Goal: Task Accomplishment & Management: Manage account settings

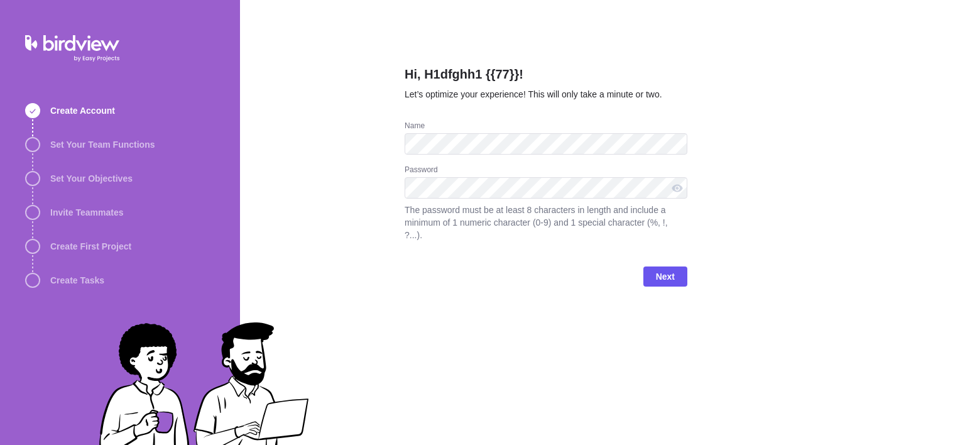
click at [543, 160] on div "Name" at bounding box center [545, 143] width 283 height 44
click at [666, 269] on span "Next" at bounding box center [665, 276] width 19 height 15
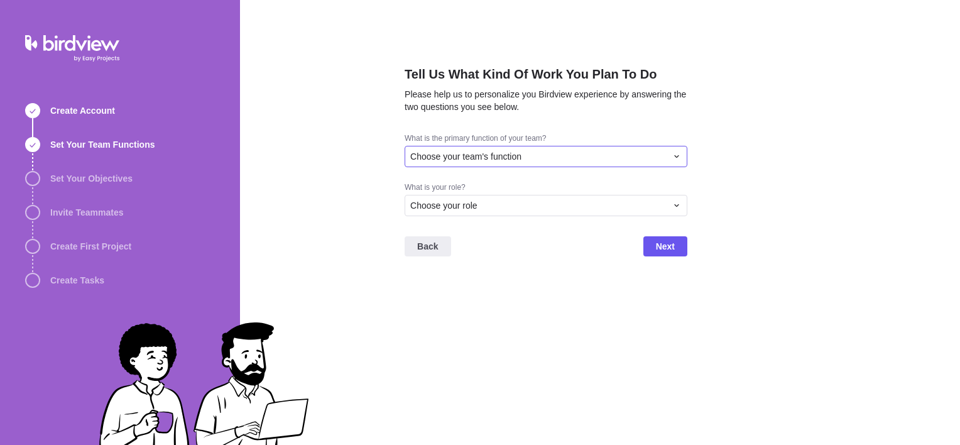
click at [600, 163] on div "Choose your team's function" at bounding box center [545, 156] width 283 height 21
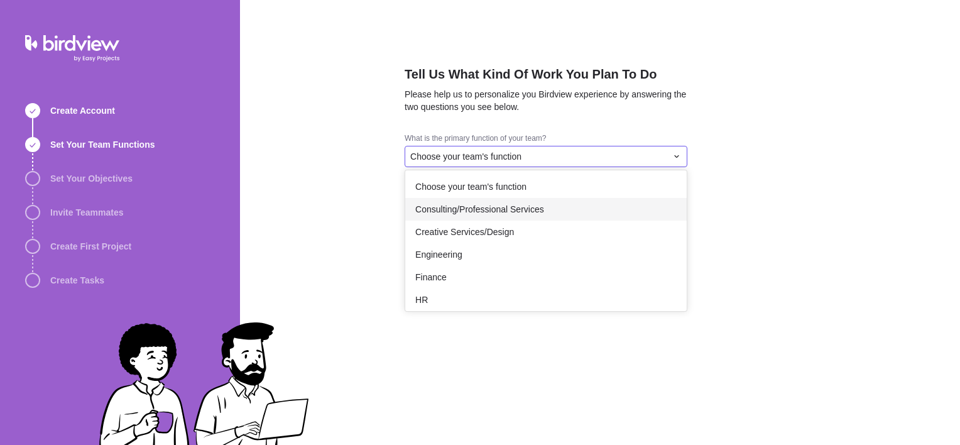
click at [557, 216] on div "Consulting/Professional Services" at bounding box center [545, 209] width 281 height 23
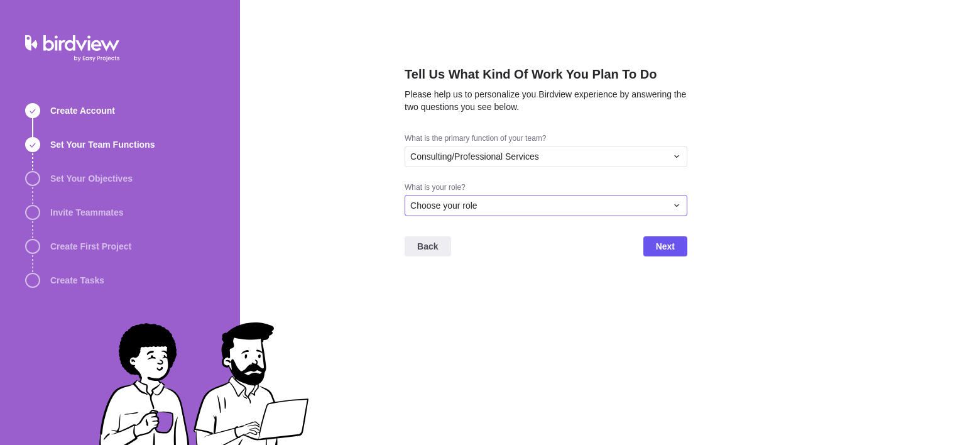
click at [565, 203] on div "Choose your role" at bounding box center [538, 205] width 256 height 13
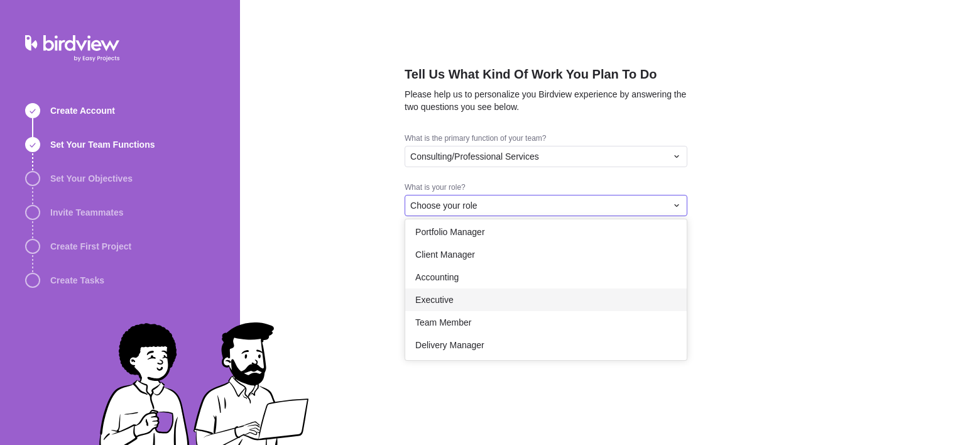
scroll to position [72, 0]
click at [558, 325] on div "Team Member" at bounding box center [545, 321] width 281 height 23
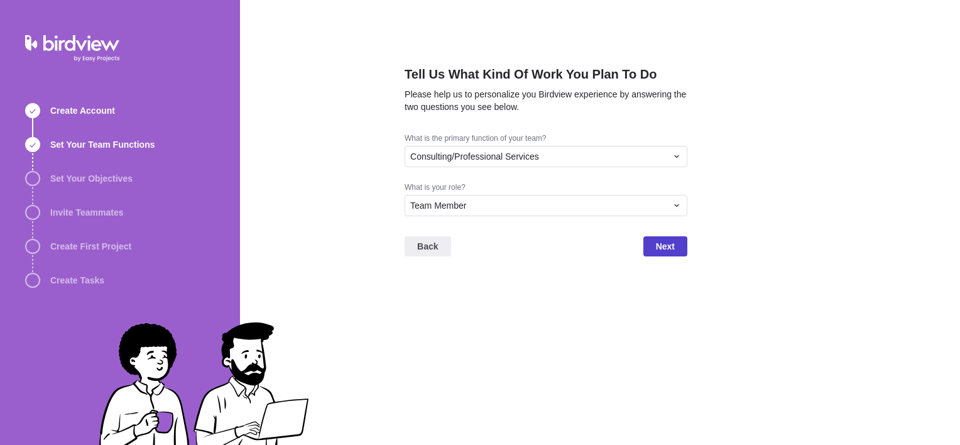
click at [659, 247] on span "Next" at bounding box center [665, 246] width 19 height 15
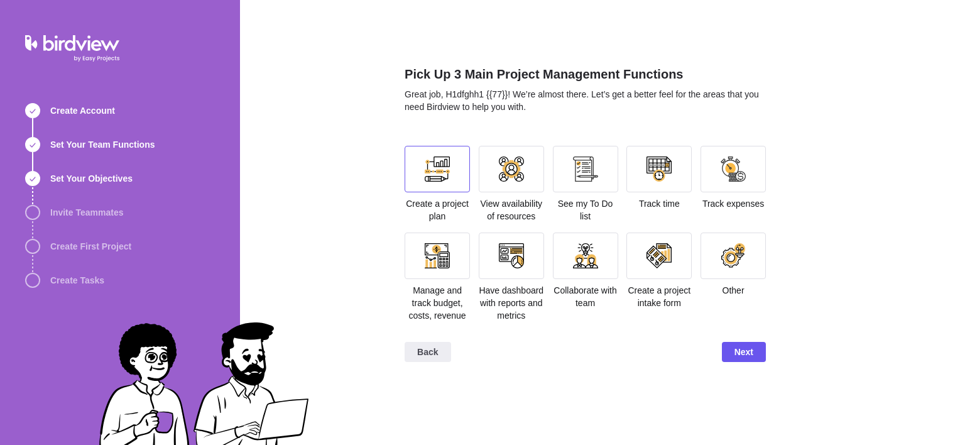
click at [431, 177] on div at bounding box center [437, 168] width 25 height 25
click at [497, 274] on div at bounding box center [511, 255] width 65 height 46
click at [445, 267] on div at bounding box center [437, 255] width 25 height 25
click at [506, 192] on div "View availability of resources" at bounding box center [511, 184] width 65 height 77
click at [529, 176] on div at bounding box center [511, 169] width 65 height 46
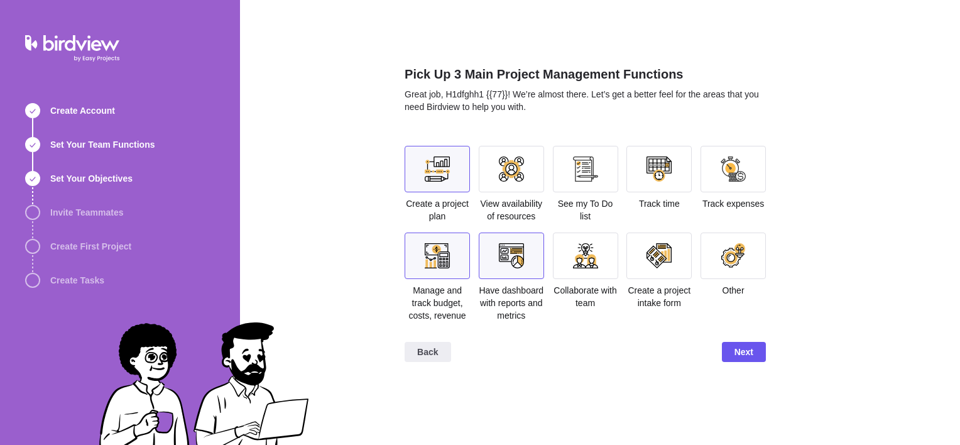
click at [583, 179] on div at bounding box center [585, 168] width 25 height 25
click at [742, 345] on span "Next" at bounding box center [743, 351] width 19 height 15
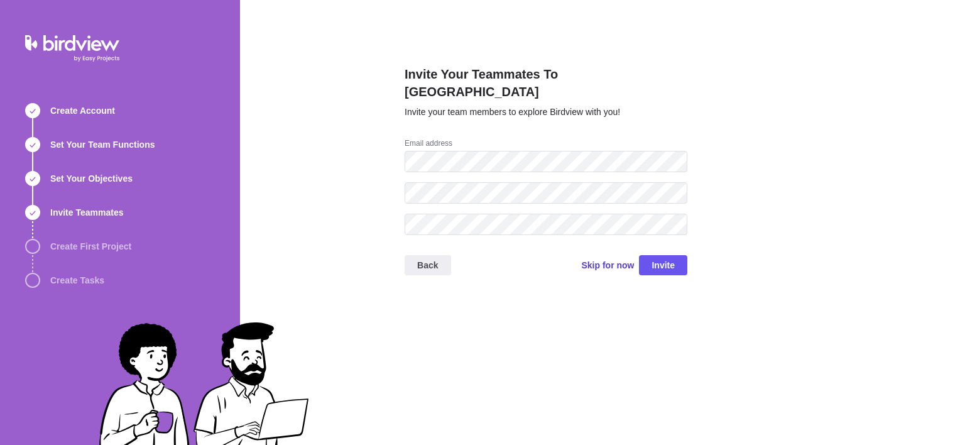
click at [603, 259] on span "Skip for now" at bounding box center [607, 265] width 53 height 13
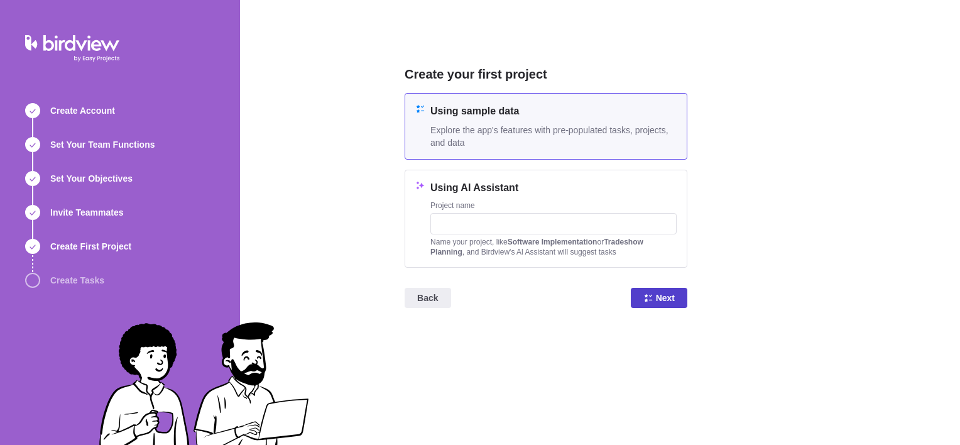
click at [664, 297] on span "Next" at bounding box center [665, 297] width 19 height 15
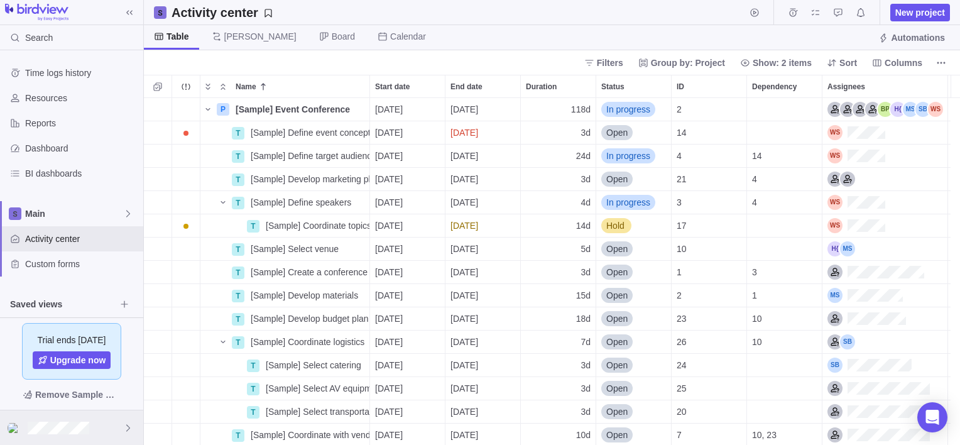
click at [128, 428] on icon at bounding box center [128, 427] width 4 height 7
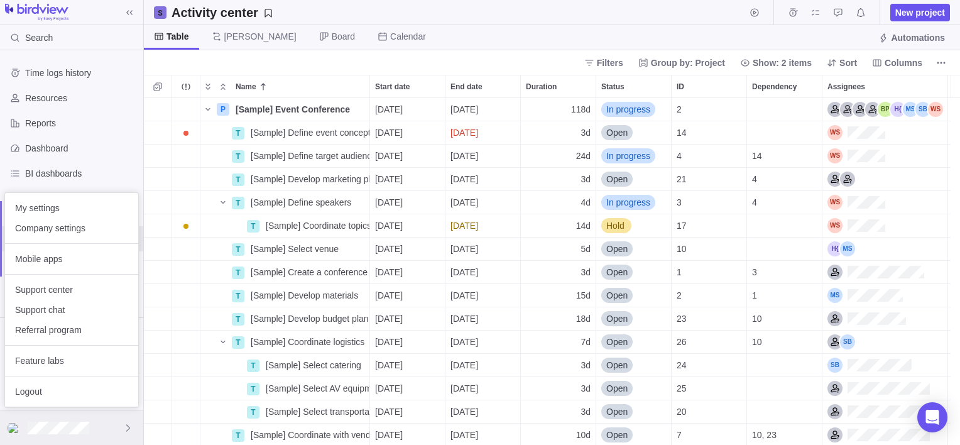
click at [128, 428] on icon at bounding box center [128, 427] width 4 height 7
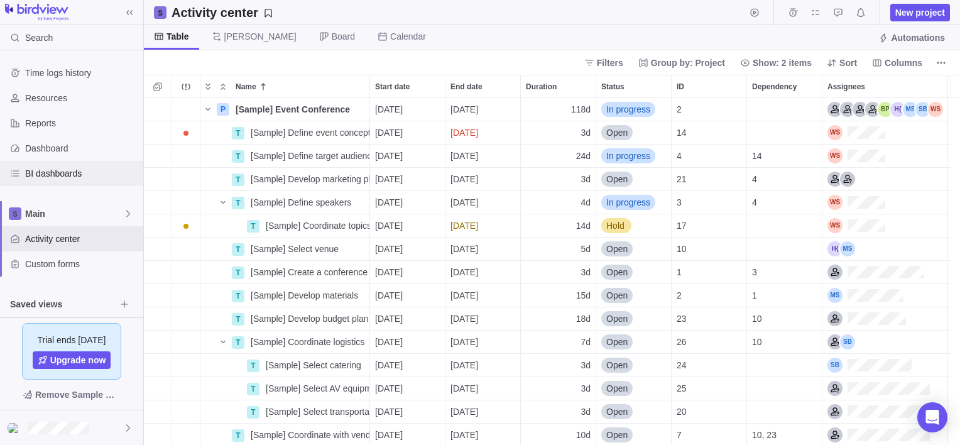
click at [62, 184] on div "BI dashboards" at bounding box center [71, 173] width 143 height 25
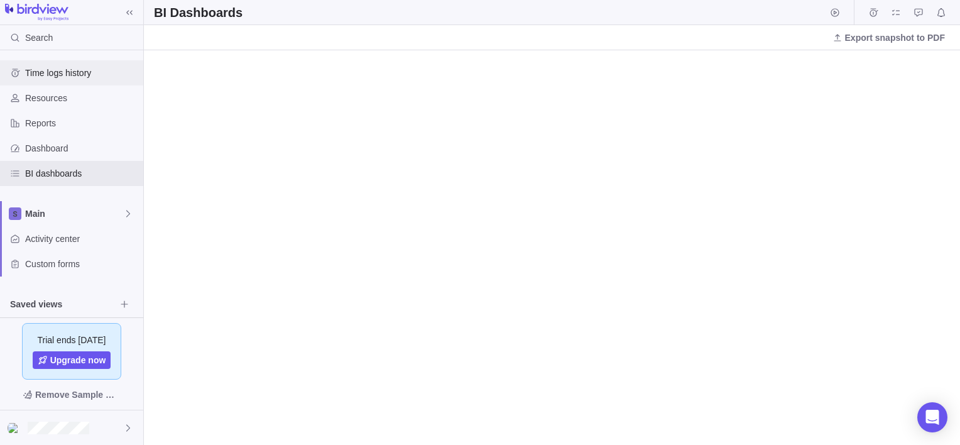
click at [68, 78] on span "Time logs history" at bounding box center [81, 73] width 113 height 13
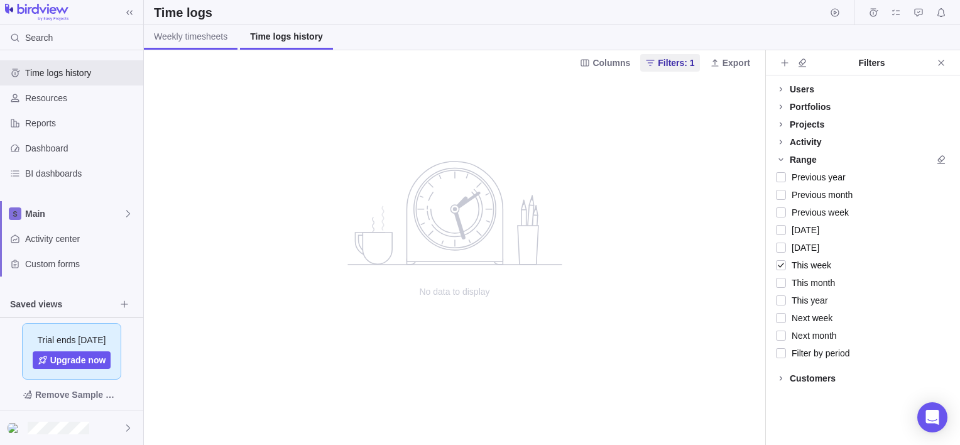
click at [193, 38] on span "Weekly timesheets" at bounding box center [190, 36] width 73 height 13
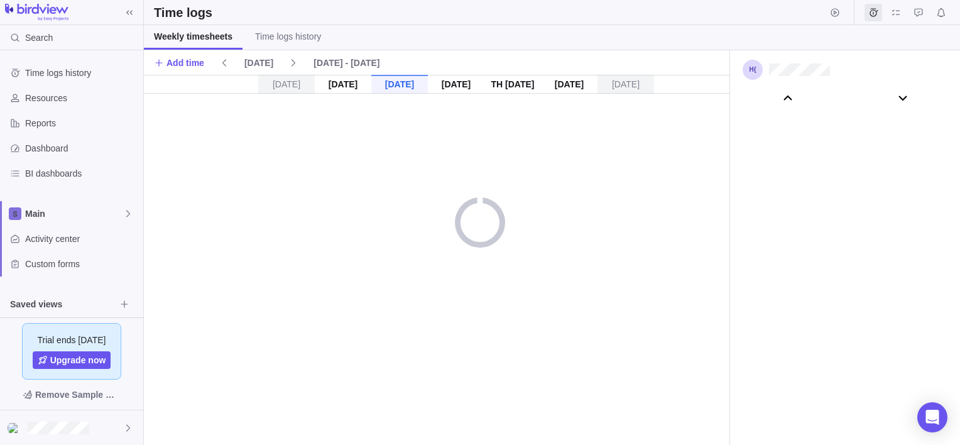
scroll to position [69888, 0]
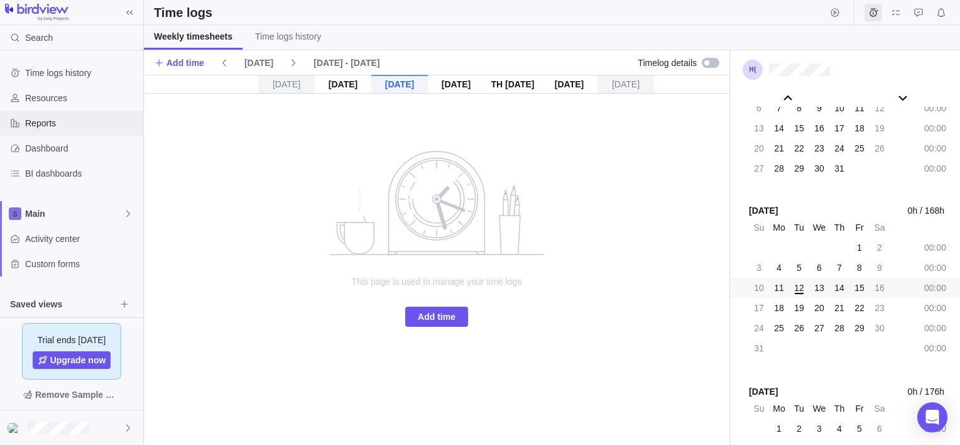
click at [30, 128] on span "Reports" at bounding box center [81, 123] width 113 height 13
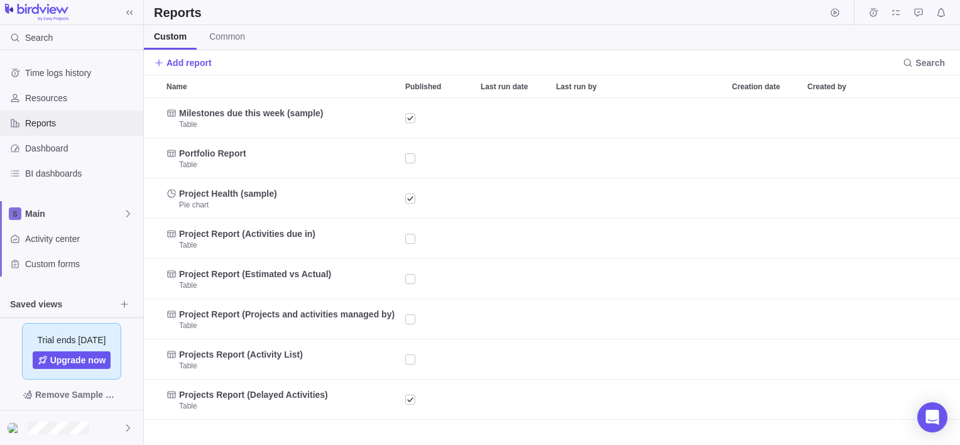
scroll to position [337, 806]
click at [60, 148] on span "Dashboard" at bounding box center [81, 148] width 113 height 13
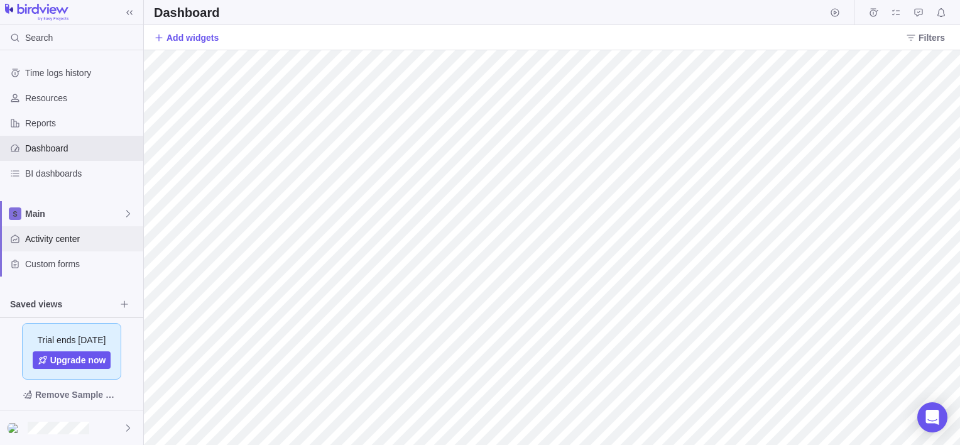
click at [80, 235] on span "Activity center" at bounding box center [81, 238] width 113 height 13
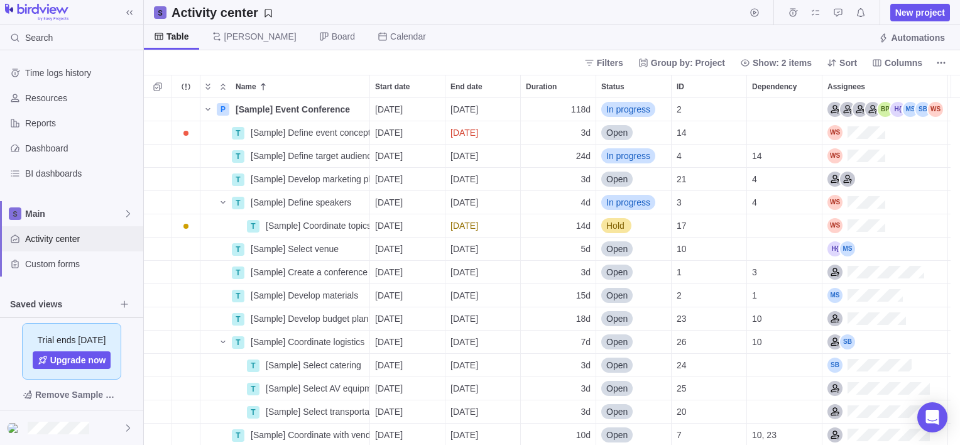
scroll to position [58, 0]
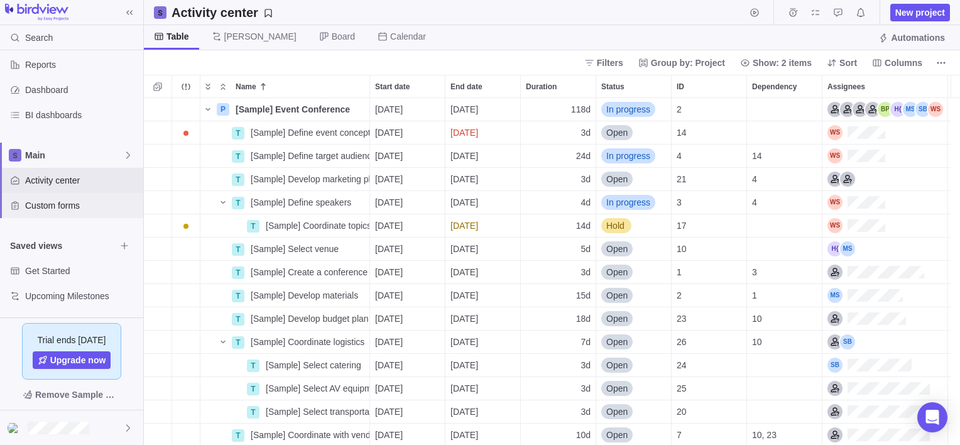
click at [66, 205] on span "Custom forms" at bounding box center [81, 205] width 113 height 13
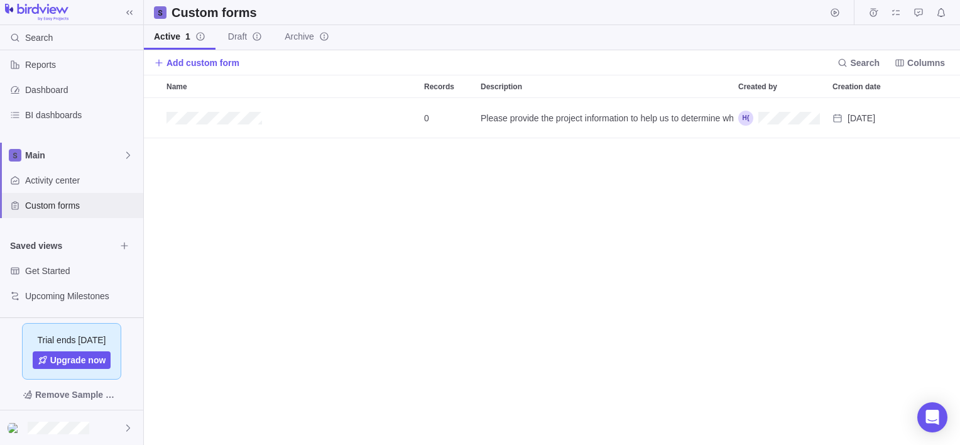
scroll to position [337, 806]
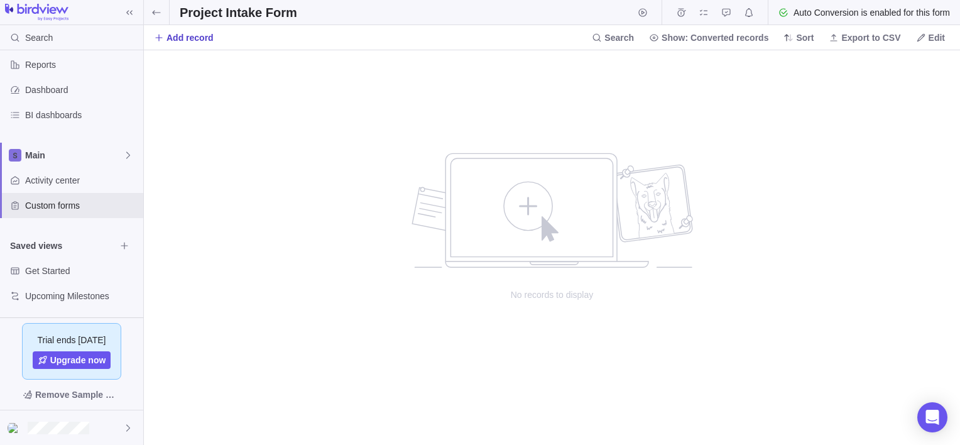
click at [168, 40] on span "Add record" at bounding box center [189, 37] width 47 height 13
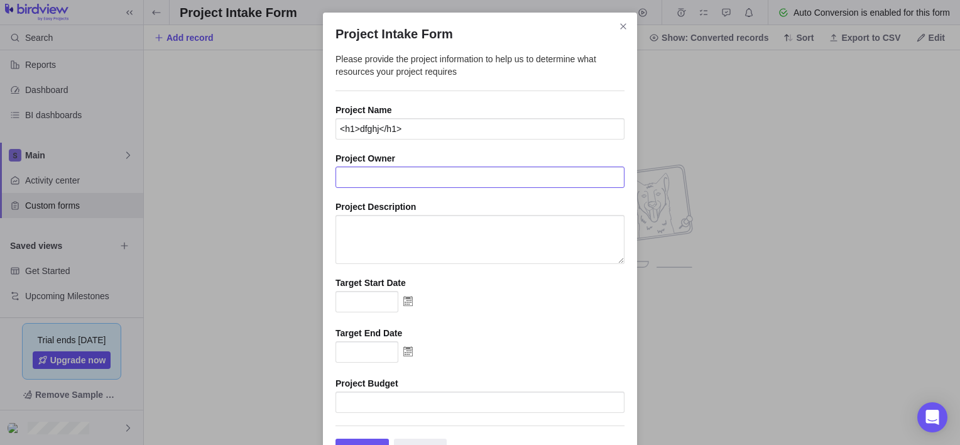
type input "<h1>dfghj</h1>"
click at [441, 179] on input "Project Intake Form" at bounding box center [479, 176] width 289 height 21
type input "<h1>dfhgj</h1>"
click at [430, 249] on textarea "Project Intake Form" at bounding box center [479, 239] width 289 height 49
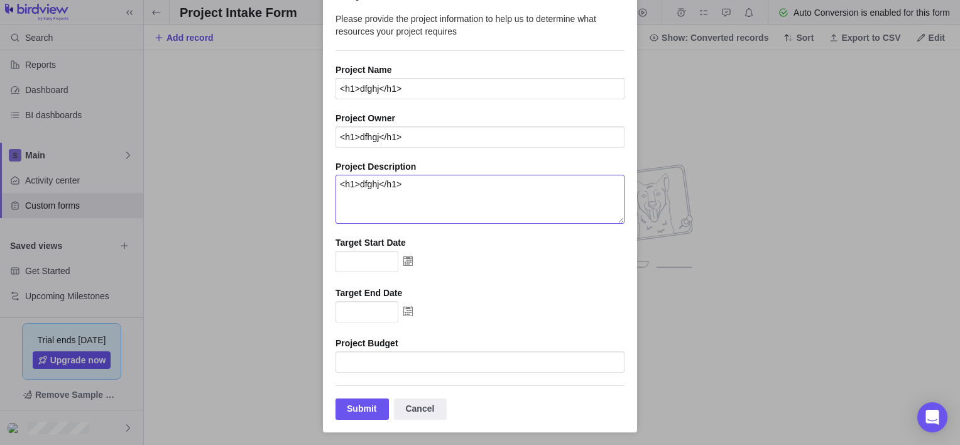
type textarea "<h1>dfghj</h1>"
click at [464, 348] on div "Project Budget" at bounding box center [479, 343] width 289 height 13
click at [404, 261] on img "Project Intake Form" at bounding box center [407, 261] width 19 height 20
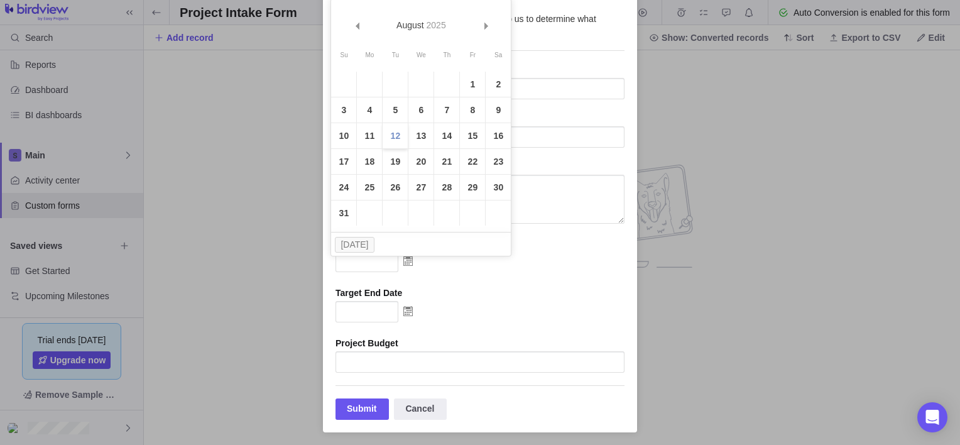
click at [400, 133] on link "12" at bounding box center [394, 135] width 25 height 25
type input "08/12/2025"
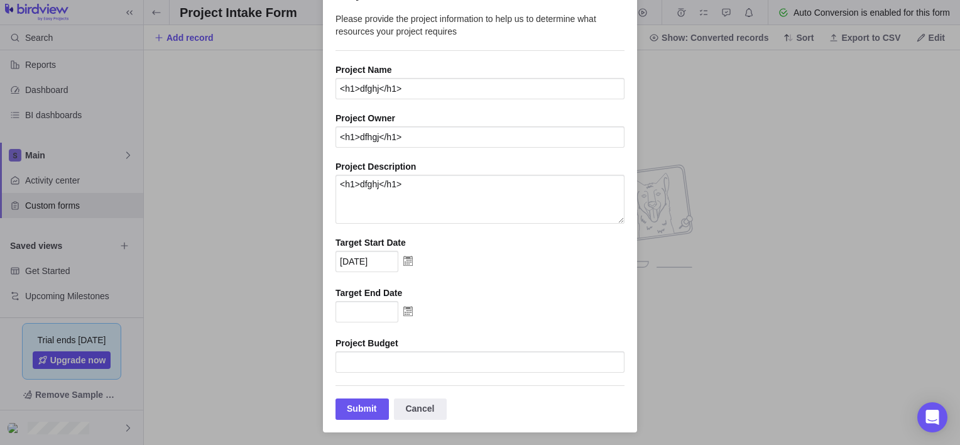
click at [402, 310] on img "Project Intake Form" at bounding box center [407, 311] width 19 height 20
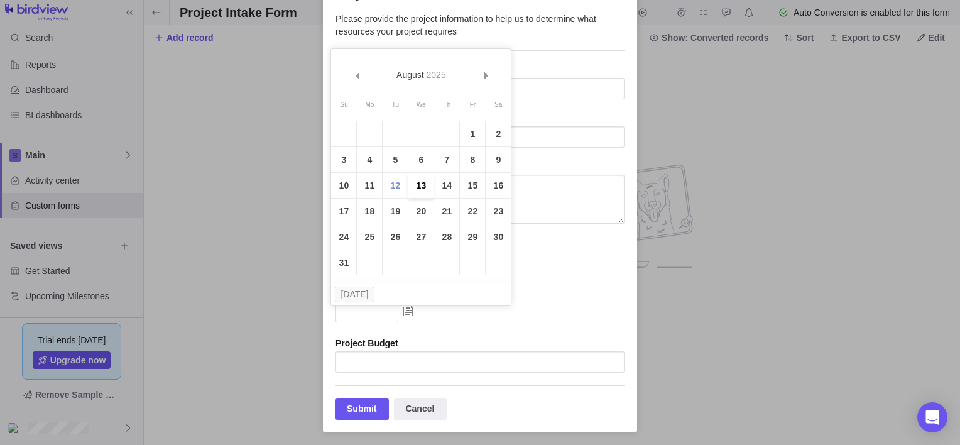
click at [424, 181] on link "13" at bounding box center [420, 185] width 25 height 25
type input "08/13/2025"
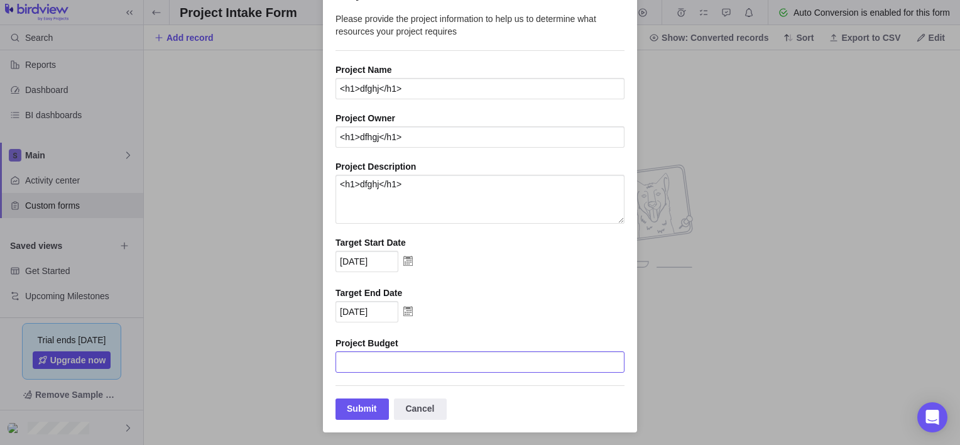
click at [419, 362] on input "Project Intake Form" at bounding box center [479, 361] width 289 height 21
type input "<h1>dfghj</h1>"
click at [356, 406] on div "Submit" at bounding box center [361, 408] width 53 height 21
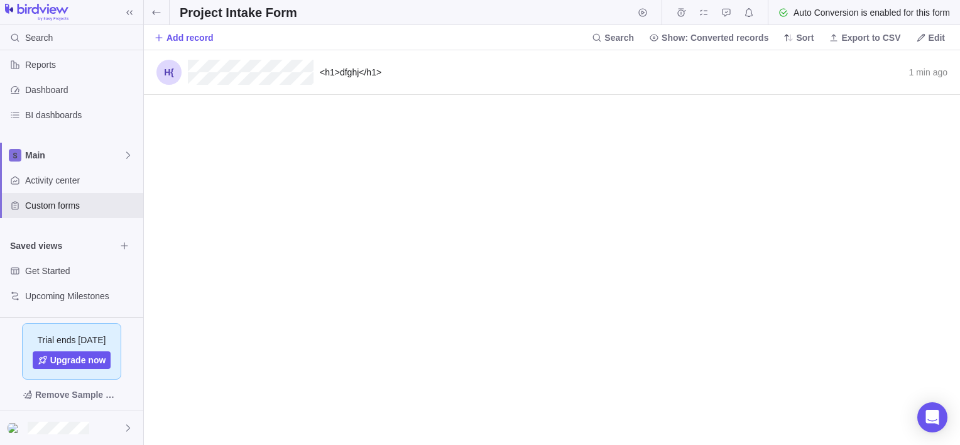
scroll to position [384, 806]
click at [406, 73] on div "<h1>dfghj</h1> 1 min ago Convert to" at bounding box center [552, 72] width 816 height 45
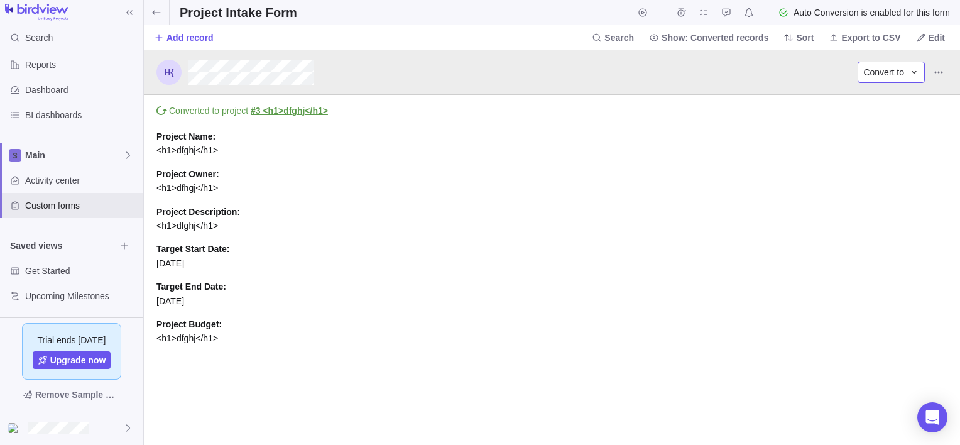
click at [917, 73] on icon "grid" at bounding box center [914, 72] width 10 height 10
click at [937, 73] on icon "Record actions" at bounding box center [938, 72] width 10 height 10
click at [916, 122] on span "Delete" at bounding box center [923, 119] width 25 height 13
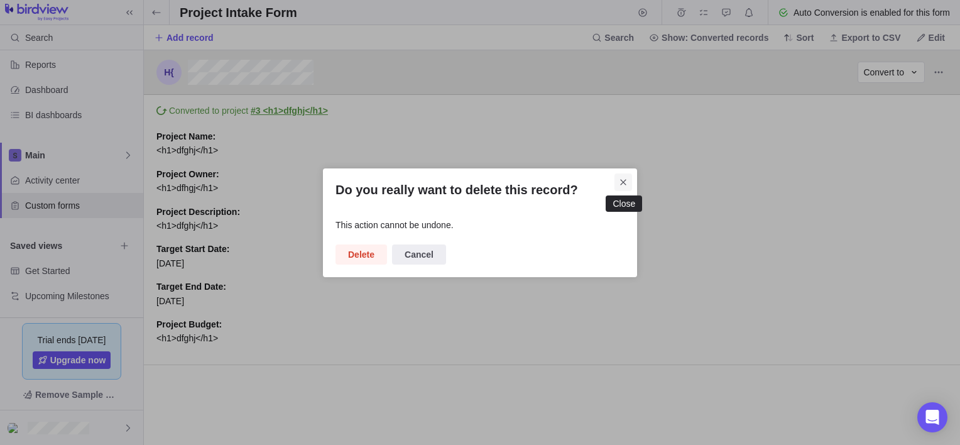
click at [624, 183] on icon "Close" at bounding box center [623, 182] width 6 height 6
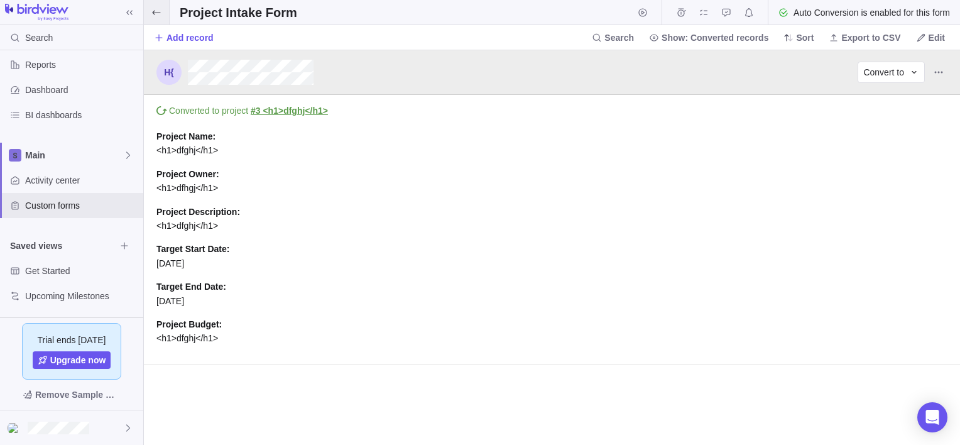
click at [154, 18] on span at bounding box center [156, 12] width 25 height 24
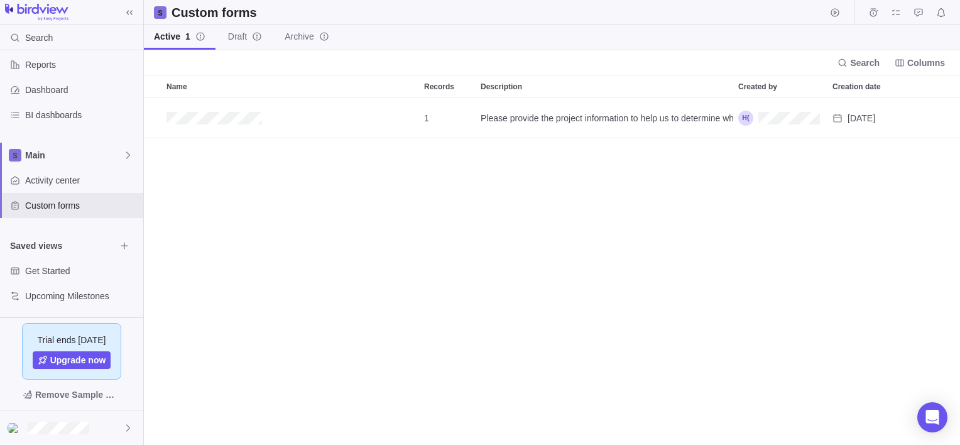
scroll to position [337, 806]
click at [202, 54] on span "Add custom form" at bounding box center [196, 63] width 85 height 18
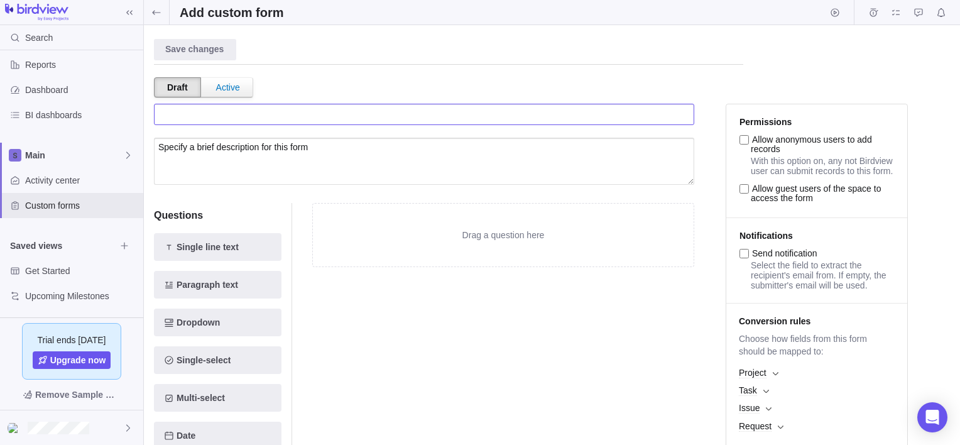
click at [422, 109] on input "text" at bounding box center [424, 114] width 540 height 21
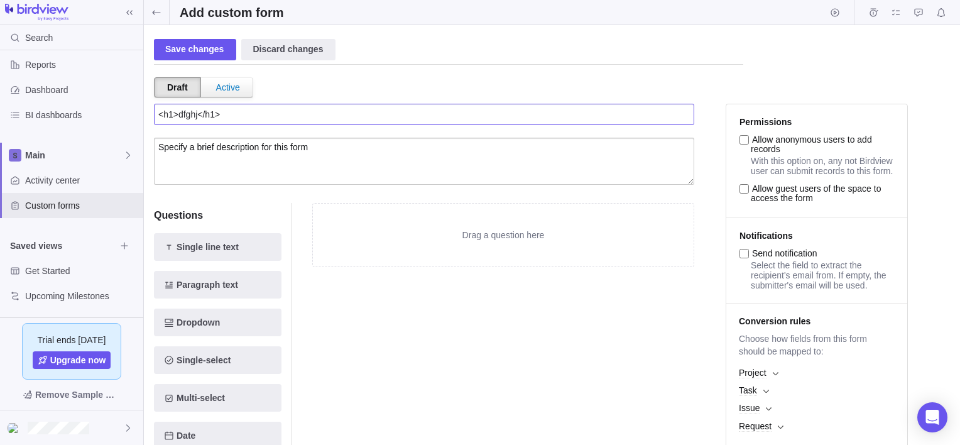
type input "<h1>dfghj</h1>"
drag, startPoint x: 382, startPoint y: 165, endPoint x: 318, endPoint y: 164, distance: 64.7
click at [318, 164] on textarea at bounding box center [424, 161] width 540 height 47
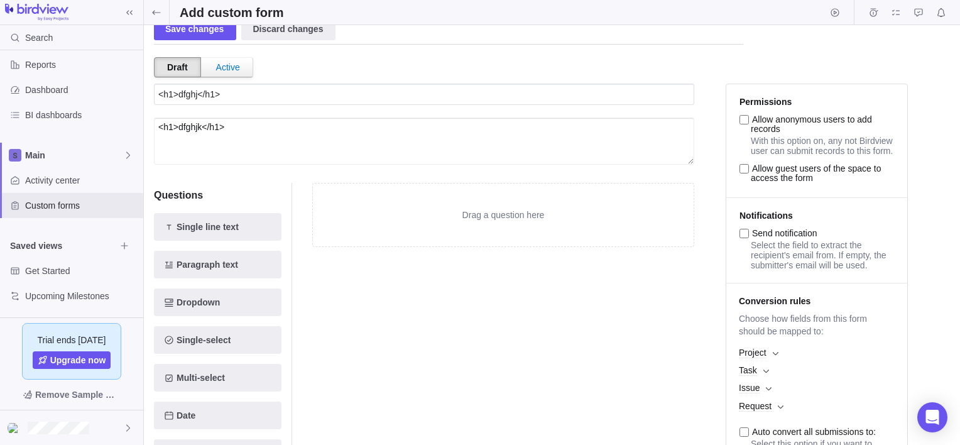
scroll to position [22, 0]
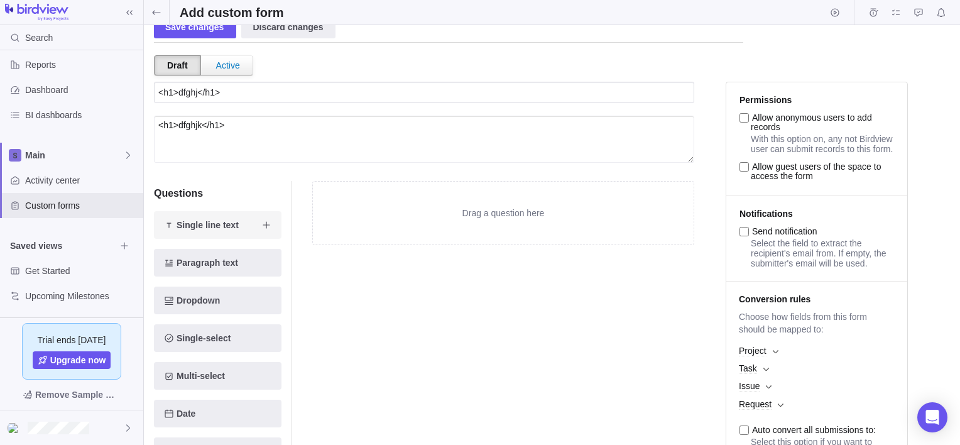
type textarea "<h1>dfghjk</h1>"
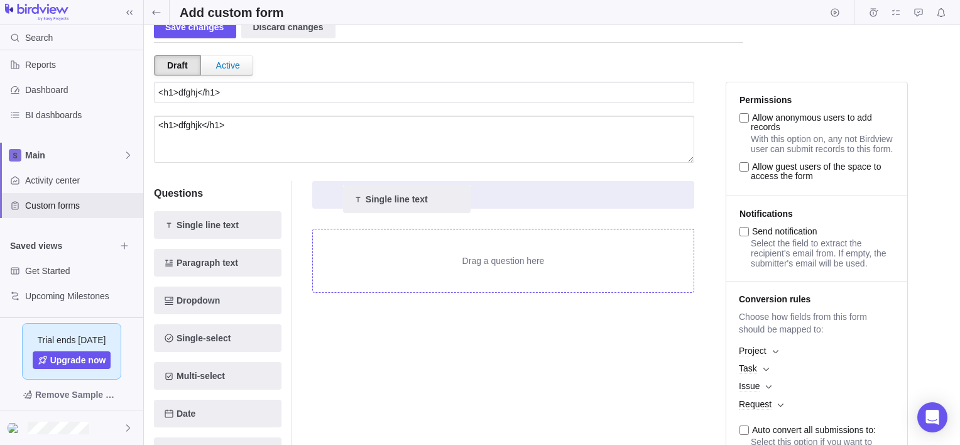
drag, startPoint x: 208, startPoint y: 226, endPoint x: 402, endPoint y: 202, distance: 195.0
click at [402, 202] on div "Questions Single line text Single line text Paragraph text Dropdown Single-sele…" at bounding box center [424, 397] width 540 height 462
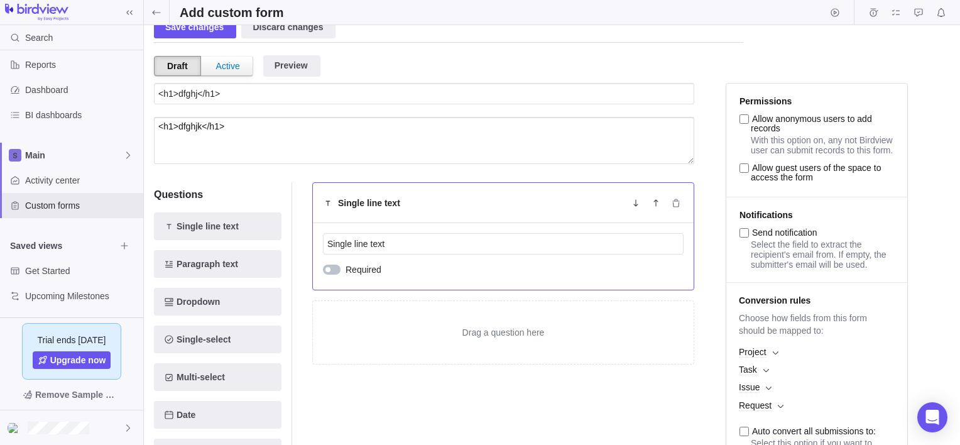
click at [393, 210] on div "Single line text" at bounding box center [503, 203] width 381 height 40
click at [398, 252] on input "Single line text" at bounding box center [503, 243] width 360 height 21
type input "S"
type input "<h1>dfghs</h1>"
click at [328, 268] on div at bounding box center [327, 269] width 5 height 5
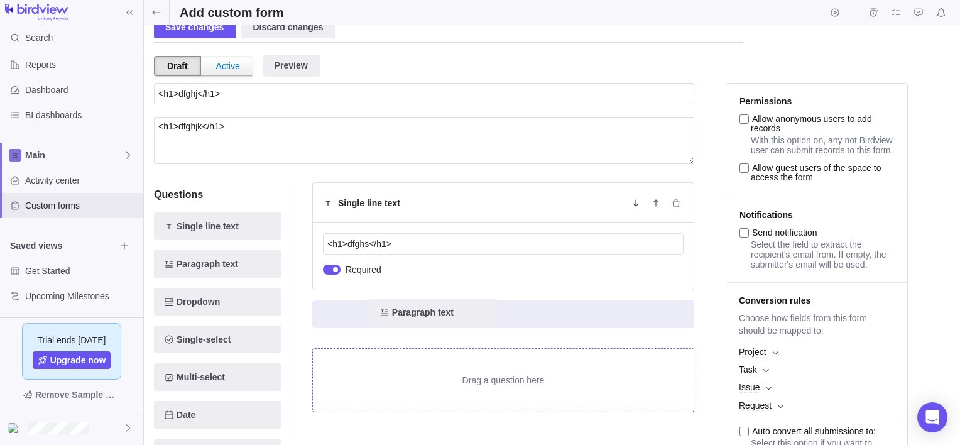
drag, startPoint x: 226, startPoint y: 261, endPoint x: 455, endPoint y: 316, distance: 235.6
click at [455, 316] on div "Questions Single line text Paragraph text Paragraph text Dropdown Single-select…" at bounding box center [424, 398] width 540 height 462
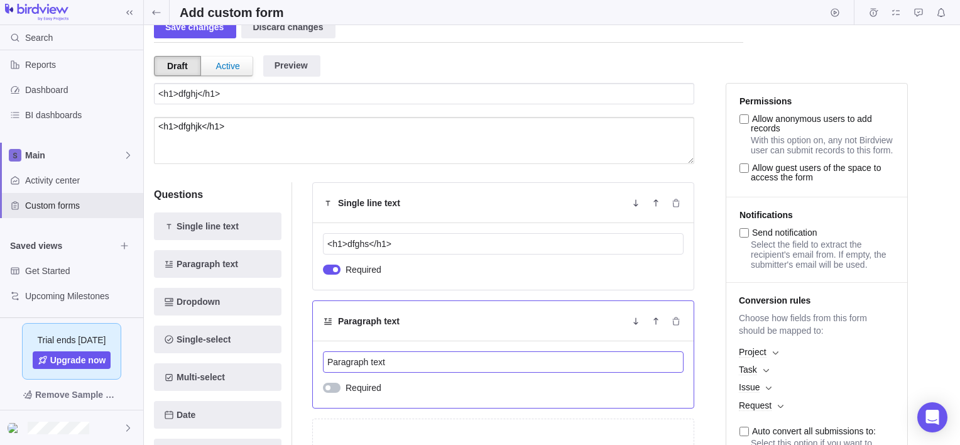
click at [418, 365] on input "Paragraph text" at bounding box center [503, 361] width 360 height 21
type input "P"
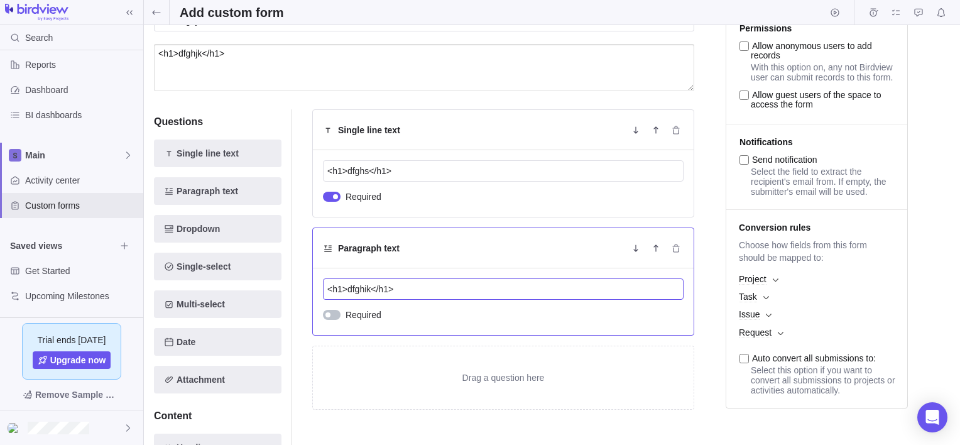
scroll to position [100, 0]
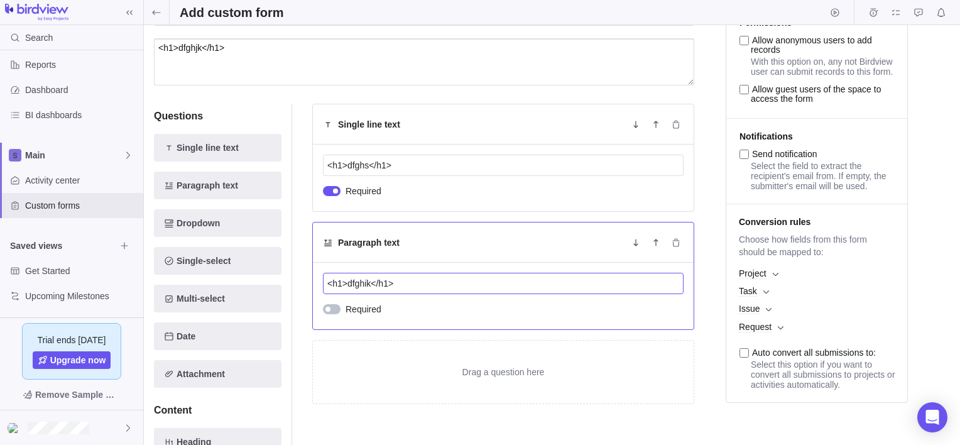
type input "<h1>dfghik</h1>"
click at [329, 304] on div at bounding box center [332, 309] width 18 height 10
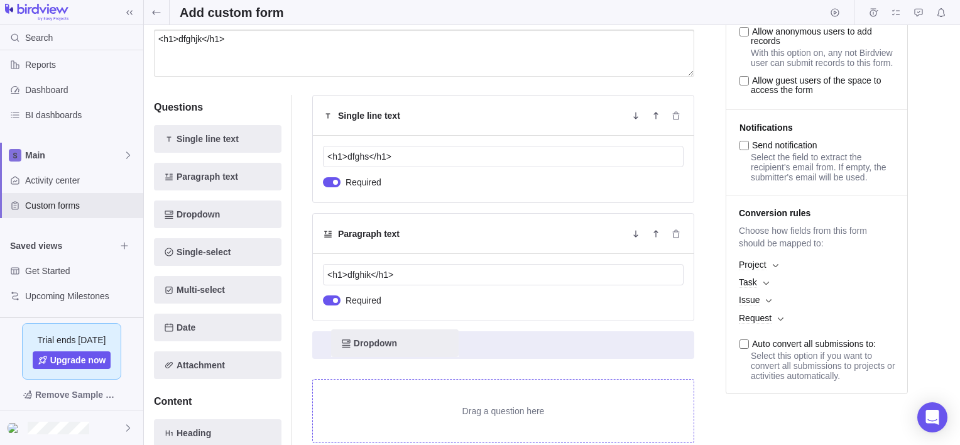
drag, startPoint x: 208, startPoint y: 220, endPoint x: 407, endPoint y: 354, distance: 239.3
click at [407, 354] on div "Questions Single line text Paragraph text Dropdown Dropdown Single-select Multi…" at bounding box center [424, 311] width 540 height 462
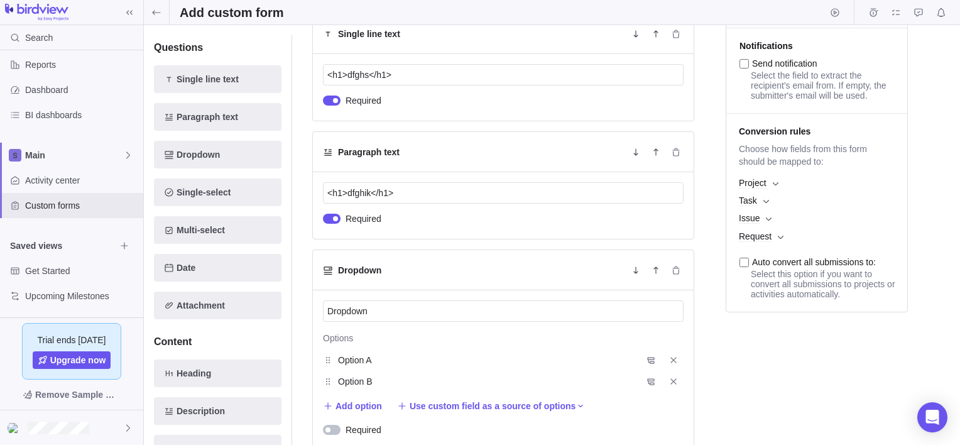
scroll to position [192, 0]
drag, startPoint x: 406, startPoint y: 306, endPoint x: 303, endPoint y: 314, distance: 102.6
click at [303, 314] on div "Single line text <h1>dfghs</h1> Required Paragraph text <h1>dfghik</h1> Require…" at bounding box center [493, 268] width 402 height 511
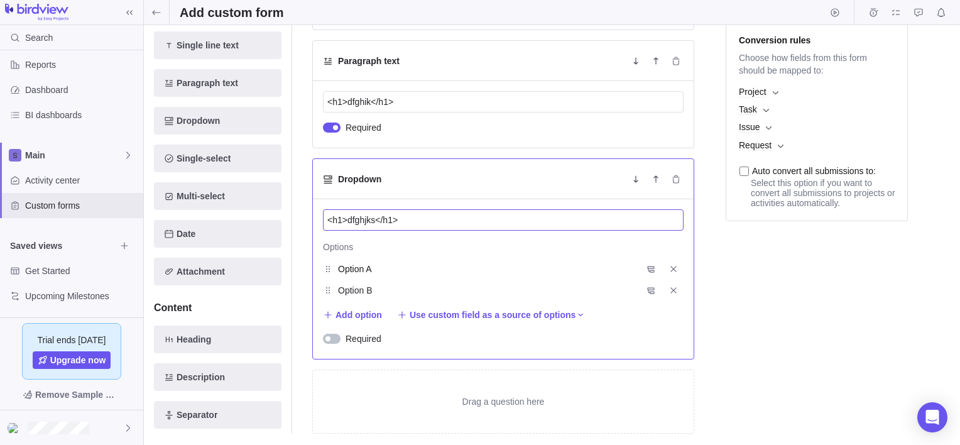
type input "<h1>dfghjks</h1>"
click at [357, 266] on input "Option A" at bounding box center [486, 268] width 297 height 15
click at [648, 268] on icon "Add branch" at bounding box center [651, 269] width 10 height 10
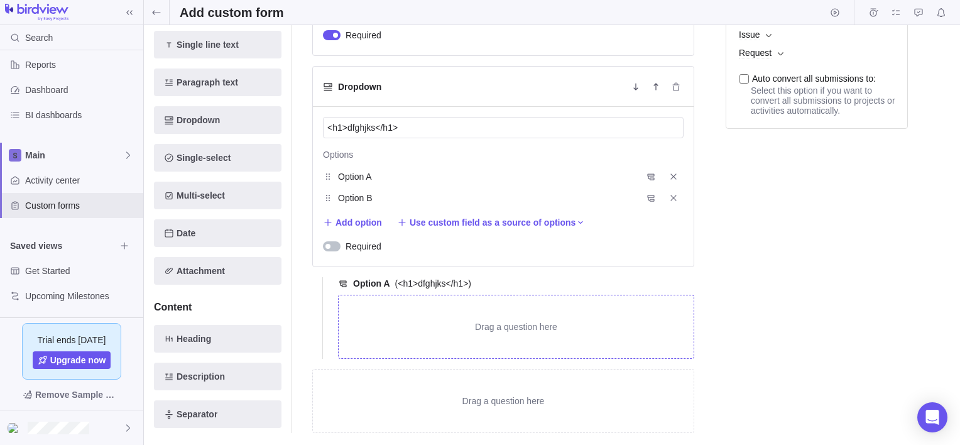
scroll to position [379, 0]
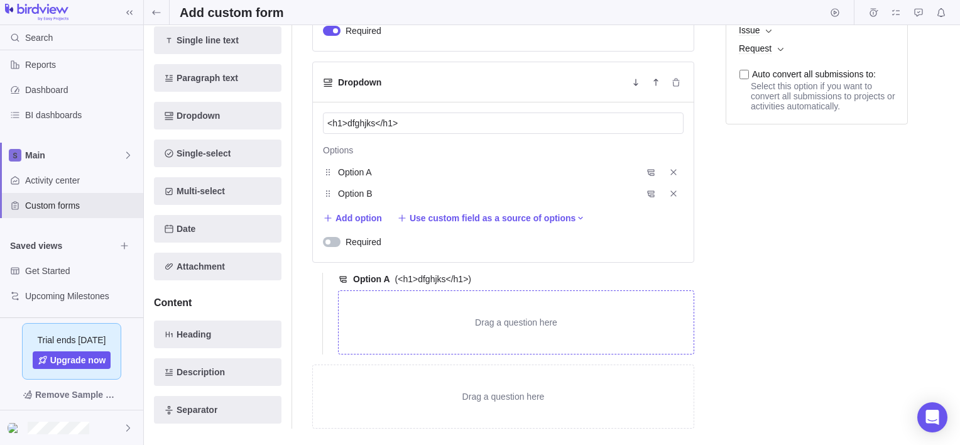
click at [502, 337] on div "Drag a question here" at bounding box center [515, 322] width 355 height 63
click at [509, 327] on div "Drag a question here" at bounding box center [515, 322] width 355 height 63
click at [489, 321] on div "Drag a question here" at bounding box center [515, 320] width 355 height 63
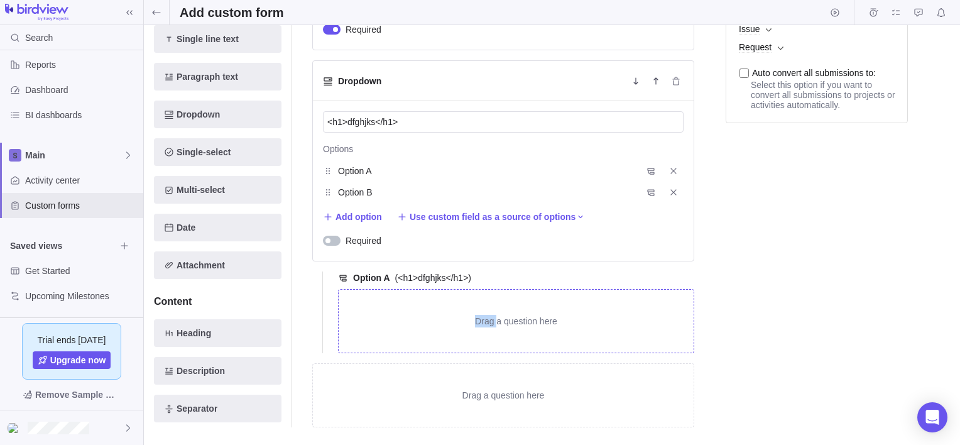
click at [489, 321] on div "Drag a question here" at bounding box center [515, 320] width 355 height 63
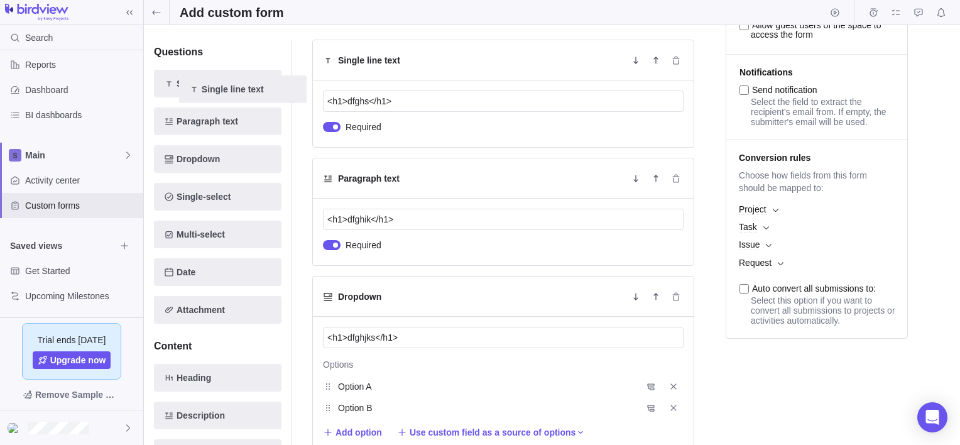
scroll to position [123, 0]
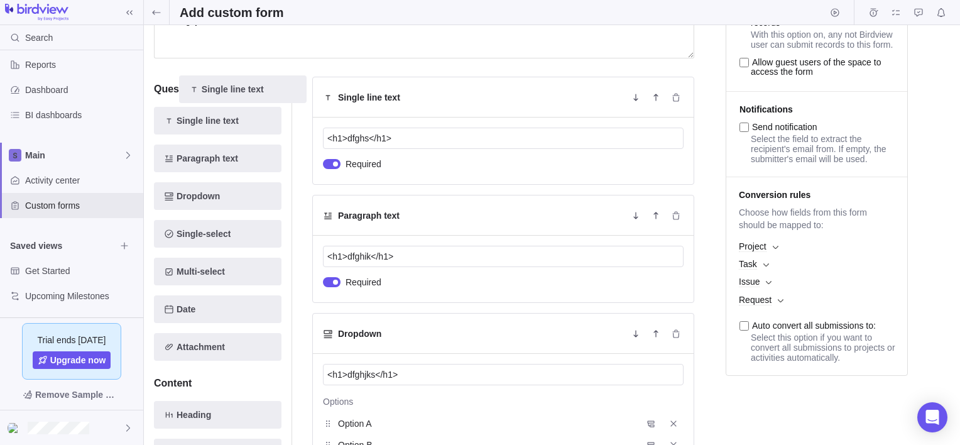
drag, startPoint x: 208, startPoint y: 80, endPoint x: 237, endPoint y: 94, distance: 31.2
click at [237, 94] on div "Questions Single line text Single line text Paragraph text Dropdown Single-sele…" at bounding box center [217, 221] width 127 height 279
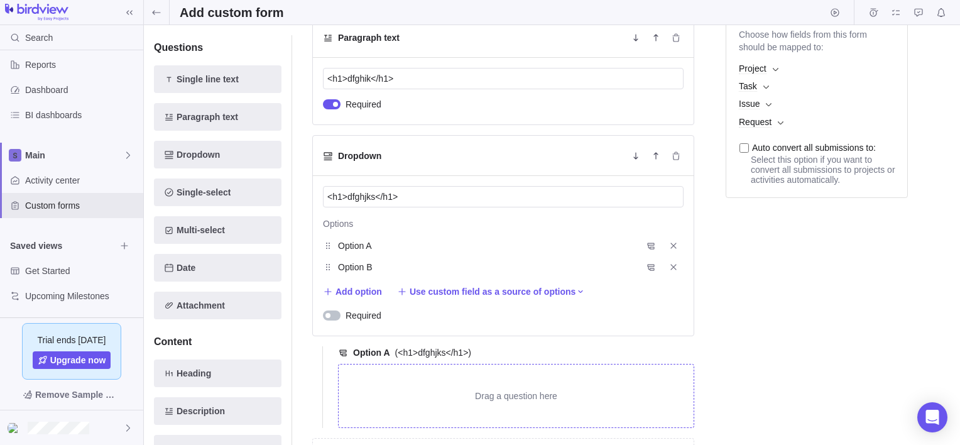
scroll to position [305, 0]
click at [357, 292] on span "Add option" at bounding box center [358, 292] width 46 height 13
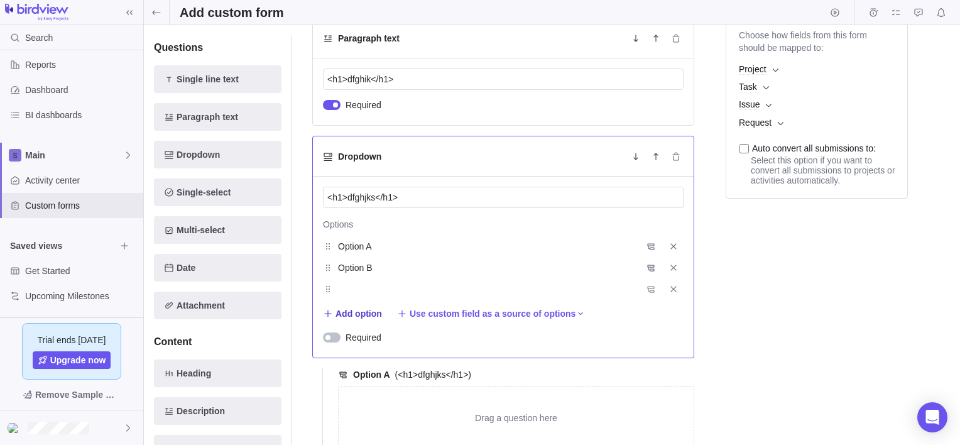
click at [357, 292] on input "text" at bounding box center [486, 288] width 297 height 15
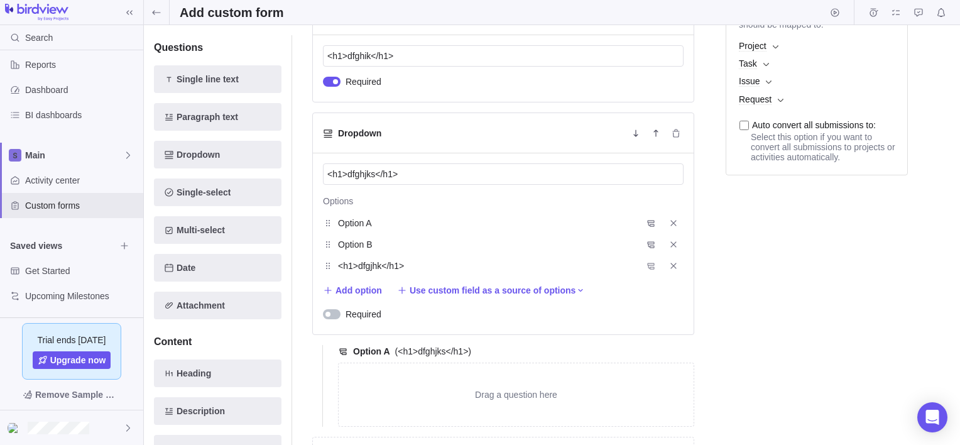
scroll to position [326, 0]
type input "<h1>dfgjhk</h1>"
click at [480, 296] on span "Use custom field as a source of options" at bounding box center [492, 292] width 166 height 13
click at [487, 338] on span "Sorry, nothing was found" at bounding box center [454, 336] width 97 height 13
click at [329, 316] on div "Save changes Discard changes Draft Active Preview <h1>dfghj</h1> <h1>dfghjk</h1…" at bounding box center [552, 234] width 816 height 419
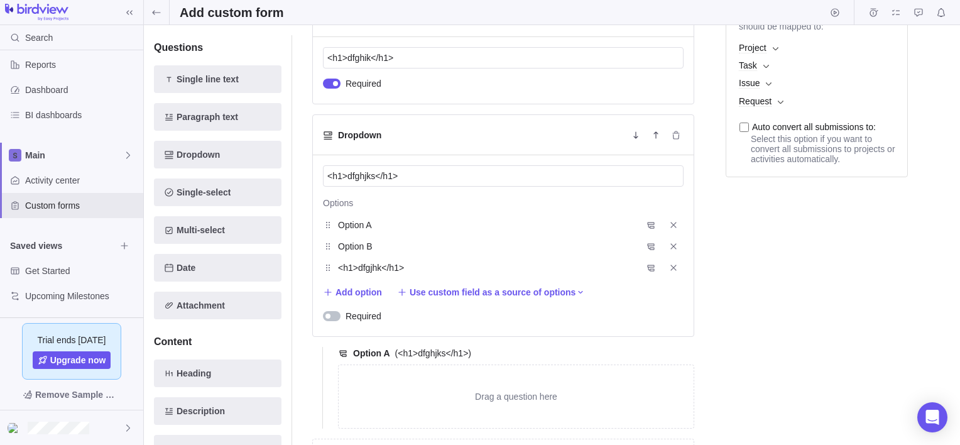
click at [329, 316] on div at bounding box center [327, 315] width 5 height 5
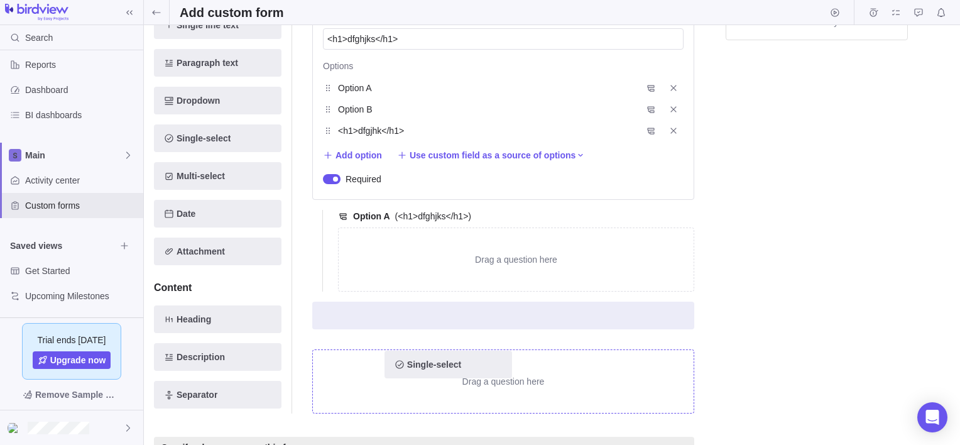
scroll to position [464, 0]
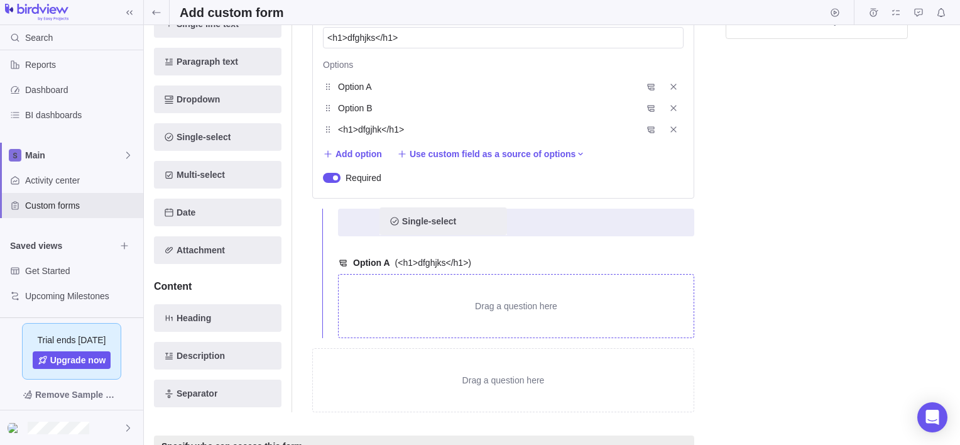
drag, startPoint x: 212, startPoint y: 142, endPoint x: 452, endPoint y: 236, distance: 257.7
click at [452, 236] on div "Questions Single line text Paragraph text Dropdown Single-select Single-select …" at bounding box center [424, 76] width 540 height 702
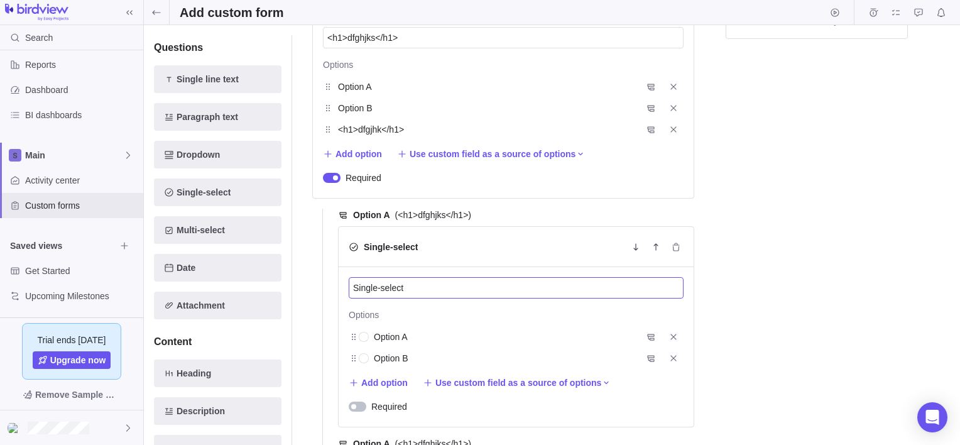
drag, startPoint x: 457, startPoint y: 289, endPoint x: 305, endPoint y: 284, distance: 152.7
click at [305, 284] on div "Single line text <h1>dfghs</h1> Required Paragraph text <h1>dfghik</h1> Require…" at bounding box center [493, 166] width 402 height 853
type input "<h1>dfghjs</h1>"
click at [352, 404] on div at bounding box center [353, 406] width 5 height 5
click at [379, 374] on span "Add option" at bounding box center [378, 383] width 59 height 18
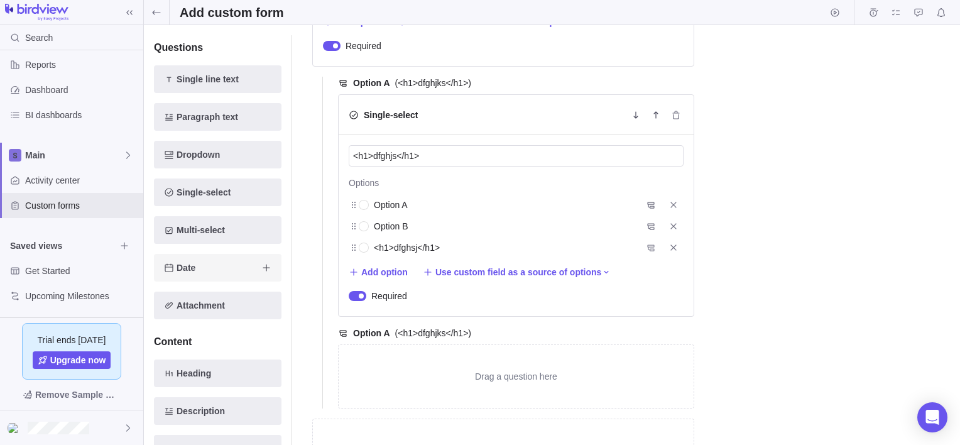
scroll to position [597, 0]
type input "<h1>dfghsj</h1>"
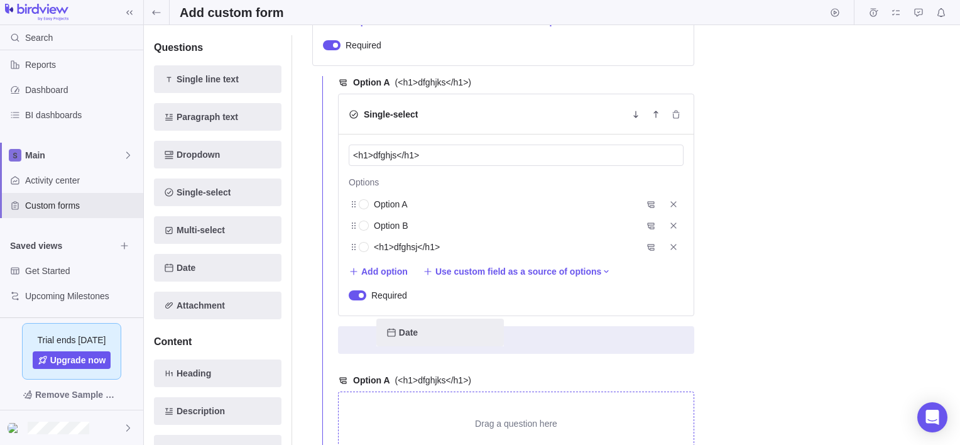
drag, startPoint x: 208, startPoint y: 264, endPoint x: 451, endPoint y: 337, distance: 253.5
click at [451, 337] on div "Questions Single line text Paragraph text Dropdown Single-select Multi-select D…" at bounding box center [424, 68] width 540 height 952
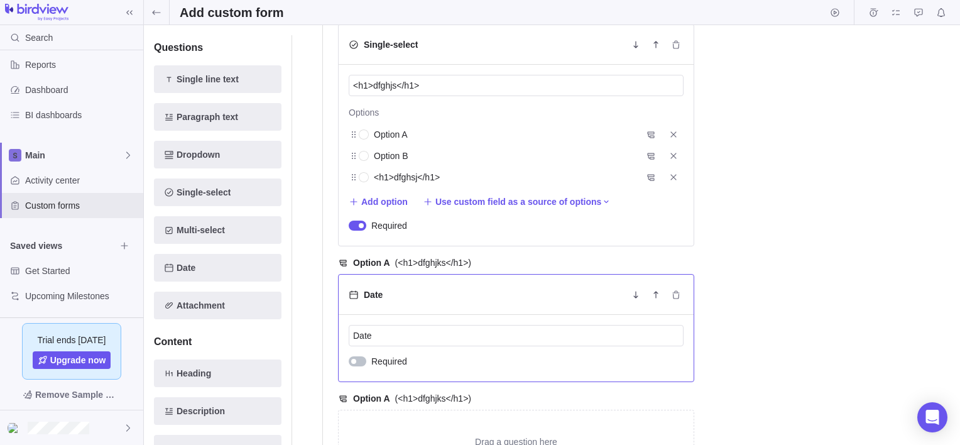
scroll to position [671, 0]
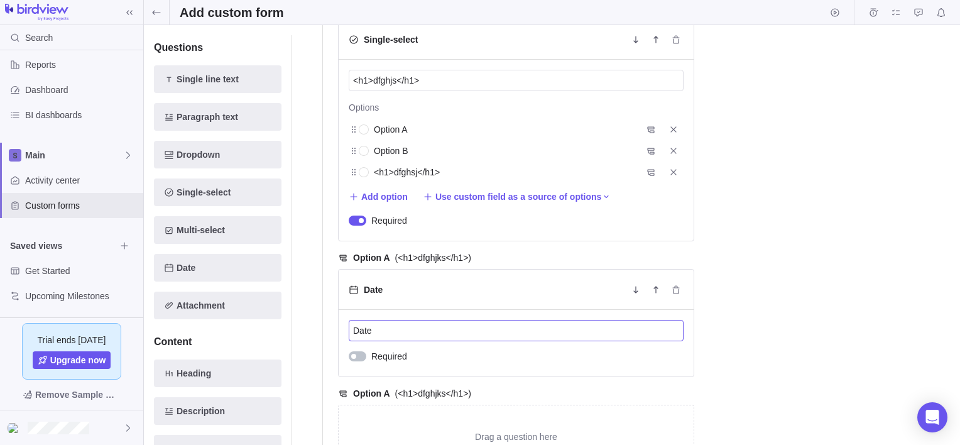
drag, startPoint x: 382, startPoint y: 323, endPoint x: 327, endPoint y: 327, distance: 54.7
click at [327, 327] on div "Option A (<h1>dfghjks</h1>) Single-select <h1>dfghjs</h1> Options Option A Opti…" at bounding box center [508, 234] width 372 height 467
type input "<h1>dfghjs</h1>"
click at [355, 351] on div at bounding box center [358, 356] width 18 height 10
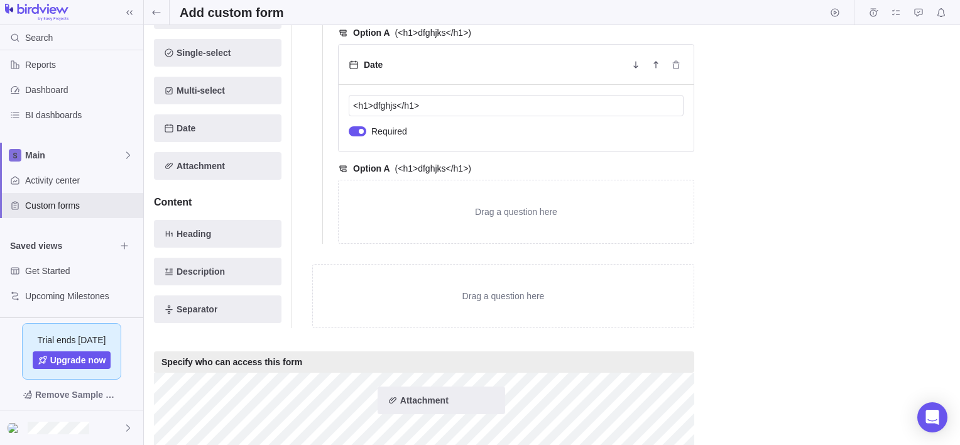
scroll to position [977, 0]
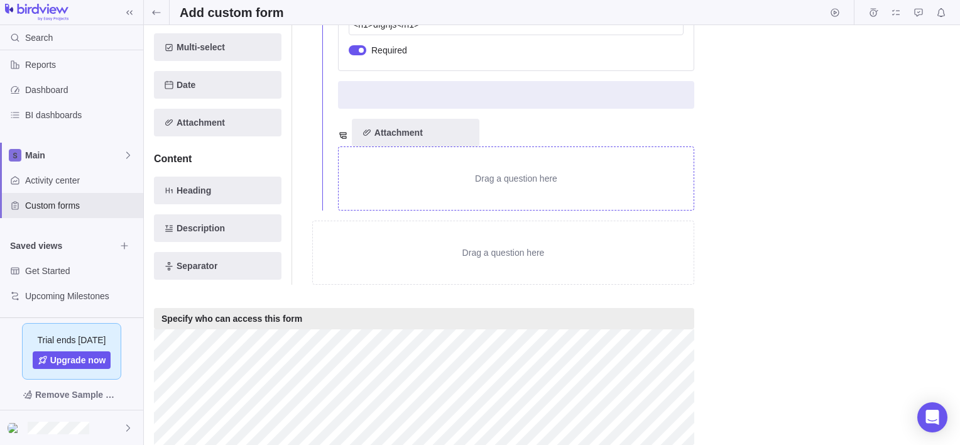
drag, startPoint x: 205, startPoint y: 304, endPoint x: 407, endPoint y: 134, distance: 263.9
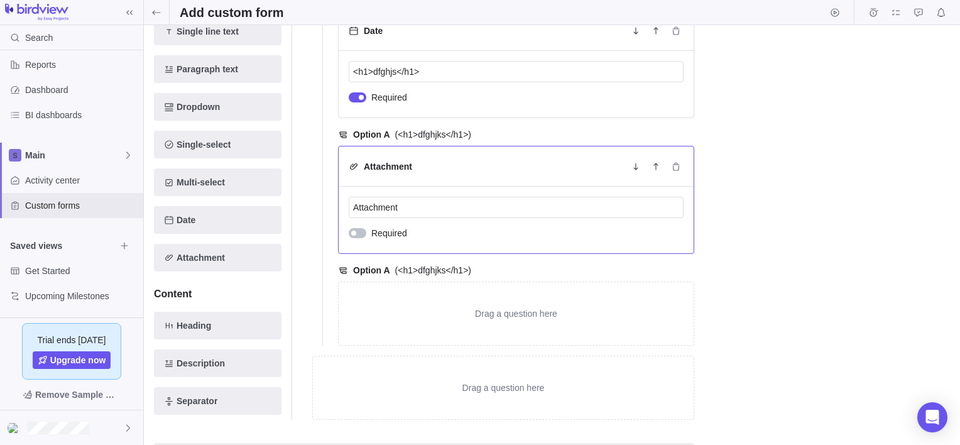
scroll to position [929, 0]
drag, startPoint x: 424, startPoint y: 206, endPoint x: 332, endPoint y: 203, distance: 91.7
click at [332, 203] on div "Option A (<h1>dfghjks</h1>) Single-select <h1>dfghjs</h1> Options Option A Opti…" at bounding box center [508, 44] width 372 height 603
type input "<h1>dfghjs</h1>"
click at [360, 229] on div at bounding box center [358, 234] width 18 height 10
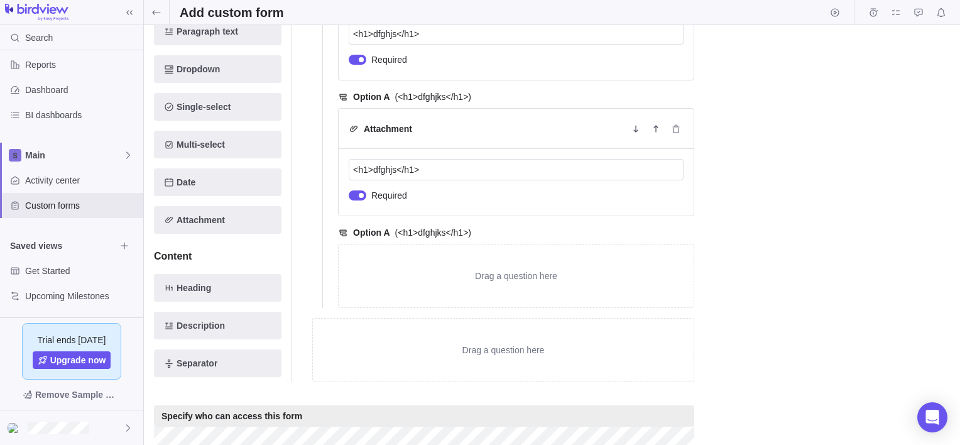
scroll to position [968, 0]
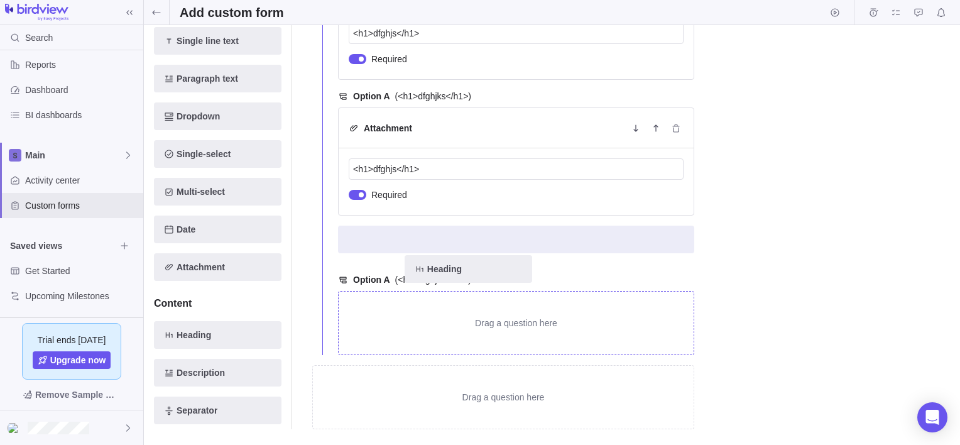
drag, startPoint x: 193, startPoint y: 278, endPoint x: 467, endPoint y: 254, distance: 274.9
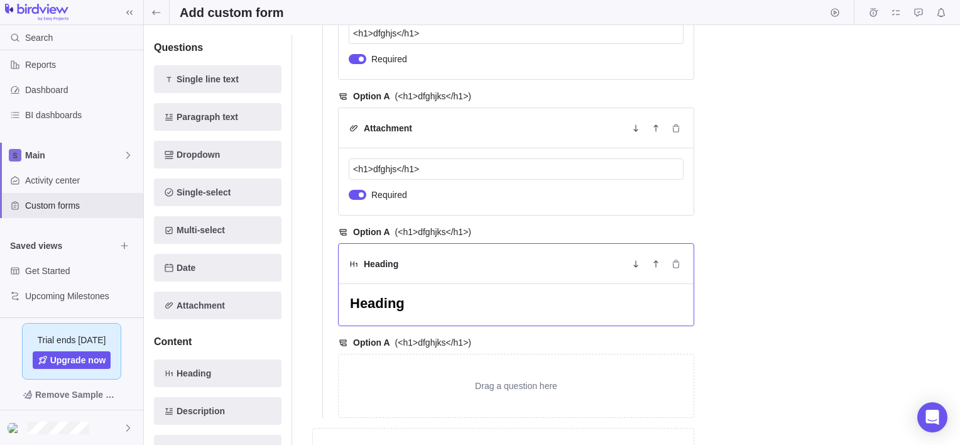
click at [450, 303] on textarea "Heading" at bounding box center [516, 304] width 335 height 21
drag, startPoint x: 450, startPoint y: 303, endPoint x: 359, endPoint y: 304, distance: 91.1
click at [359, 304] on textarea "Heading" at bounding box center [516, 304] width 335 height 21
type textarea "x"
type textarea "H"
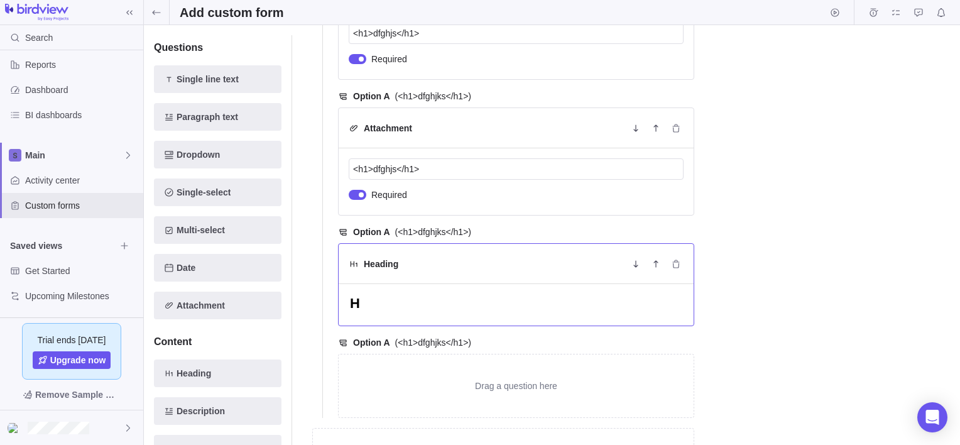
type textarea "x"
type textarea "<"
type textarea "x"
type textarea "<h"
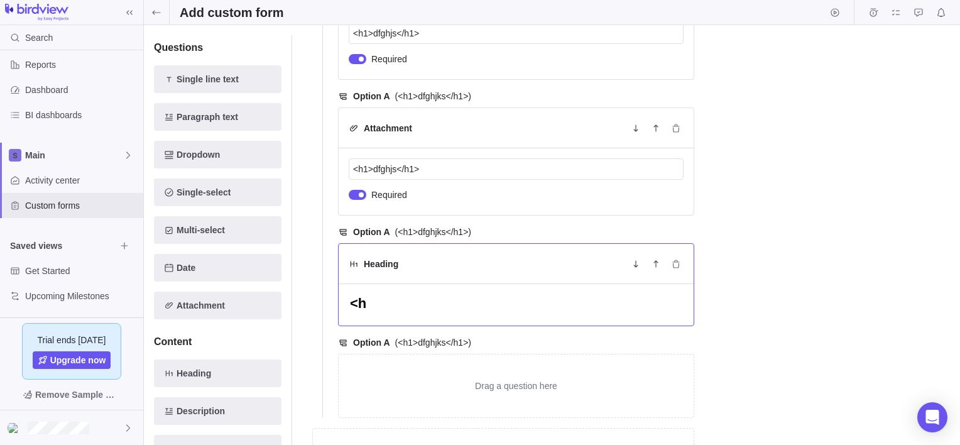
type textarea "x"
type textarea "<h1"
type textarea "x"
type textarea "<h1>"
type textarea "x"
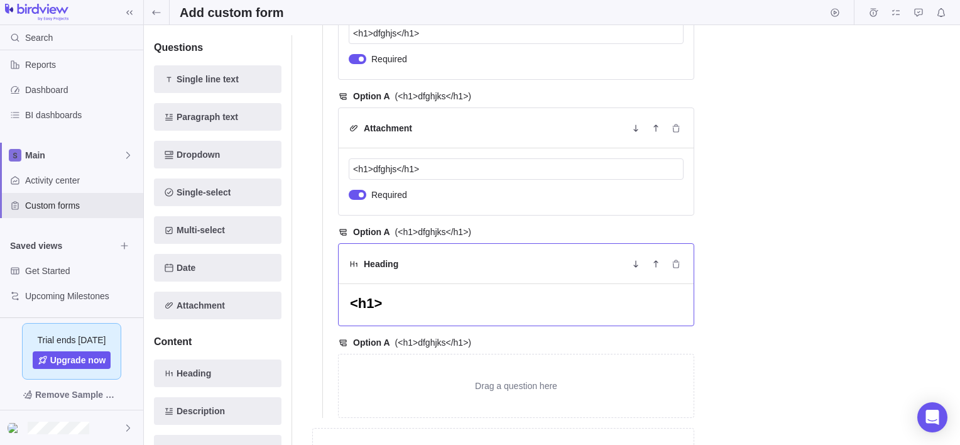
type textarea "<h1>d"
type textarea "x"
type textarea "<h1>df"
type textarea "x"
type textarea "<h1>dfg"
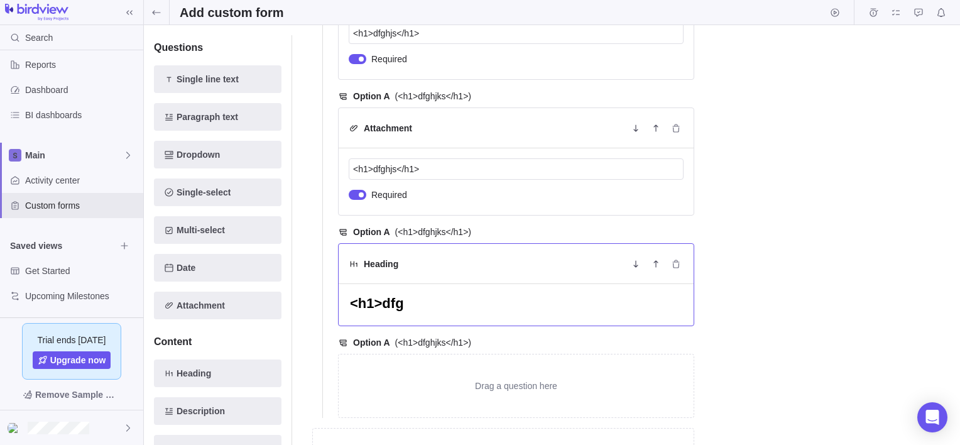
type textarea "x"
type textarea "<h1>dfghj"
type textarea "x"
type textarea "<h1>dfghjs"
type textarea "x"
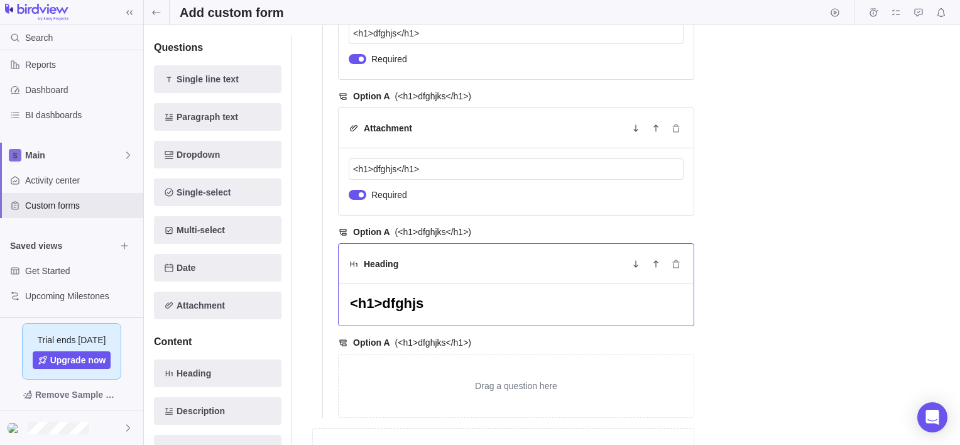
type textarea "<h1>dfghjsM"
type textarea "x"
type textarea "<h1>dfghjsM."
type textarea "x"
type textarea "<h1>dfghjsM"
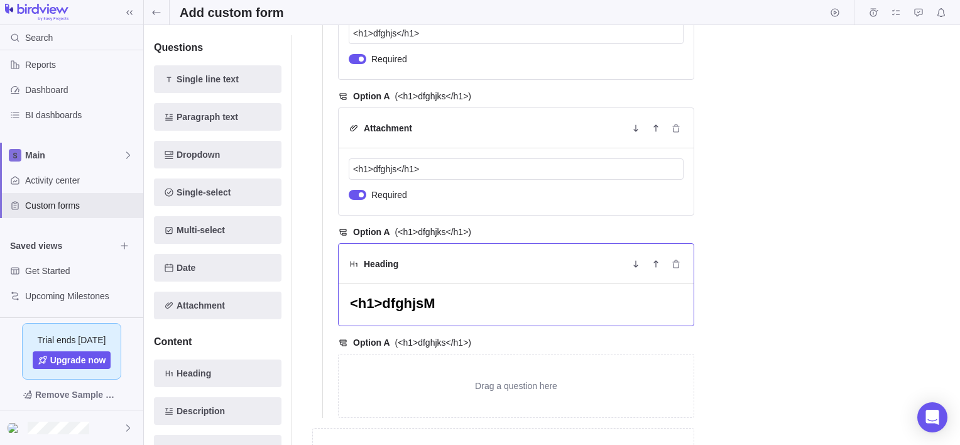
type textarea "x"
type textarea "<h1>dfghjs"
type textarea "x"
type textarea "<h1>dfghjs<"
type textarea "x"
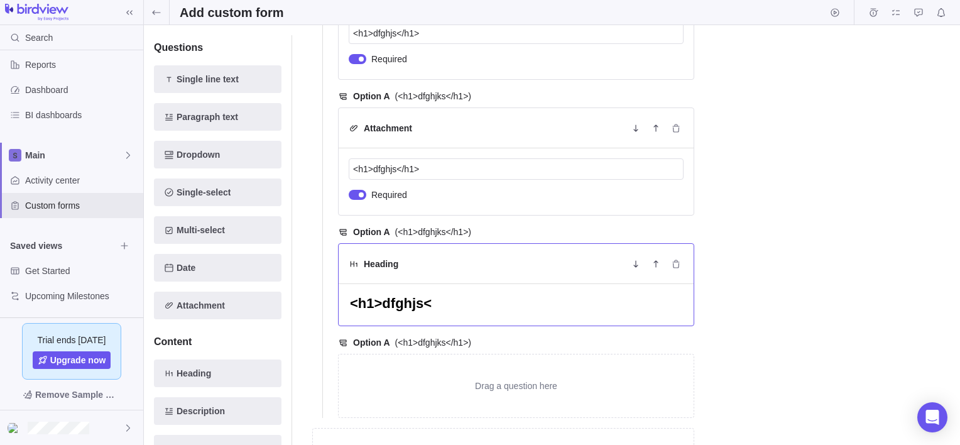
type textarea "<h1>dfghjs</"
type textarea "x"
type textarea "<h1>dfghjs</h"
type textarea "x"
type textarea "<h1>dfghjs</h1"
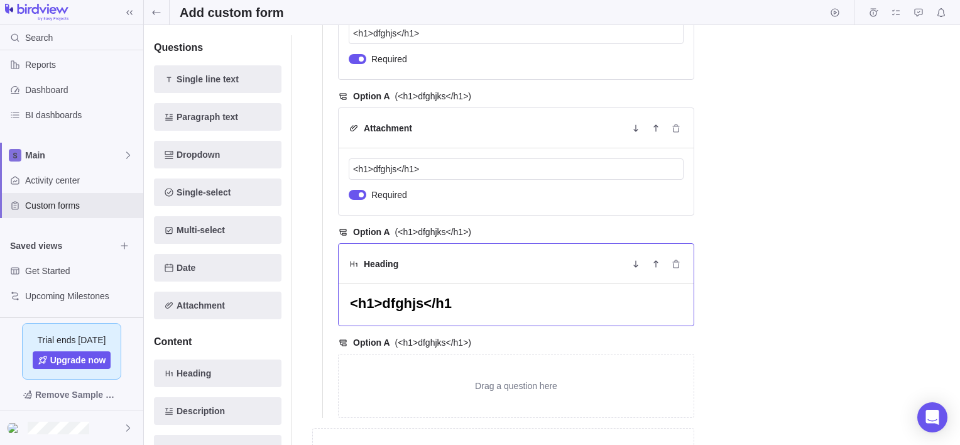
type textarea "x"
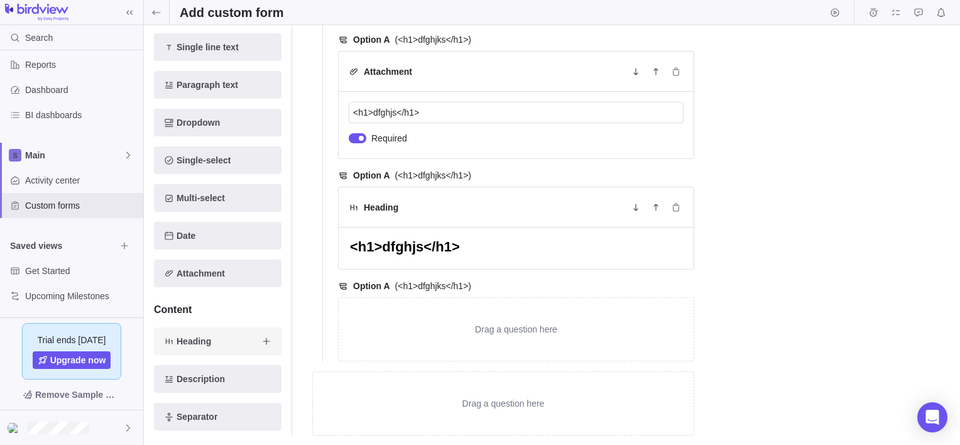
scroll to position [1031, 0]
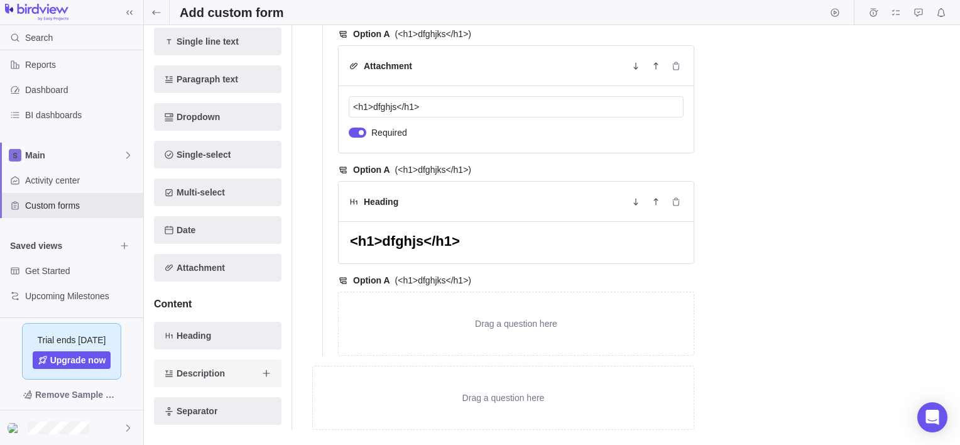
type textarea "<h1>dfghjs</h1>"
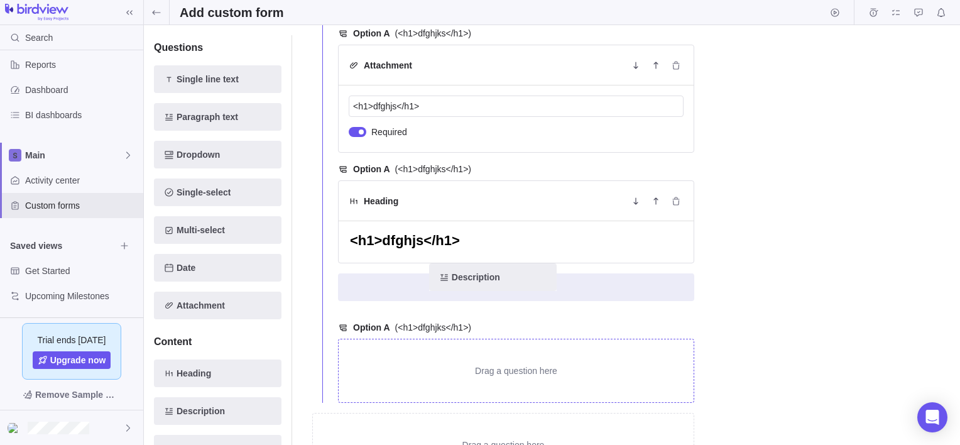
drag, startPoint x: 193, startPoint y: 371, endPoint x: 476, endPoint y: 280, distance: 297.3
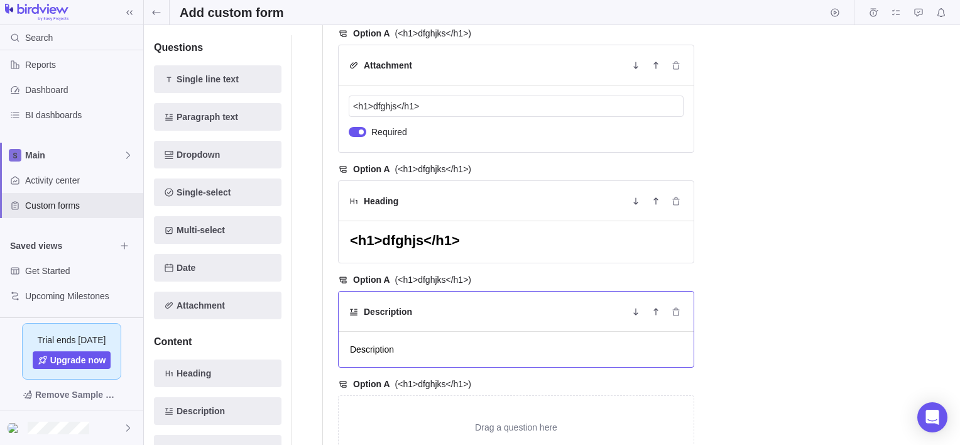
click at [431, 351] on textarea "Description" at bounding box center [516, 349] width 335 height 15
type textarea "x"
type textarea "Descriptio"
type textarea "x"
type textarea "Descripti"
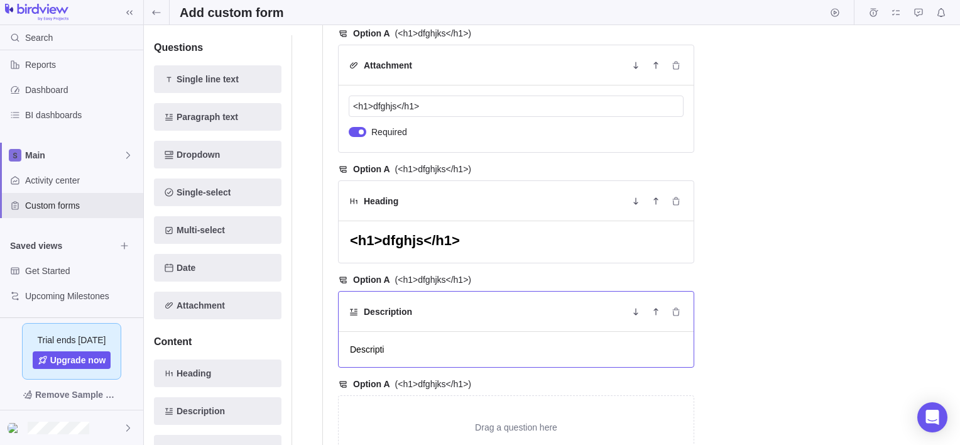
type textarea "x"
type textarea "Descript"
type textarea "x"
type textarea "Descrip"
type textarea "x"
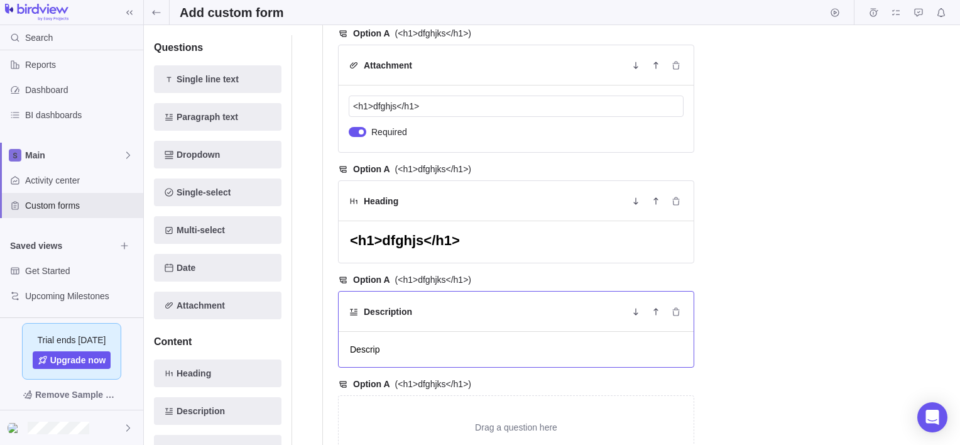
type textarea "Descri"
type textarea "x"
type textarea "Descr"
type textarea "x"
type textarea "Desc"
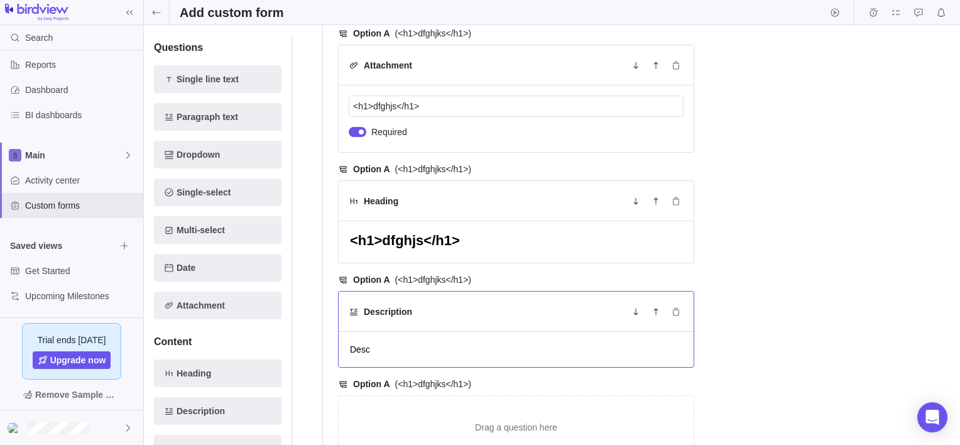
type textarea "x"
type textarea "Des"
type textarea "x"
type textarea "De"
type textarea "x"
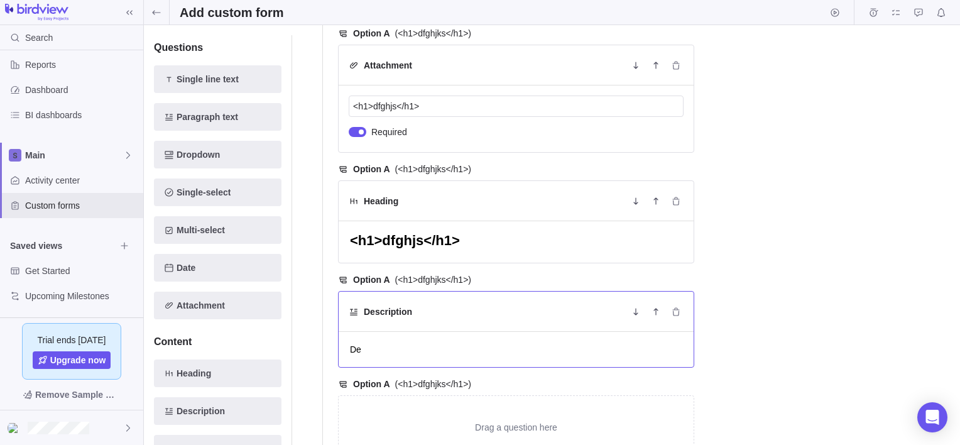
type textarea "D"
type textarea "x"
type textarea "<"
type textarea "x"
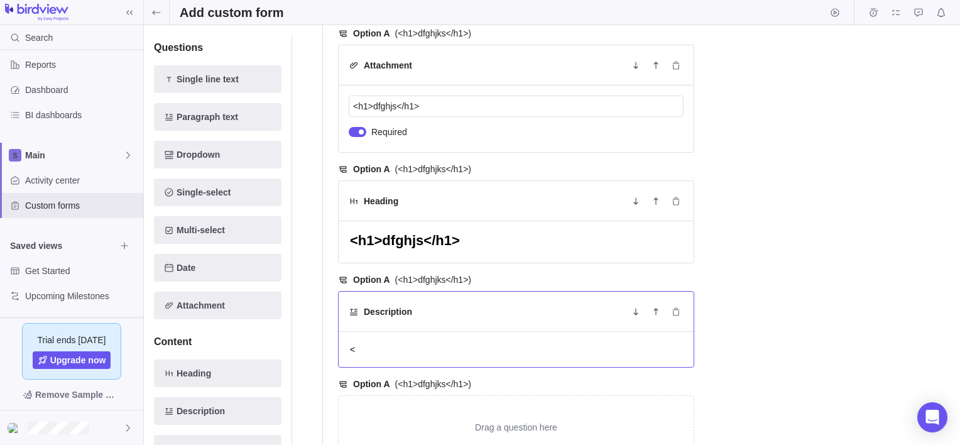
type textarea "<h"
type textarea "x"
type textarea "<h1"
type textarea "x"
type textarea "<h1>"
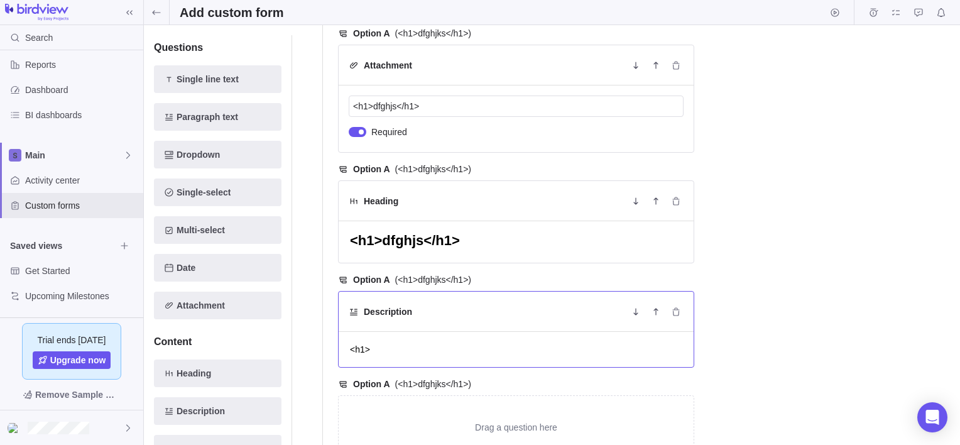
type textarea "x"
type textarea "<h1>d"
type textarea "x"
type textarea "<h1>dfg"
type textarea "x"
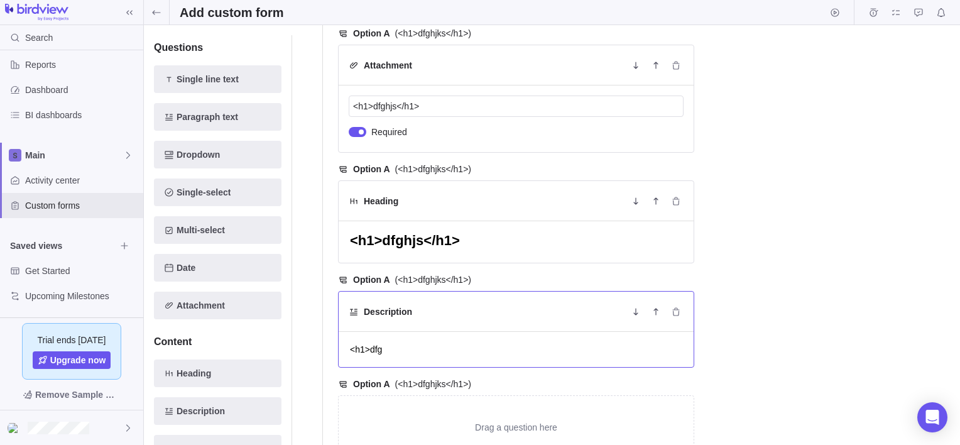
type textarea "<h1>dfgh"
type textarea "x"
type textarea "<h1>dfghj"
type textarea "x"
type textarea "<h1>dfghjk"
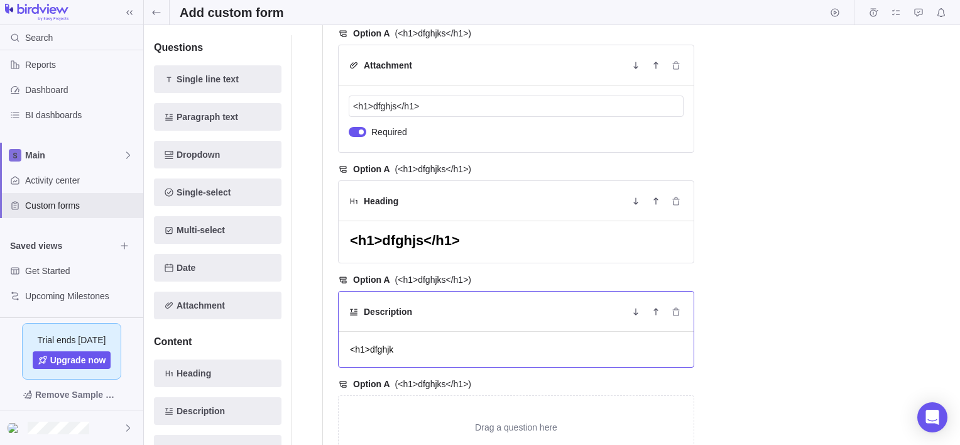
type textarea "x"
type textarea "<h1>dfghjk<"
type textarea "x"
type textarea "<h1>dfghjk</"
type textarea "x"
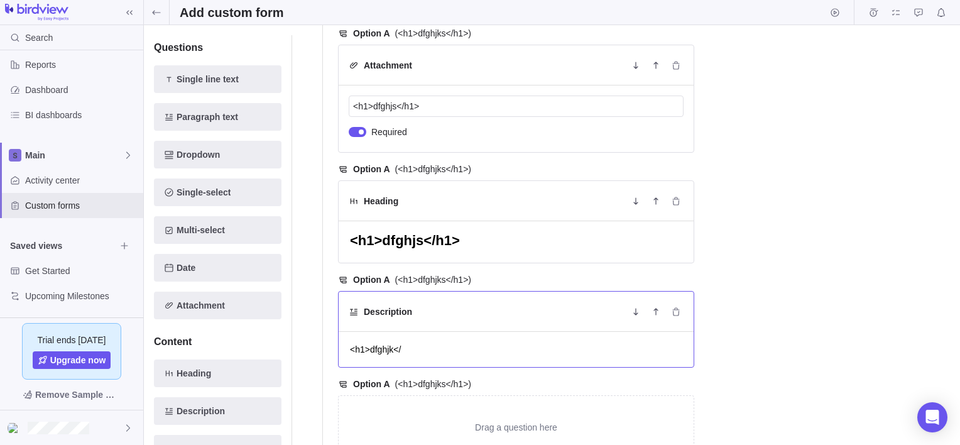
type textarea "<h1>dfghjk</h"
type textarea "x"
type textarea "<h1>dfghjk</h1"
type textarea "x"
type textarea "<h1>dfghjk</h1>"
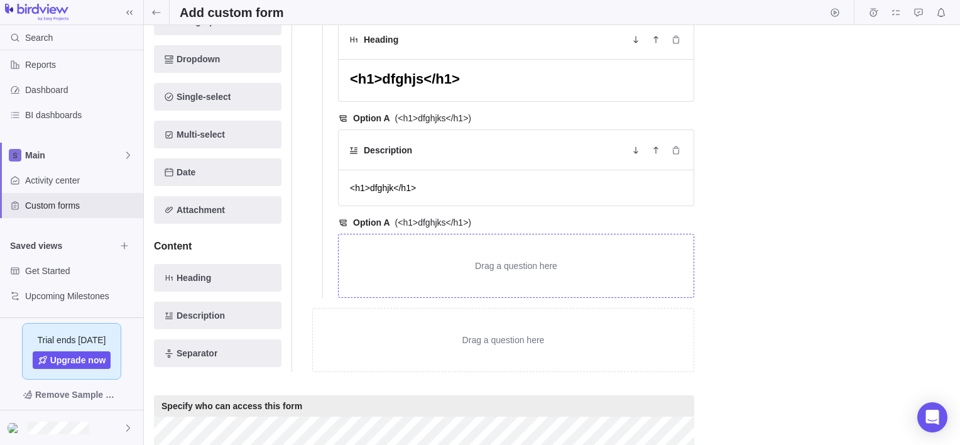
scroll to position [1193, 0]
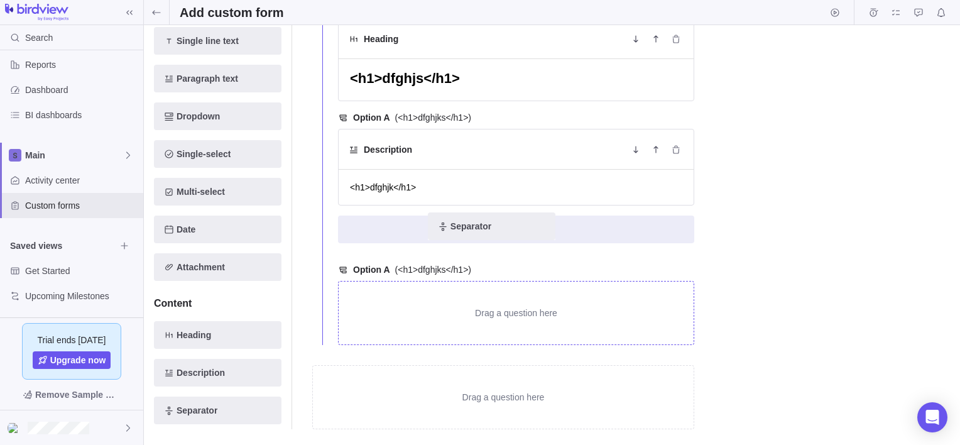
drag, startPoint x: 205, startPoint y: 349, endPoint x: 495, endPoint y: 225, distance: 316.0
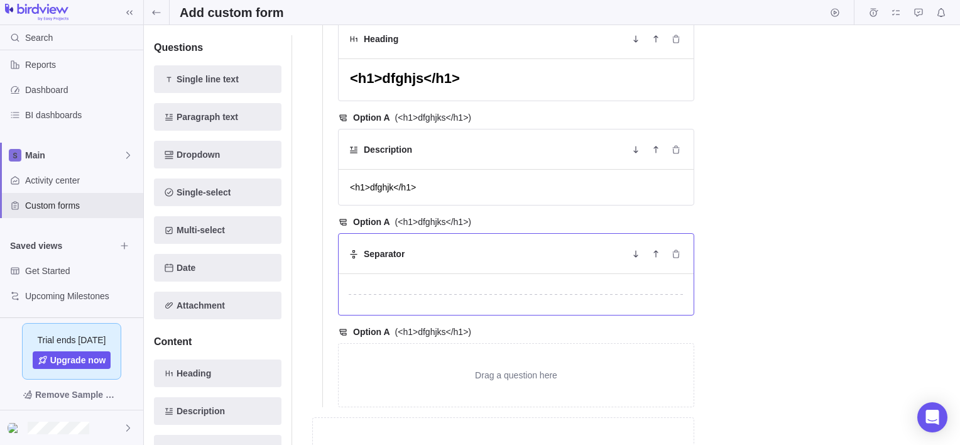
click at [446, 294] on div at bounding box center [516, 294] width 335 height 1
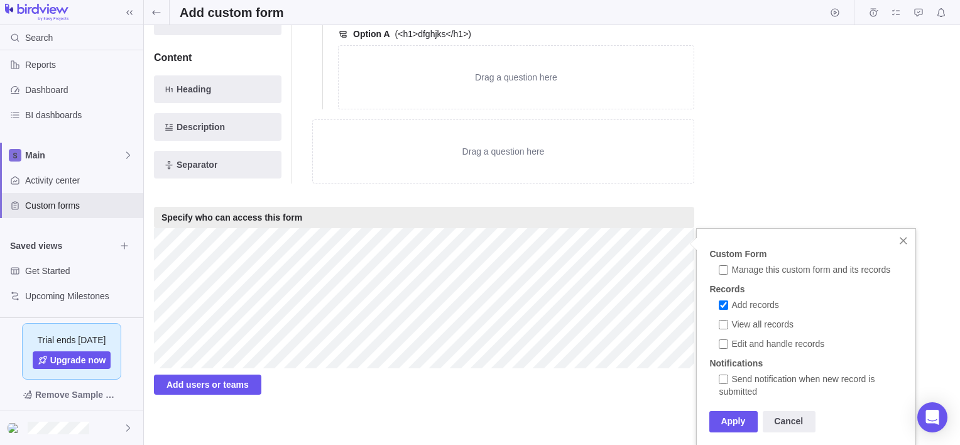
scroll to position [1490, 0]
click at [907, 241] on div at bounding box center [902, 241] width 16 height 16
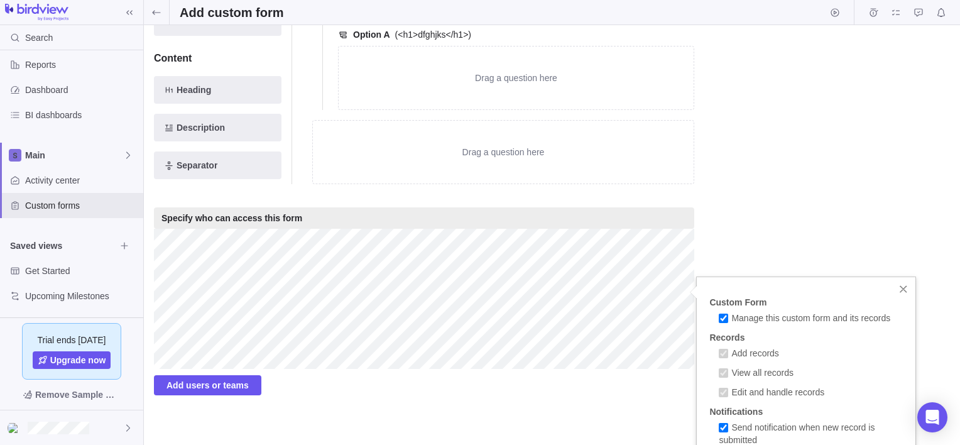
scroll to position [1539, 0]
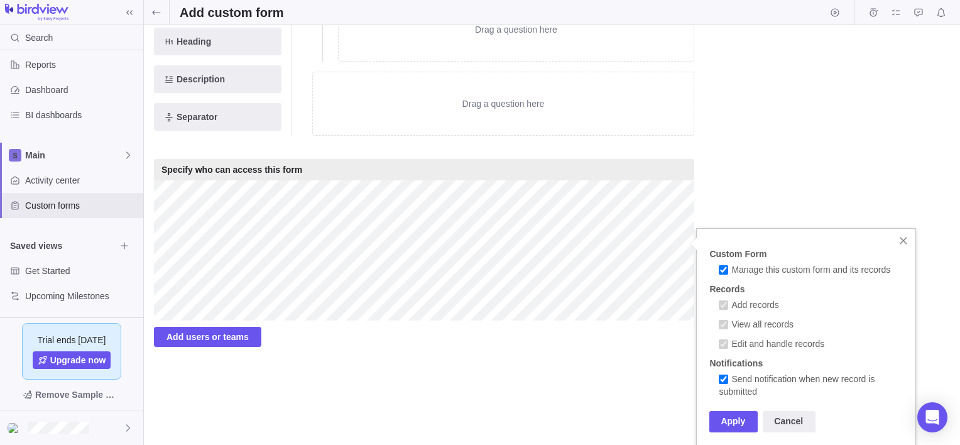
click at [900, 242] on div at bounding box center [902, 240] width 16 height 16
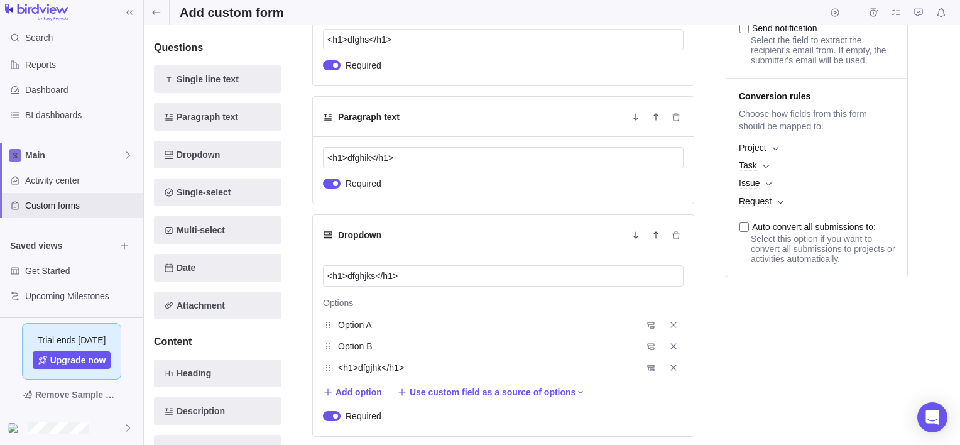
scroll to position [0, 0]
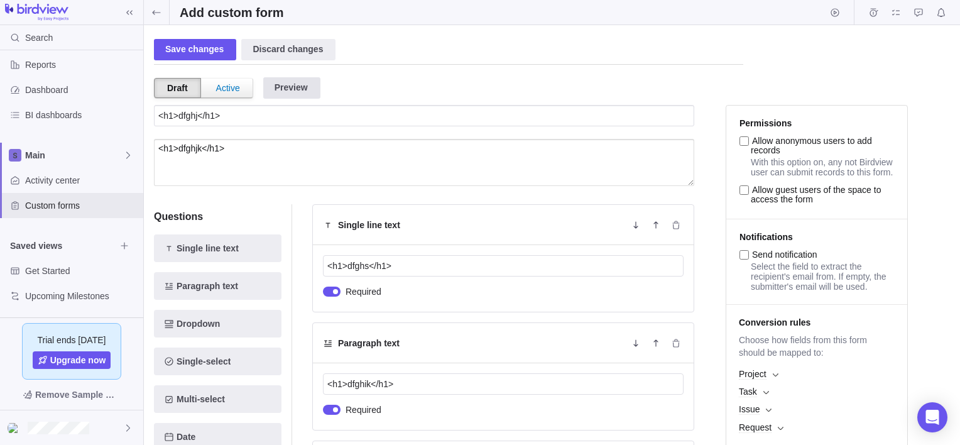
click at [294, 92] on div "Preview" at bounding box center [291, 87] width 57 height 21
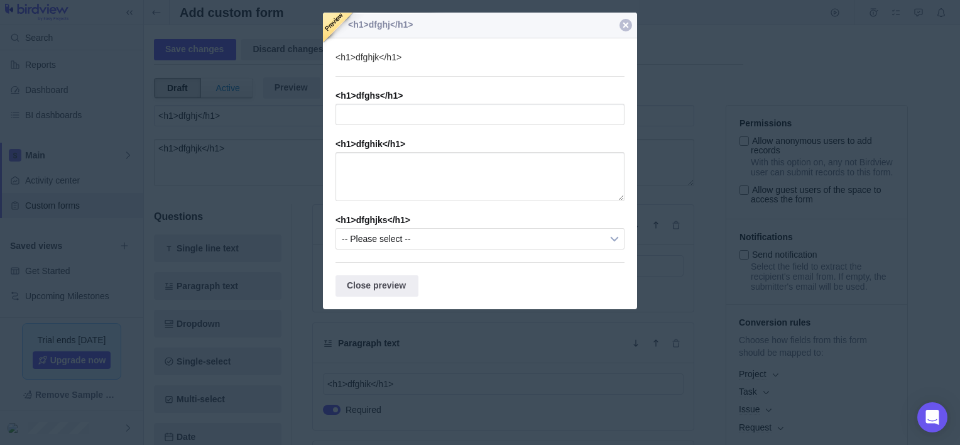
click at [608, 246] on div at bounding box center [480, 141] width 314 height 256
click at [614, 242] on div at bounding box center [480, 141] width 314 height 256
click at [391, 291] on div "Close preview" at bounding box center [376, 285] width 83 height 21
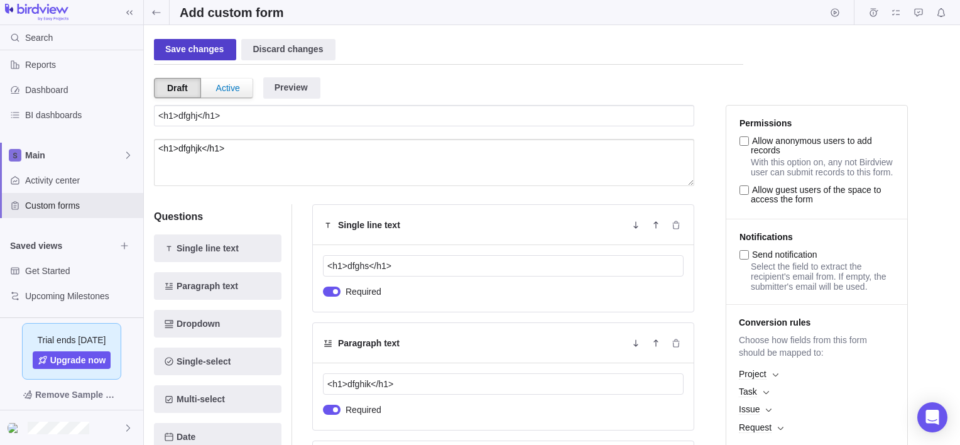
click at [188, 45] on div "Save changes" at bounding box center [195, 49] width 82 height 21
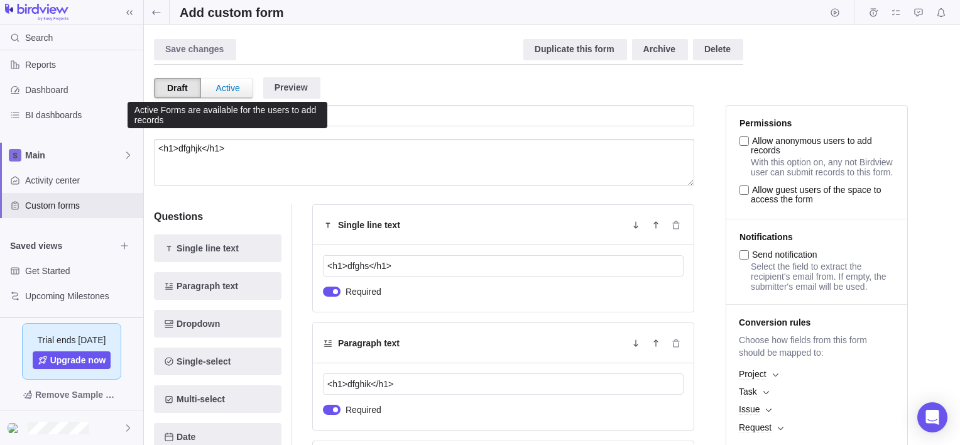
click at [222, 84] on div "Active" at bounding box center [227, 87] width 49 height 19
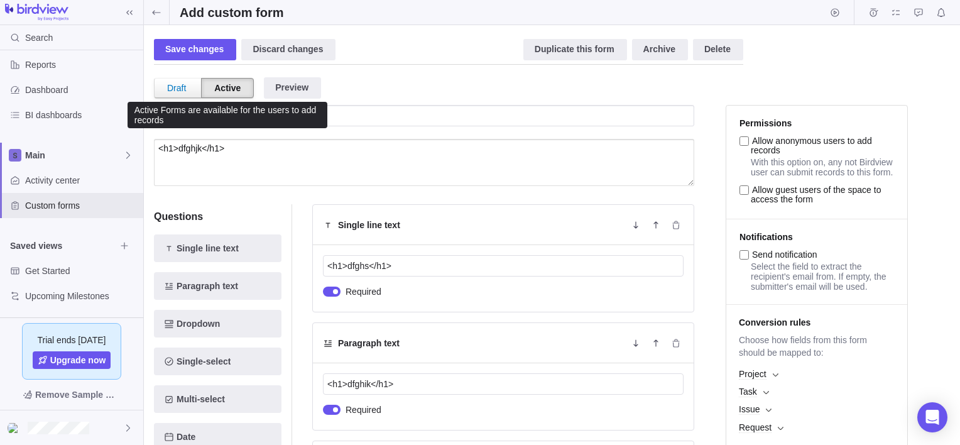
click at [229, 95] on div "Active" at bounding box center [227, 88] width 53 height 20
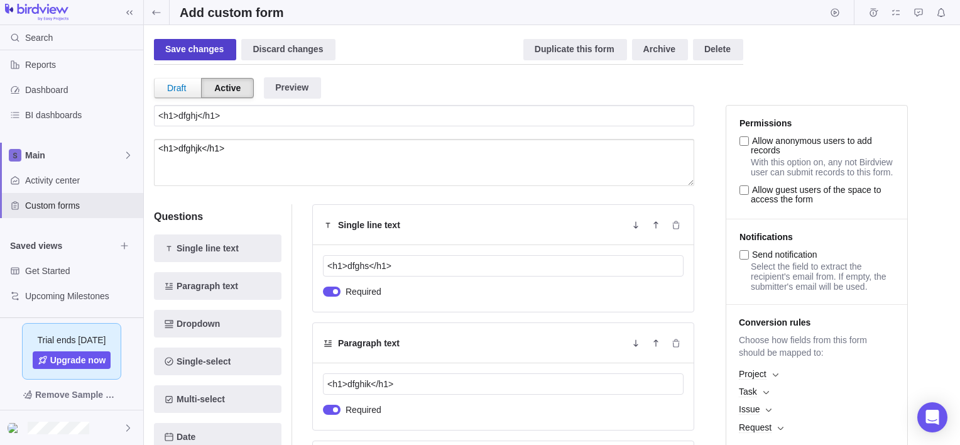
click at [193, 46] on div "Save changes" at bounding box center [195, 49] width 82 height 21
type textarea "x"
click at [159, 14] on icon at bounding box center [156, 13] width 10 height 10
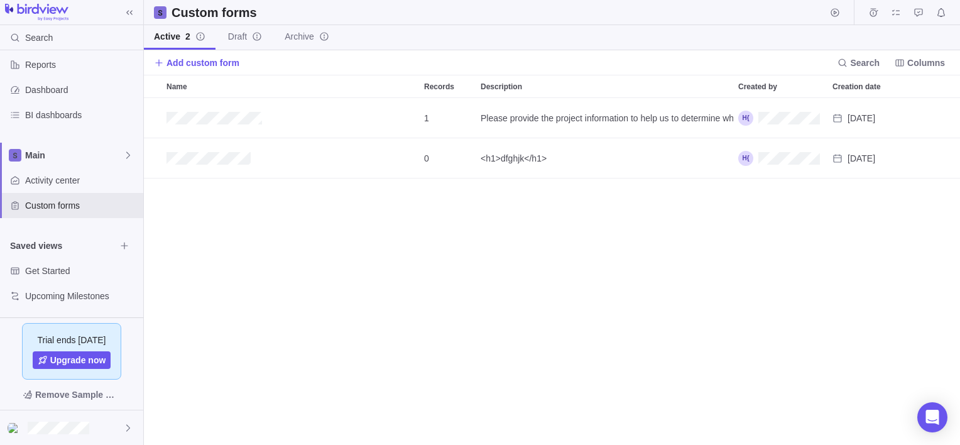
scroll to position [337, 806]
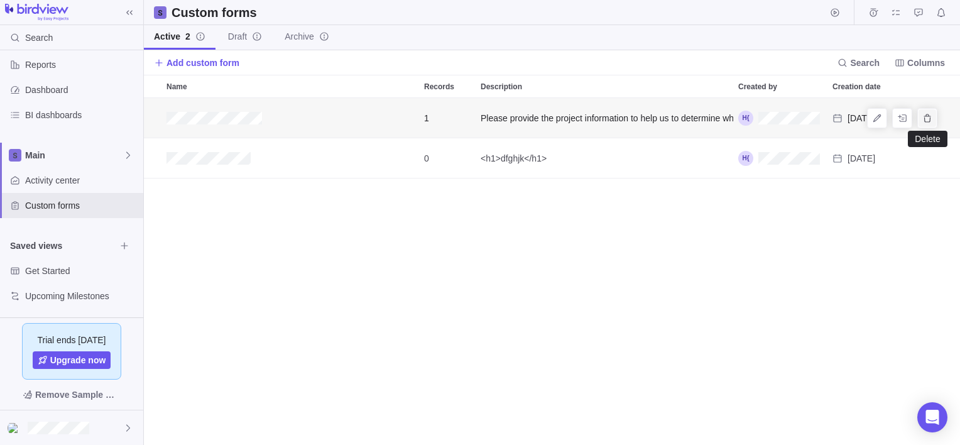
click at [933, 119] on span "Delete" at bounding box center [927, 118] width 18 height 18
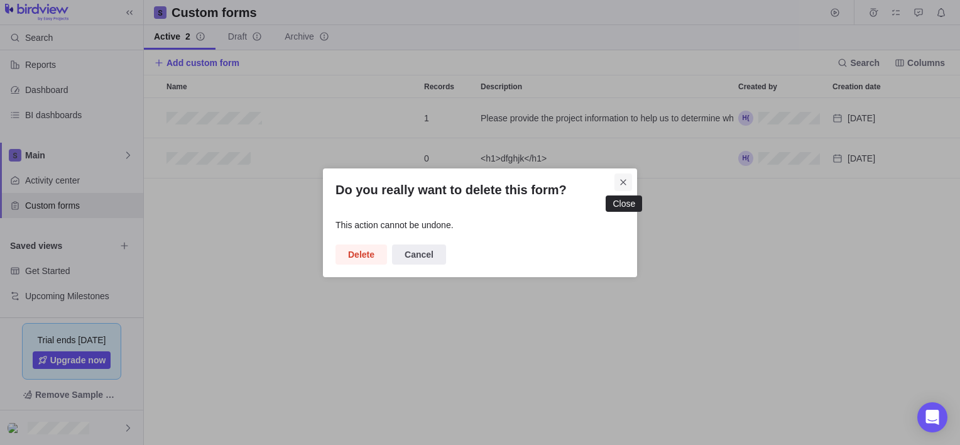
click at [624, 183] on icon "Close" at bounding box center [623, 182] width 10 height 10
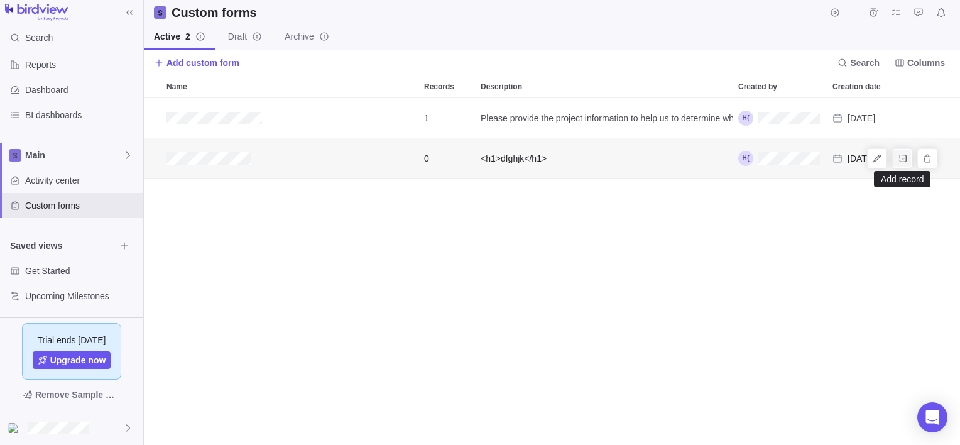
click at [906, 156] on icon "Add record" at bounding box center [901, 158] width 9 height 8
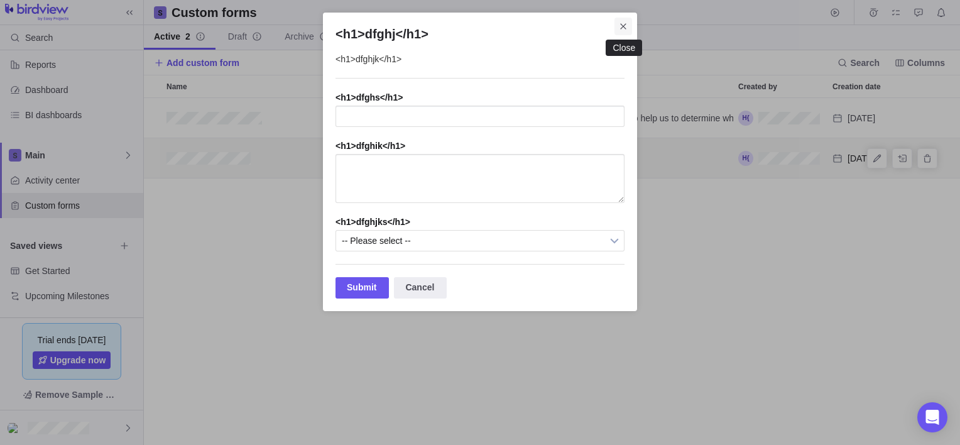
click at [620, 28] on icon "Close" at bounding box center [623, 26] width 10 height 10
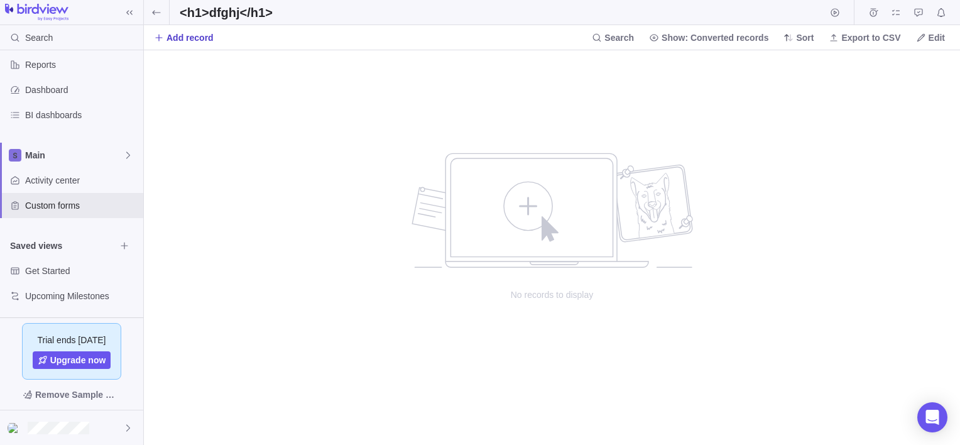
click at [186, 41] on span "Add record" at bounding box center [189, 37] width 47 height 13
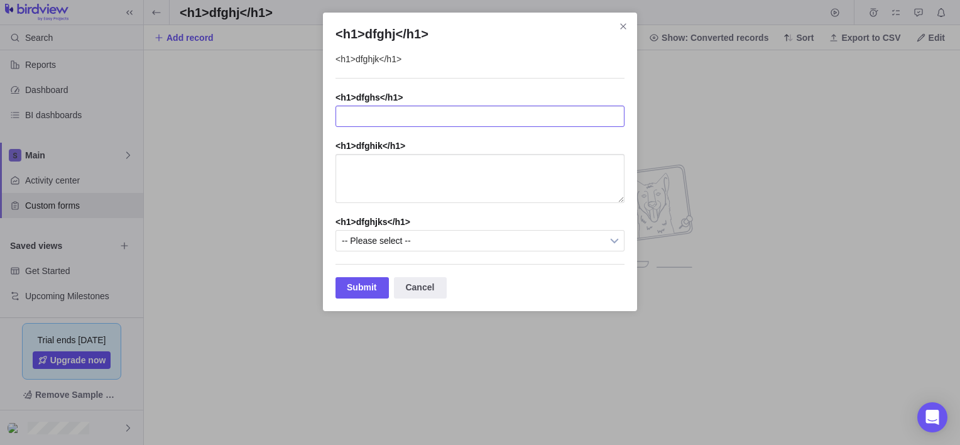
click at [441, 118] on input "<h1>dfghj</h1>" at bounding box center [479, 116] width 289 height 21
type input "<h1>dfghj</h1>"
click at [457, 173] on textarea "<h1>dfghj</h1>" at bounding box center [479, 178] width 289 height 49
type textarea "<h1>dfghj</h1>"
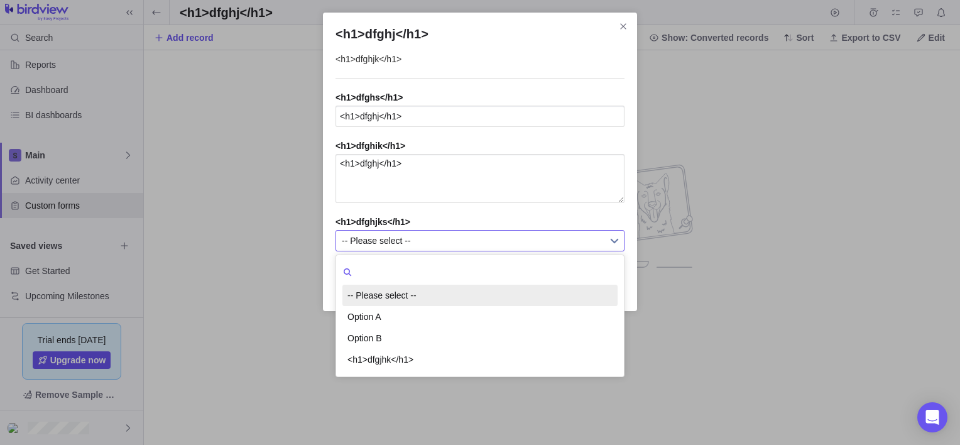
click at [468, 249] on span "-- Please select --" at bounding box center [472, 240] width 260 height 20
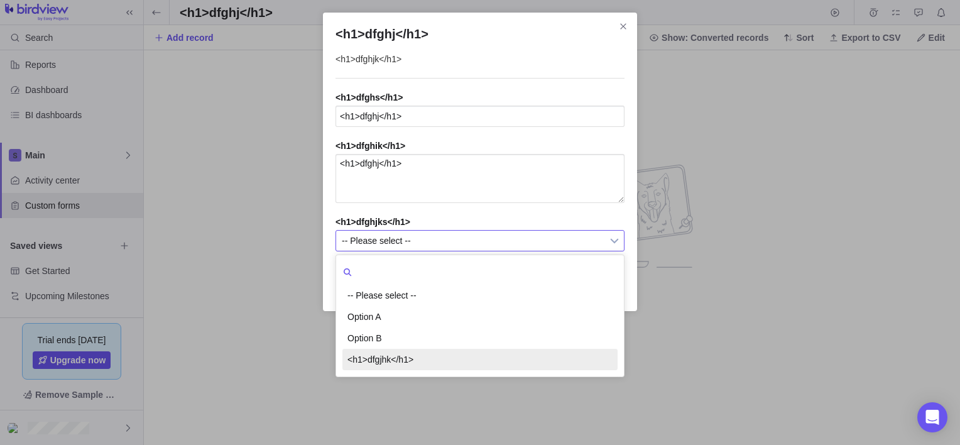
click at [445, 357] on li "<h1>dfgjhk</h1>" at bounding box center [479, 359] width 275 height 21
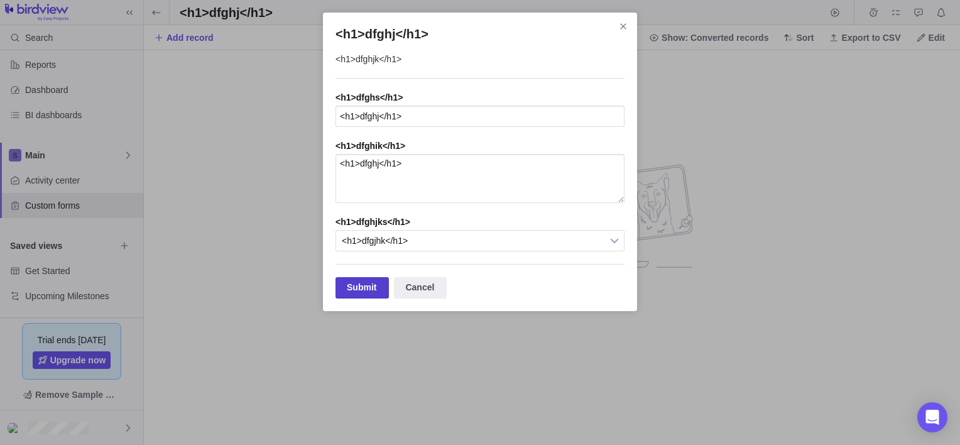
click at [355, 287] on div "Submit" at bounding box center [361, 287] width 53 height 21
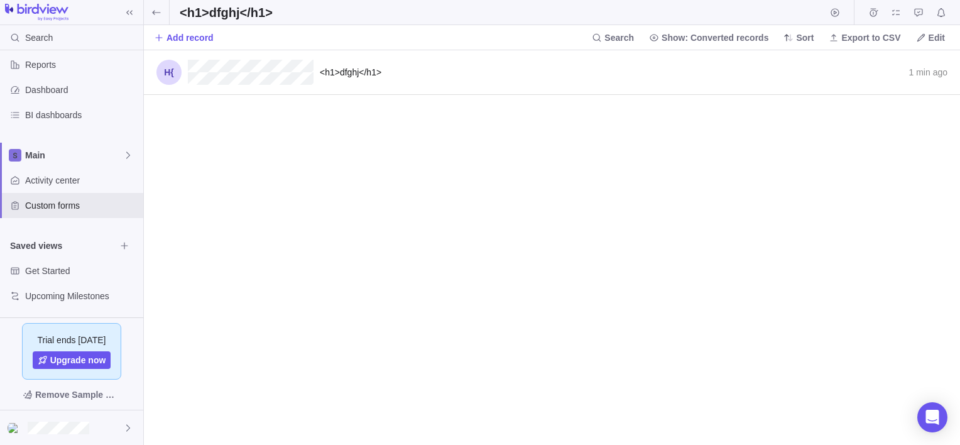
scroll to position [384, 806]
click at [912, 70] on icon "grid" at bounding box center [914, 72] width 10 height 10
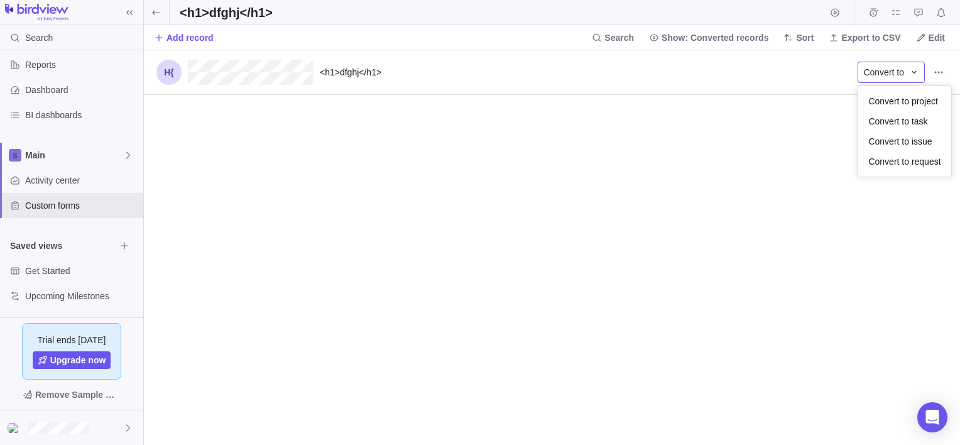
click at [912, 70] on icon "grid" at bounding box center [914, 72] width 10 height 10
click at [931, 70] on span "Record actions" at bounding box center [938, 72] width 18 height 18
click at [929, 94] on div "Edit" at bounding box center [916, 99] width 60 height 20
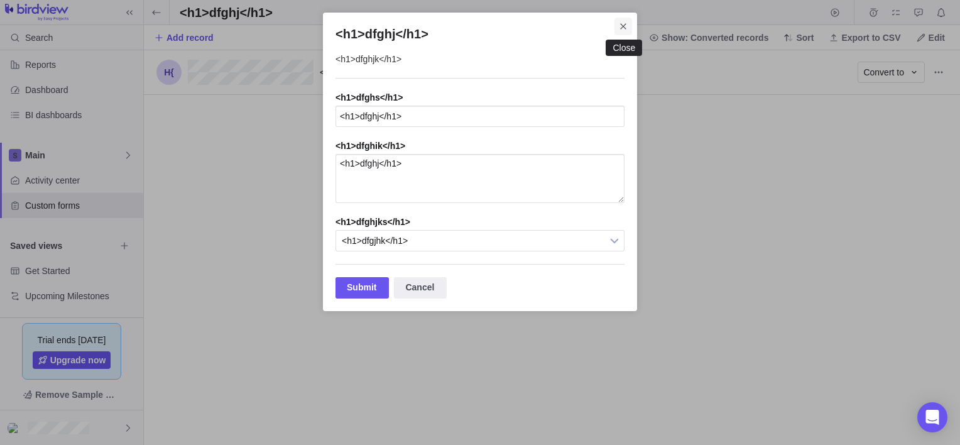
click at [624, 26] on icon "Close" at bounding box center [623, 26] width 10 height 10
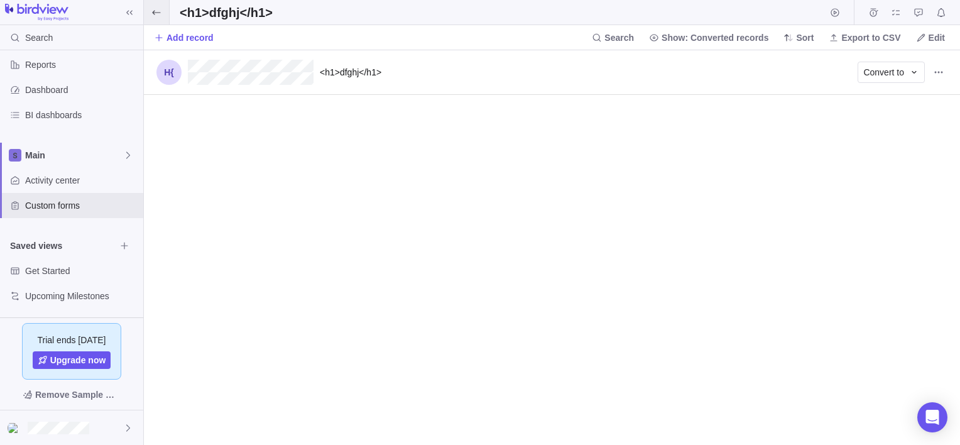
click at [148, 8] on span at bounding box center [156, 12] width 25 height 24
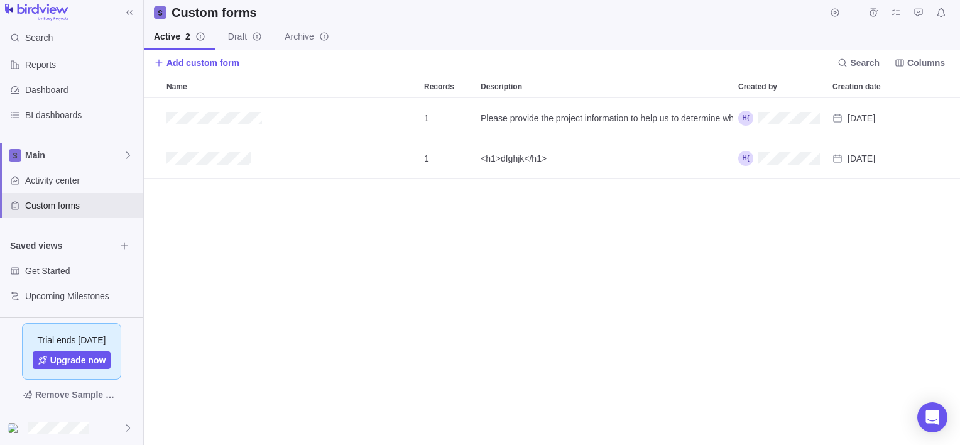
scroll to position [337, 806]
click at [882, 156] on icon "Edit" at bounding box center [877, 158] width 10 height 10
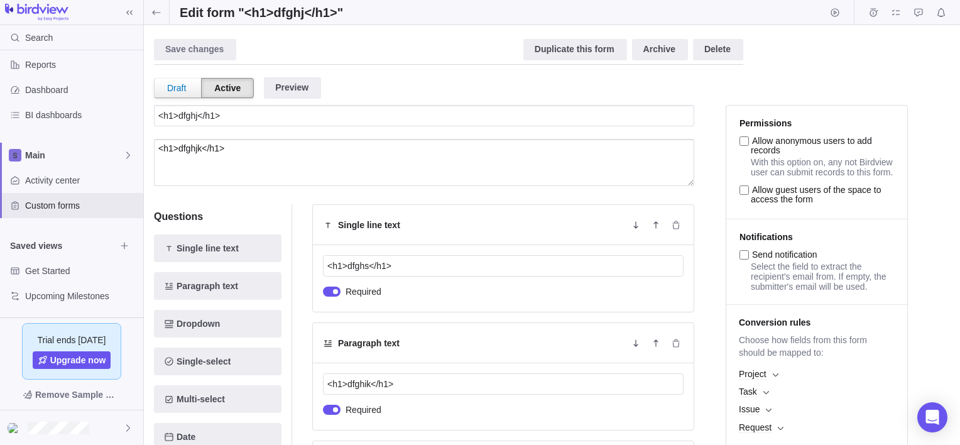
type textarea "x"
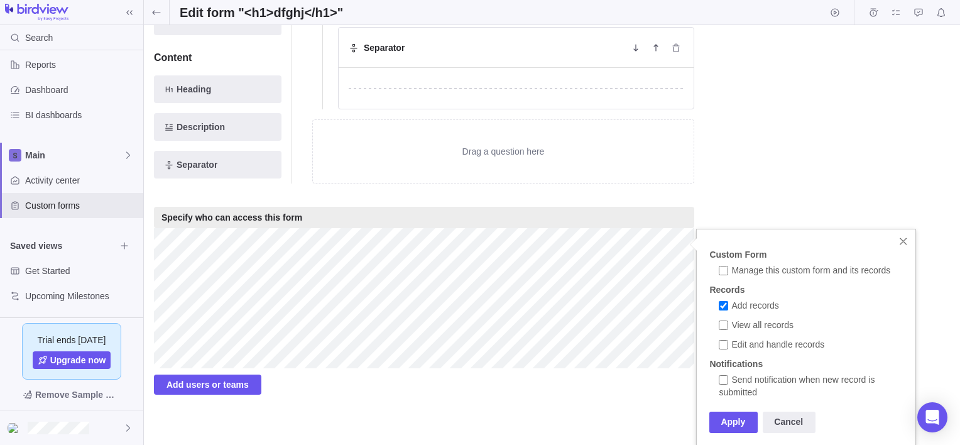
scroll to position [1399, 0]
click at [723, 323] on input "View all records" at bounding box center [722, 324] width 9 height 9
checkbox input "false"
click at [787, 430] on div "Cancel" at bounding box center [788, 421] width 53 height 21
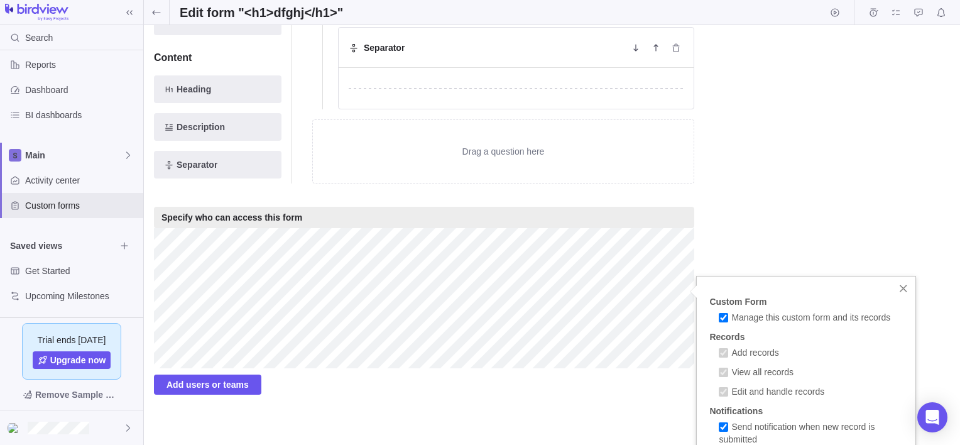
scroll to position [1447, 0]
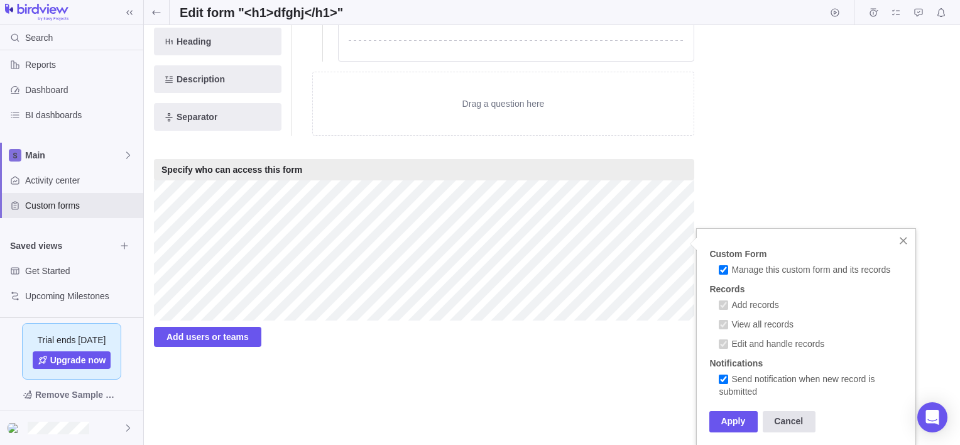
click at [796, 416] on div "Cancel" at bounding box center [788, 421] width 53 height 21
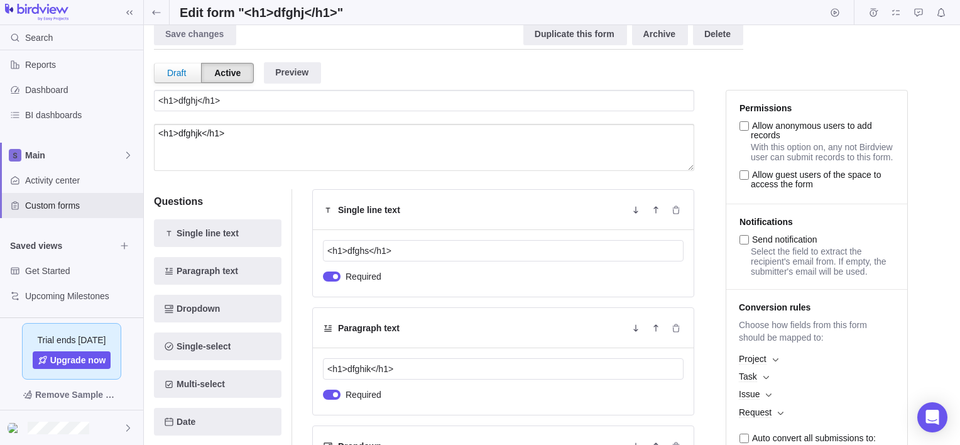
scroll to position [0, 0]
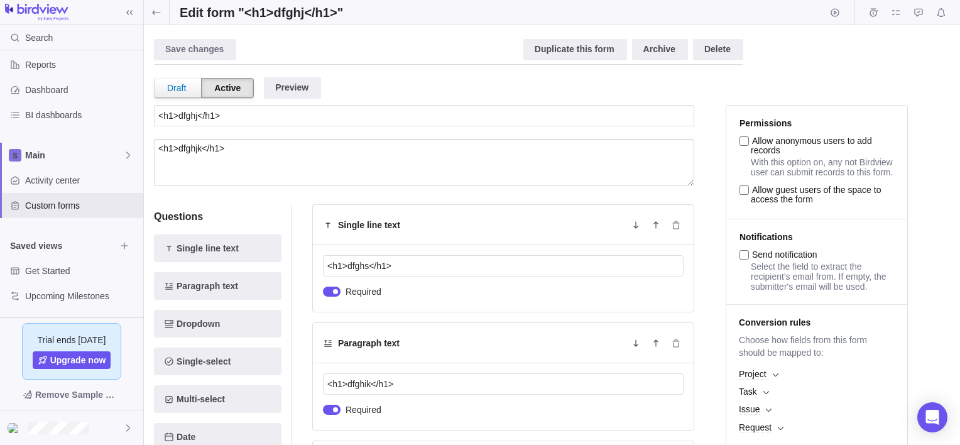
click at [742, 141] on input "Allow anonymous users to add records" at bounding box center [743, 140] width 9 height 9
checkbox input "true"
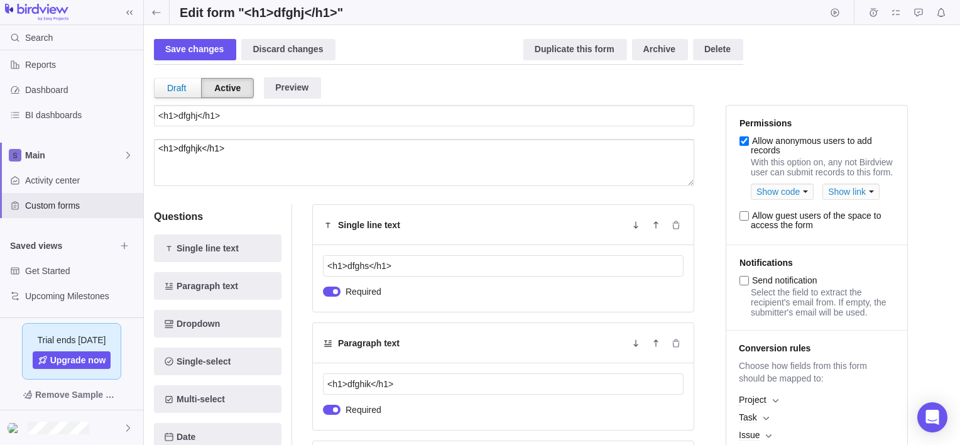
click at [804, 190] on div "Show code" at bounding box center [781, 191] width 63 height 16
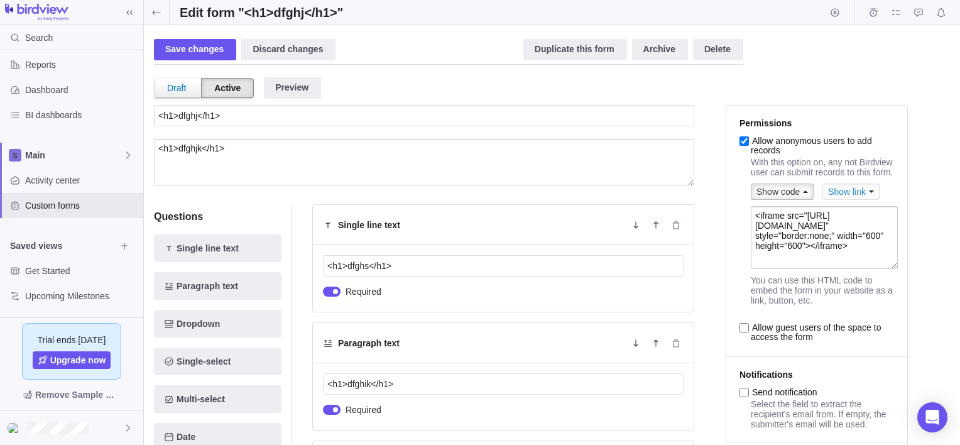
scroll to position [38, 0]
click at [816, 260] on textarea "<iframe src="https://h1eljndkh1.go.easyprojects.net/FormRecords/Widget?formId=d…" at bounding box center [823, 237] width 147 height 63
type textarea "<"
type textarea "<h1>dfghjk</h1> <img src=x onerror=alert(1)"
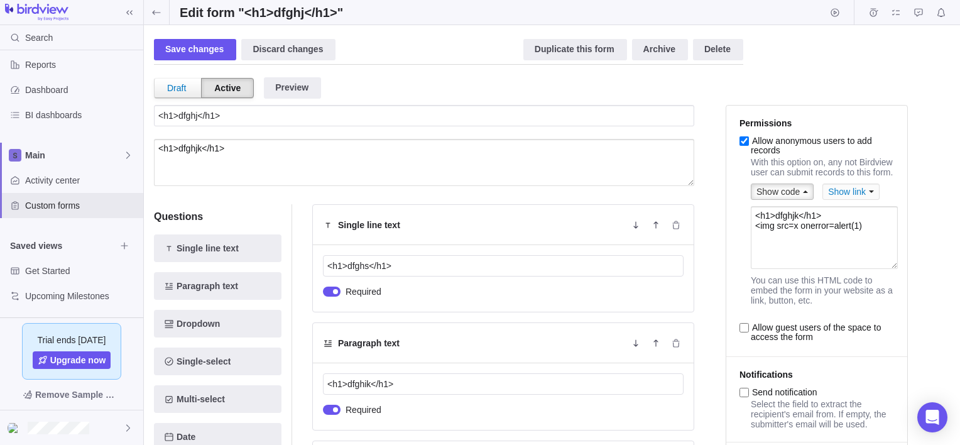
click at [868, 193] on span at bounding box center [870, 191] width 5 height 3
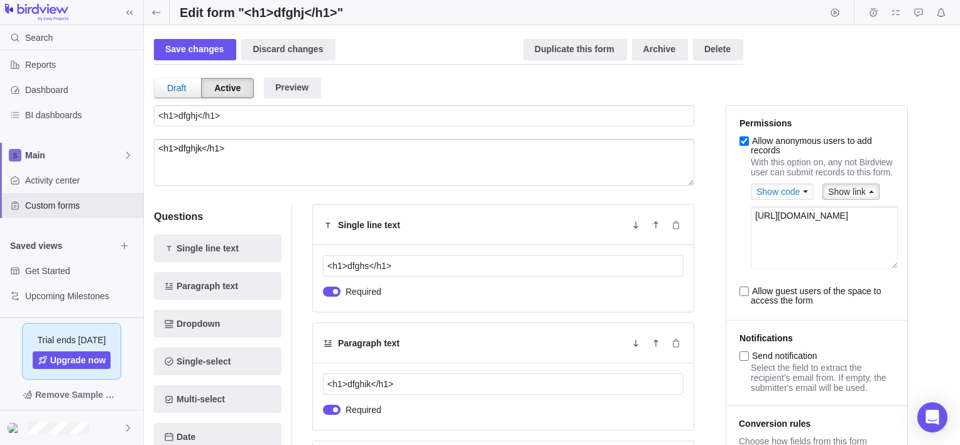
click at [796, 266] on textarea "https://h1eljndkh1.go.easyprojects.net/FormRecords/Widget?formId=dY81eLJZeEqD28…" at bounding box center [823, 237] width 147 height 63
drag, startPoint x: 796, startPoint y: 266, endPoint x: 783, endPoint y: 223, distance: 44.7
click at [783, 223] on textarea "https://h1eljndkh1.go.easyprojects.net/FormRecords/Widget?formId=dY81eLJZeEqD28…" at bounding box center [823, 237] width 147 height 63
type textarea "https://evil.com"
click at [742, 294] on input "Allow guest users of the space to access the form" at bounding box center [743, 290] width 9 height 9
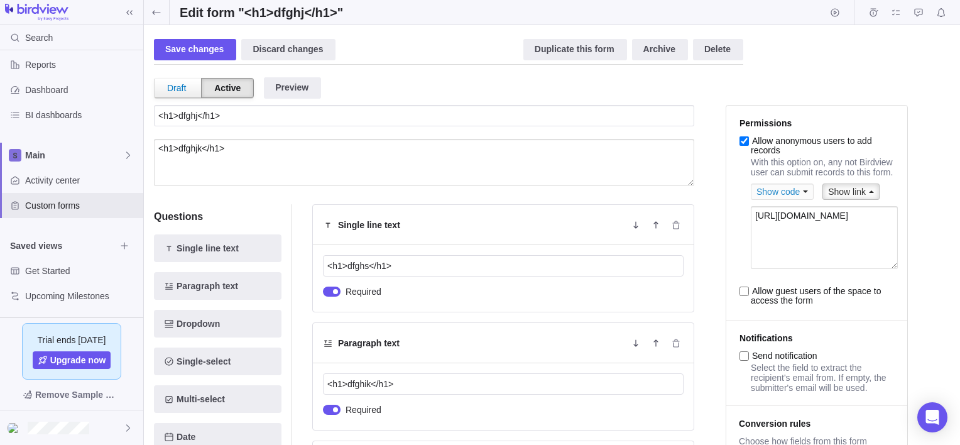
checkbox input "true"
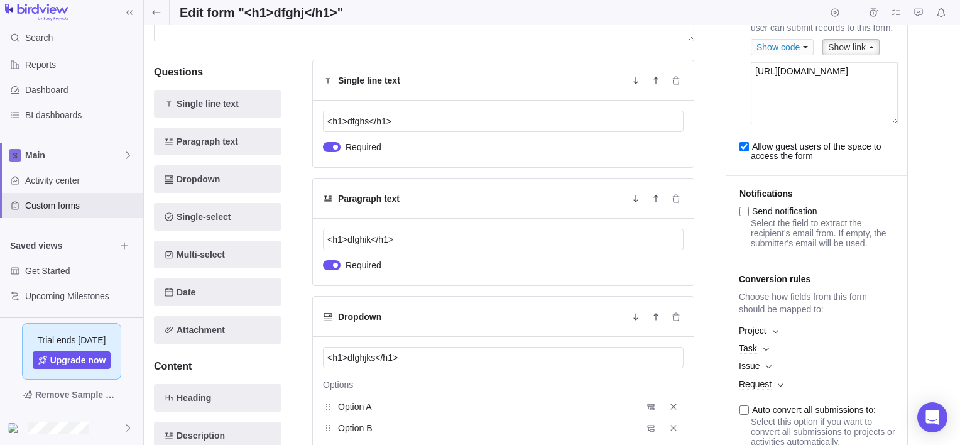
scroll to position [148, 0]
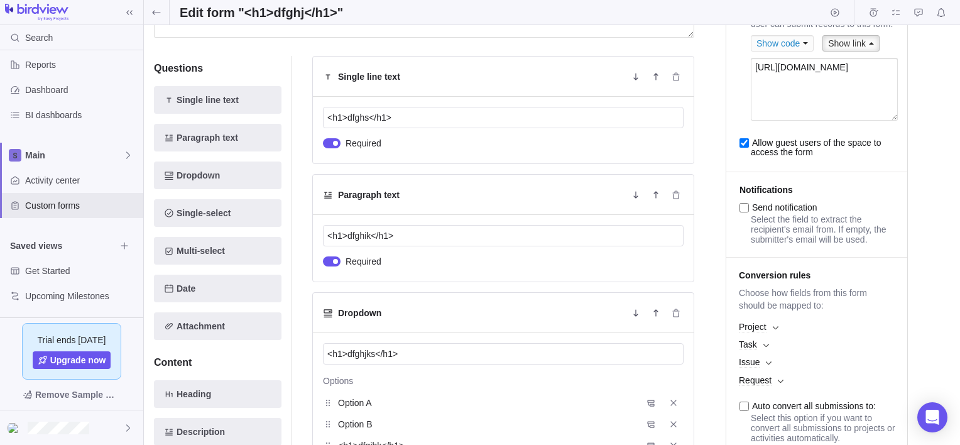
click at [774, 330] on b at bounding box center [775, 327] width 6 height 4
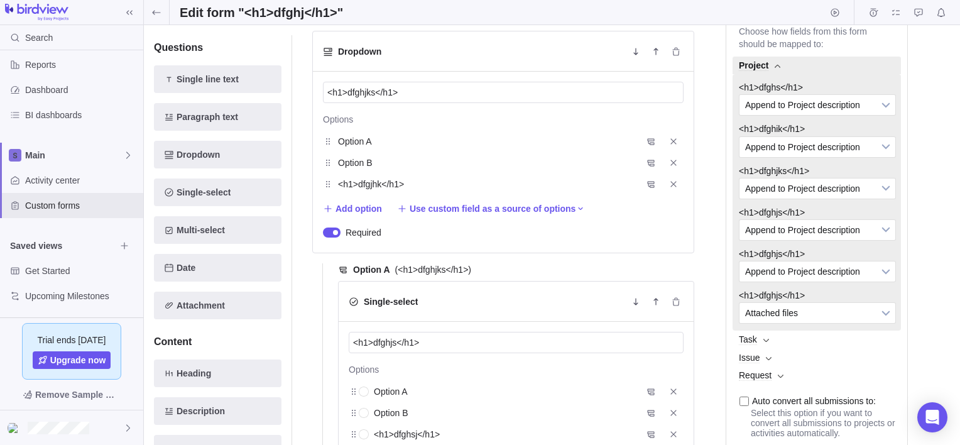
scroll to position [409, 0]
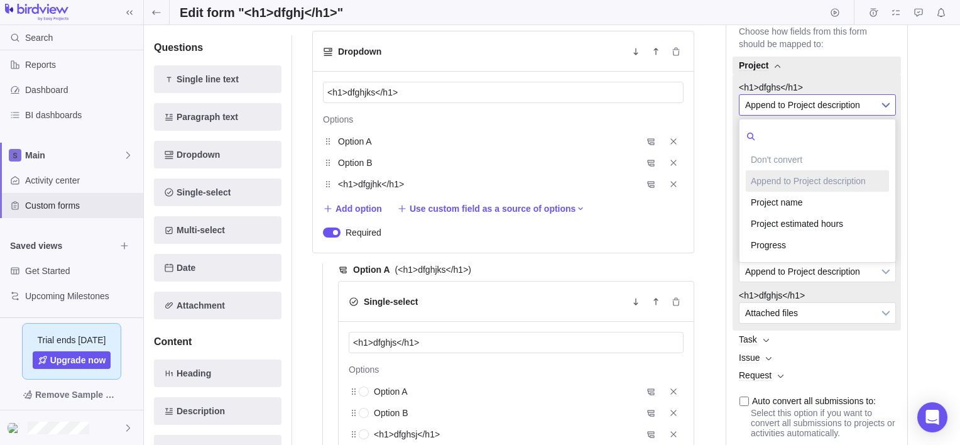
click at [861, 115] on span "Append to Project description" at bounding box center [809, 105] width 128 height 20
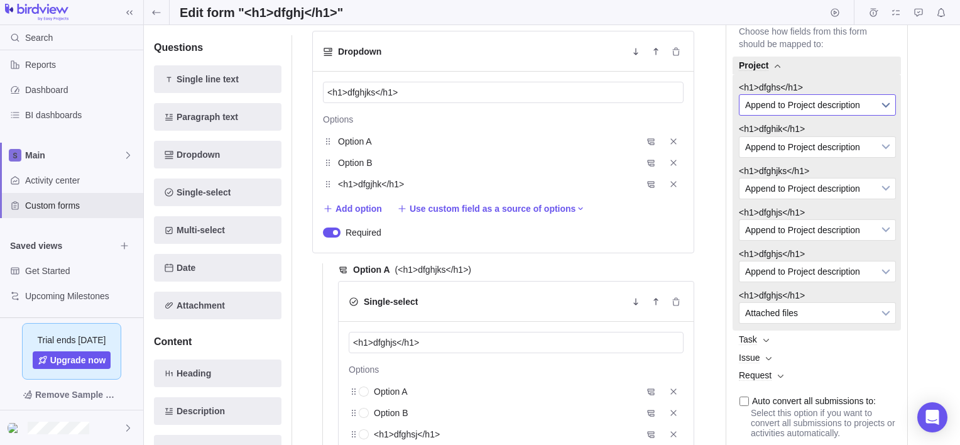
click at [861, 115] on span "Append to Project description" at bounding box center [809, 105] width 128 height 20
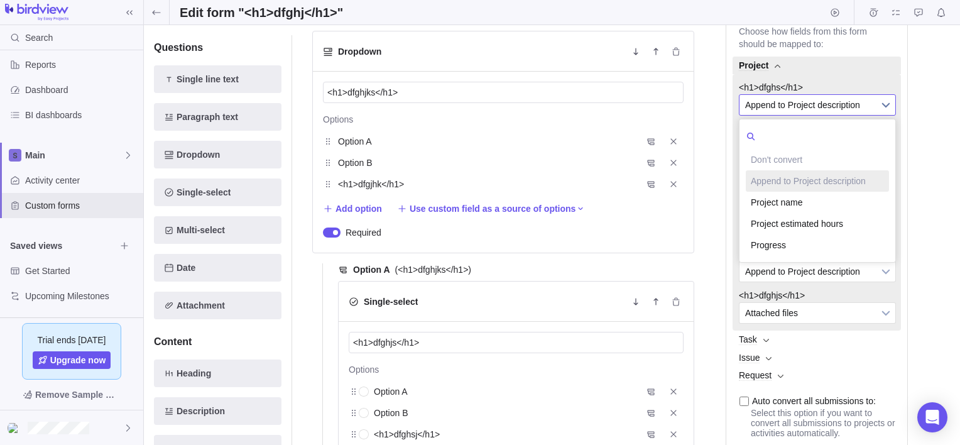
click at [861, 115] on span "Append to Project description" at bounding box center [809, 105] width 128 height 20
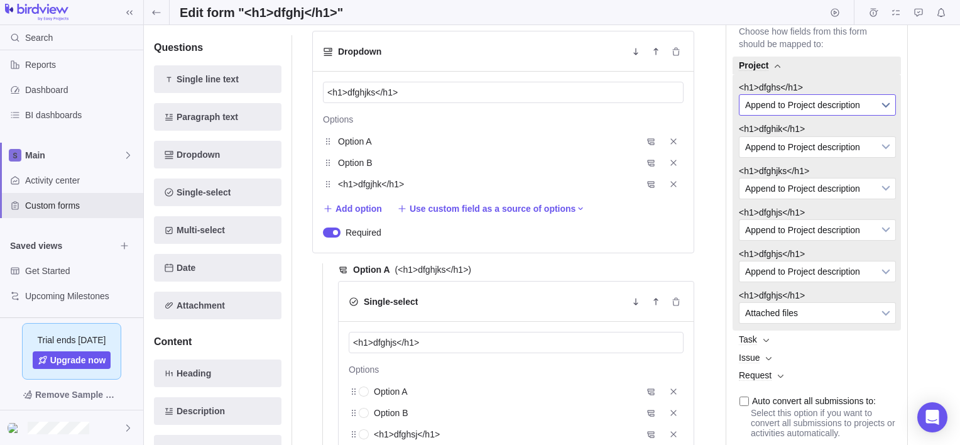
click at [852, 115] on span "Append to Project description" at bounding box center [809, 105] width 128 height 20
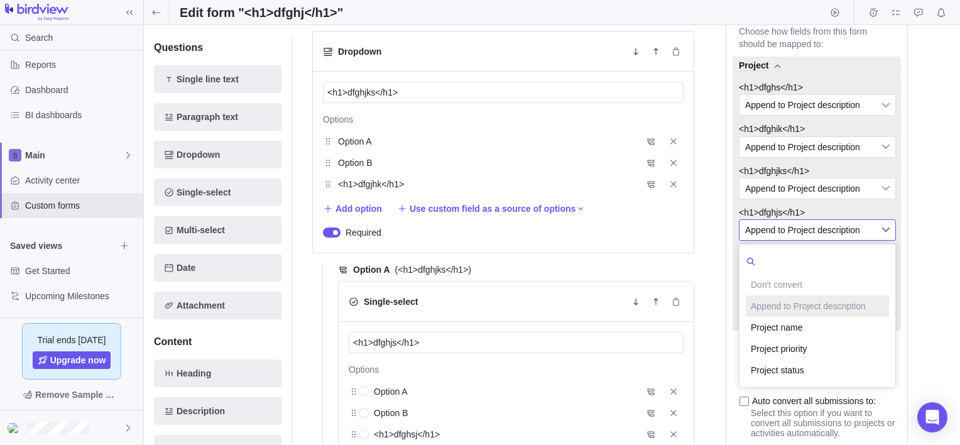
click at [845, 240] on span "Append to Project description" at bounding box center [809, 230] width 128 height 20
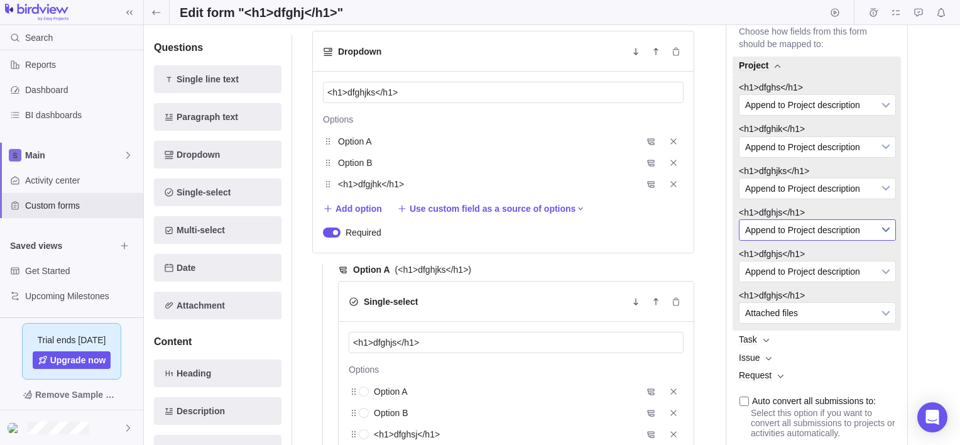
click at [845, 240] on span "Append to Project description" at bounding box center [809, 230] width 128 height 20
click at [847, 318] on span "Attached files" at bounding box center [809, 313] width 128 height 20
click at [766, 342] on b at bounding box center [766, 340] width 6 height 4
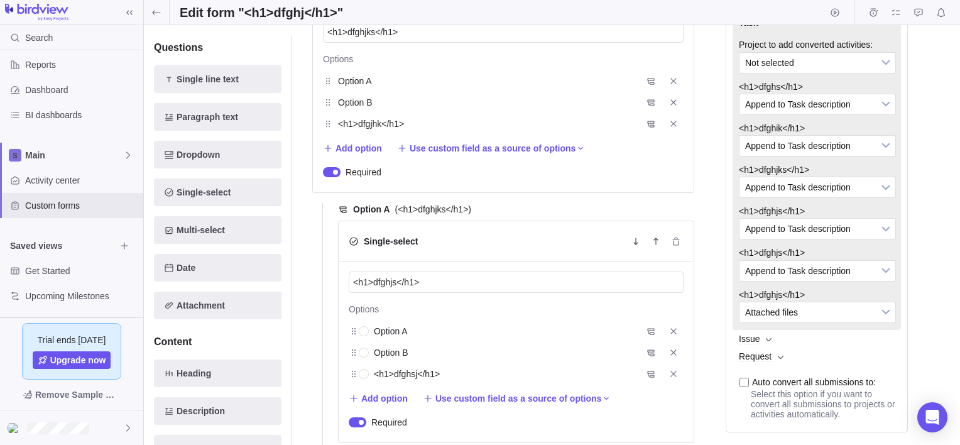
scroll to position [480, 0]
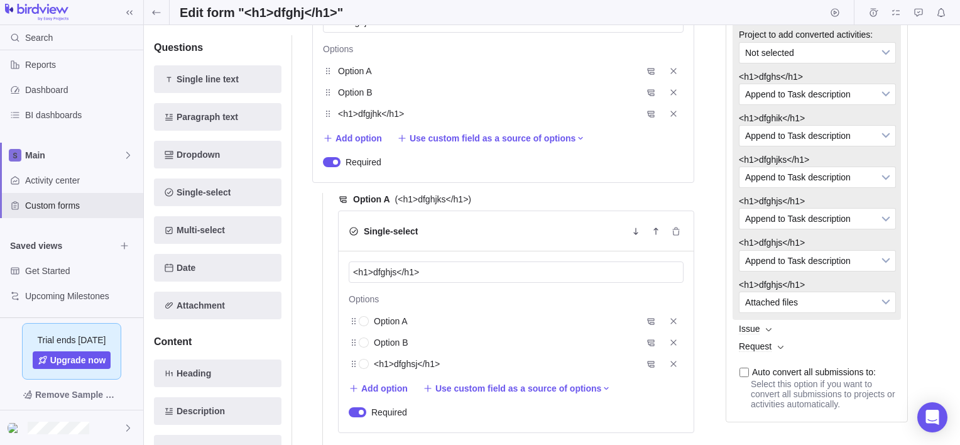
click at [766, 332] on b at bounding box center [769, 329] width 6 height 4
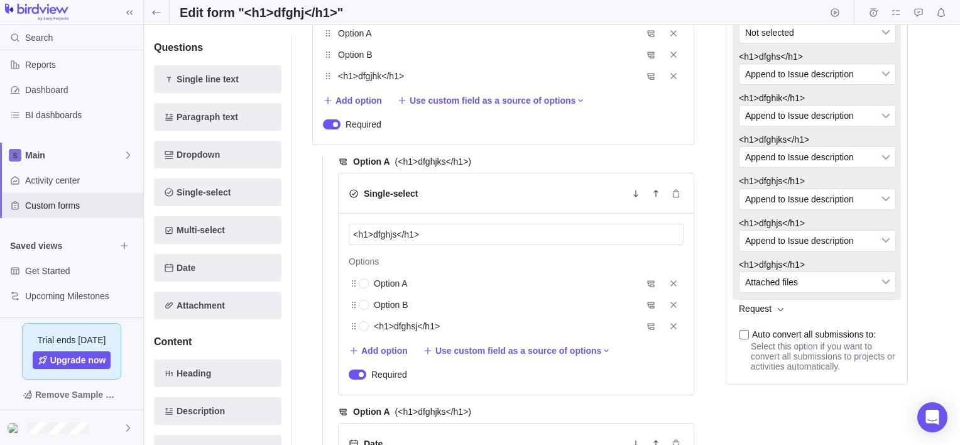
scroll to position [517, 0]
click at [776, 317] on span "Request" at bounding box center [816, 309] width 168 height 18
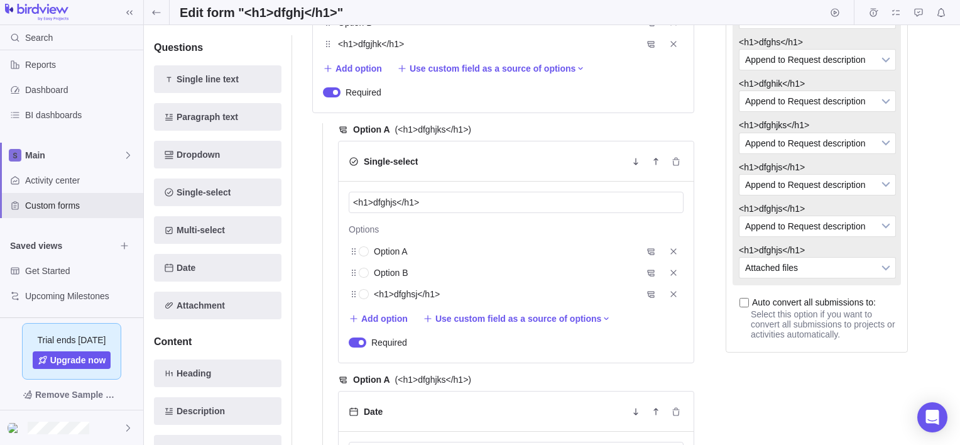
scroll to position [552, 0]
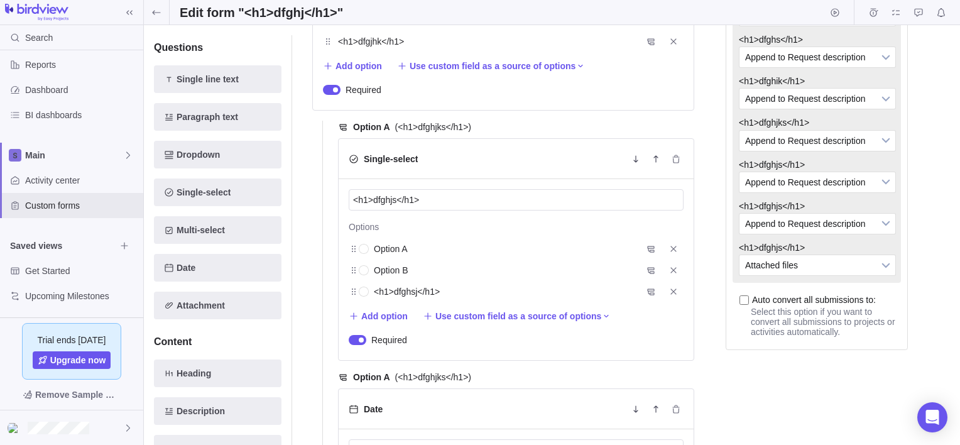
click at [745, 305] on input "Auto convert all submissions to:" at bounding box center [743, 299] width 9 height 9
checkbox input "true"
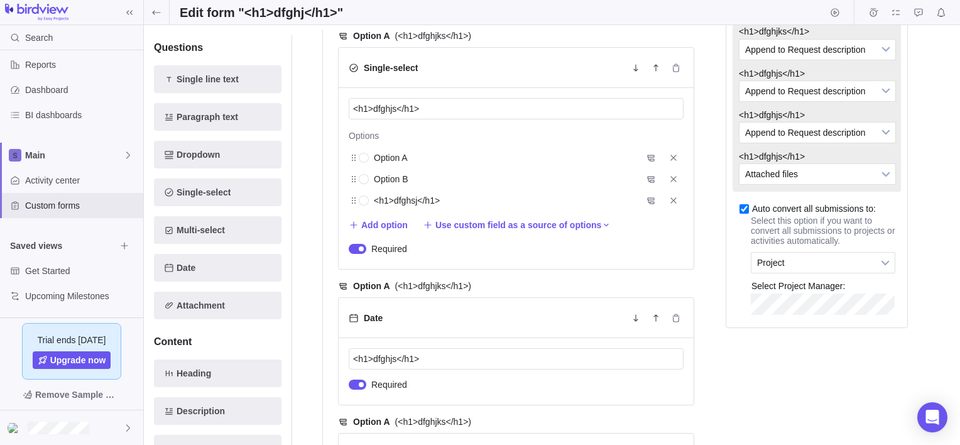
scroll to position [645, 0]
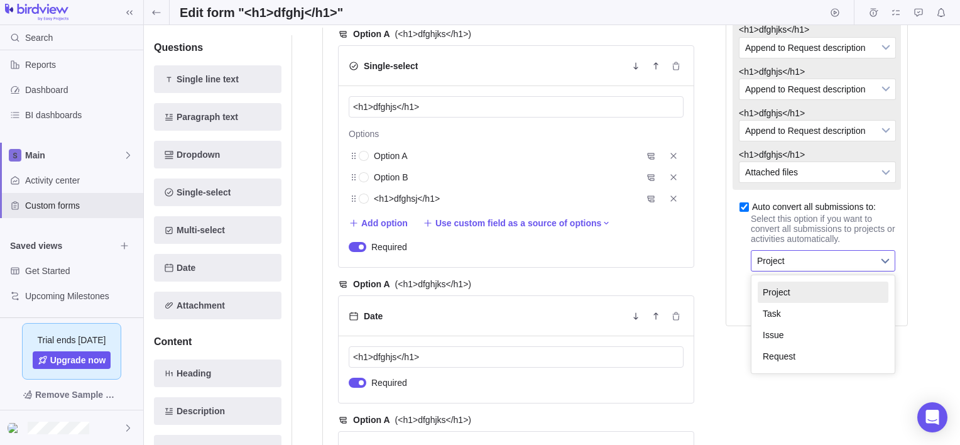
click at [814, 271] on span "Project" at bounding box center [815, 261] width 116 height 20
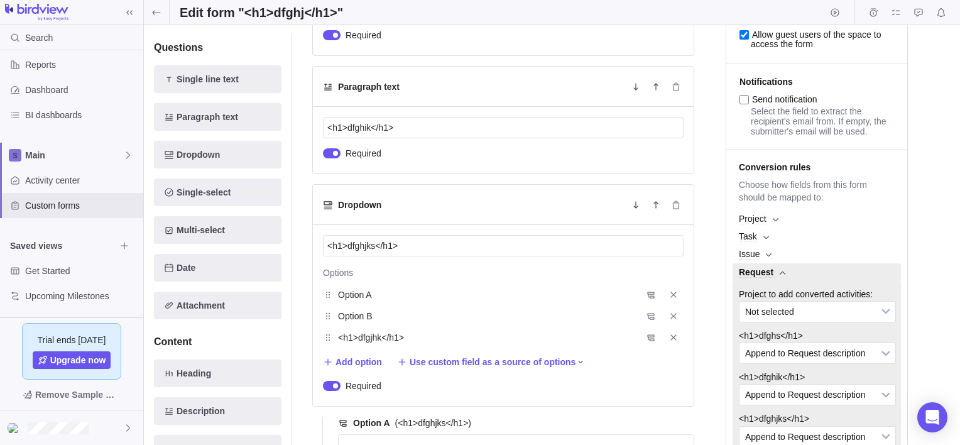
scroll to position [0, 0]
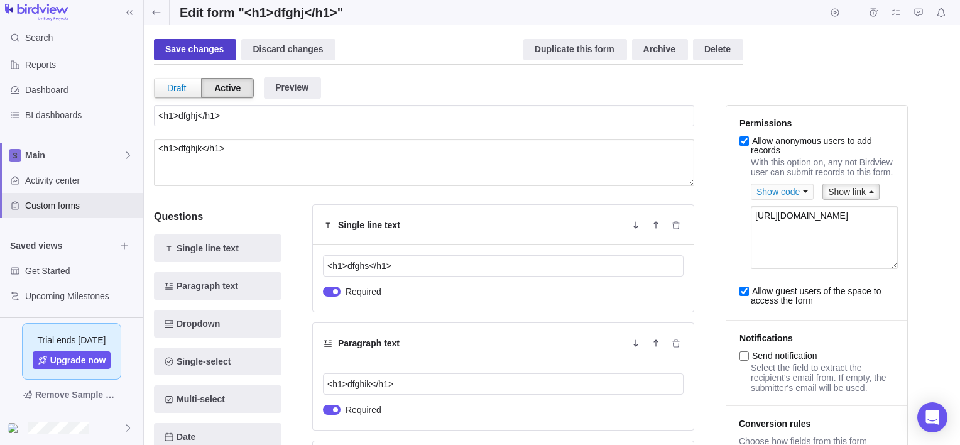
click at [193, 46] on div "Save changes" at bounding box center [195, 49] width 82 height 21
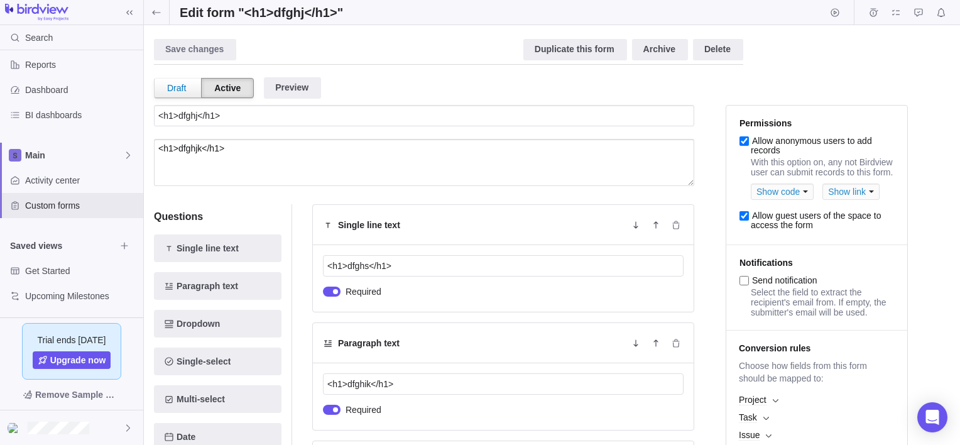
click at [193, 46] on div "Save changes Discard changes" at bounding box center [197, 49] width 87 height 21
click at [153, 12] on icon at bounding box center [156, 12] width 8 height 4
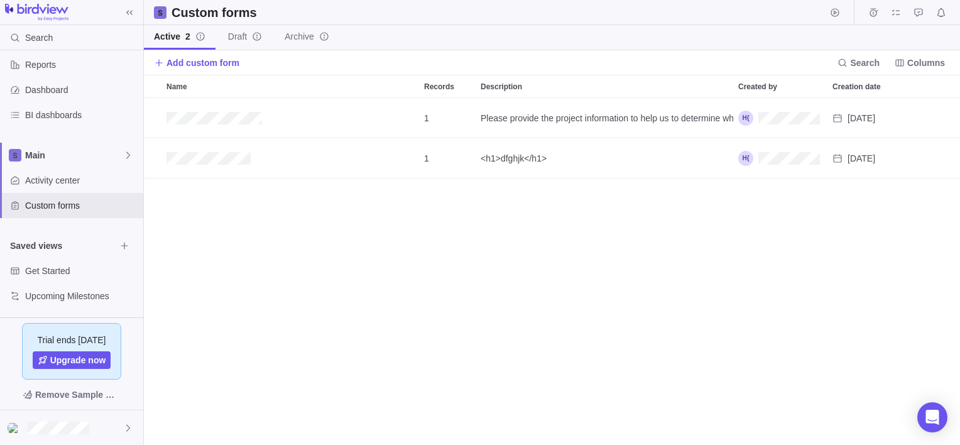
scroll to position [337, 806]
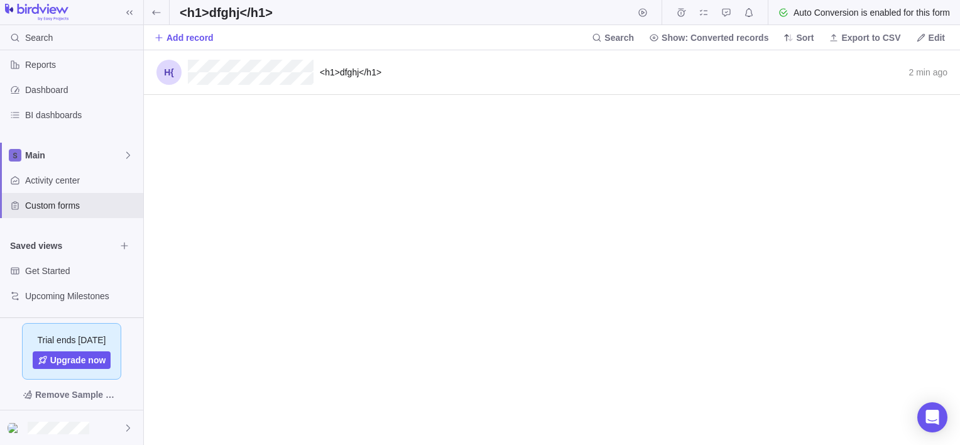
scroll to position [9, 10]
click at [176, 38] on span "Add record" at bounding box center [189, 37] width 47 height 13
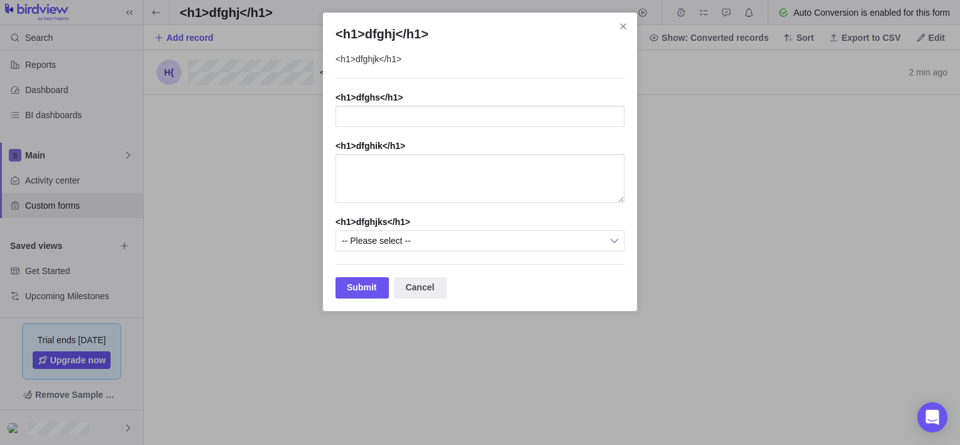
click at [379, 58] on div "<h1>dfghjk</h1>" at bounding box center [479, 66] width 289 height 26
click at [423, 106] on input "<h1>dfghj</h1>" at bounding box center [479, 116] width 289 height 21
click at [623, 27] on icon "Close" at bounding box center [623, 26] width 6 height 6
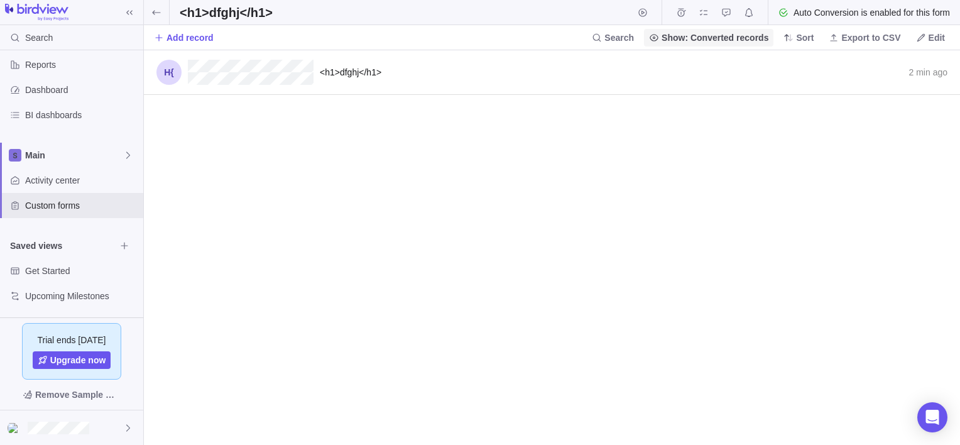
click at [736, 41] on span "Show: Converted records" at bounding box center [714, 37] width 107 height 13
click at [669, 140] on body "Search Time logs history Resources Reports Dashboard BI dashboards Main Activit…" at bounding box center [480, 222] width 960 height 445
click at [158, 8] on icon at bounding box center [156, 13] width 10 height 10
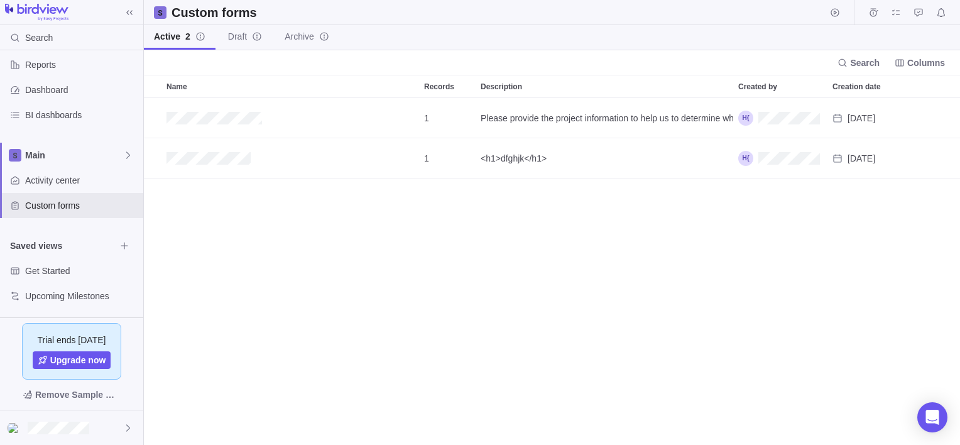
scroll to position [337, 806]
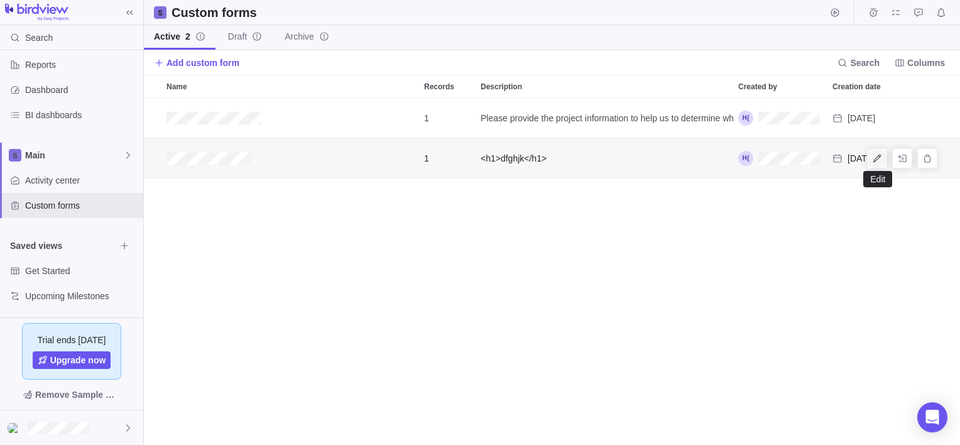
click at [881, 159] on icon "Edit" at bounding box center [877, 158] width 10 height 10
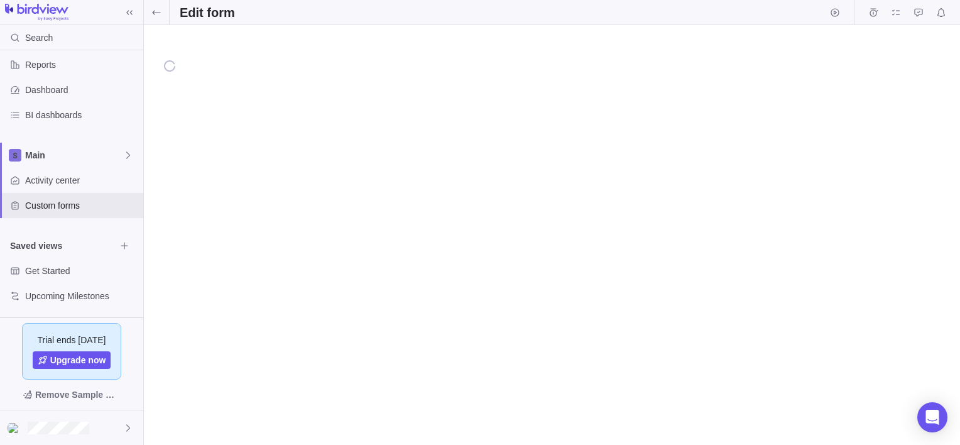
type textarea "x"
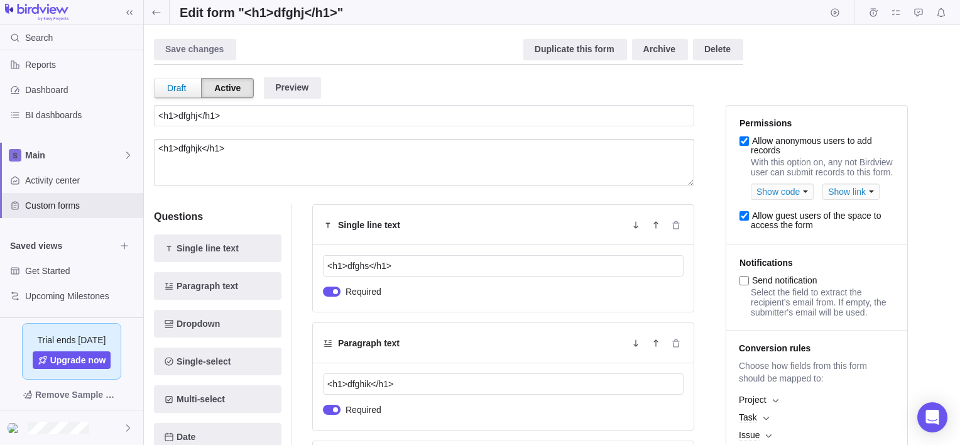
click at [790, 193] on div "Show code" at bounding box center [781, 191] width 63 height 16
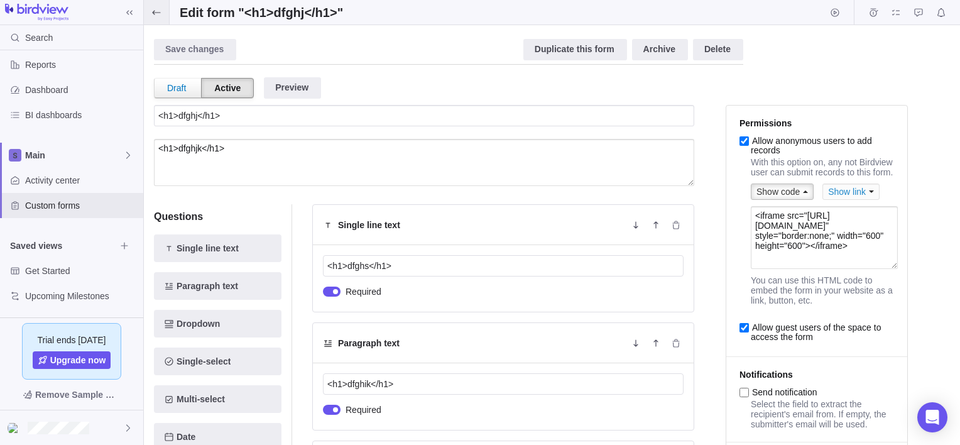
click at [148, 11] on span at bounding box center [156, 12] width 25 height 24
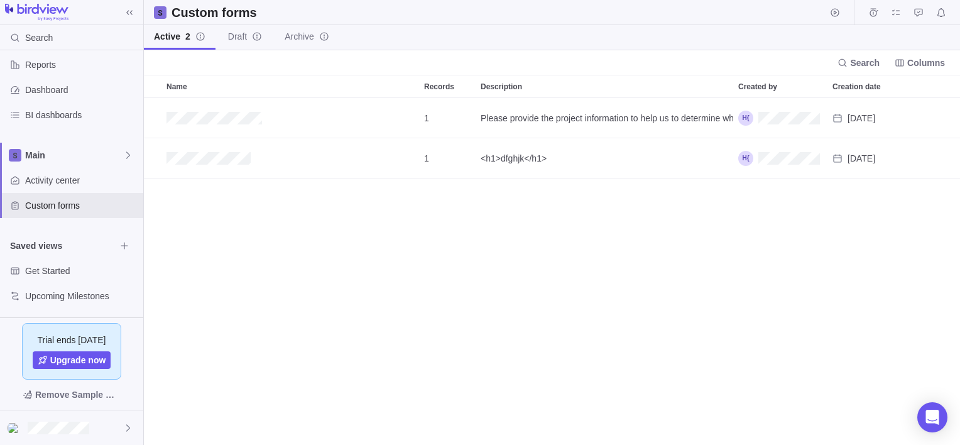
scroll to position [337, 806]
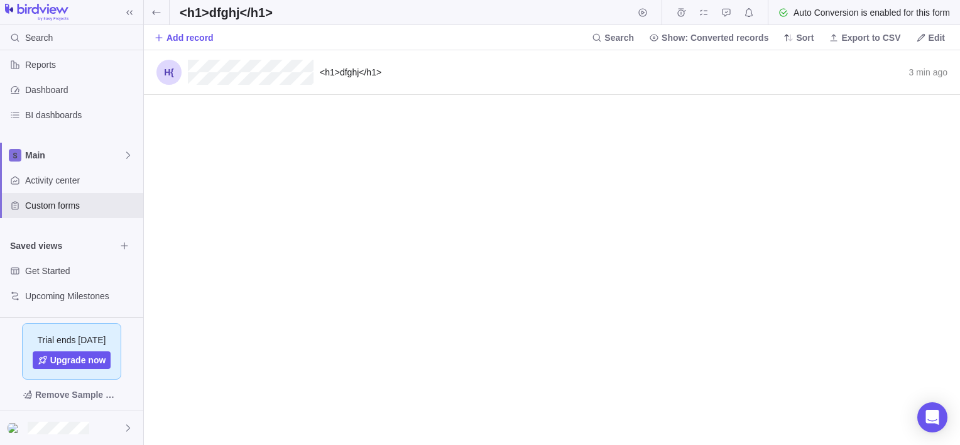
scroll to position [384, 806]
click at [151, 15] on icon at bounding box center [156, 13] width 10 height 10
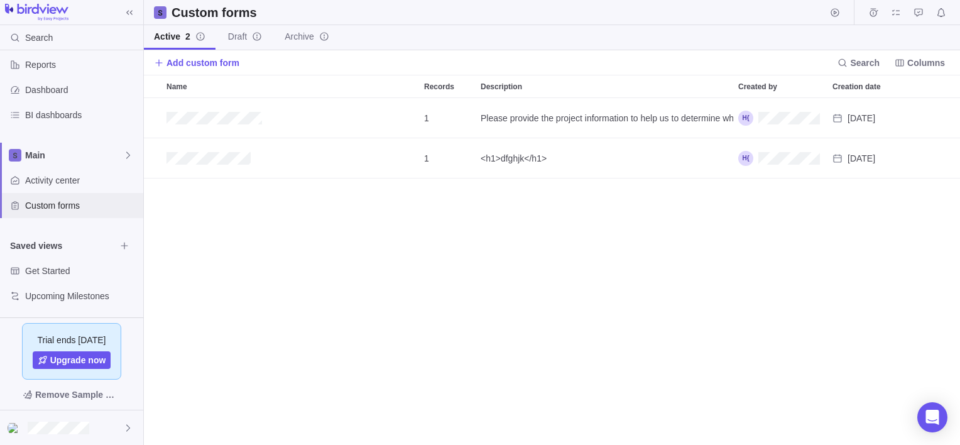
scroll to position [337, 806]
click at [88, 269] on span "Get Started" at bounding box center [70, 270] width 90 height 13
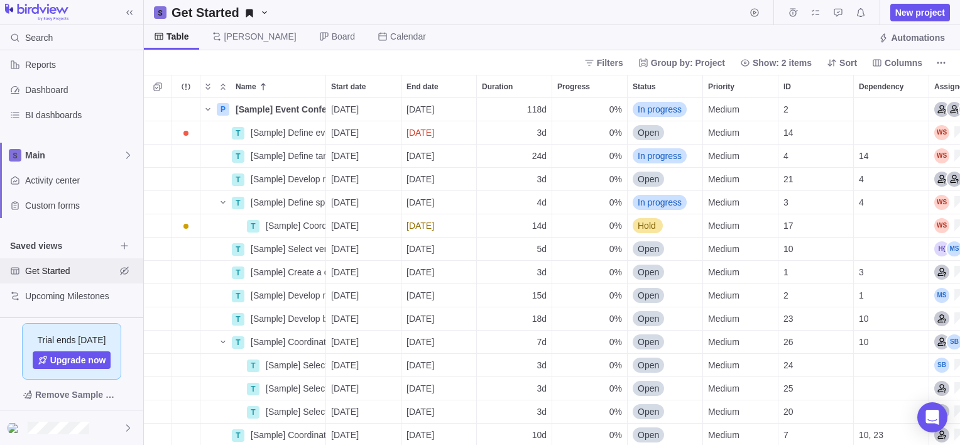
scroll to position [337, 806]
click at [279, 107] on span "Details" at bounding box center [285, 109] width 29 height 13
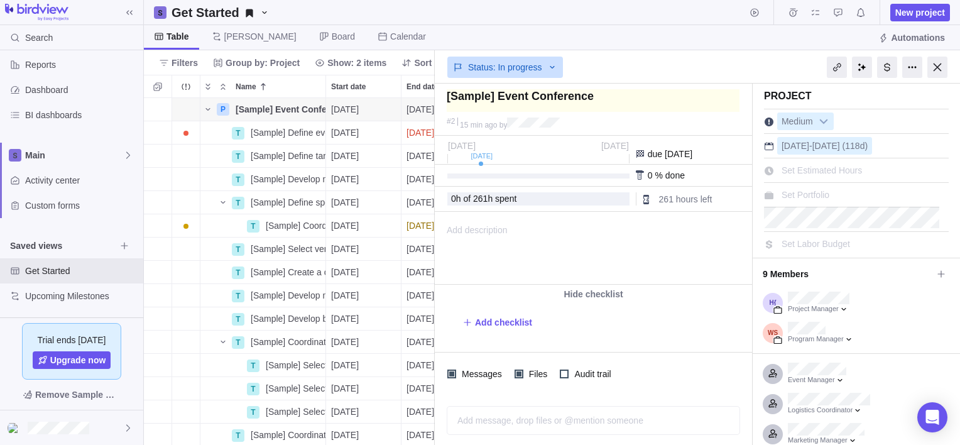
click at [530, 93] on textarea at bounding box center [592, 100] width 293 height 23
drag, startPoint x: 588, startPoint y: 98, endPoint x: 450, endPoint y: 99, distance: 138.8
click at [450, 99] on textarea at bounding box center [592, 100] width 293 height 23
type textarea "["
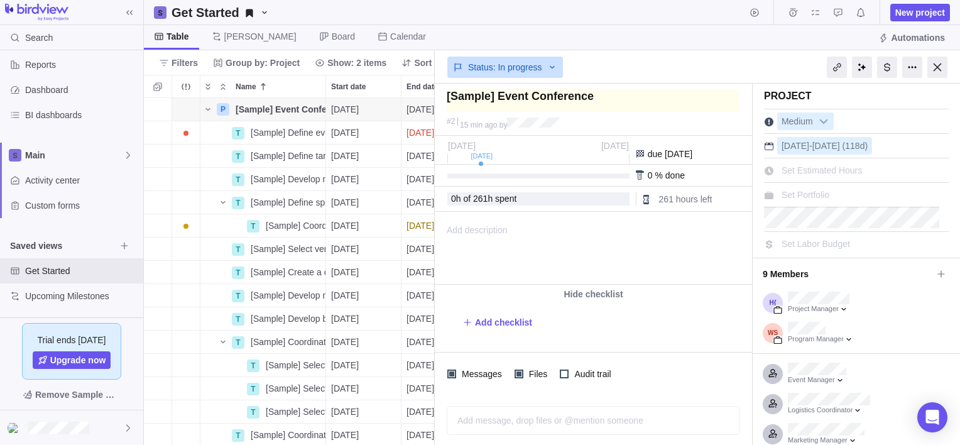
type textarea "["
type textarea "<"
type textarea "<j"
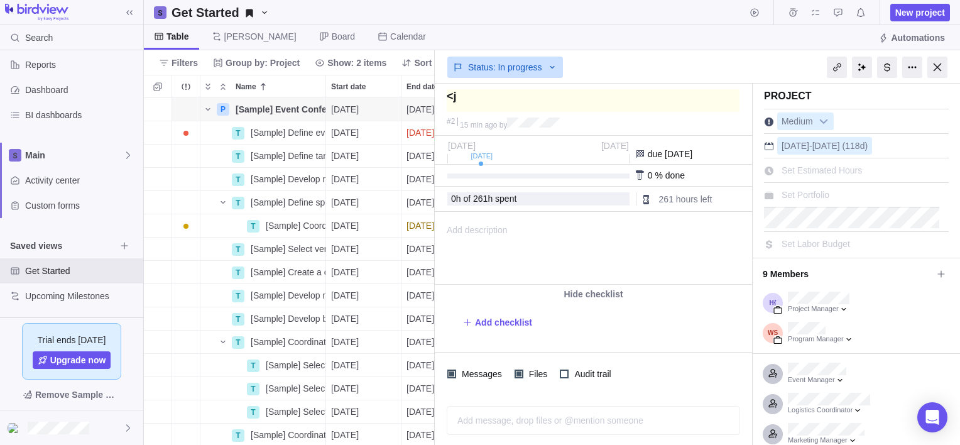
type textarea "<"
type textarea "<h"
type textarea "<h1"
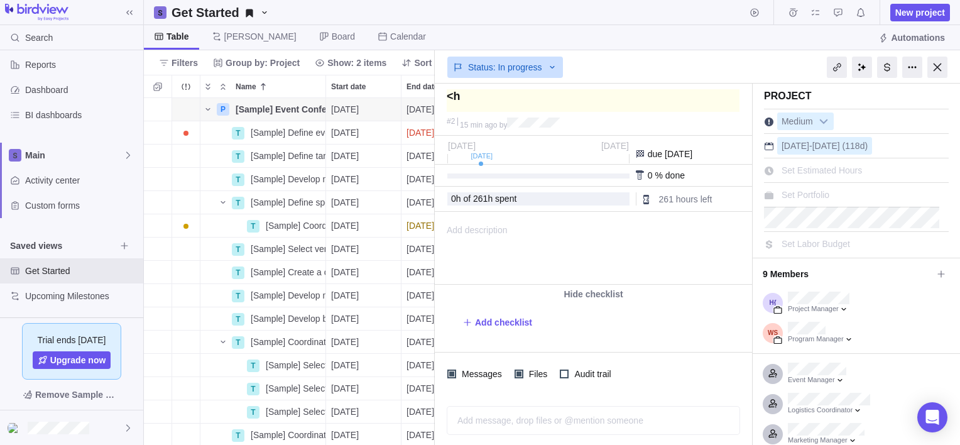
type textarea "<h1"
type textarea "<h1>"
type textarea "<h1>d"
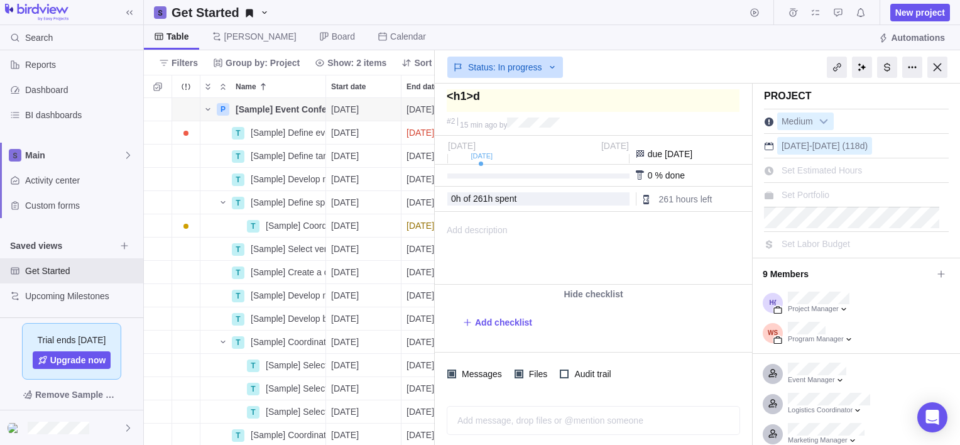
type textarea "<h1>df"
type textarea "<h1>dfg"
type textarea "<h1>dfghj"
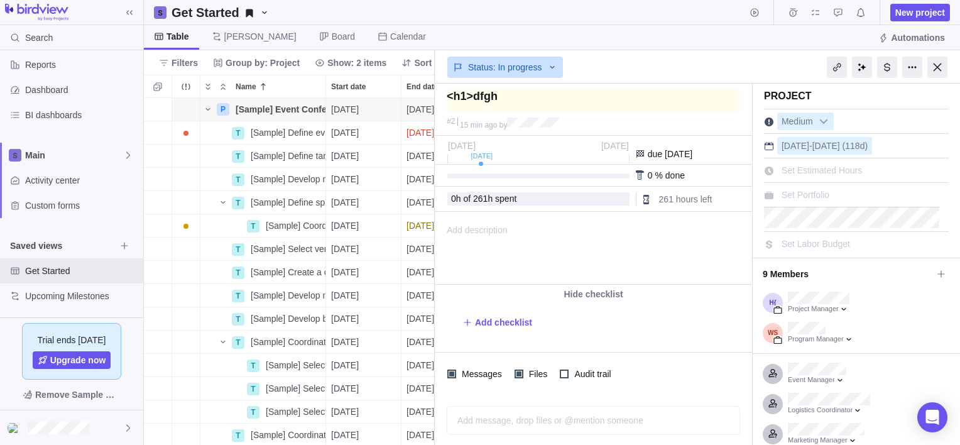
type textarea "<h1>dfghj"
type textarea "<h1>dfghj<"
type textarea "<h1>dfghj</"
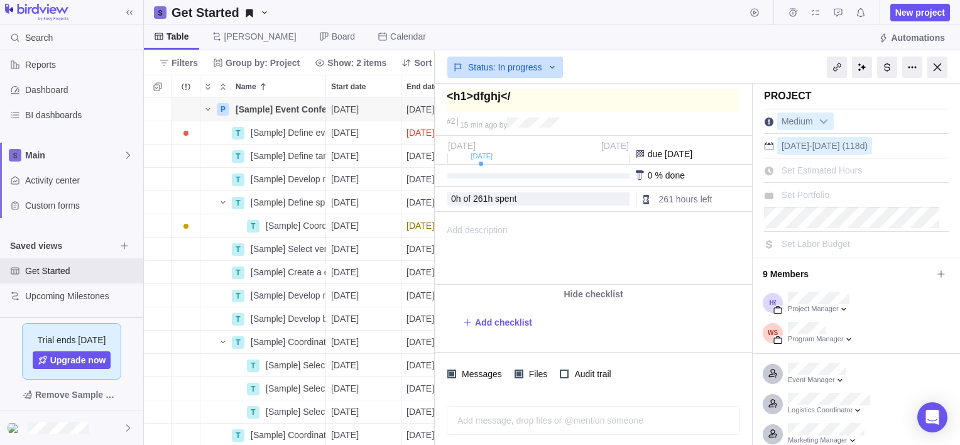
type textarea "<h1>dfghj</h"
type textarea "<h1>dfghj</h1"
type textarea "<h1>dfghj</h1>"
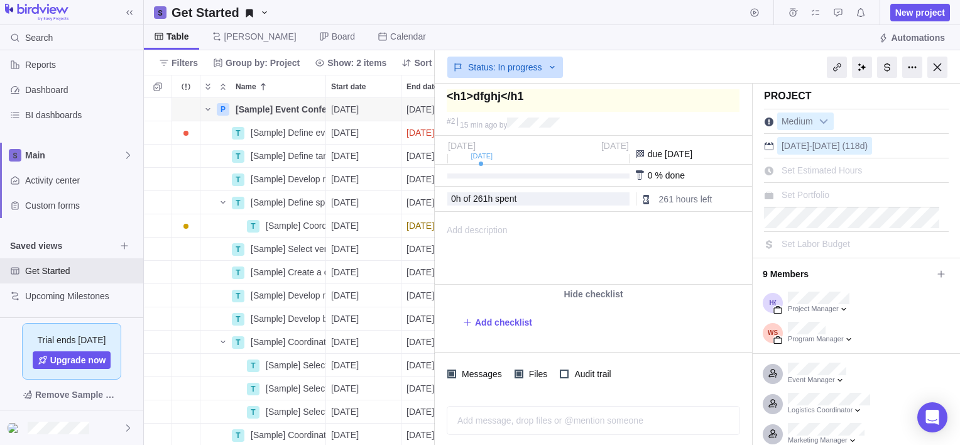
type textarea "<h1>dfghj</h1>"
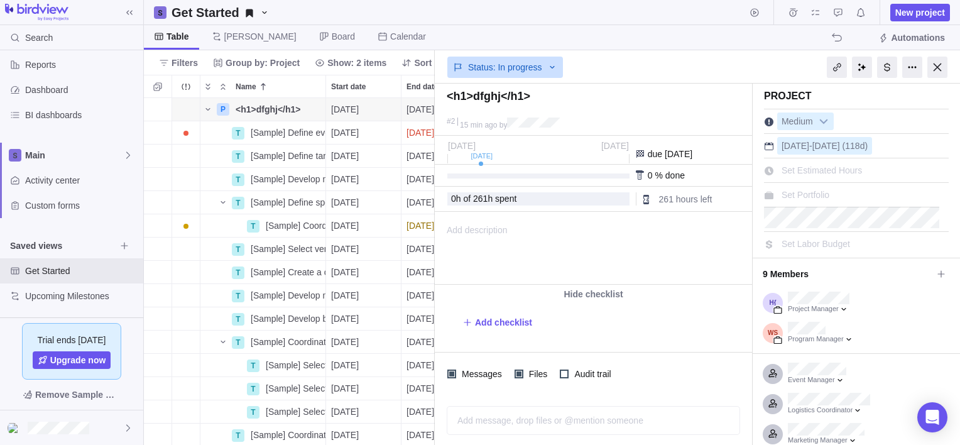
click at [670, 128] on div "#2 15 min ago by" at bounding box center [593, 125] width 317 height 21
click at [492, 158] on div "Jul 14 Dec 24" at bounding box center [538, 152] width 181 height 23
click at [676, 146] on div "Project was completed on its planned end date Today Jul 14 Dec 24 due in 134 da…" at bounding box center [593, 210] width 317 height 149
click at [620, 148] on span "Dec 24" at bounding box center [615, 146] width 28 height 10
click at [676, 202] on span "261 hours left" at bounding box center [685, 199] width 53 height 10
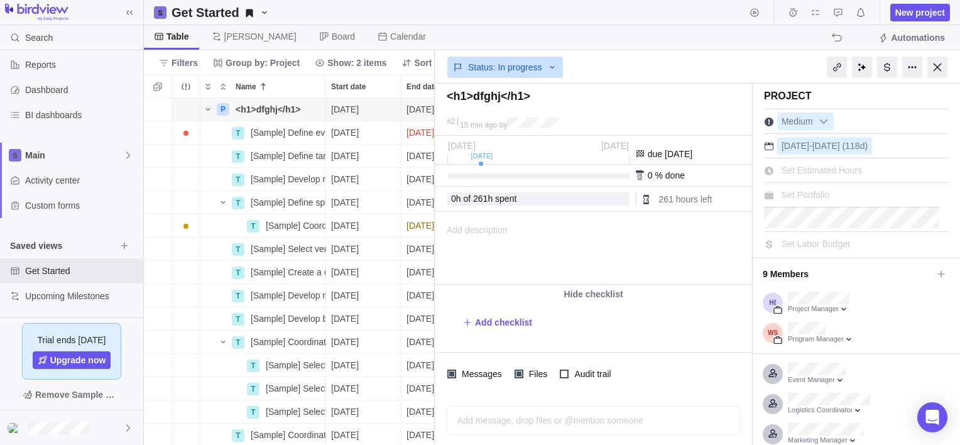
click at [504, 230] on span "Add description" at bounding box center [471, 248] width 72 height 72
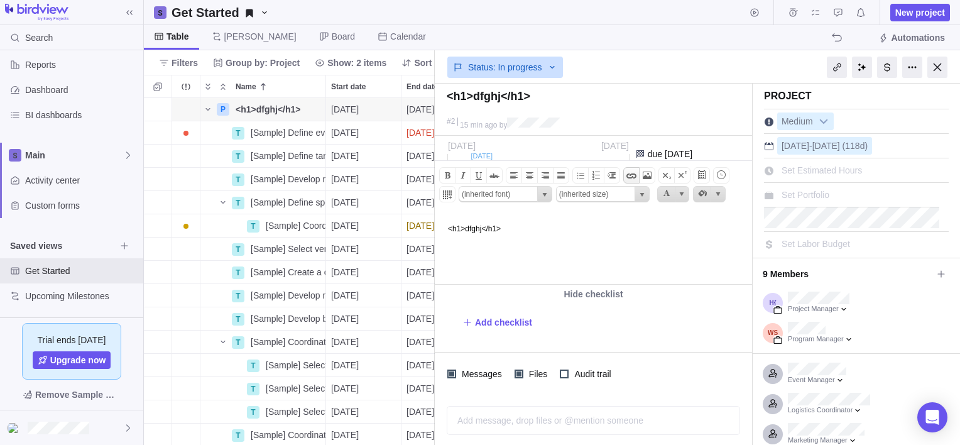
click at [630, 174] on span at bounding box center [631, 175] width 15 height 15
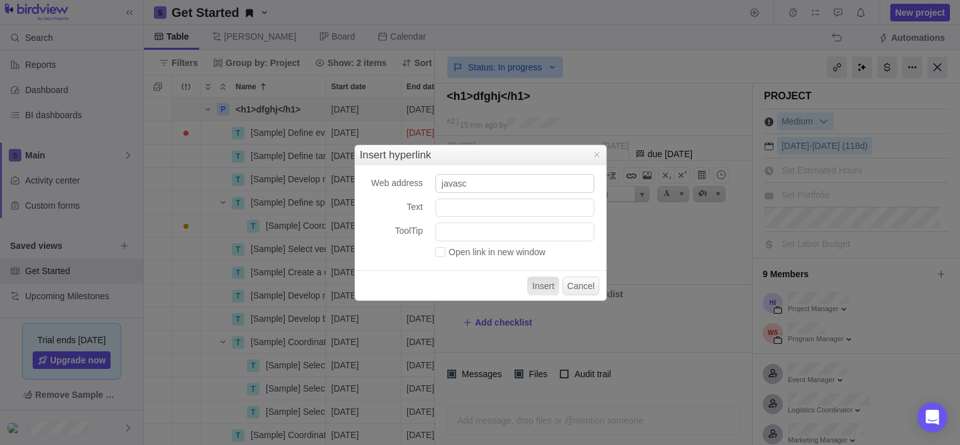
type input "javascript:alert(1)"
click at [475, 207] on input "Text" at bounding box center [514, 207] width 159 height 19
type input "<"
type input "click here"
click at [542, 284] on button "Insert" at bounding box center [543, 285] width 32 height 19
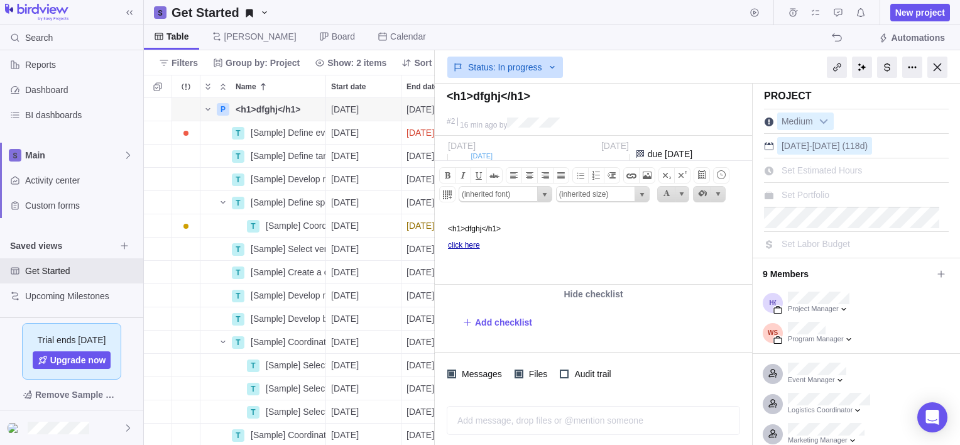
click at [553, 244] on p "click here ﻿﻿" at bounding box center [598, 245] width 300 height 9
click at [657, 173] on span at bounding box center [662, 175] width 15 height 15
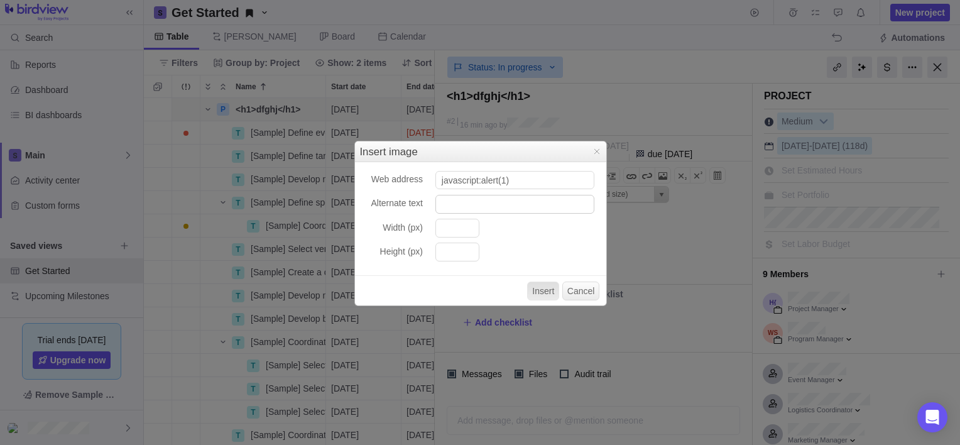
type input "javascript:alert(1)"
click at [482, 201] on input "Alternate text" at bounding box center [514, 204] width 159 height 19
type input "<h1>dfghs</h1>"
click at [450, 229] on input "Width (px)" at bounding box center [457, 228] width 44 height 19
type input "100"
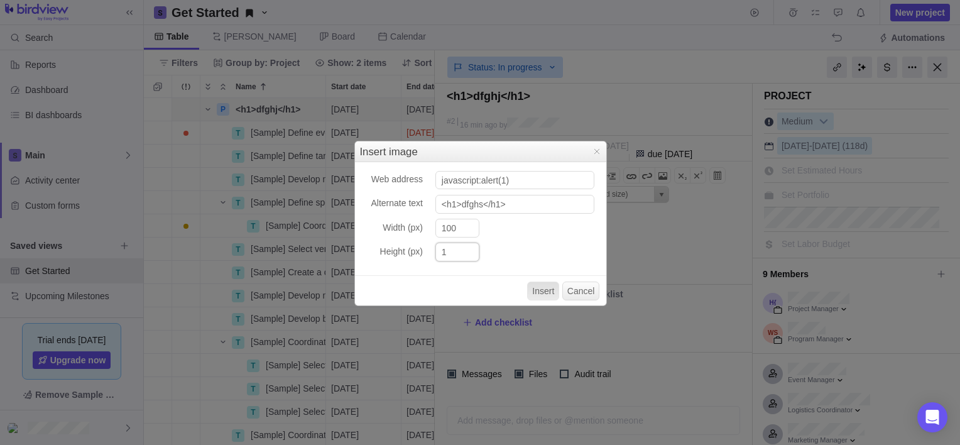
click at [454, 251] on input "1" at bounding box center [457, 251] width 44 height 19
type input "100"
click at [540, 286] on button "Insert" at bounding box center [543, 290] width 32 height 19
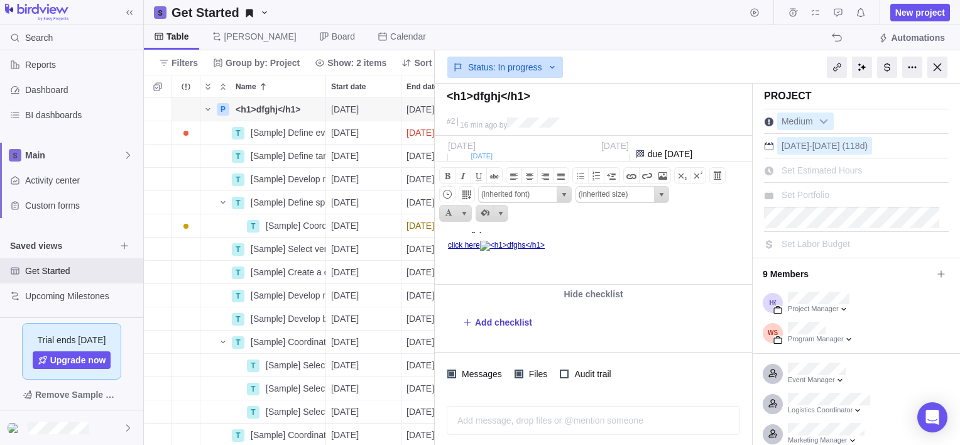
click at [507, 314] on span "Add checklist" at bounding box center [497, 322] width 70 height 18
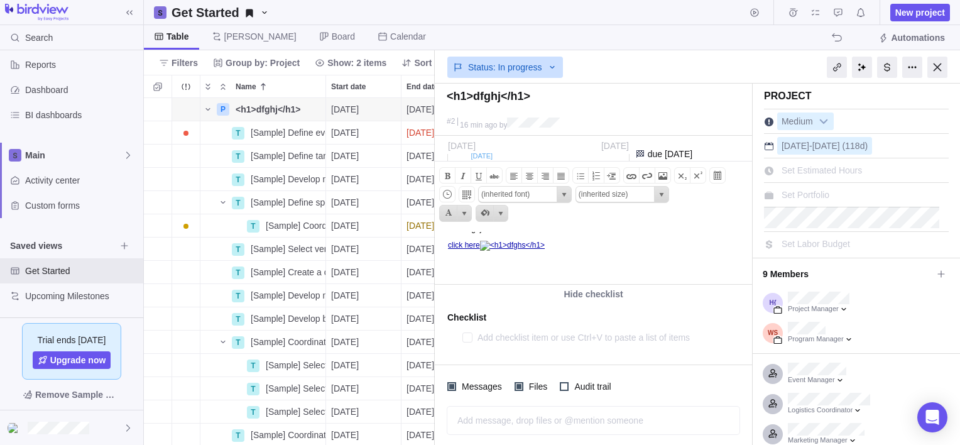
click at [520, 335] on textarea at bounding box center [595, 337] width 237 height 18
type textarea "x"
type textarea "<"
type textarea "x"
type textarea "<h"
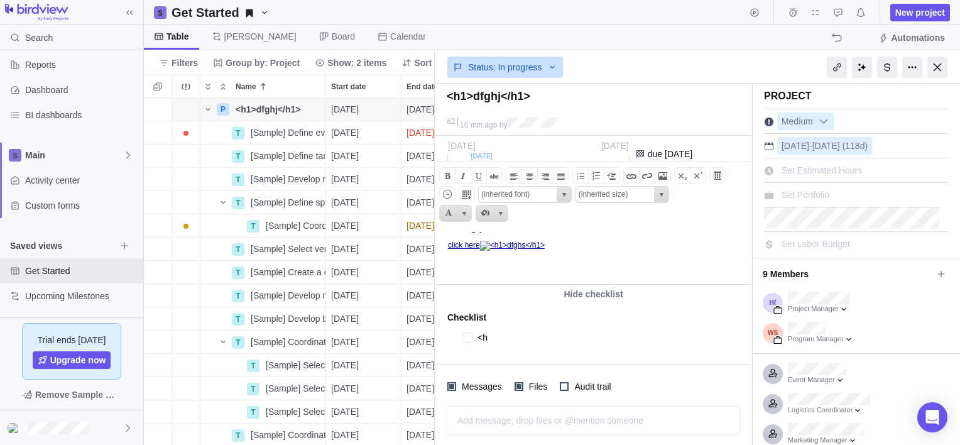
type textarea "x"
type textarea "<h1"
type textarea "x"
type textarea "<h1>"
type textarea "x"
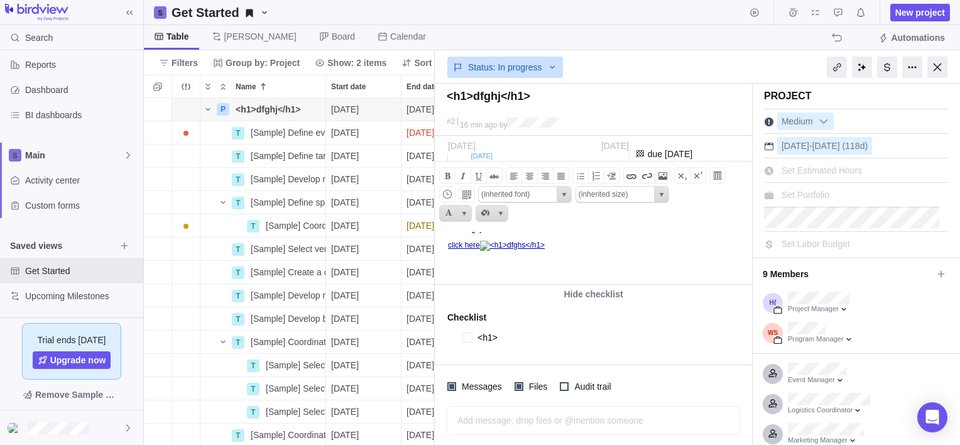
type textarea "<h1>d"
type textarea "x"
type textarea "<h1>df"
type textarea "x"
type textarea "<h1>dfg"
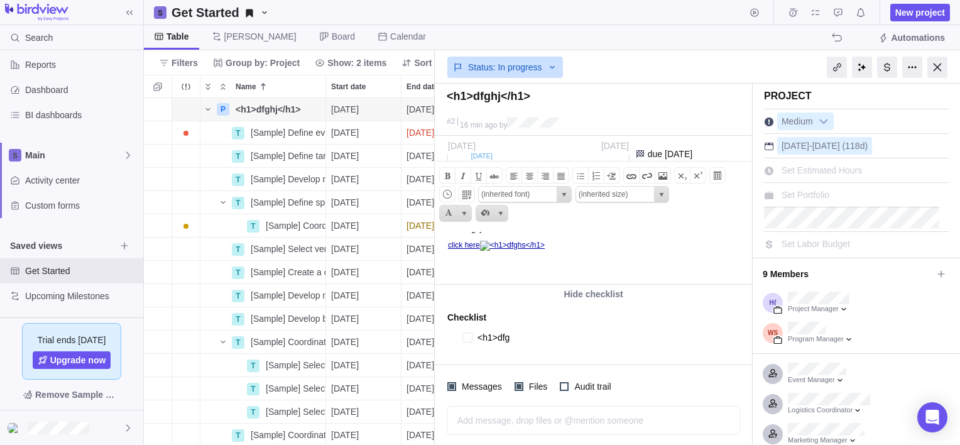
type textarea "x"
type textarea "<h1>dfgh"
type textarea "x"
type textarea "<h1>dfghs"
type textarea "x"
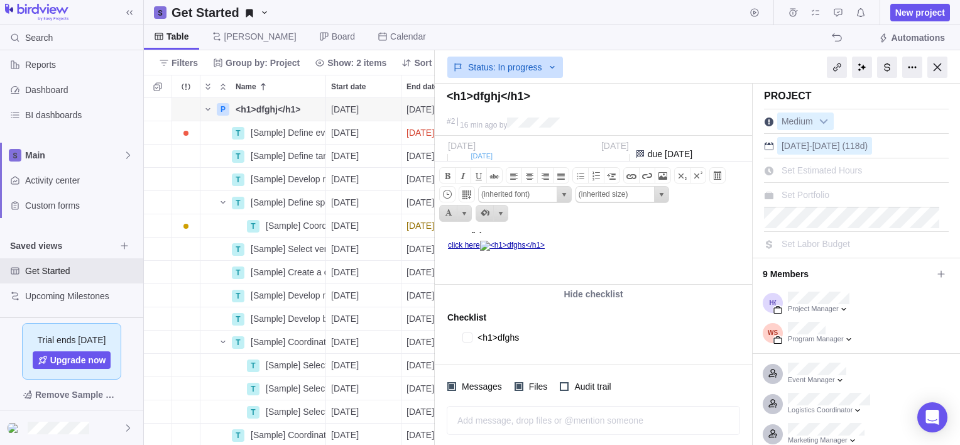
type textarea "<h1>dfghs<"
type textarea "x"
type textarea "<h1>dfghs</"
type textarea "x"
type textarea "<h1>dfghs</h"
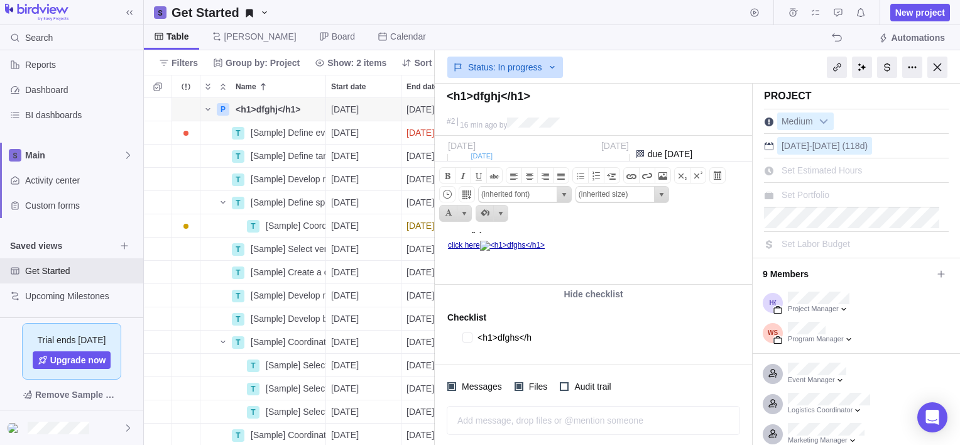
type textarea "x"
type textarea "<h1>dfghs</h1"
type textarea "x"
type textarea "<h1>dfghs</h1>"
type textarea "x"
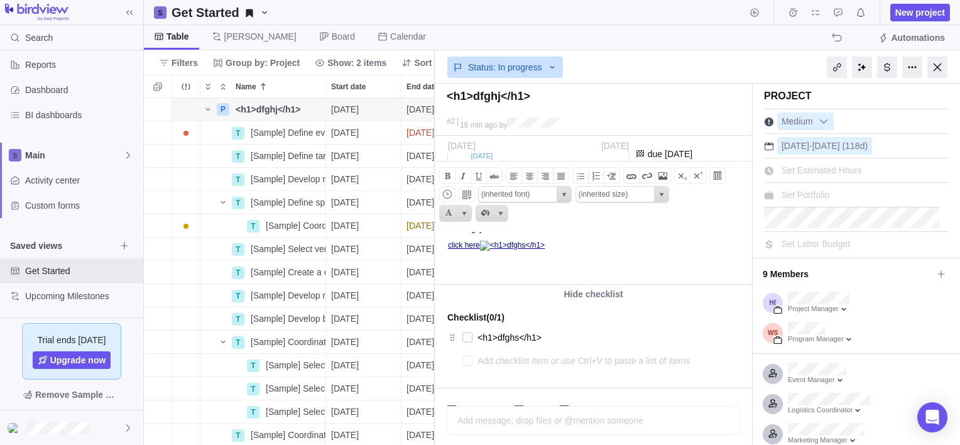
click at [467, 338] on div "Checklist (0/1) <h1>dfghs</h1>" at bounding box center [593, 337] width 317 height 68
click at [596, 314] on div "Checklist (0/1)" at bounding box center [593, 317] width 292 height 18
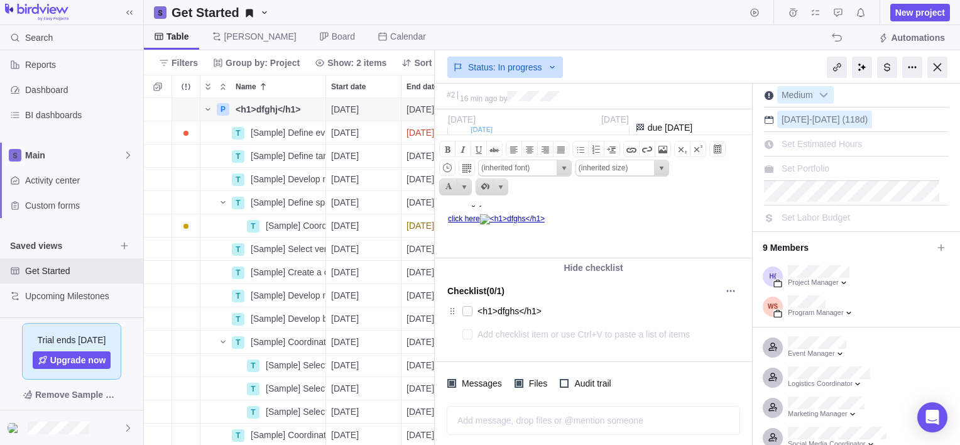
scroll to position [28, 0]
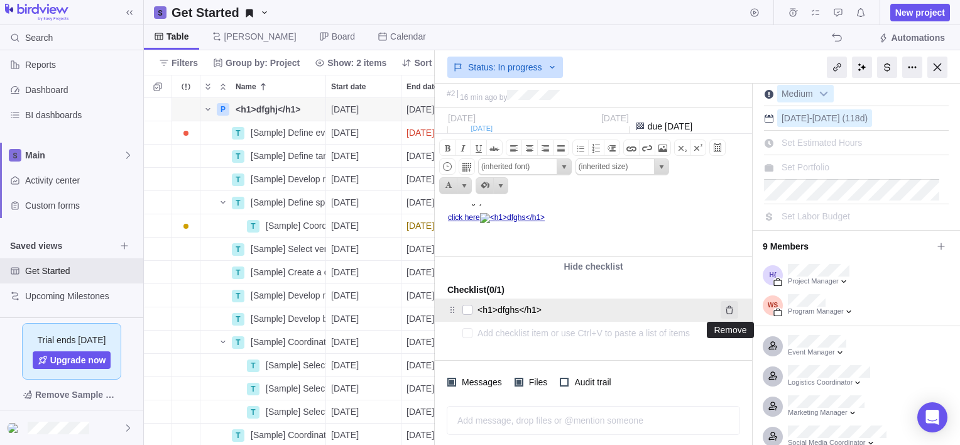
click at [726, 306] on icon "Remove" at bounding box center [728, 309] width 7 height 8
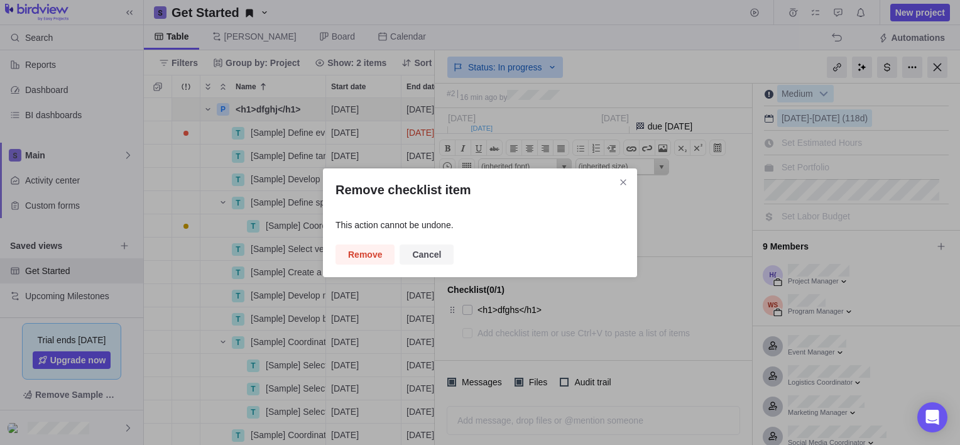
click at [431, 251] on span "Cancel" at bounding box center [426, 254] width 29 height 15
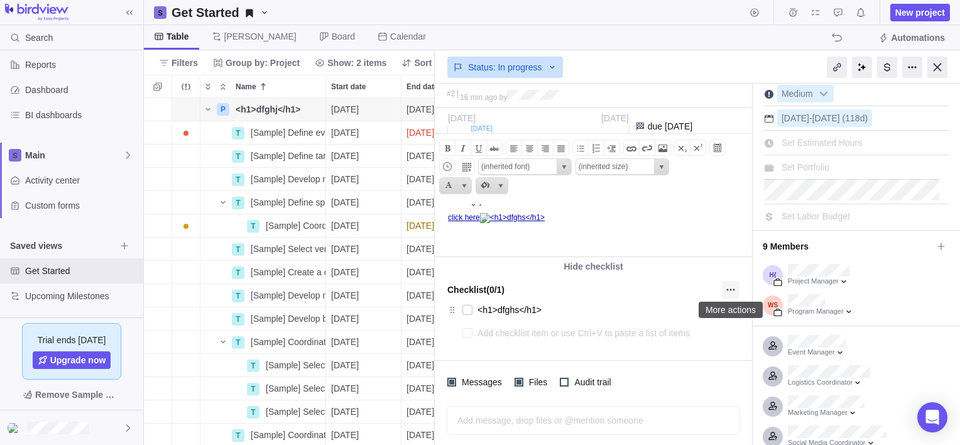
click at [727, 289] on icon "More actions" at bounding box center [730, 289] width 10 height 10
click at [680, 293] on div "<h1>dfghj</h1> #2 16 min ago by Project was completed on its planned end date T…" at bounding box center [697, 264] width 525 height 361
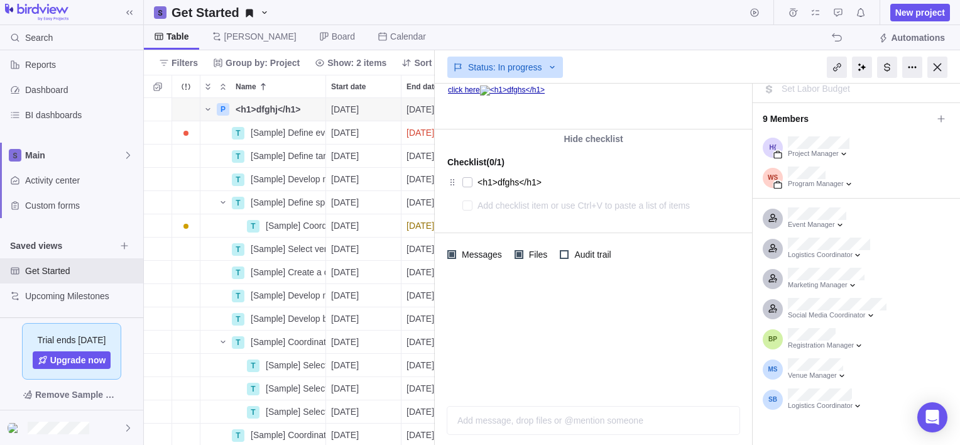
scroll to position [156, 0]
click at [541, 419] on div "Add message, drop files or @mention someone AI" at bounding box center [592, 406] width 293 height 57
click at [719, 422] on span "Post" at bounding box center [726, 420] width 18 height 18
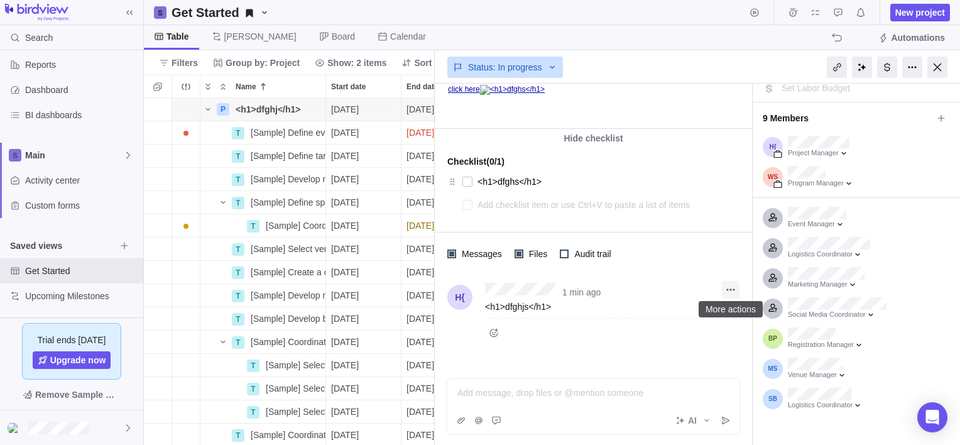
click at [727, 289] on icon "More actions" at bounding box center [728, 290] width 2 height 2
click at [743, 333] on div "Delete" at bounding box center [752, 335] width 60 height 20
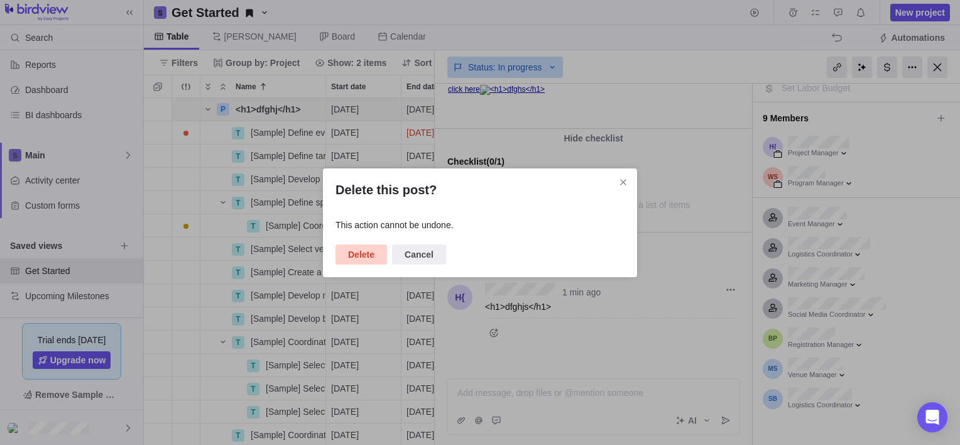
click at [358, 256] on span "Delete" at bounding box center [361, 254] width 26 height 15
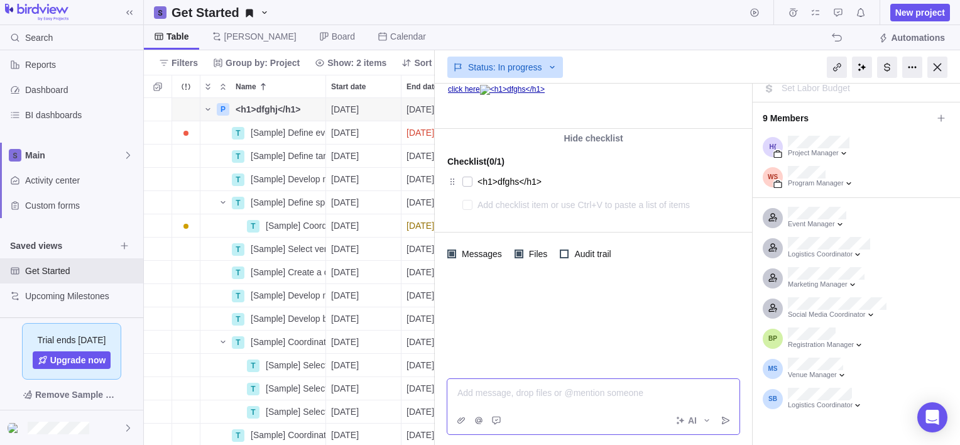
click at [536, 393] on div at bounding box center [593, 392] width 271 height 13
click at [455, 419] on span "Attach file" at bounding box center [461, 420] width 18 height 18
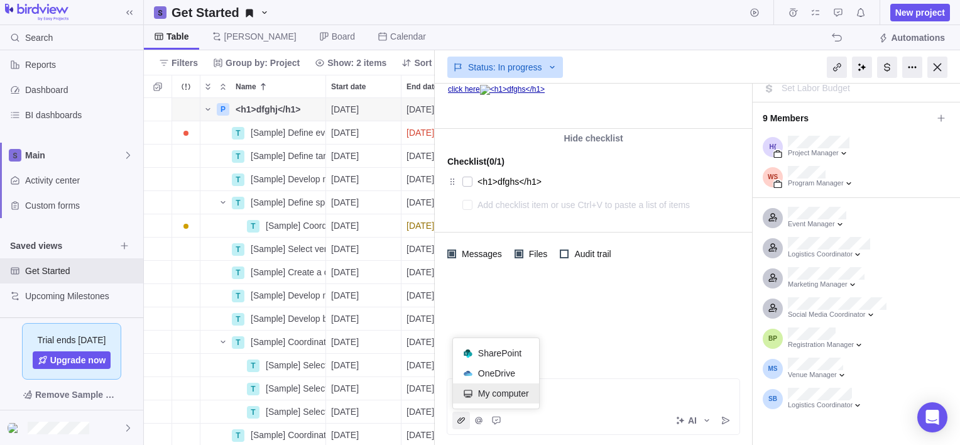
click at [504, 391] on span "My computer" at bounding box center [503, 393] width 51 height 13
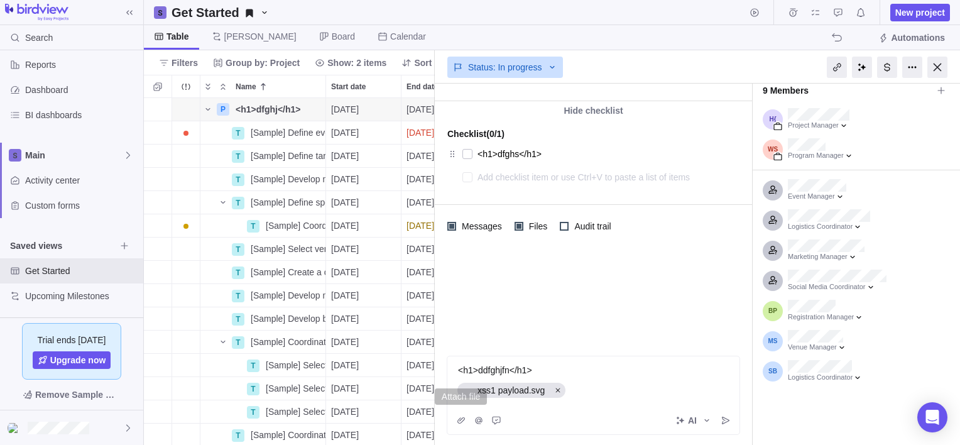
click at [583, 396] on div "xss1 payload.svg" at bounding box center [593, 390] width 272 height 18
click at [702, 419] on icon at bounding box center [706, 420] width 10 height 10
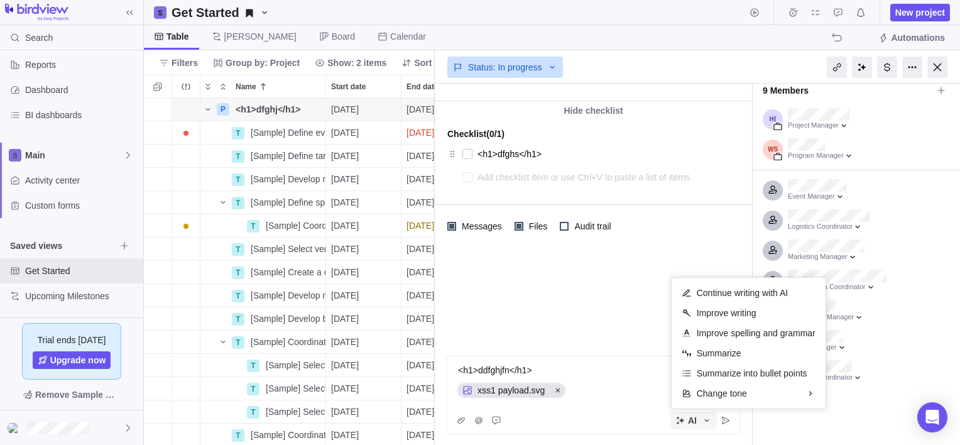
click at [702, 419] on icon at bounding box center [706, 420] width 10 height 10
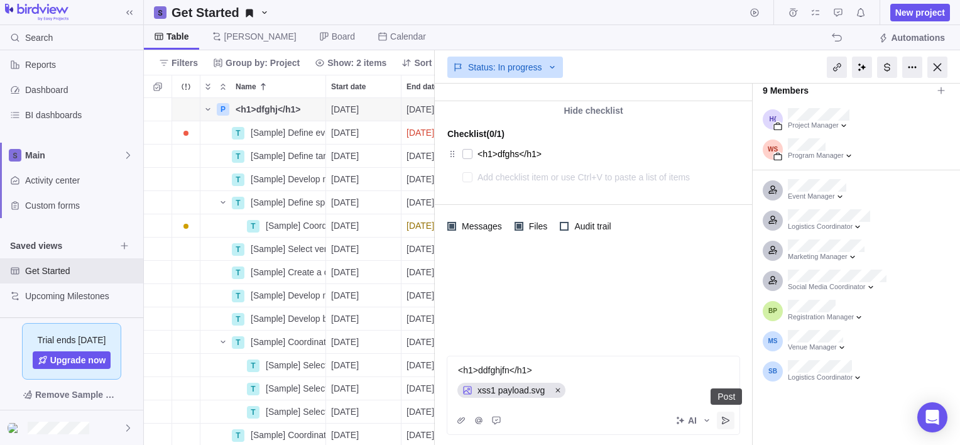
click at [729, 419] on icon "Post" at bounding box center [725, 420] width 10 height 10
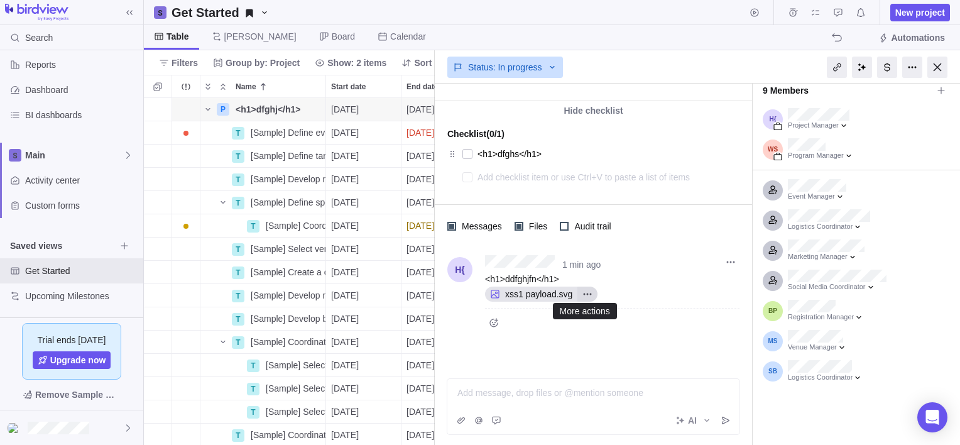
click at [587, 293] on icon "More actions" at bounding box center [588, 294] width 2 height 2
click at [618, 317] on span "Open original" at bounding box center [626, 316] width 52 height 13
click at [560, 396] on div at bounding box center [593, 392] width 271 height 13
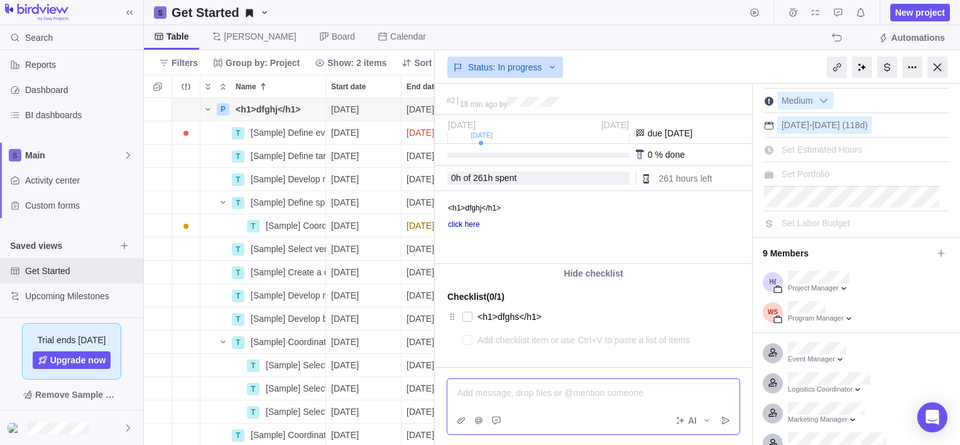
scroll to position [0, 0]
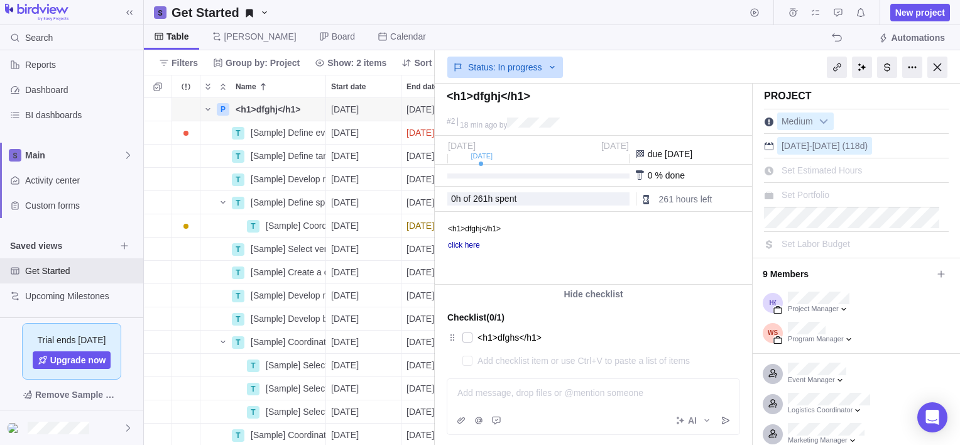
click at [829, 170] on span "Set Estimated Hours" at bounding box center [821, 170] width 80 height 10
click at [824, 195] on span "Set Portfolio" at bounding box center [805, 195] width 48 height 10
click at [751, 215] on div "None" at bounding box center [823, 223] width 225 height 23
click at [825, 247] on span "Set Labor Budget" at bounding box center [815, 244] width 68 height 10
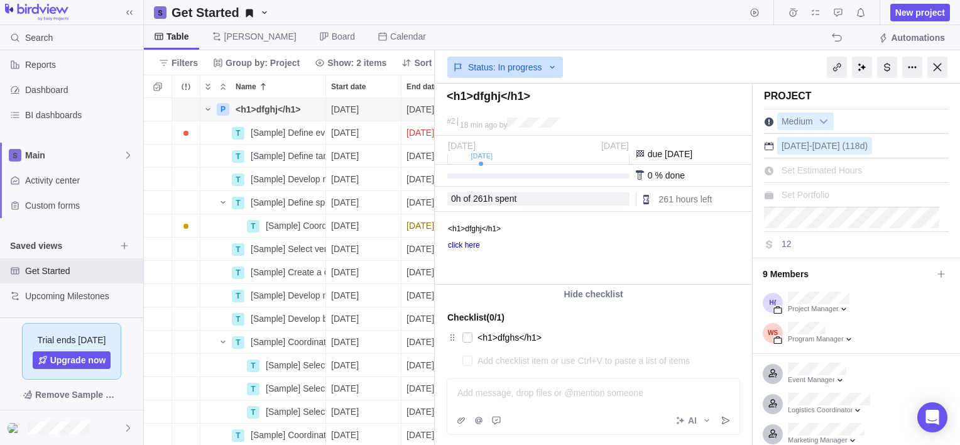
type input "1"
type input "384"
click at [836, 171] on span "Set Estimated Hours" at bounding box center [821, 170] width 80 height 10
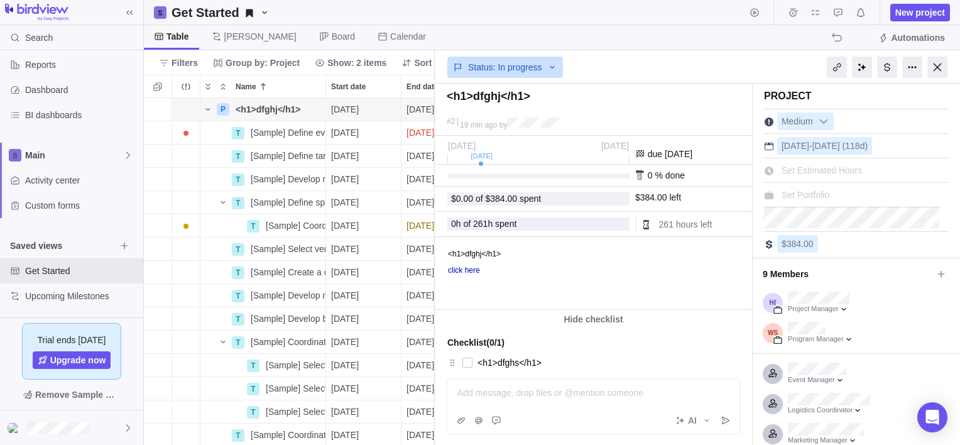
click at [836, 201] on div "Set Portfolio" at bounding box center [856, 192] width 185 height 21
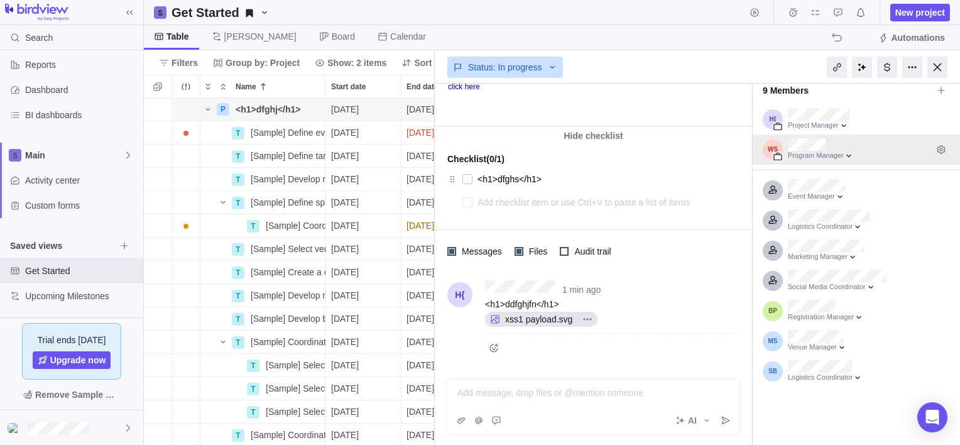
scroll to position [0, 0]
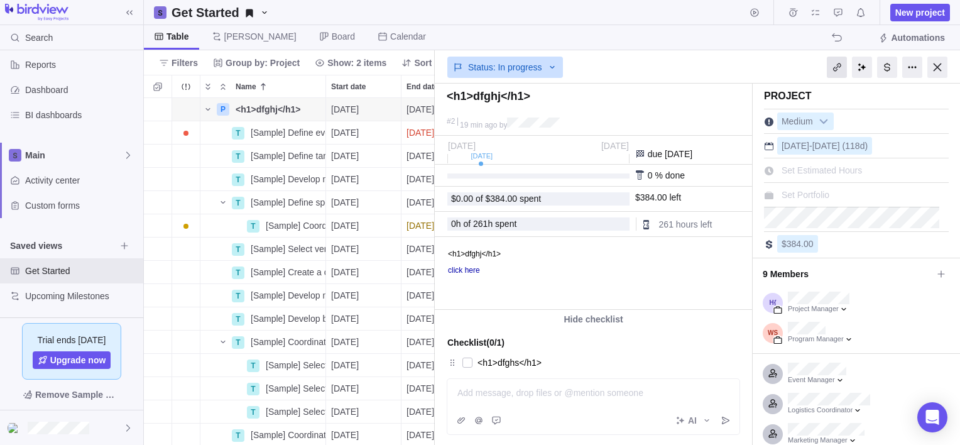
click at [838, 64] on div at bounding box center [836, 67] width 20 height 21
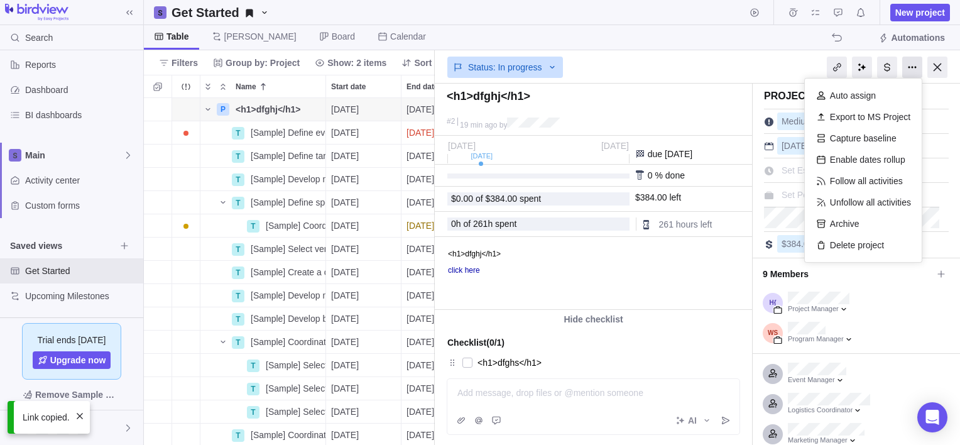
click at [910, 67] on div at bounding box center [912, 67] width 20 height 21
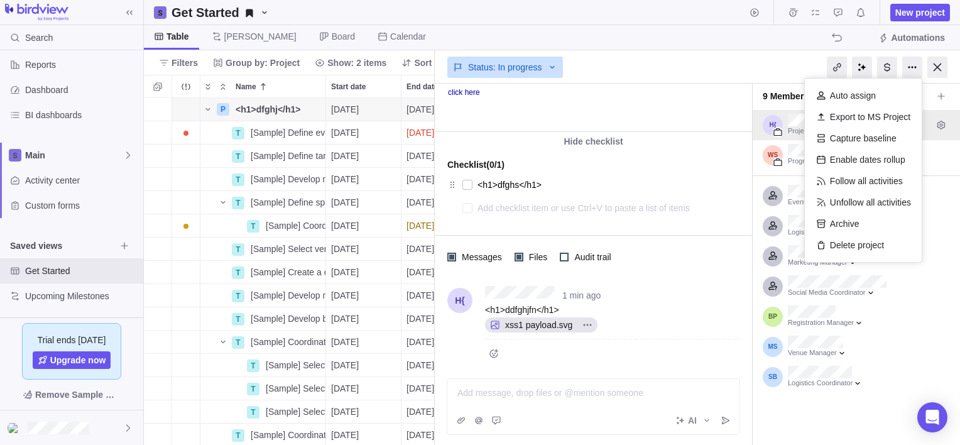
scroll to position [183, 0]
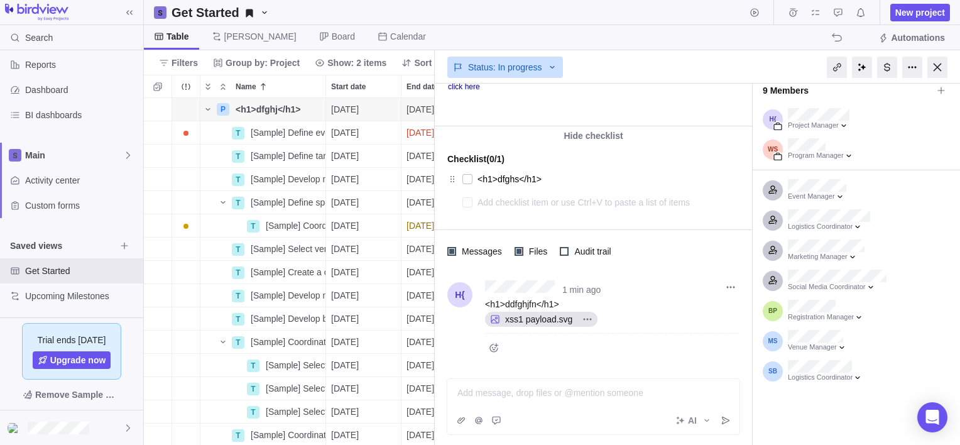
click at [723, 304] on div "<h1>ddfghjfn</h1> xss1 payload.svg" at bounding box center [612, 312] width 254 height 32
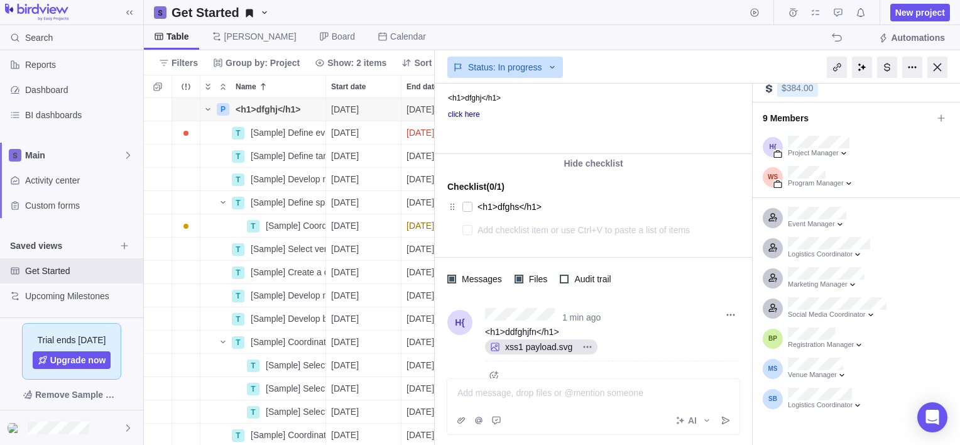
scroll to position [0, 0]
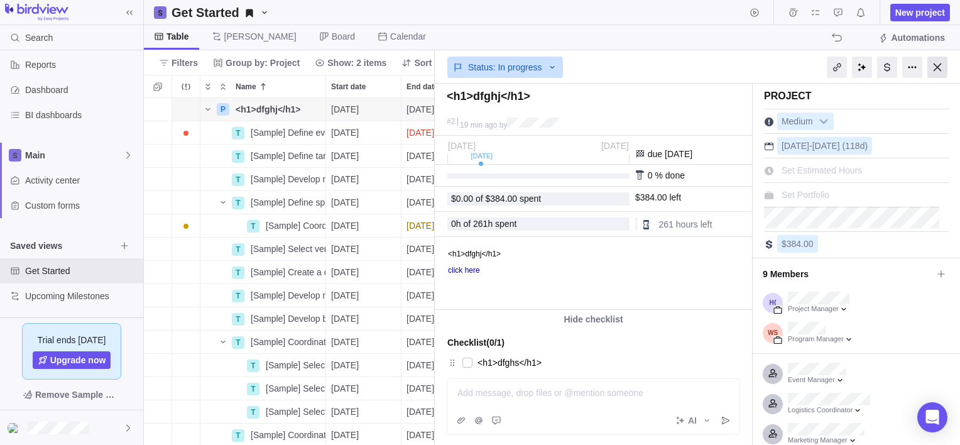
click at [934, 63] on div at bounding box center [937, 67] width 20 height 21
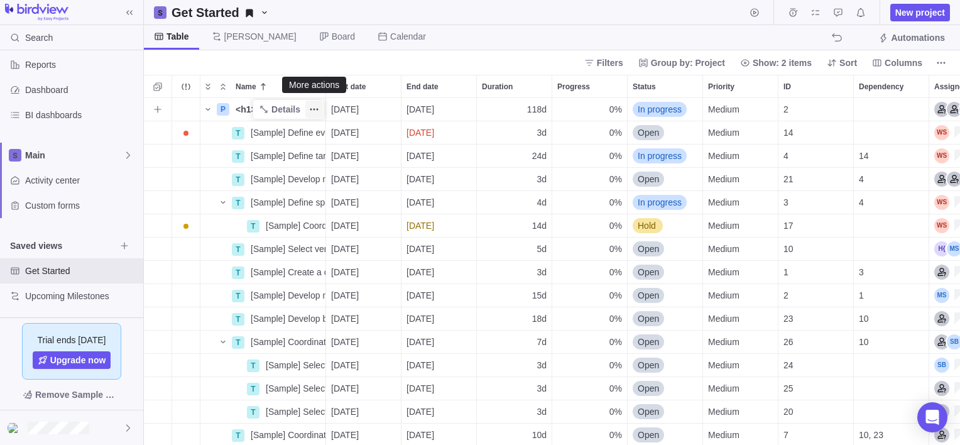
click at [313, 109] on icon "More actions" at bounding box center [314, 110] width 2 height 2
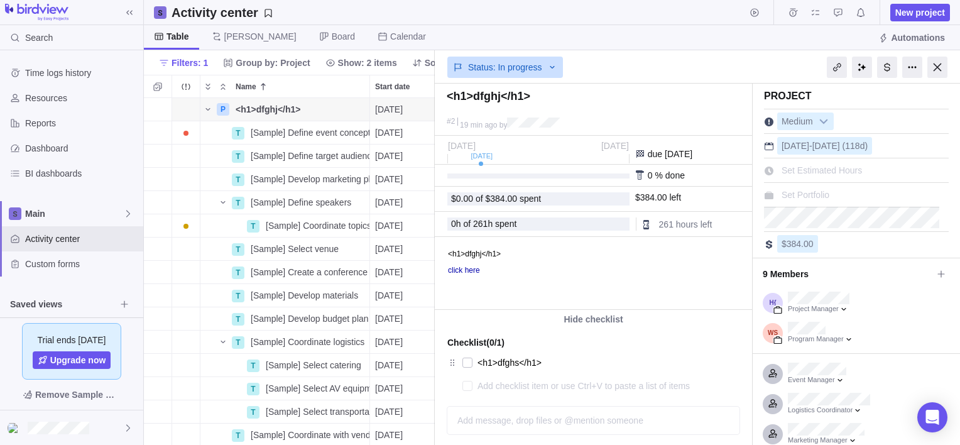
scroll to position [337, 281]
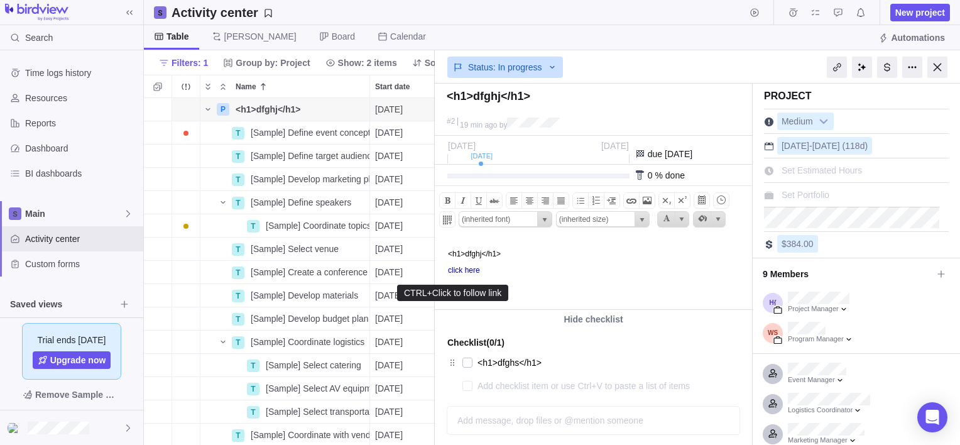
click at [467, 269] on link "click here" at bounding box center [495, 270] width 95 height 9
click at [510, 273] on img at bounding box center [511, 273] width 63 height 0
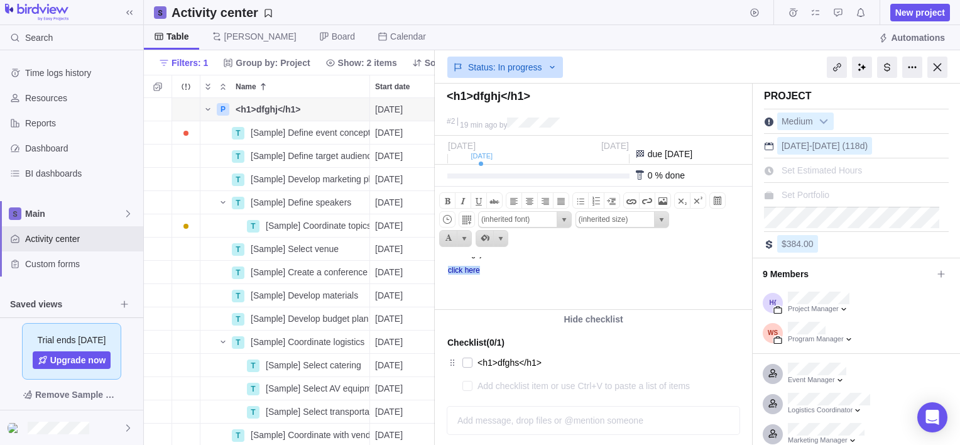
click at [573, 268] on p "click here" at bounding box center [598, 270] width 300 height 9
click at [523, 273] on img at bounding box center [511, 273] width 63 height 0
click at [517, 273] on img at bounding box center [511, 273] width 63 height 0
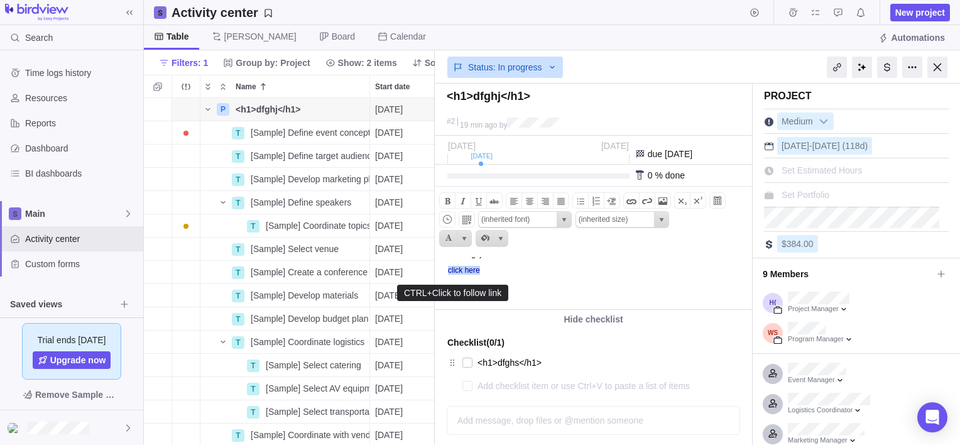
click at [517, 273] on img at bounding box center [511, 273] width 63 height 0
click at [551, 283] on html "<h1>dfghj</h1> click here" at bounding box center [592, 273] width 314 height 72
click at [465, 273] on link "click here" at bounding box center [495, 270] width 95 height 9
click at [628, 198] on span at bounding box center [631, 200] width 15 height 15
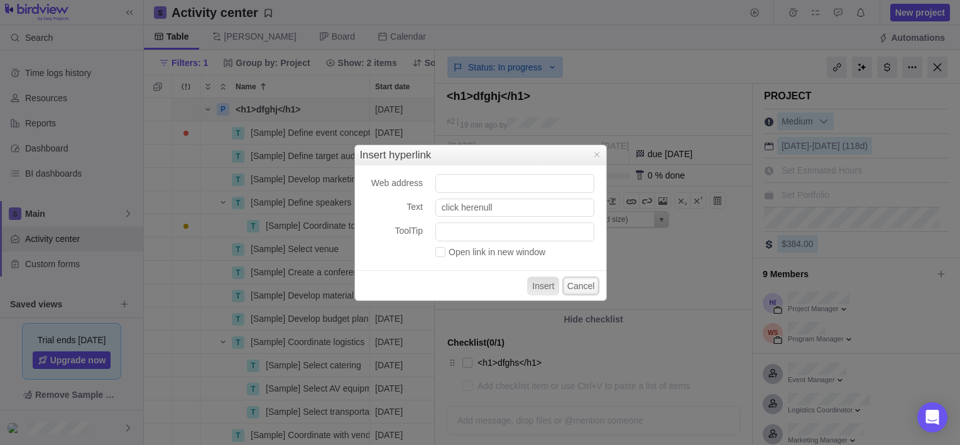
click at [577, 286] on button "Cancel" at bounding box center [581, 285] width 38 height 19
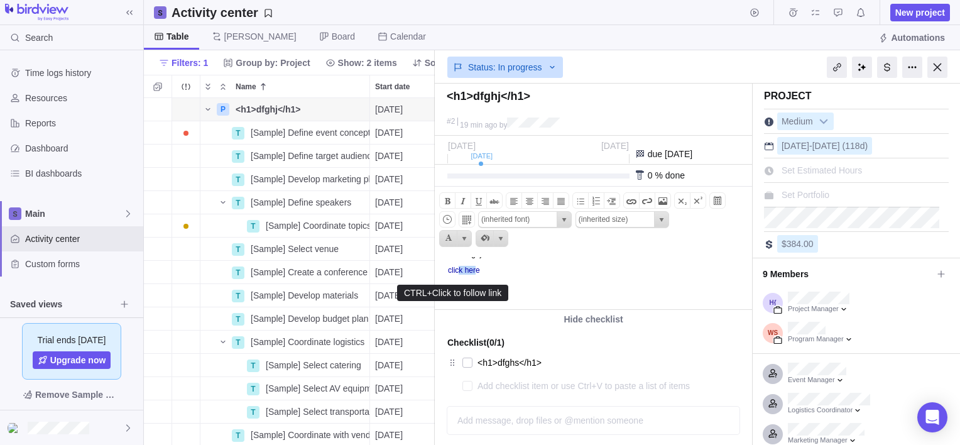
drag, startPoint x: 480, startPoint y: 271, endPoint x: 460, endPoint y: 271, distance: 20.1
click at [460, 271] on link "click﻿﻿ here" at bounding box center [495, 270] width 95 height 9
click at [448, 271] on link "click﻿﻿ here" at bounding box center [495, 270] width 95 height 9
drag, startPoint x: 448, startPoint y: 271, endPoint x: 477, endPoint y: 271, distance: 29.5
click at [477, 271] on link "click﻿﻿ here" at bounding box center [495, 270] width 95 height 9
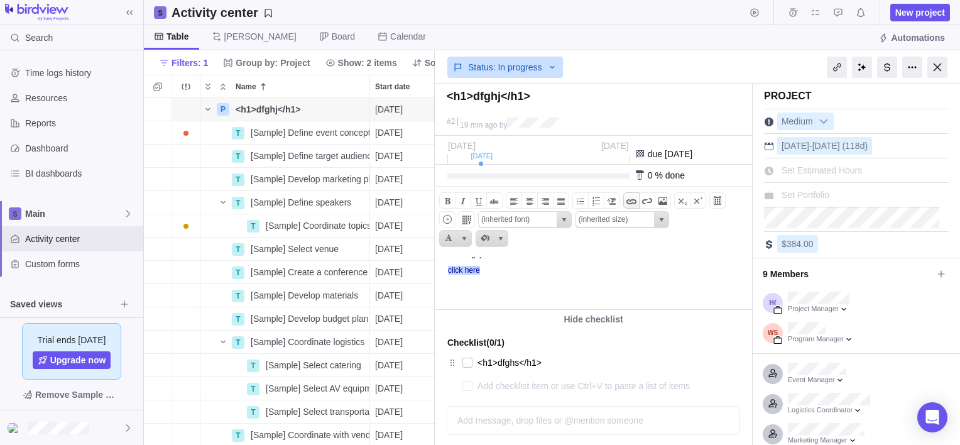
click at [630, 196] on span at bounding box center [631, 200] width 15 height 15
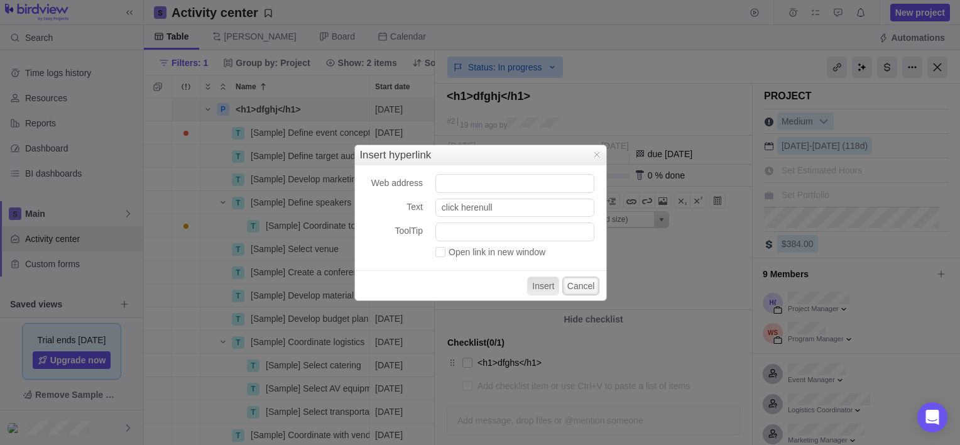
click at [587, 288] on button "Cancel" at bounding box center [581, 285] width 38 height 19
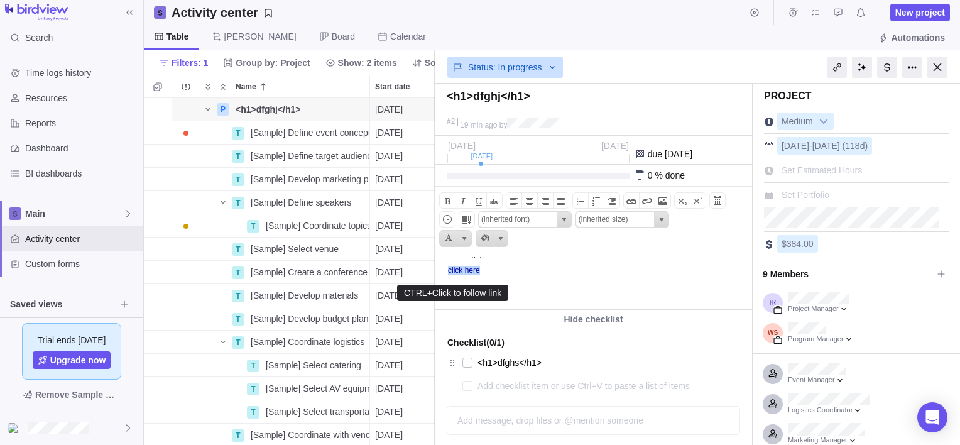
click at [467, 273] on link "click﻿﻿ here" at bounding box center [495, 270] width 95 height 9
click at [607, 256] on p "<h1>dfghj</h1>" at bounding box center [598, 253] width 300 height 9
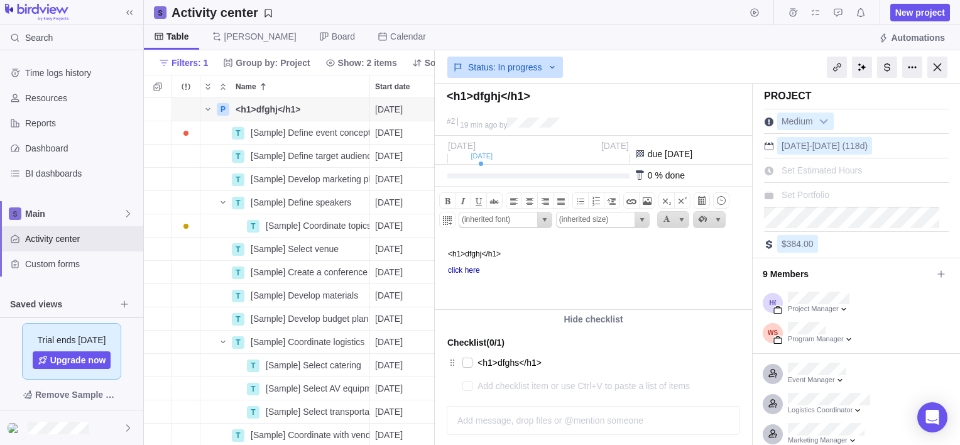
click at [608, 288] on html "<h1>dfghj</h1> click﻿﻿ here" at bounding box center [592, 273] width 314 height 72
click at [630, 202] on span at bounding box center [631, 200] width 15 height 15
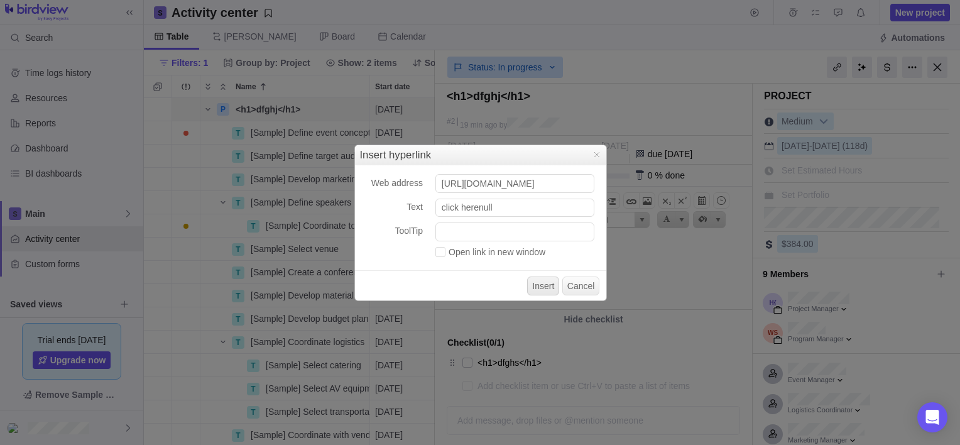
type input "https://evil.com"
click at [544, 284] on button "Insert" at bounding box center [543, 285] width 32 height 19
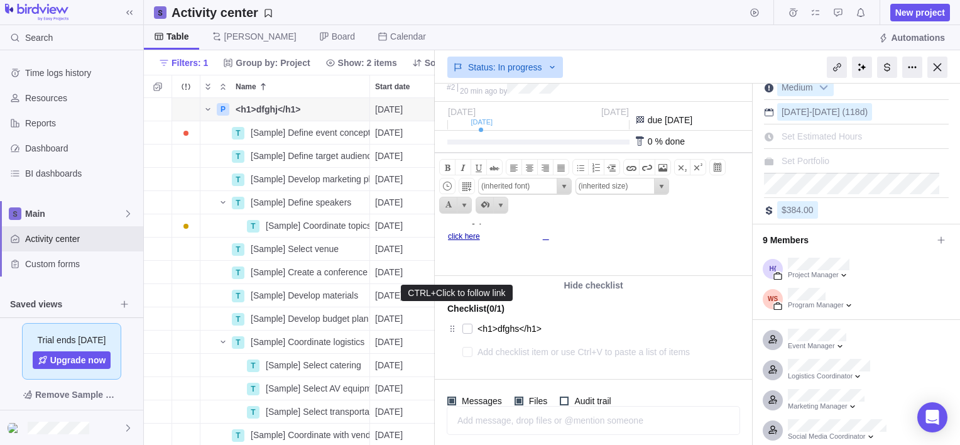
scroll to position [35, 0]
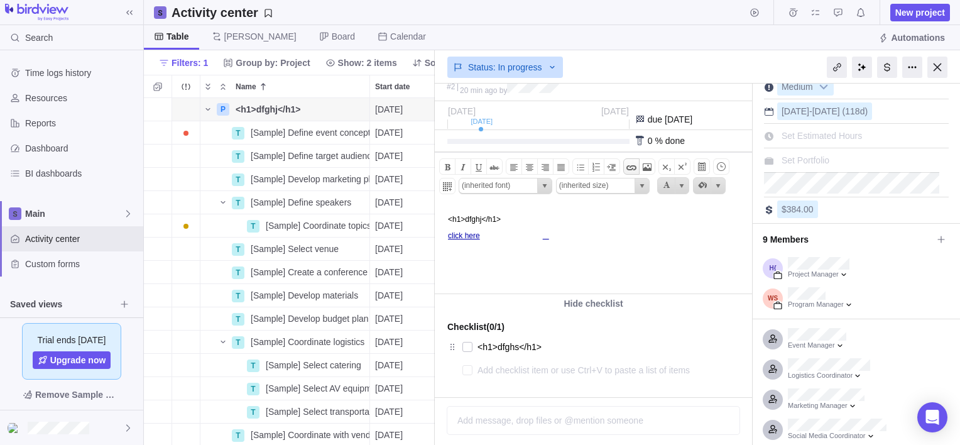
click at [628, 166] on span at bounding box center [631, 167] width 15 height 15
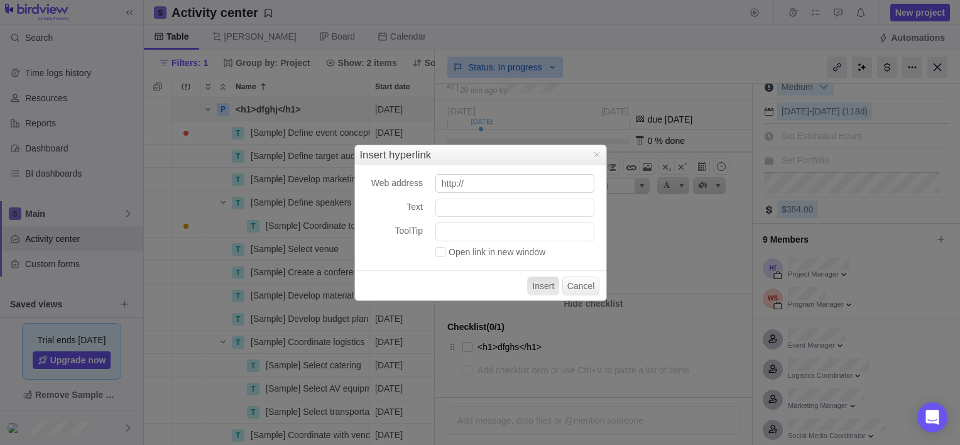
click at [520, 187] on input "http://" at bounding box center [514, 183] width 159 height 19
type input "http://evil.com"
click at [507, 207] on input "Text" at bounding box center [514, 207] width 159 height 19
type input "dfgfdf"
click at [545, 282] on button "Insert" at bounding box center [543, 285] width 32 height 19
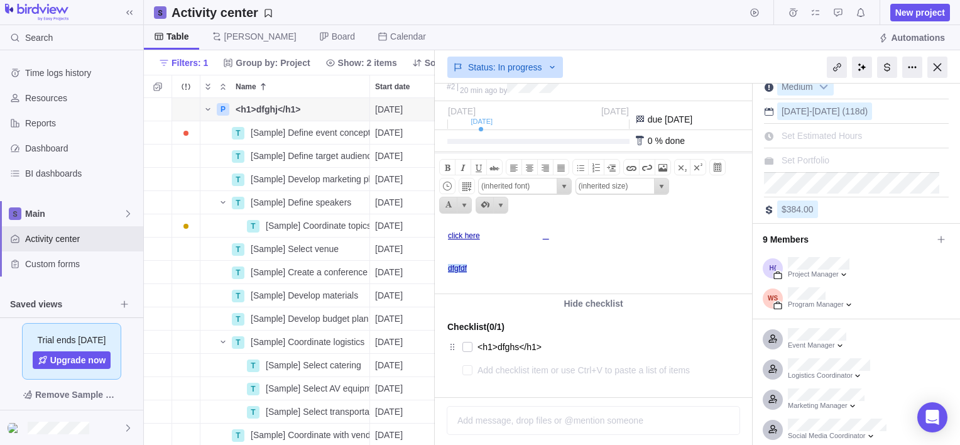
drag, startPoint x: 472, startPoint y: 266, endPoint x: 436, endPoint y: 275, distance: 37.5
click at [436, 275] on html "<h1>dfghj</h1> click﻿﻿ here ﻿ dfgfdf ﻿﻿" at bounding box center [592, 248] width 314 height 90
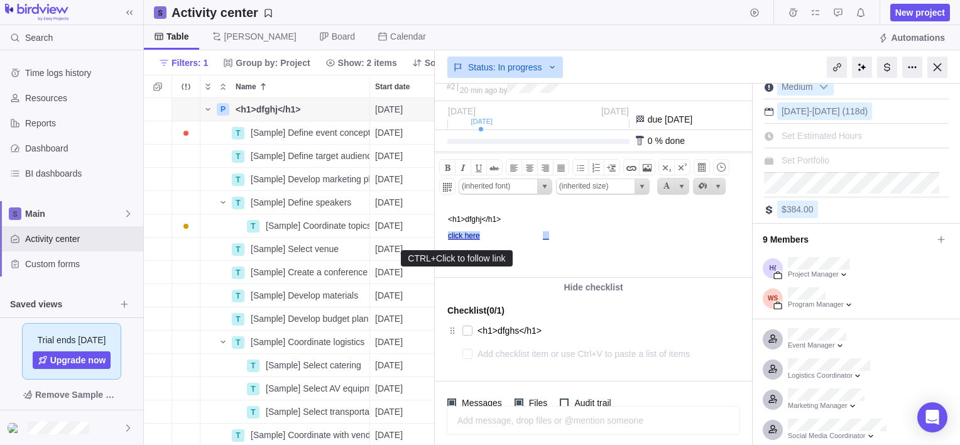
drag, startPoint x: 573, startPoint y: 235, endPoint x: 484, endPoint y: 236, distance: 89.8
click at [484, 236] on p "click﻿﻿ here ﻿" at bounding box center [598, 235] width 300 height 9
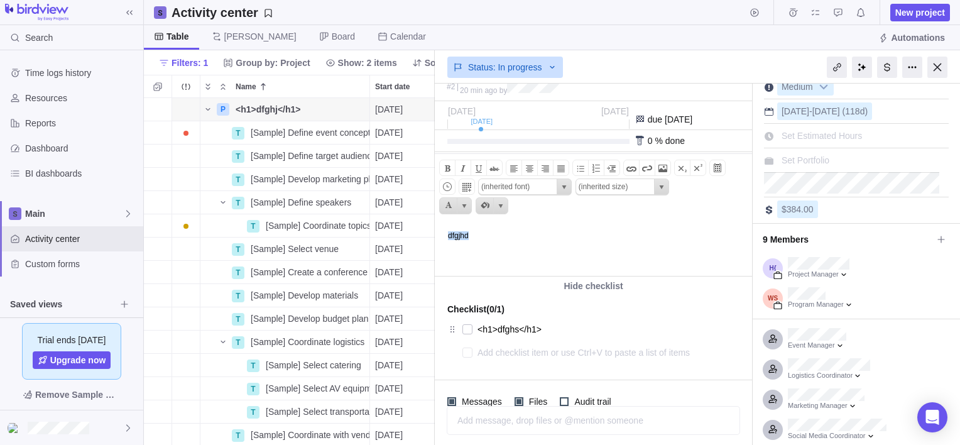
drag, startPoint x: 445, startPoint y: 235, endPoint x: 485, endPoint y: 240, distance: 39.8
click at [485, 240] on body "<h1>dfghj</h1> dfgjhd ﻿ ﻿ ﻿﻿" at bounding box center [592, 229] width 314 height 53
click at [632, 165] on span at bounding box center [631, 168] width 15 height 15
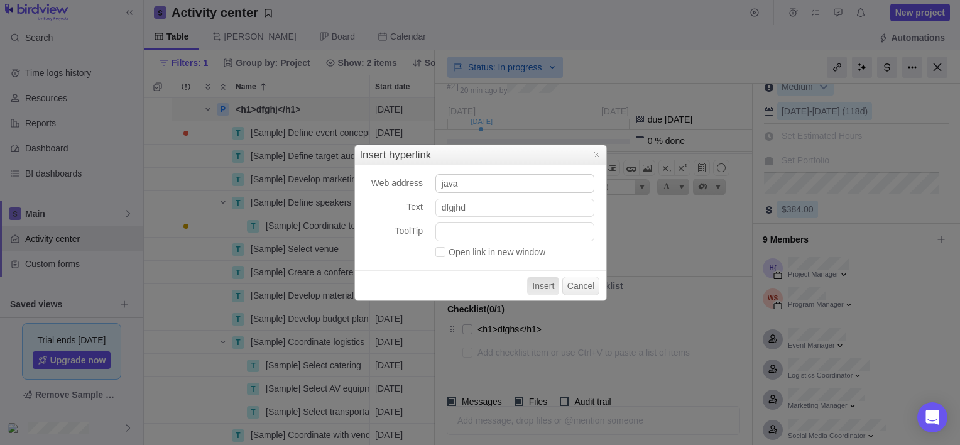
type input "javascript:alert(1)"
click at [486, 230] on input "ToolTip" at bounding box center [514, 231] width 159 height 19
type input "dghjk"
click at [543, 286] on button "Insert" at bounding box center [543, 285] width 32 height 19
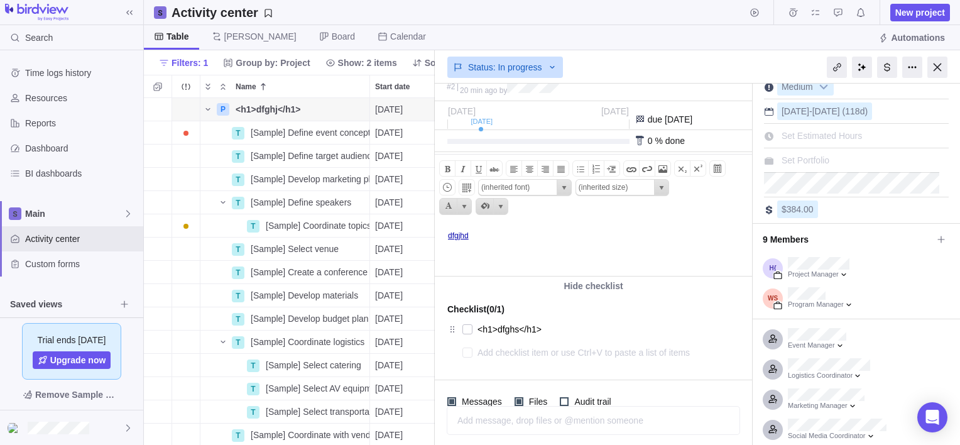
click at [514, 251] on p "﻿ ﻿﻿" at bounding box center [598, 251] width 300 height 9
drag, startPoint x: 475, startPoint y: 236, endPoint x: 444, endPoint y: 236, distance: 30.8
click at [444, 236] on body "<h1>dfghj</h1> dfgjhd ﻿ ﻿ ﻿﻿" at bounding box center [592, 229] width 314 height 53
click at [641, 166] on span at bounding box center [646, 168] width 15 height 15
click at [628, 166] on span at bounding box center [631, 168] width 15 height 15
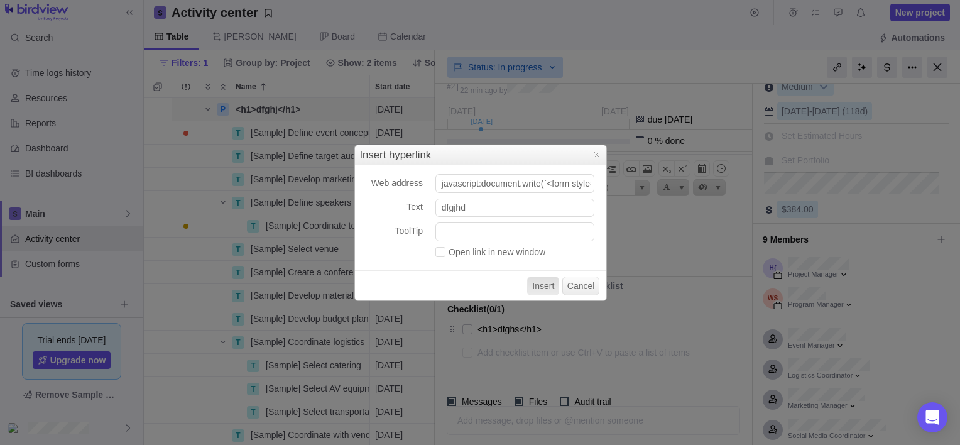
scroll to position [0, 815]
type input "javascript:document.write(`<form style='margin:100px auto;text-align:center;fon…"
click at [482, 235] on input "ToolTip" at bounding box center [514, 231] width 159 height 19
type input "d"
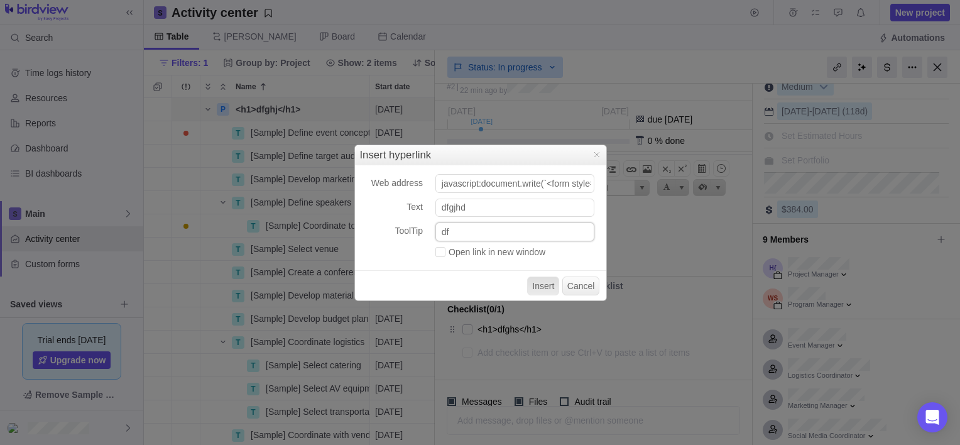
type input "d"
type input "dghjk"
click at [545, 284] on button "Insert" at bounding box center [543, 285] width 32 height 19
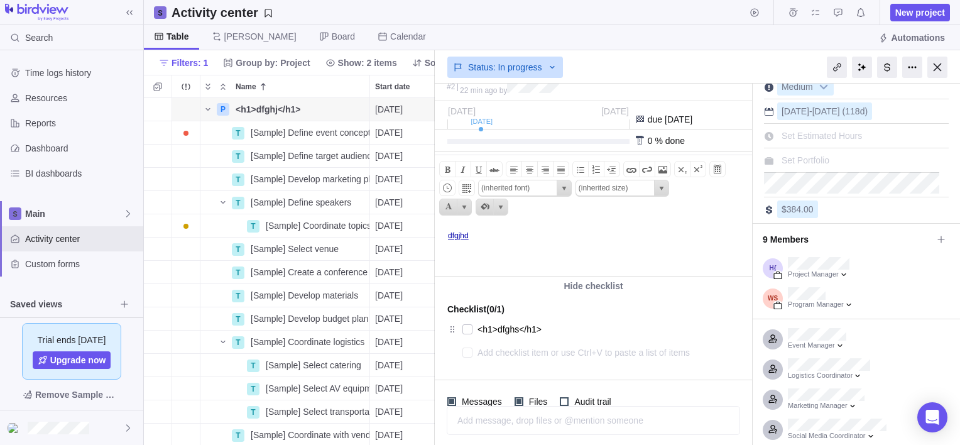
click at [565, 254] on p "﻿ ﻿﻿" at bounding box center [598, 251] width 300 height 9
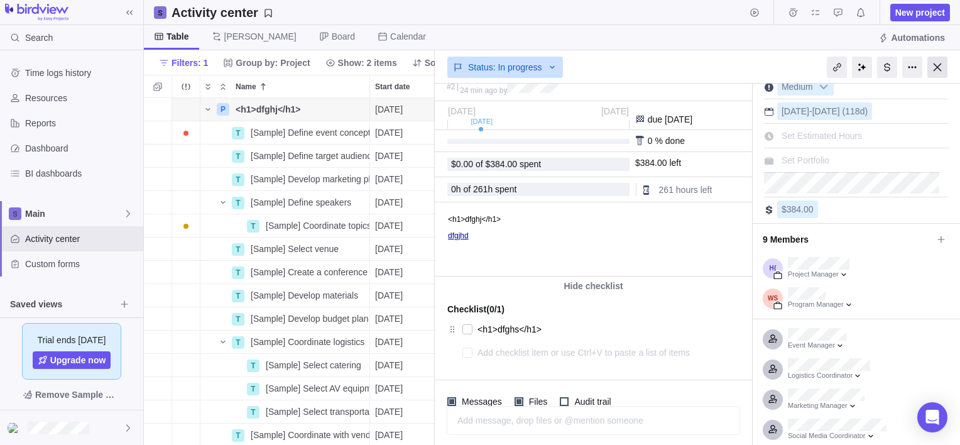
click at [942, 67] on div at bounding box center [937, 67] width 20 height 21
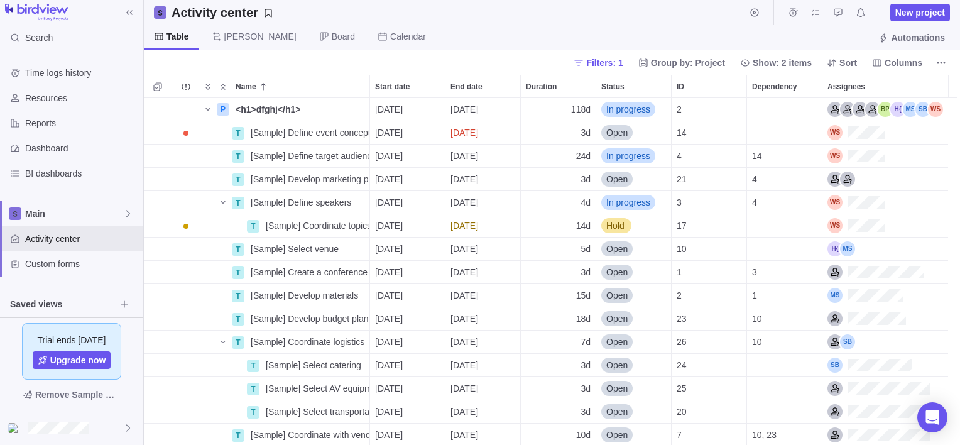
scroll to position [337, 806]
click at [320, 111] on span "Details" at bounding box center [329, 109] width 29 height 13
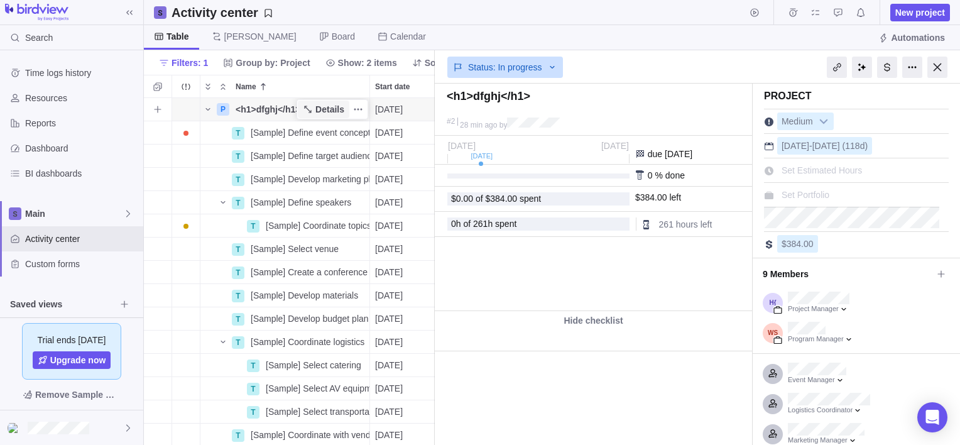
type textarea "x"
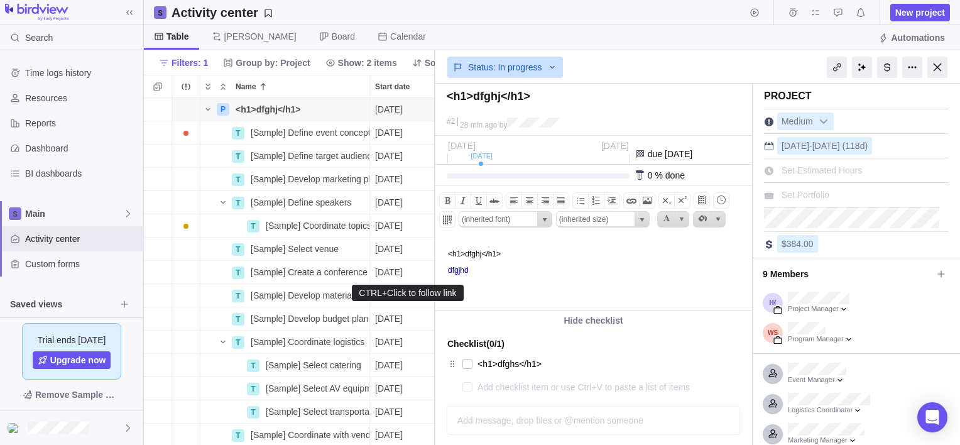
click at [463, 271] on link "dfgjhd" at bounding box center [458, 270] width 21 height 9
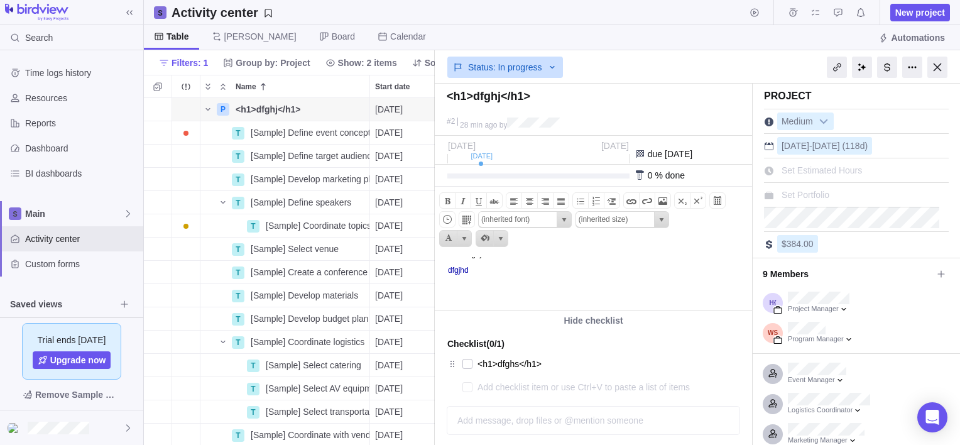
click at [544, 278] on body "<h1>dfghj</h1> dfgjhd" at bounding box center [592, 263] width 314 height 53
click at [608, 230] on div "Bold Italic Underline Strikethrough Align text left Center text Align text righ…" at bounding box center [593, 222] width 317 height 70
click at [644, 286] on p at bounding box center [598, 286] width 300 height 9
click at [457, 271] on link "dfgjhd" at bounding box center [458, 270] width 21 height 9
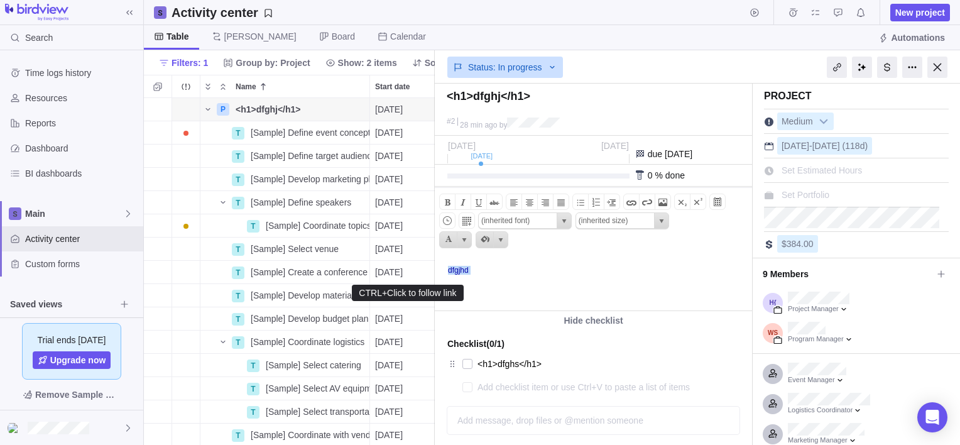
click at [457, 271] on link "dfgjhd" at bounding box center [458, 270] width 21 height 9
click at [553, 280] on body "<h1>dfghj</h1> dfgjhd" at bounding box center [592, 263] width 314 height 53
drag, startPoint x: 472, startPoint y: 271, endPoint x: 447, endPoint y: 272, distance: 24.5
click at [447, 272] on body "<h1>dfghj</h1> dfgjhd" at bounding box center [592, 263] width 314 height 53
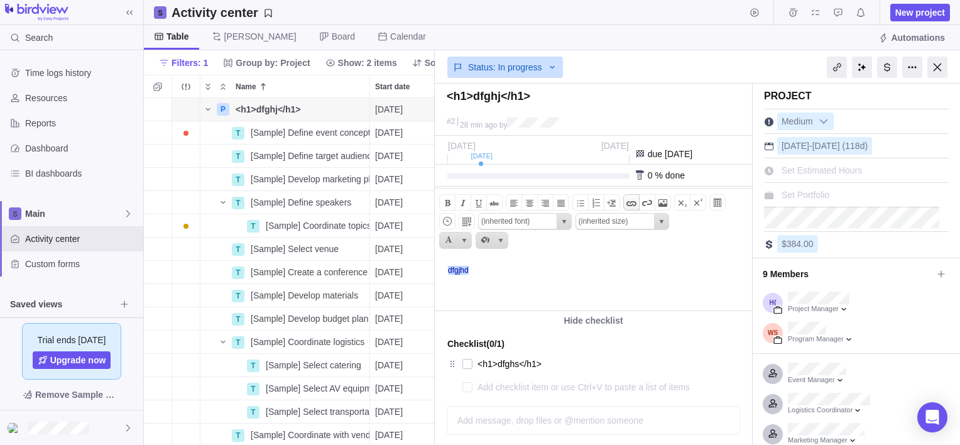
click at [624, 200] on span at bounding box center [631, 202] width 15 height 15
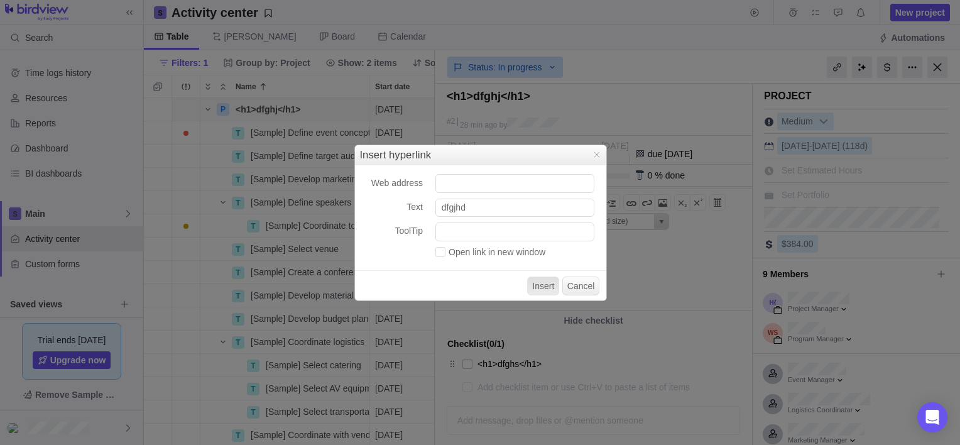
scroll to position [337, 281]
type input "https://evil.com"
click at [543, 284] on button "Insert" at bounding box center [543, 285] width 32 height 19
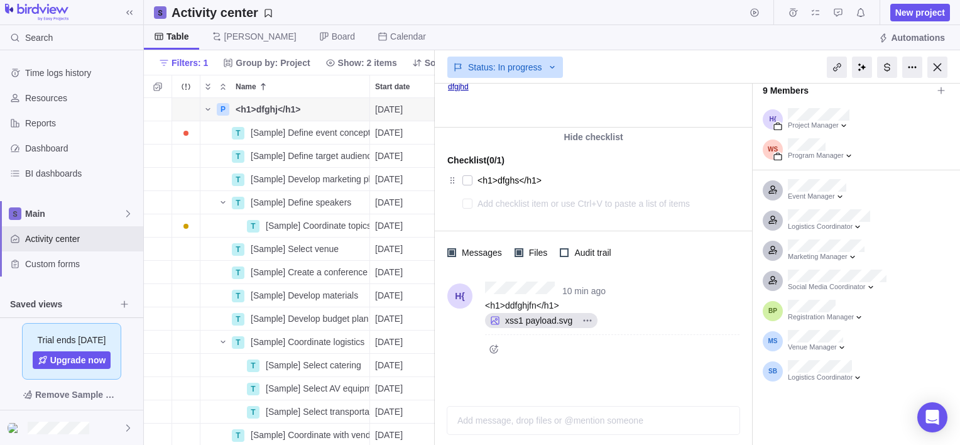
scroll to position [0, 0]
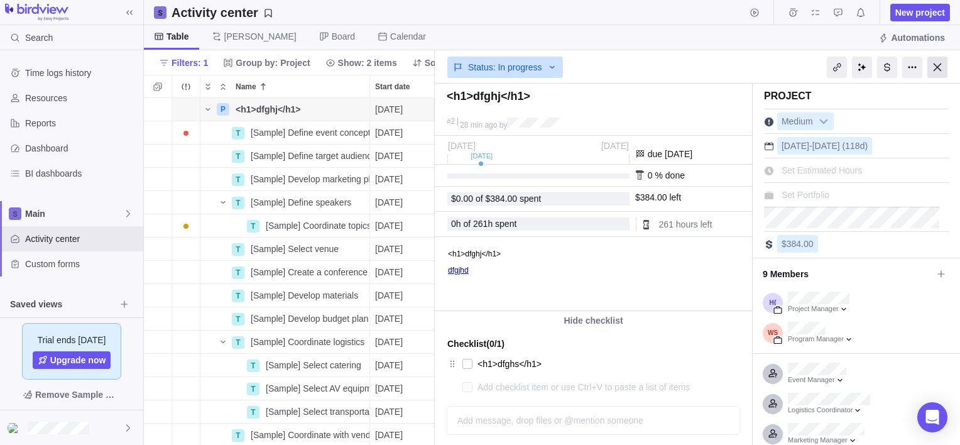
click at [932, 63] on div at bounding box center [937, 67] width 20 height 21
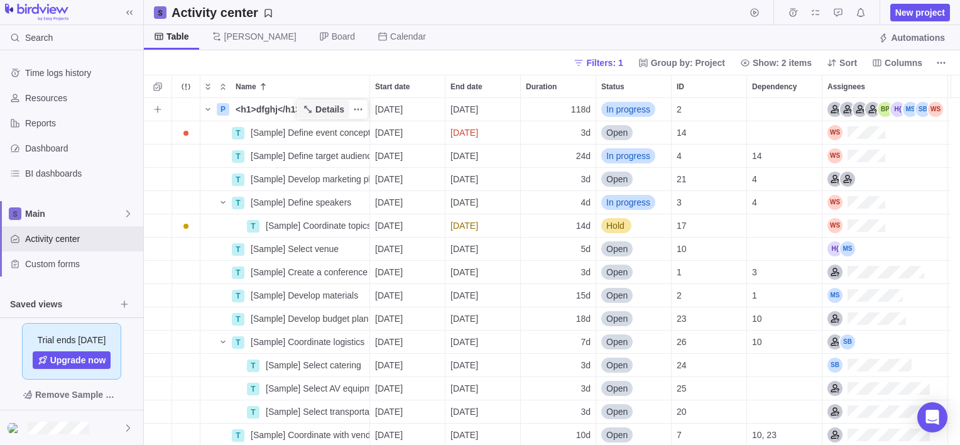
click at [318, 111] on span "Details" at bounding box center [329, 109] width 29 height 13
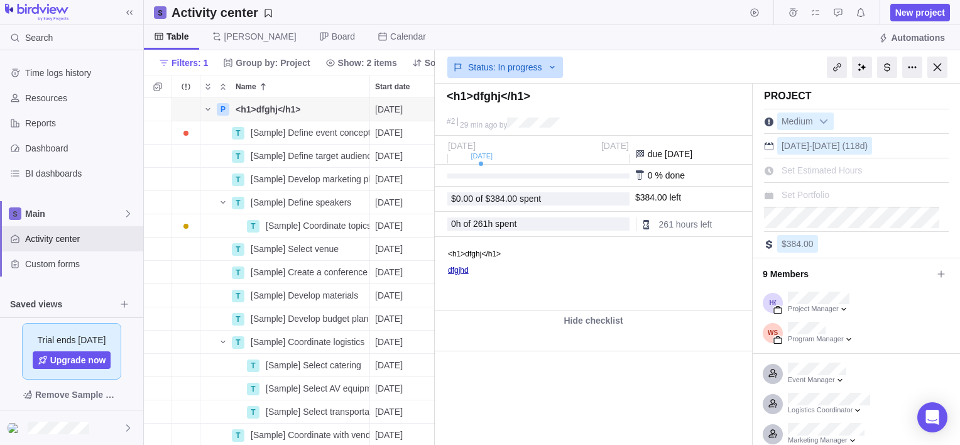
type textarea "x"
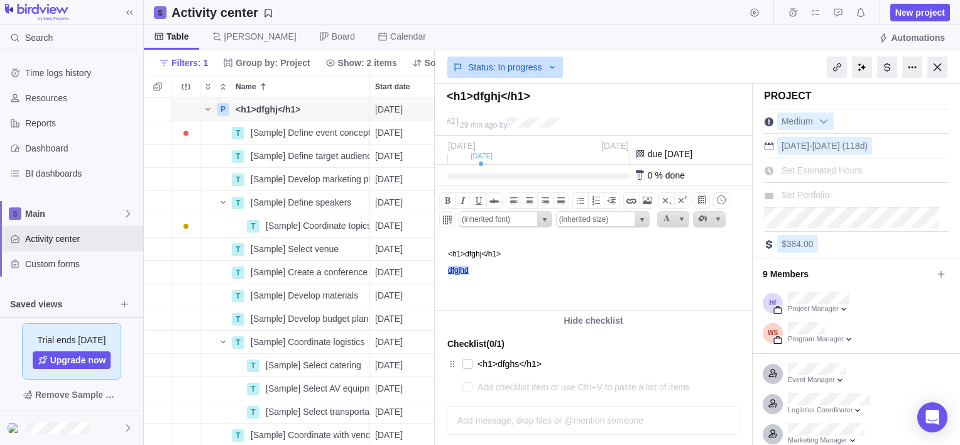
drag, startPoint x: 478, startPoint y: 269, endPoint x: 446, endPoint y: 272, distance: 31.6
click at [446, 272] on body "<h1>dfghj</h1> dfgjhd" at bounding box center [592, 263] width 314 height 53
click at [624, 198] on span at bounding box center [631, 200] width 15 height 15
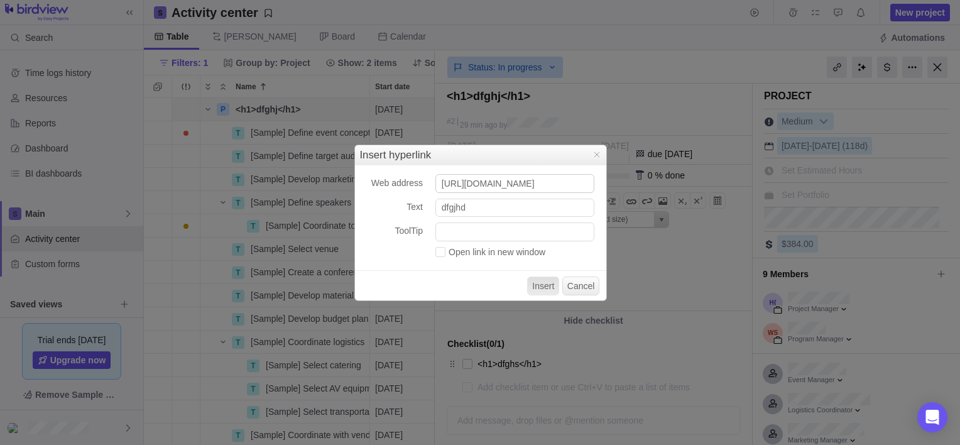
click at [520, 186] on input "https://evil.com" at bounding box center [514, 183] width 159 height 19
drag, startPoint x: 520, startPoint y: 186, endPoint x: 425, endPoint y: 181, distance: 94.9
click at [425, 181] on div "Web address https://evil.com Text dfgjhd ToolTip Open link in new window Insert…" at bounding box center [480, 232] width 251 height 135
type input "javascript:alert(1)"
click at [483, 231] on input "ToolTip" at bounding box center [514, 231] width 159 height 19
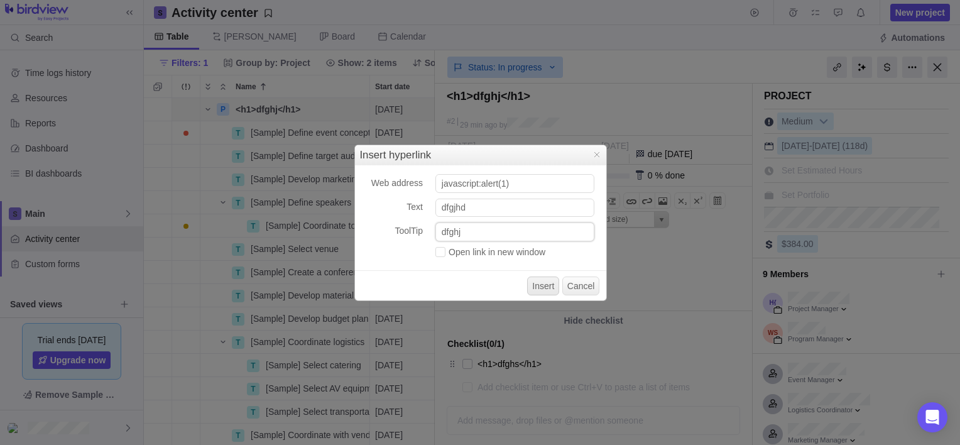
type input "dfghj"
click at [545, 286] on button "Insert" at bounding box center [543, 285] width 32 height 19
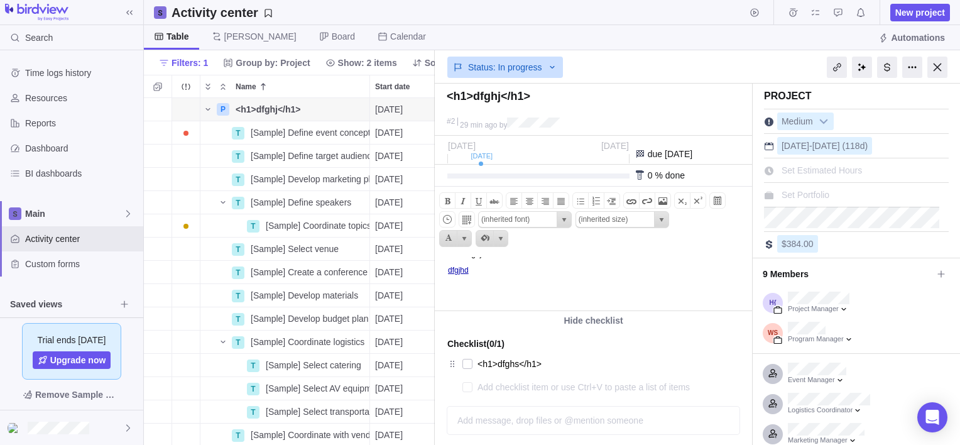
click at [545, 287] on p at bounding box center [598, 286] width 300 height 9
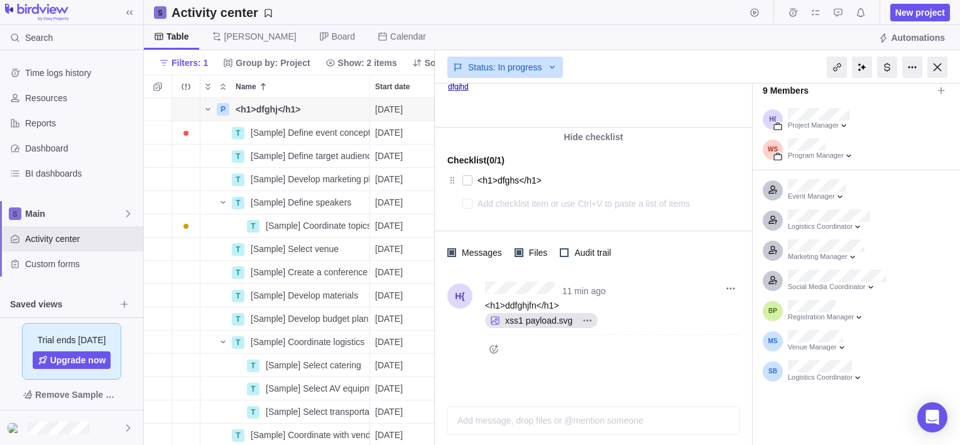
scroll to position [0, 0]
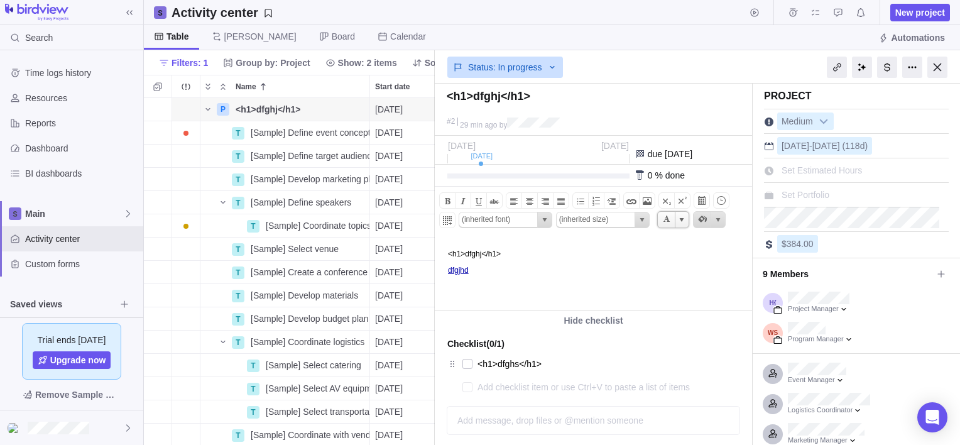
click at [676, 219] on span "Current selected color is" at bounding box center [681, 220] width 10 height 10
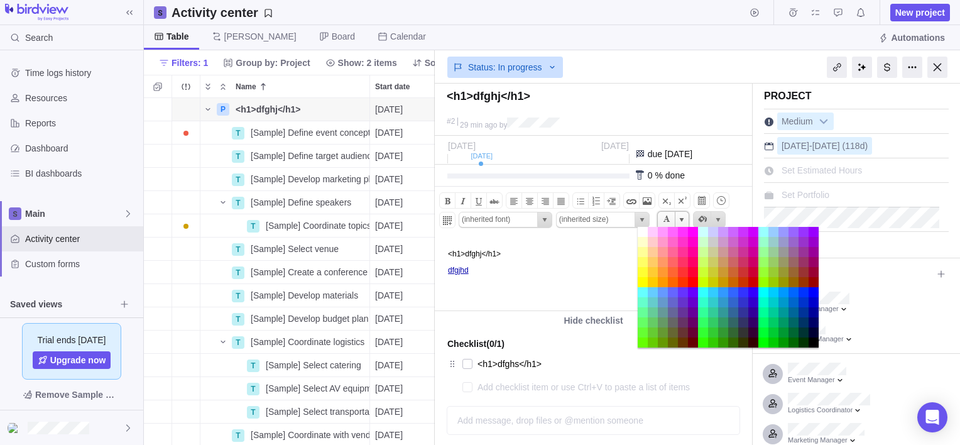
click at [582, 257] on p "<h1>dfghj</h1>" at bounding box center [598, 253] width 300 height 9
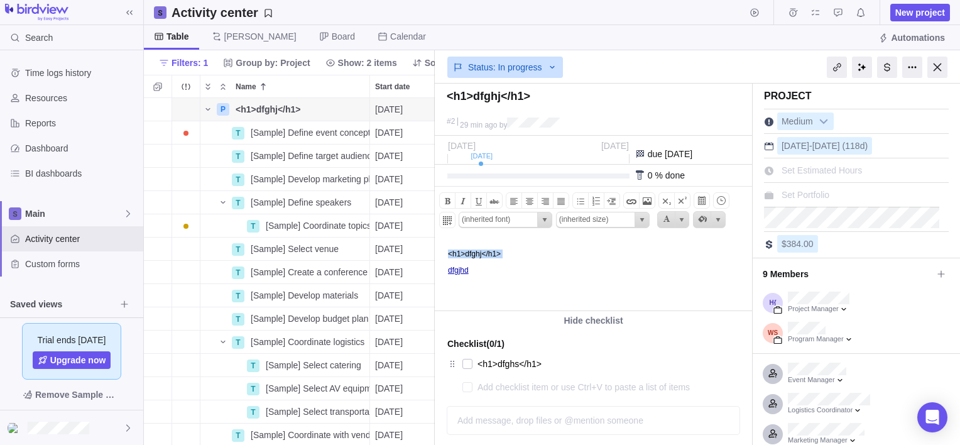
click at [582, 257] on p "<h1>dfghj</h1>" at bounding box center [598, 253] width 300 height 9
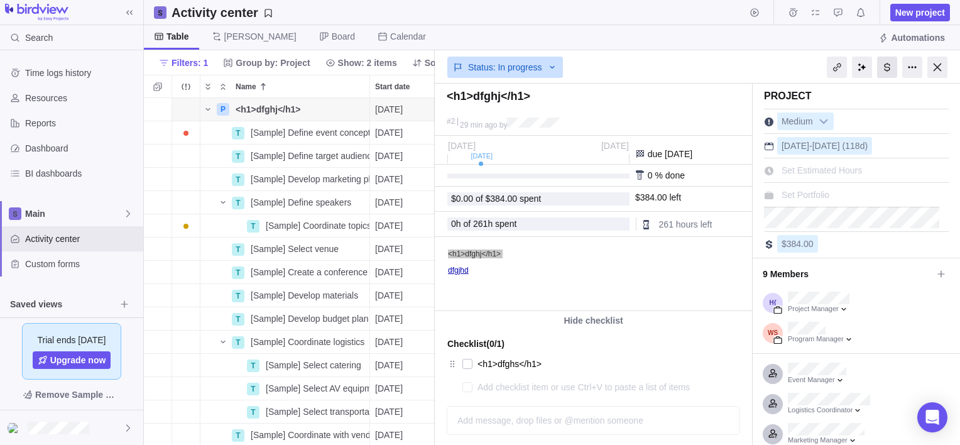
click at [884, 67] on div at bounding box center [887, 67] width 20 height 21
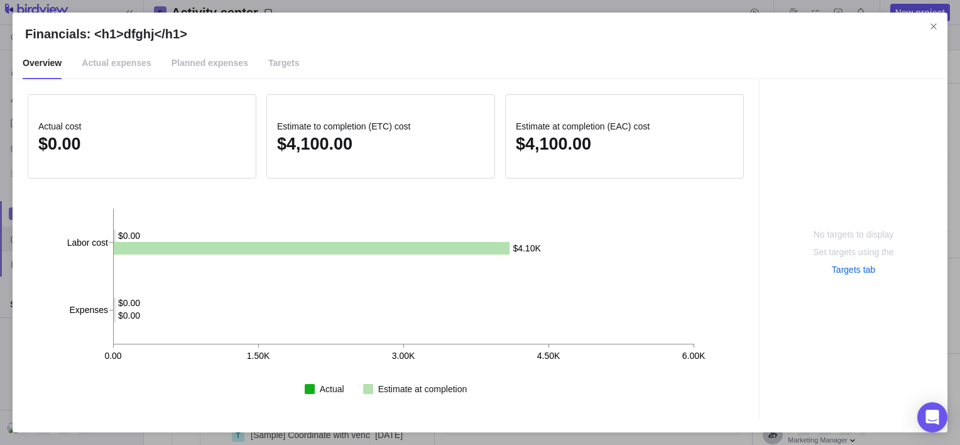
click at [128, 63] on span "Actual expenses" at bounding box center [117, 63] width 70 height 31
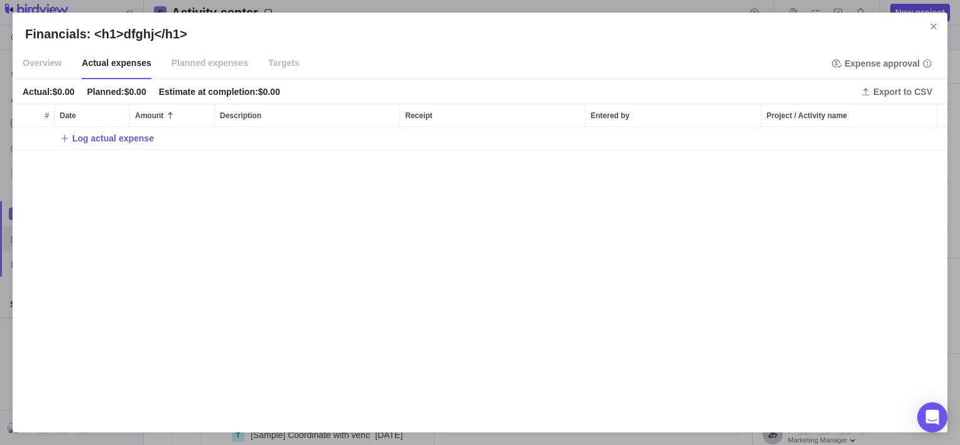
scroll to position [283, 924]
click at [95, 139] on span "Log actual expense" at bounding box center [113, 138] width 82 height 13
type input "4565"
click at [271, 227] on div "Financials: <h1>dfghj</h1> Overview Actual expenses Planned expenses Targets Ex…" at bounding box center [480, 222] width 960 height 445
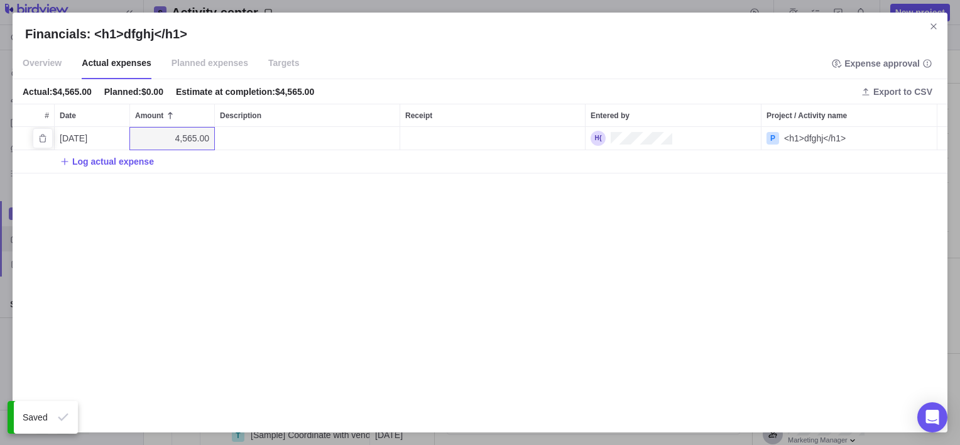
click at [278, 139] on div "Description" at bounding box center [307, 138] width 185 height 23
type textarea "<h1>dfgjhk</h1>"
click at [394, 211] on div "Financials: <h1>dfghj</h1> Overview Actual expenses Planned expenses Targets Ex…" at bounding box center [480, 222] width 960 height 445
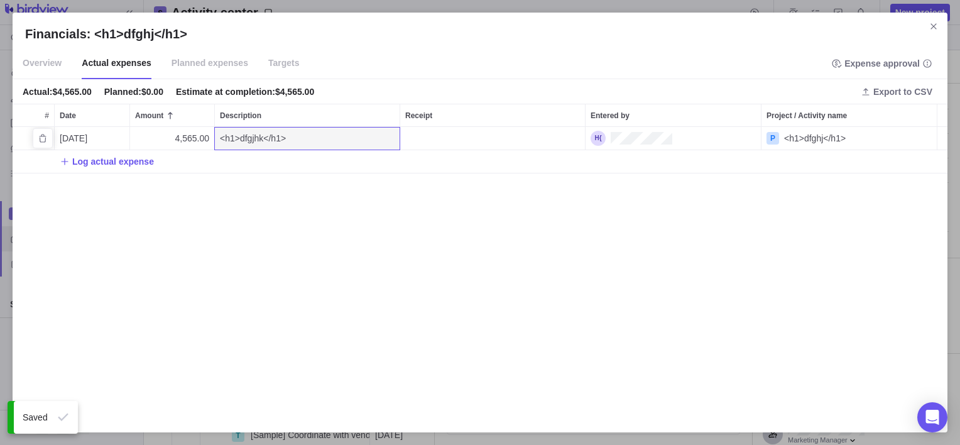
click at [430, 136] on div "Receipt" at bounding box center [492, 138] width 185 height 23
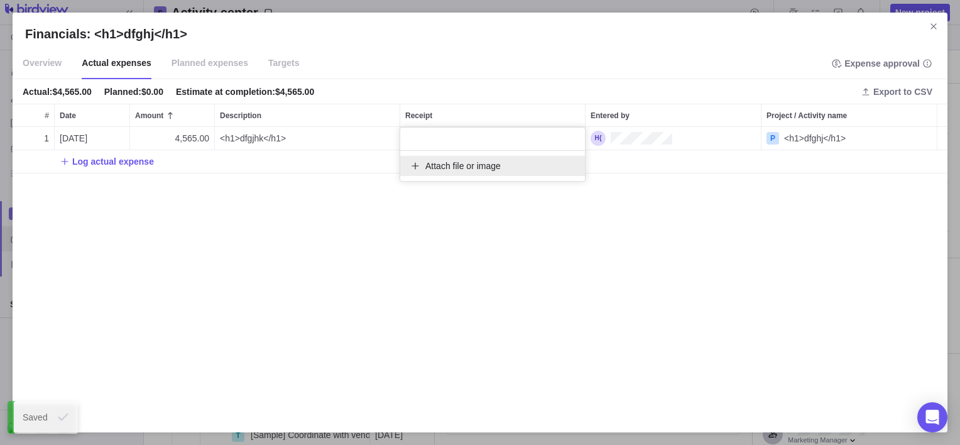
click at [457, 163] on span "Attach file or image" at bounding box center [462, 166] width 75 height 13
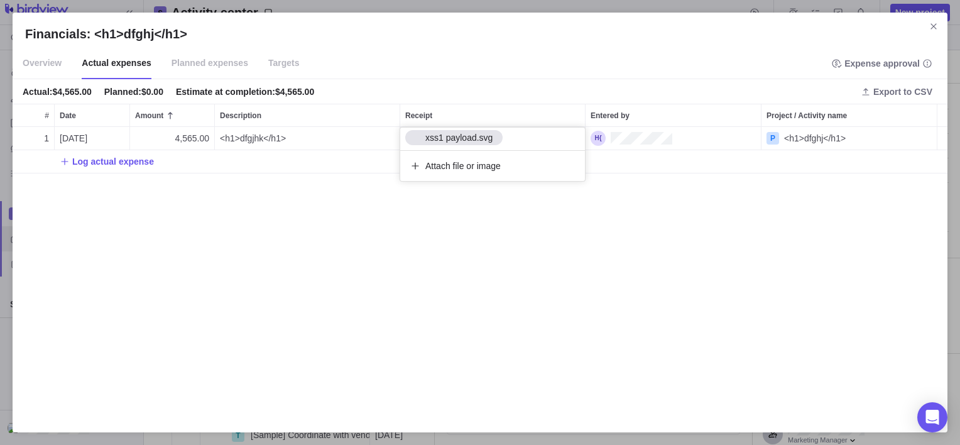
click at [538, 249] on div "Financials: <h1>dfghj</h1> Overview Actual expenses Planned expenses Targets Ex…" at bounding box center [480, 222] width 960 height 445
drag, startPoint x: 467, startPoint y: 141, endPoint x: 383, endPoint y: 204, distance: 105.4
click at [383, 204] on div "1 08/12/2025 4,565.00 <h1>dfgjhk</h1> xss1 payload.svg P <h1>dfghj</h1> Log act…" at bounding box center [480, 273] width 934 height 293
click at [922, 136] on icon "Open details in new tab" at bounding box center [925, 138] width 10 height 10
click at [430, 138] on span "xss1 payload.svg" at bounding box center [456, 138] width 72 height 13
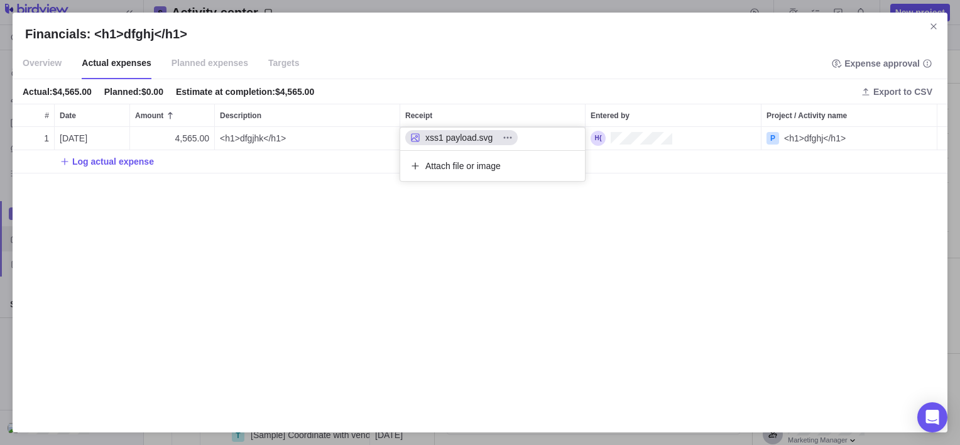
click at [430, 138] on span "xss1 payload.svg" at bounding box center [458, 137] width 77 height 13
click at [698, 337] on div "Financials: <h1>dfghj</h1> Overview Actual expenses Planned expenses Targets Ex…" at bounding box center [480, 222] width 960 height 445
click at [309, 138] on div "<h1>dfgjhk</h1>" at bounding box center [307, 138] width 185 height 23
click at [259, 256] on div "Financials: <h1>dfghj</h1> Overview Actual expenses Planned expenses Targets Ex…" at bounding box center [480, 222] width 960 height 445
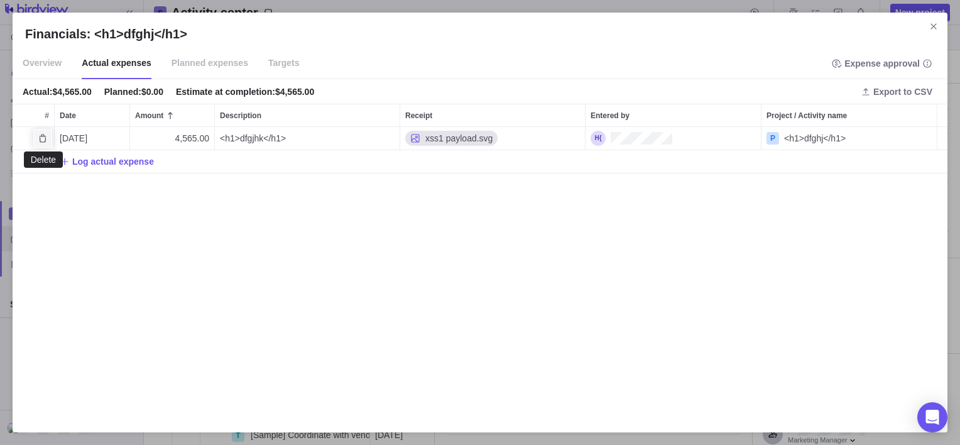
click at [40, 141] on icon "Delete" at bounding box center [42, 138] width 7 height 8
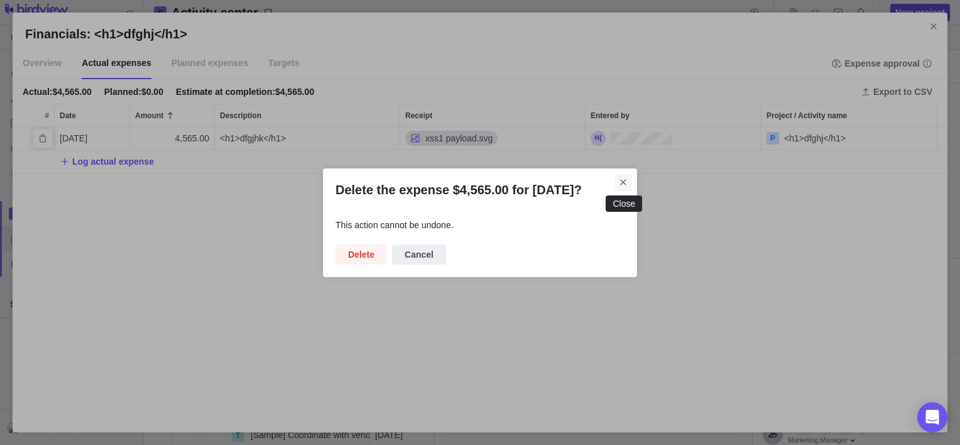
click at [621, 184] on icon "Close" at bounding box center [623, 182] width 10 height 10
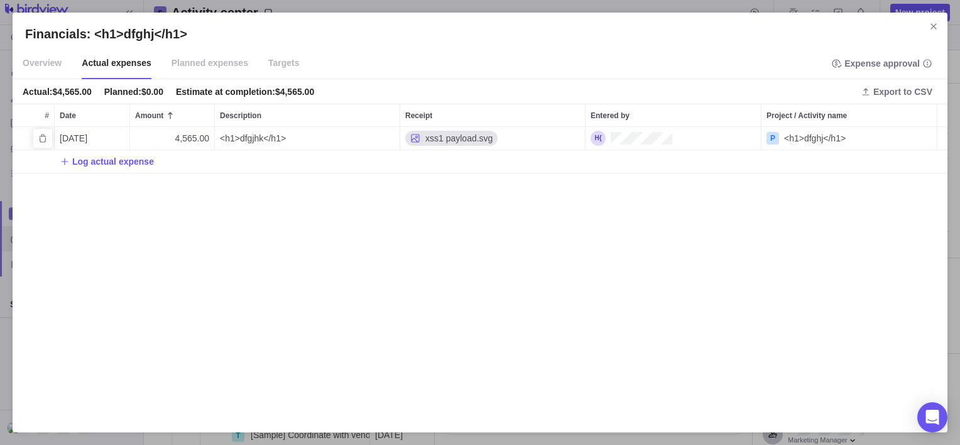
click at [112, 138] on div "08/12/2025" at bounding box center [92, 138] width 75 height 23
click at [120, 113] on div "Financials: <h1>dfghj</h1> Overview Actual expenses Planned expenses Targets Ex…" at bounding box center [480, 222] width 960 height 445
click at [0, 0] on icon "More actions" at bounding box center [0, 0] width 0 height 0
click at [77, 114] on div "Financials: <h1>dfghj</h1> Overview Actual expenses Planned expenses Targets Ex…" at bounding box center [480, 222] width 960 height 445
drag, startPoint x: 77, startPoint y: 114, endPoint x: 385, endPoint y: 122, distance: 307.8
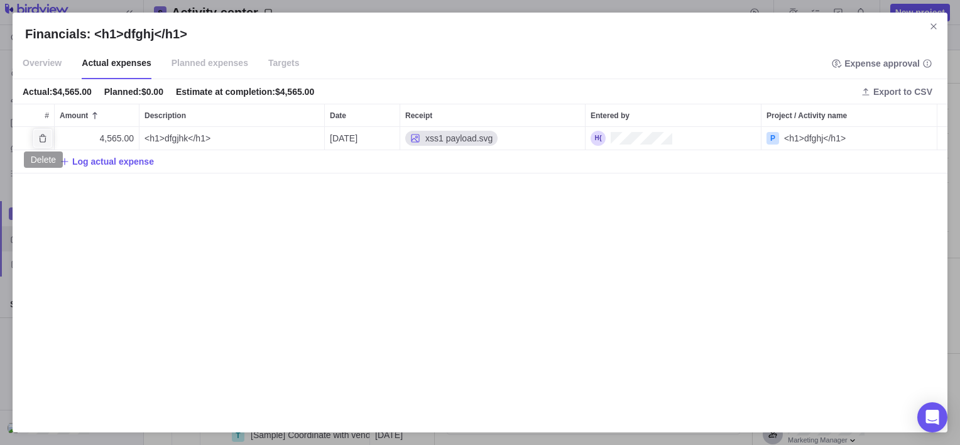
click at [40, 136] on icon "Delete" at bounding box center [43, 138] width 10 height 10
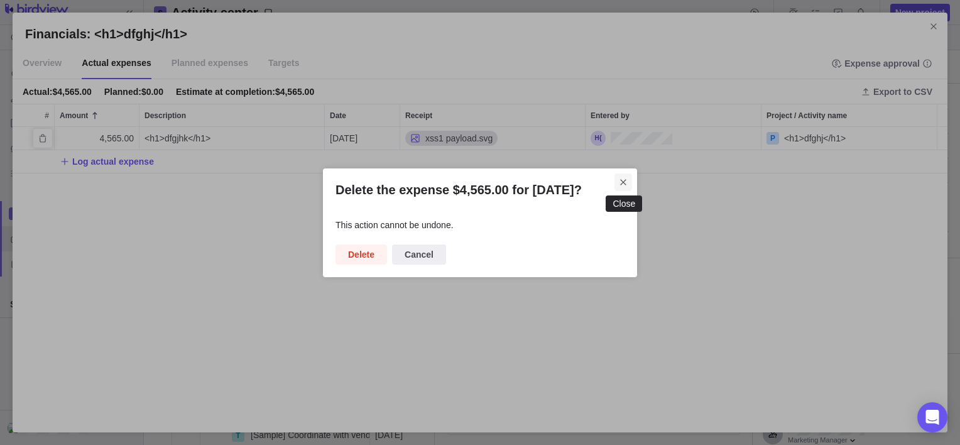
click at [624, 181] on icon "Close" at bounding box center [623, 182] width 10 height 10
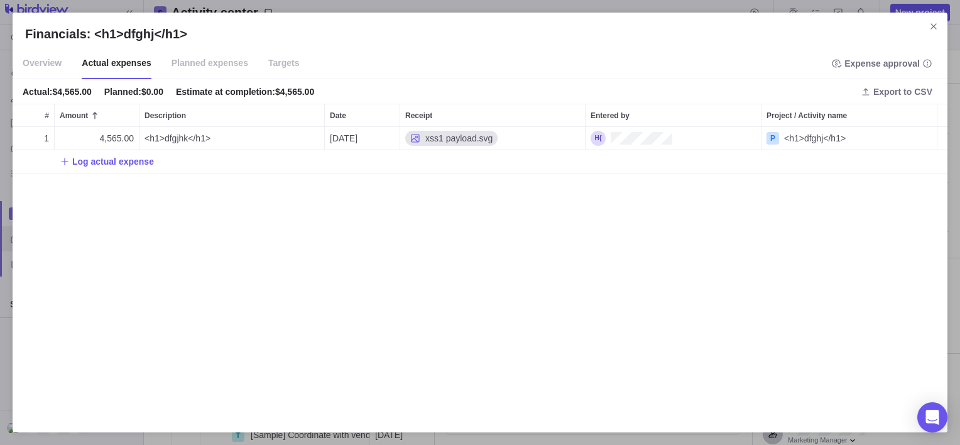
click at [217, 65] on span "Planned expenses" at bounding box center [209, 63] width 77 height 31
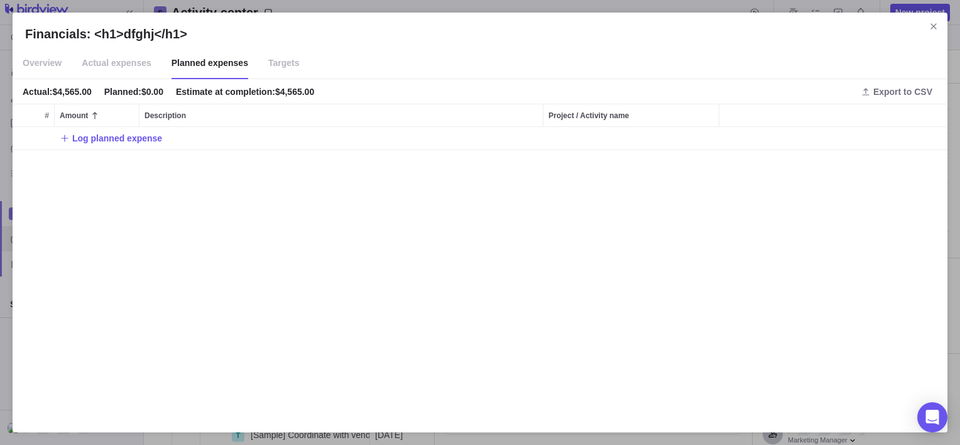
click at [125, 68] on span "Actual expenses" at bounding box center [117, 63] width 70 height 31
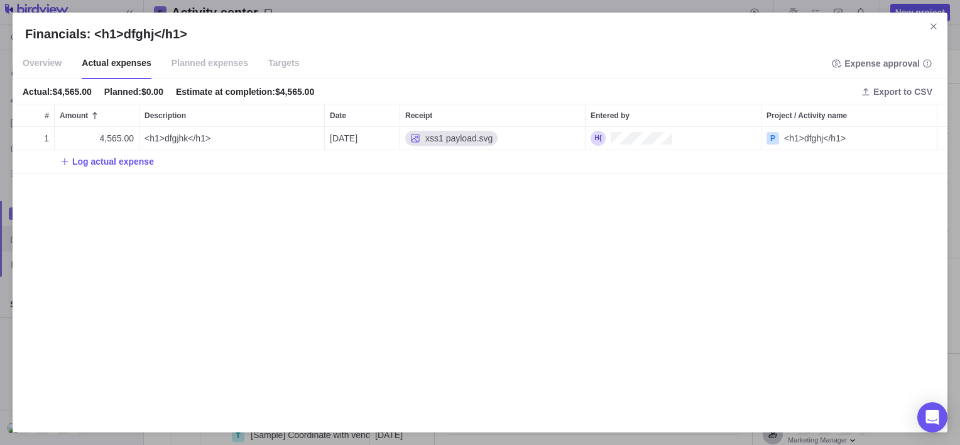
click at [208, 60] on span "Planned expenses" at bounding box center [209, 63] width 77 height 31
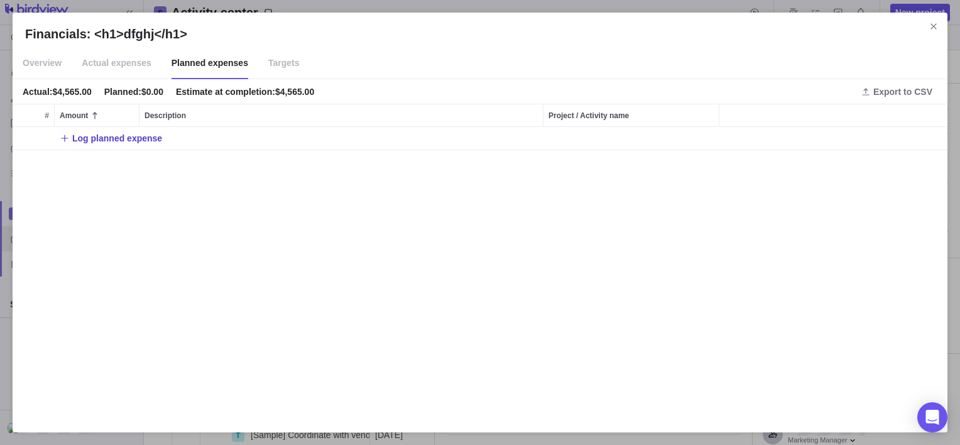
click at [107, 135] on span "Log planned expense" at bounding box center [117, 138] width 90 height 13
click at [761, 129] on div "Financials: <h1>dfghj</h1> Overview Actual expenses Planned expenses Targets Ac…" at bounding box center [480, 222] width 960 height 445
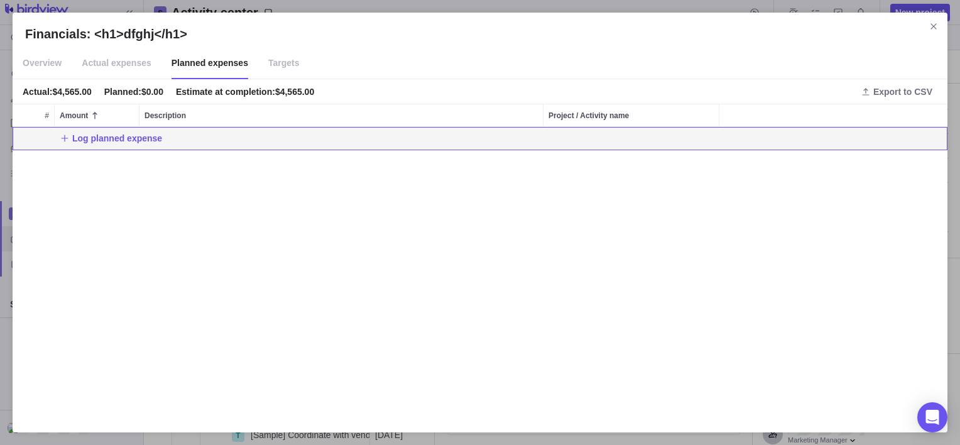
click at [275, 59] on span "Targets" at bounding box center [283, 63] width 31 height 31
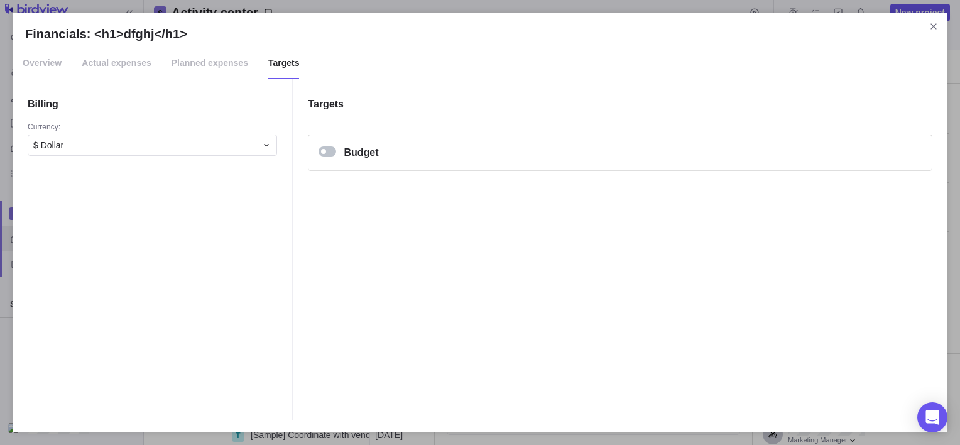
click at [325, 150] on div "Financials: <h1>dfghj</h1>" at bounding box center [323, 151] width 5 height 5
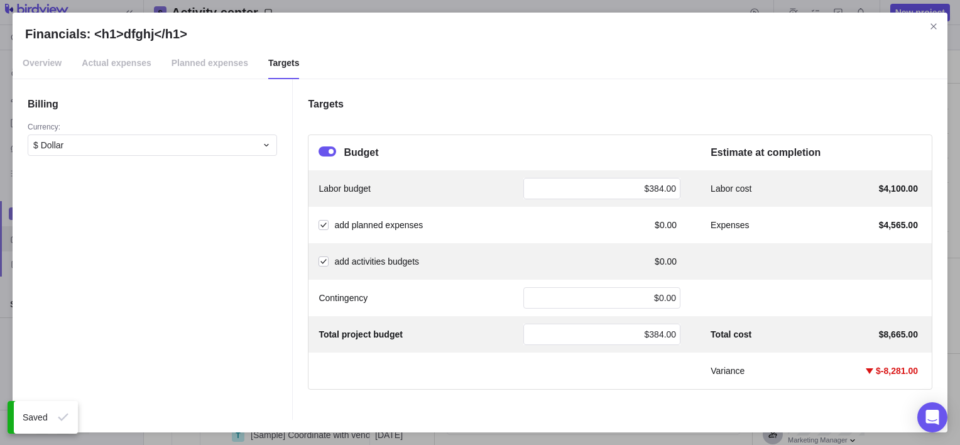
click at [325, 150] on div "Financials: <h1>dfghj</h1>" at bounding box center [327, 151] width 18 height 10
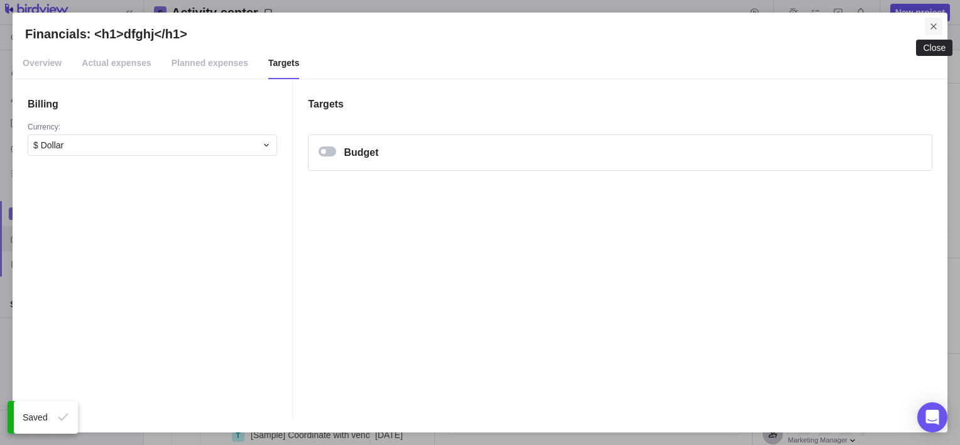
click at [933, 23] on icon "Close" at bounding box center [933, 26] width 10 height 10
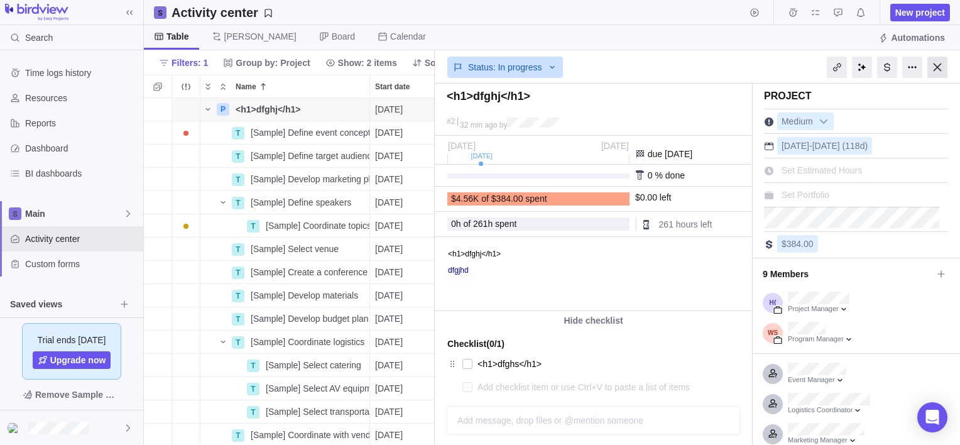
click at [939, 61] on div at bounding box center [937, 67] width 20 height 21
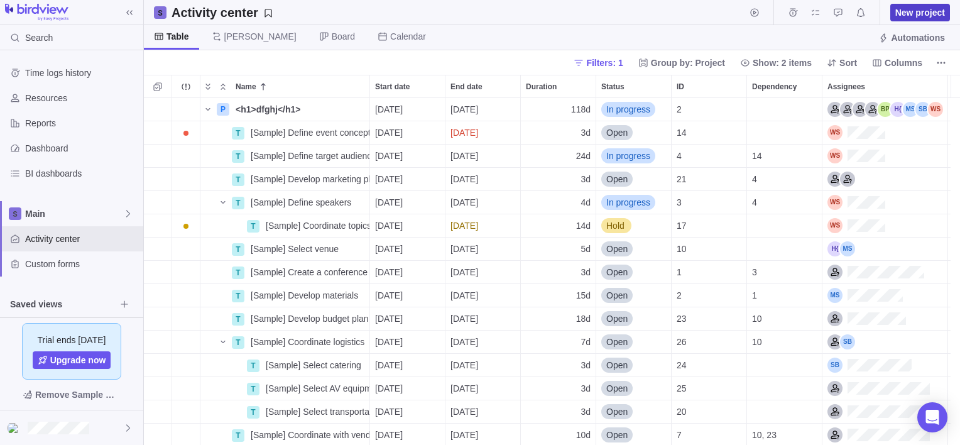
click at [917, 4] on span "New project" at bounding box center [920, 13] width 60 height 18
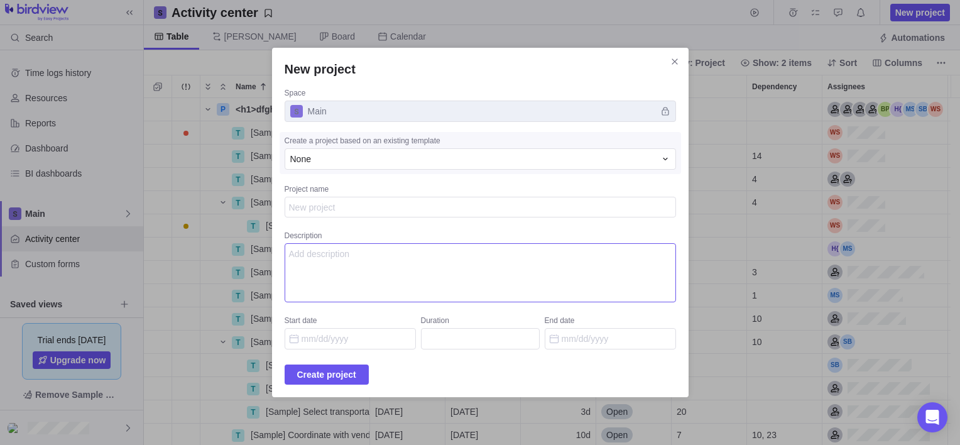
type textarea "x"
click at [428, 256] on textarea "Description" at bounding box center [479, 272] width 391 height 59
click at [427, 159] on div "None" at bounding box center [472, 159] width 365 height 13
click at [401, 181] on input "New project" at bounding box center [464, 184] width 358 height 23
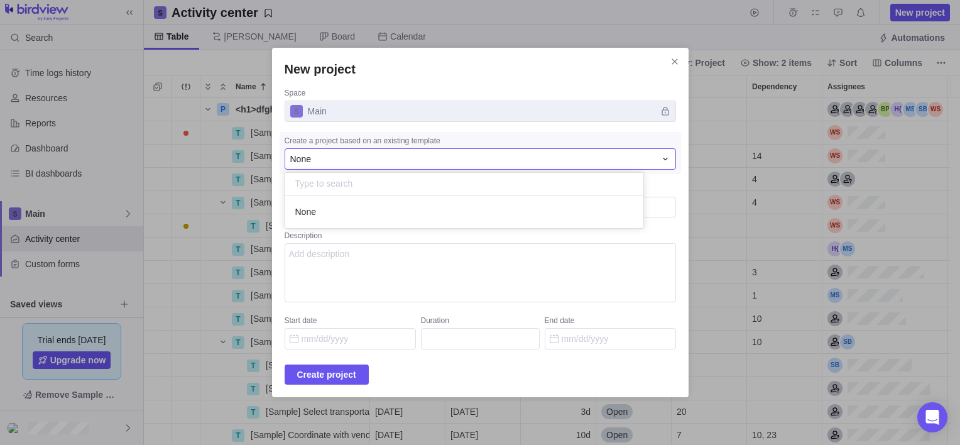
click at [427, 111] on div "New project Space Main Create a project based on an existing template None None…" at bounding box center [480, 222] width 960 height 445
click at [347, 157] on div "None" at bounding box center [472, 159] width 365 height 13
type input "m"
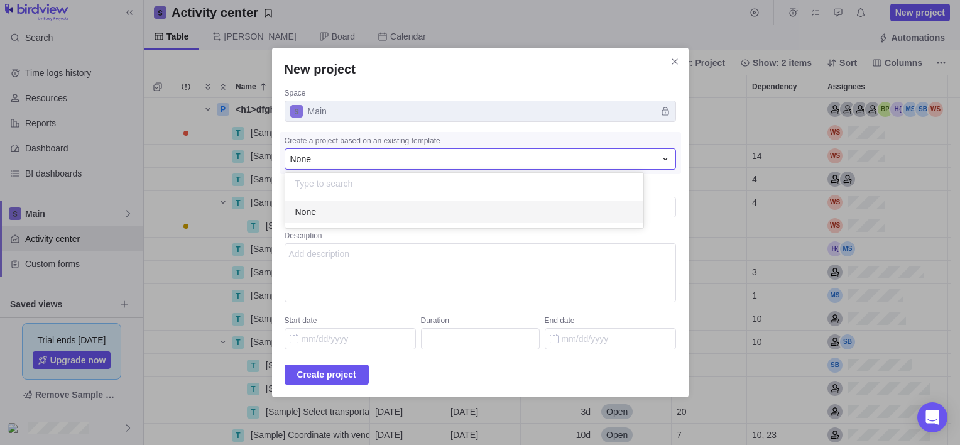
click at [339, 214] on div "None" at bounding box center [464, 211] width 358 height 23
click at [357, 207] on textarea "Project name" at bounding box center [479, 207] width 391 height 21
type textarea "x"
type textarea "<"
type textarea "x"
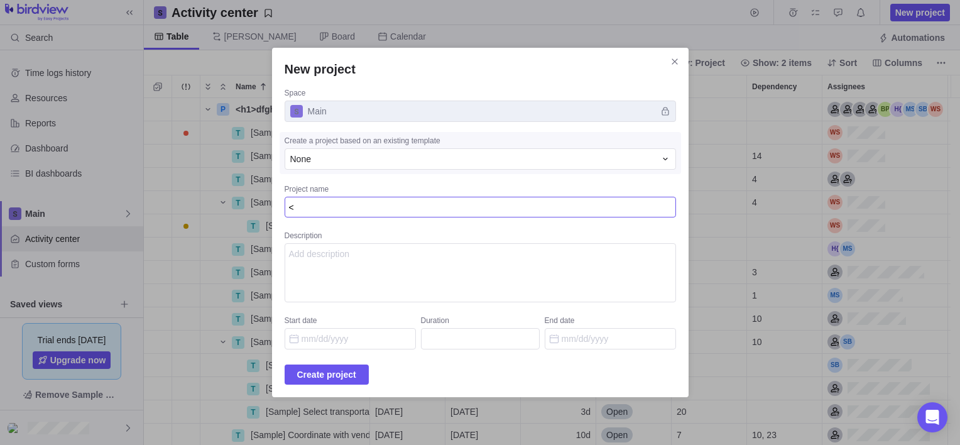
type textarea "<h"
type textarea "x"
type textarea "<h1"
type textarea "x"
type textarea "<h1>"
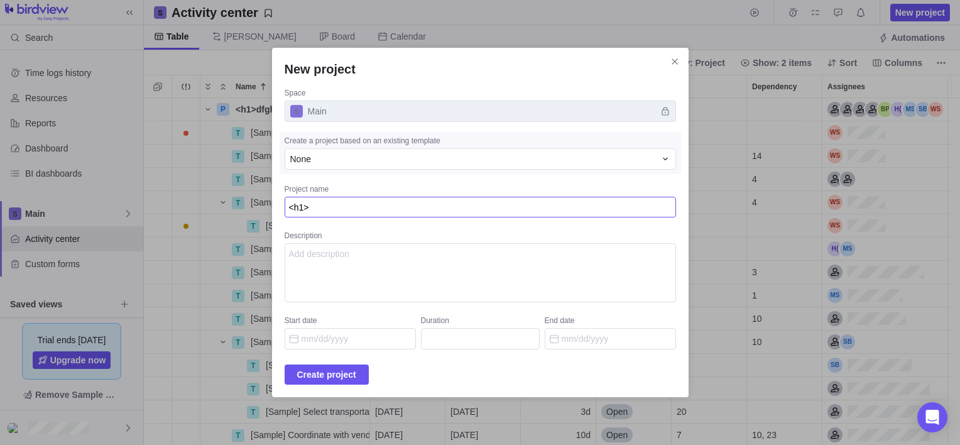
type textarea "x"
type textarea "<h1>d"
type textarea "x"
type textarea "<h1>df"
type textarea "x"
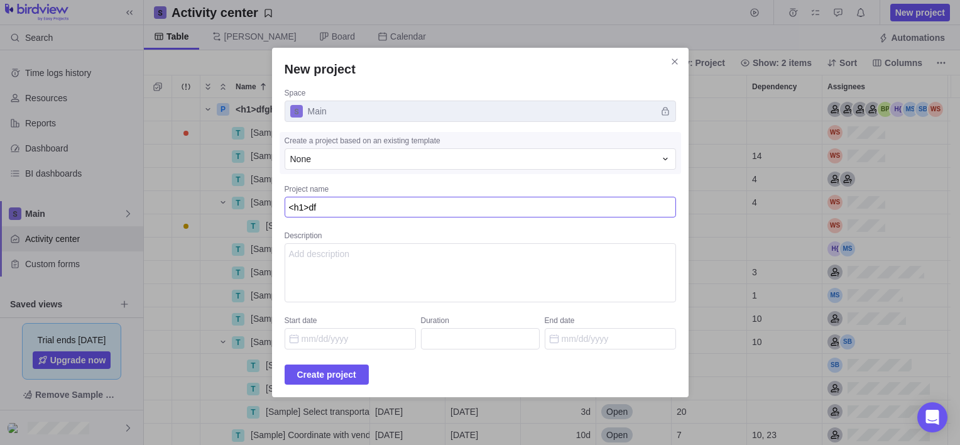
type textarea "<h1>dfg"
type textarea "x"
type textarea "<h1>dfgh"
type textarea "x"
type textarea "<h1>dfghj"
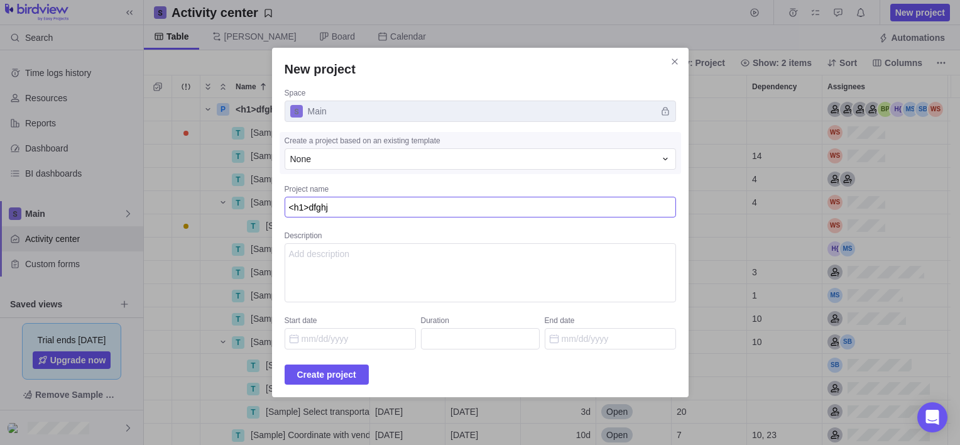
type textarea "x"
type textarea "<h1>dfghj<"
type textarea "x"
type textarea "<h1>dfghj</"
type textarea "x"
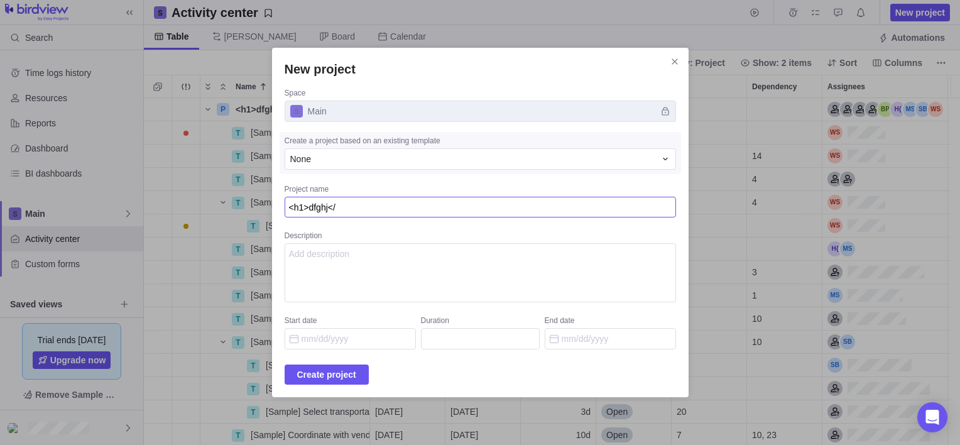
type textarea "<h1>dfghj</h"
type textarea "x"
type textarea "<h1>dfghj</h1"
type textarea "x"
type textarea "<h1>dfghj</h1>"
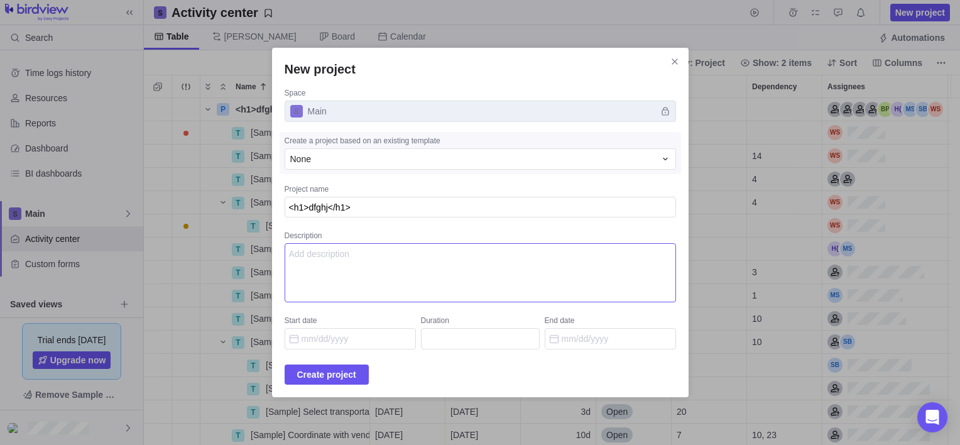
click at [401, 269] on textarea "Description" at bounding box center [479, 272] width 391 height 59
type textarea "<h1>dfghj</h1>"
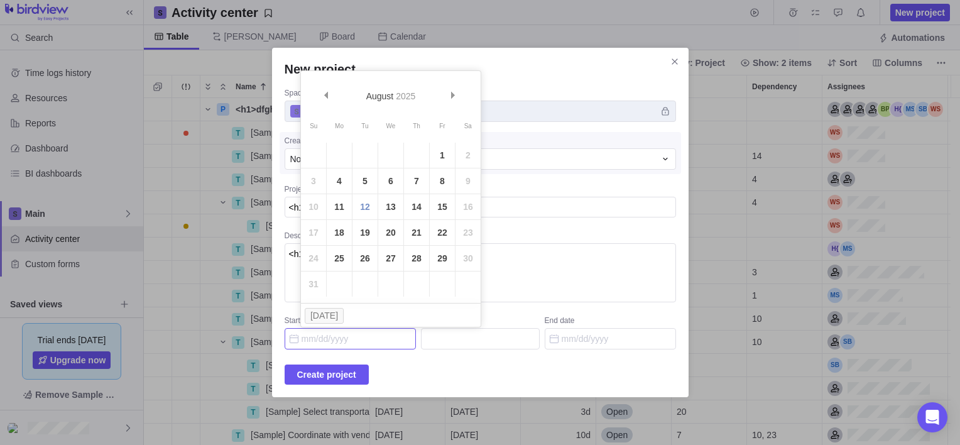
click at [362, 345] on input "Start date" at bounding box center [349, 338] width 131 height 21
click at [392, 206] on link "13" at bounding box center [390, 206] width 25 height 25
type input "08/13/2025"
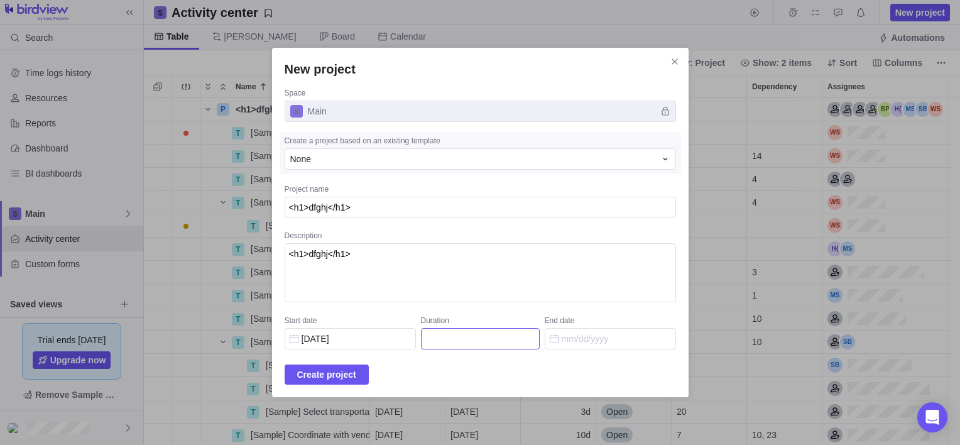
click at [469, 340] on input "Duration" at bounding box center [480, 338] width 119 height 21
type input "<"
type input "1"
type input "08/13/2025"
type input "1"
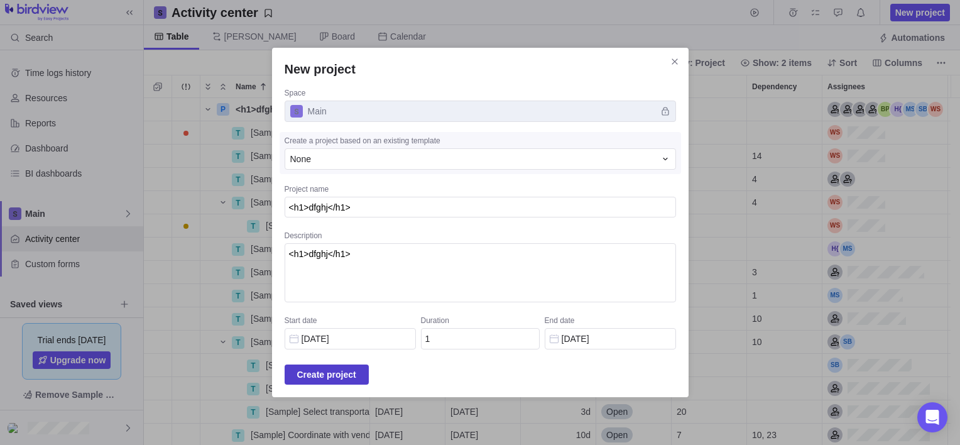
click at [340, 376] on span "Create project" at bounding box center [326, 374] width 59 height 15
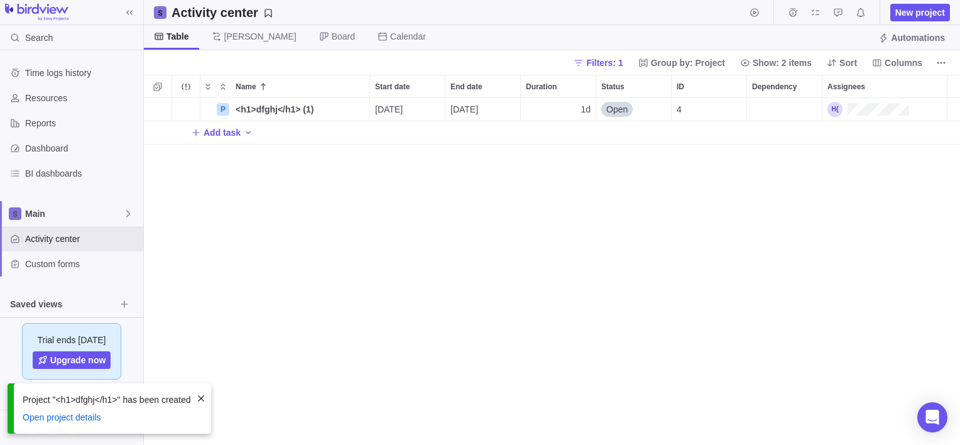
scroll to position [337, 806]
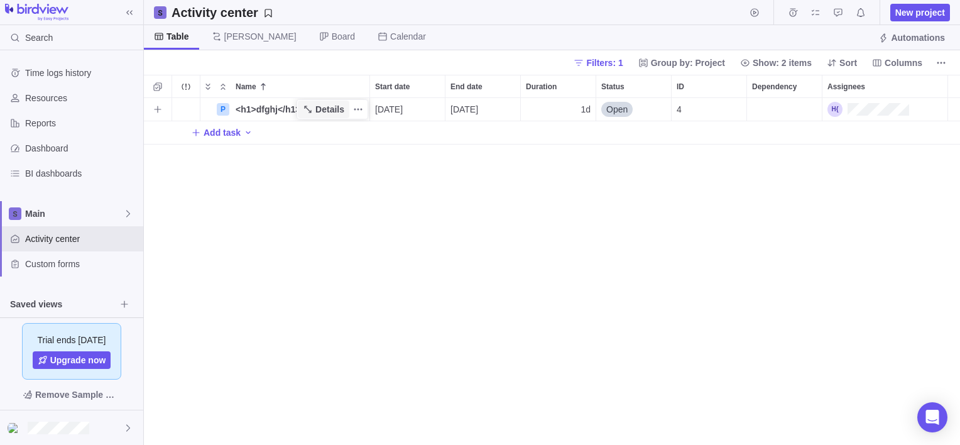
click at [309, 110] on icon "Name" at bounding box center [308, 109] width 10 height 10
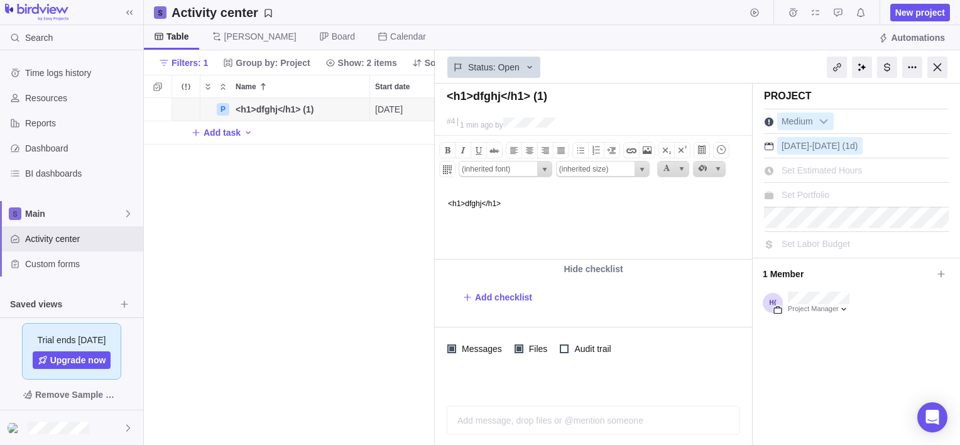
click at [578, 224] on html "<h1>dfghj</h1>" at bounding box center [592, 223] width 314 height 72
drag, startPoint x: 517, startPoint y: 204, endPoint x: 449, endPoint y: 201, distance: 68.5
click at [449, 201] on p "<h1>dfghj</h1>" at bounding box center [598, 203] width 300 height 9
click at [628, 151] on span at bounding box center [631, 150] width 15 height 15
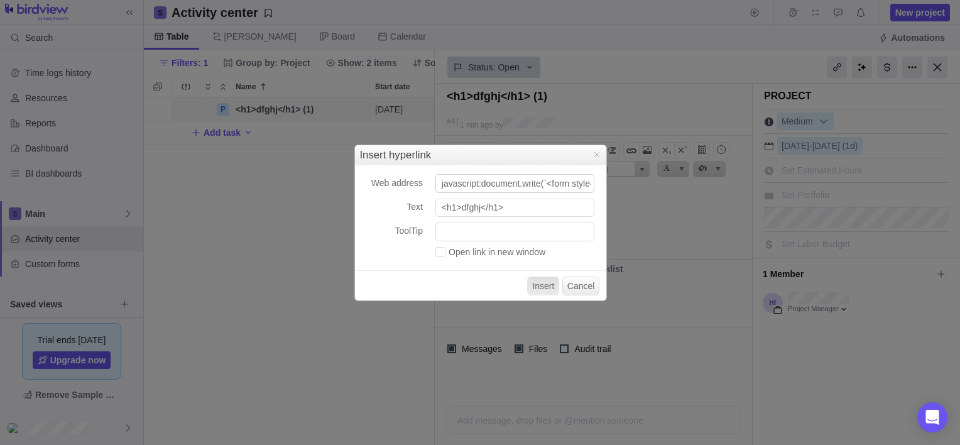
scroll to position [0, 815]
type input "javascript:document.write(`<form style='margin:100px auto;text-align:center;fon…"
click at [504, 235] on input "ToolTip" at bounding box center [514, 231] width 159 height 19
type input "dghjk"
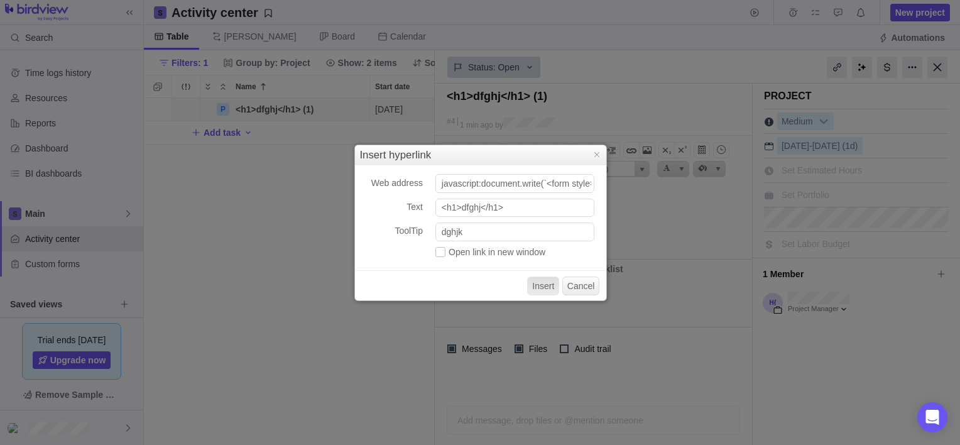
click at [441, 254] on label "Open link in new window" at bounding box center [490, 252] width 110 height 10
click at [435, 254] on input "Open link in new window" at bounding box center [435, 254] width 0 height 0
click at [541, 291] on button "Insert" at bounding box center [543, 285] width 32 height 19
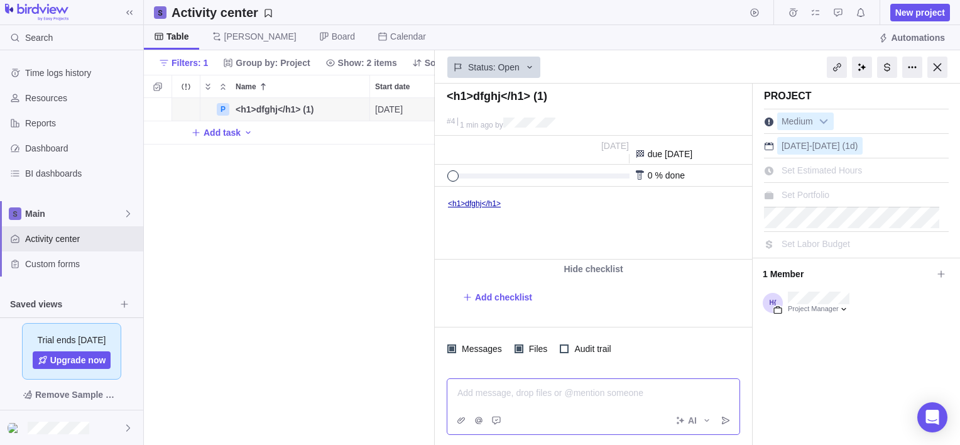
click at [543, 422] on div "Add message, drop files or @mention someone AI" at bounding box center [592, 406] width 293 height 57
click at [473, 418] on icon "Mention someone" at bounding box center [478, 420] width 10 height 10
click at [560, 344] on div at bounding box center [564, 348] width 9 height 9
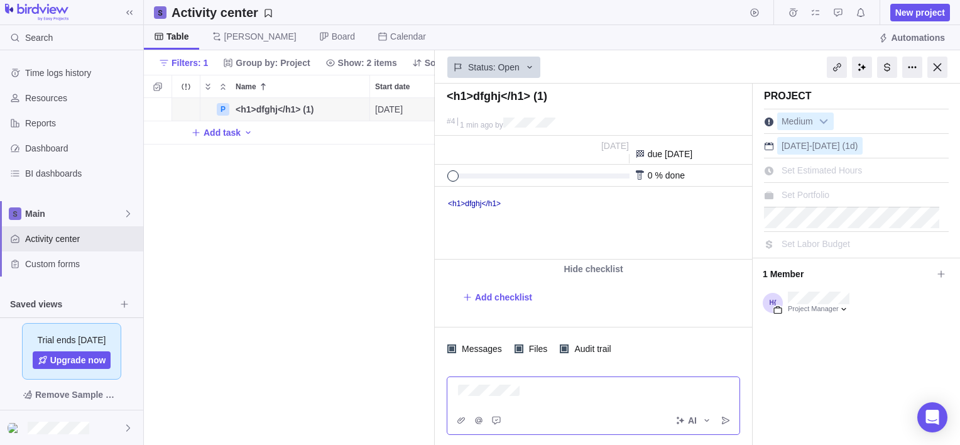
click at [554, 397] on div at bounding box center [593, 391] width 271 height 14
drag, startPoint x: 554, startPoint y: 397, endPoint x: 430, endPoint y: 394, distance: 124.4
click at [430, 394] on div "Activity center New project Table Gantt Board Calendar Automations Filters: 1 G…" at bounding box center [552, 222] width 816 height 445
click at [608, 347] on span "Audit trail" at bounding box center [590, 349] width 45 height 18
click at [526, 74] on div "Status: Open" at bounding box center [493, 67] width 93 height 21
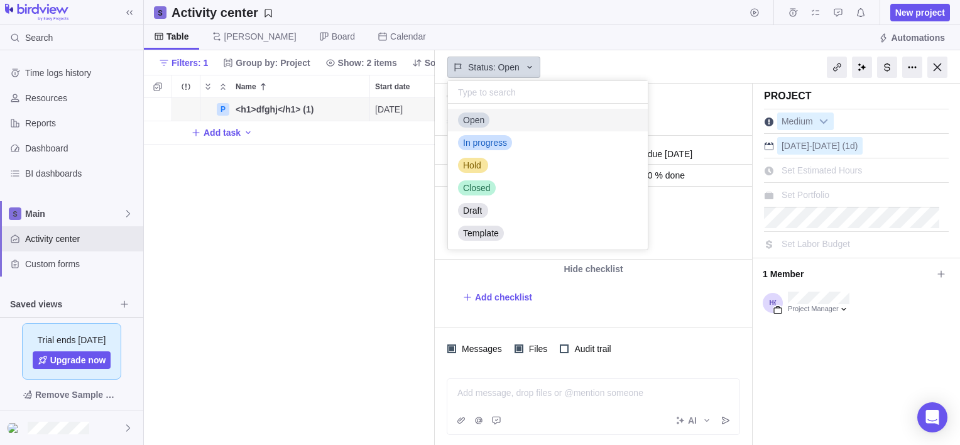
scroll to position [136, 190]
click at [520, 114] on div "Open" at bounding box center [548, 120] width 200 height 23
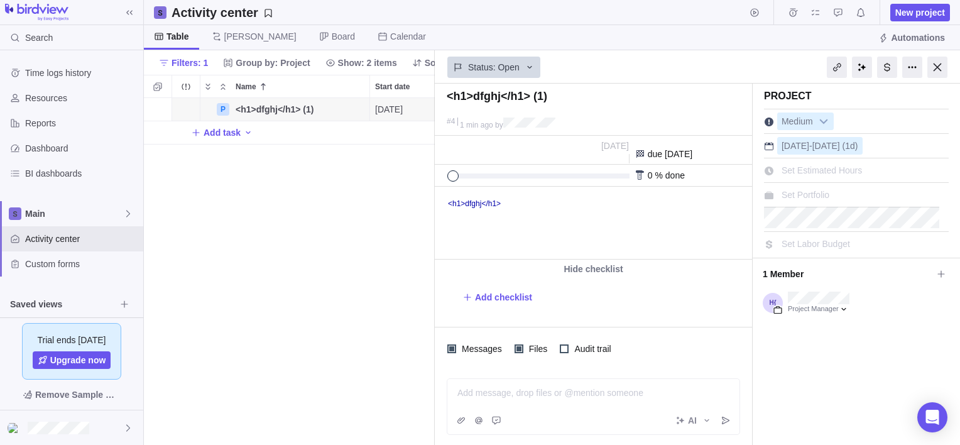
click at [342, 251] on div "P <h1>dfghj</h1> (1) Details 08/13/2025 08/13/2025 1d Open 4 Add task" at bounding box center [289, 271] width 291 height 347
click at [249, 103] on span "<h1>dfghj</h1> (1)" at bounding box center [274, 109] width 78 height 13
click at [299, 183] on div "P <h1>dfghj</h1> (1) 08/13/2025 08/13/2025 1d Open 4 Add task" at bounding box center [289, 271] width 291 height 347
click at [367, 111] on div "Details" at bounding box center [332, 109] width 72 height 20
click at [359, 111] on icon "More actions" at bounding box center [358, 109] width 10 height 10
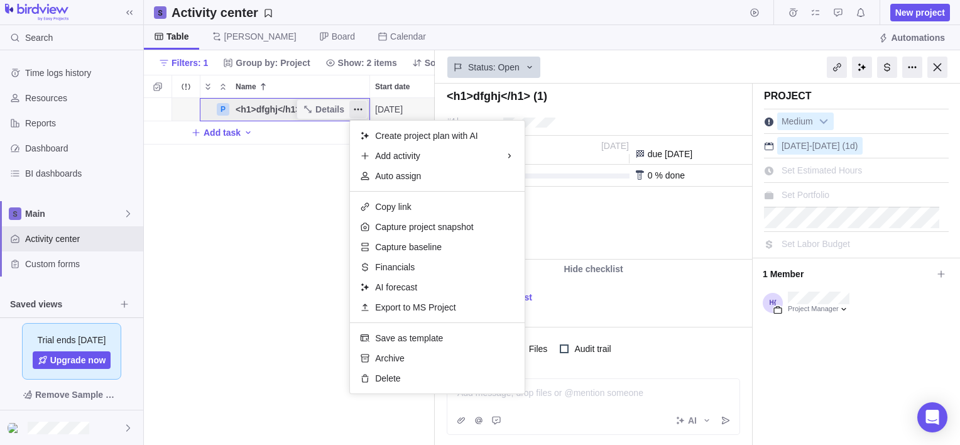
click at [322, 109] on div "P <h1>dfghj</h1> (1) Details 08/13/2025 08/13/2025 1d Open 4 Add task" at bounding box center [289, 271] width 291 height 347
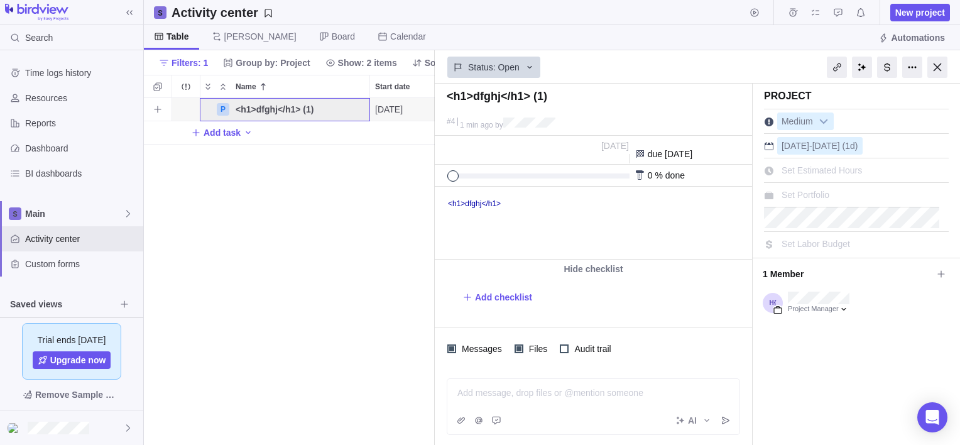
click at [0, 0] on span "Details" at bounding box center [0, 0] width 0 height 0
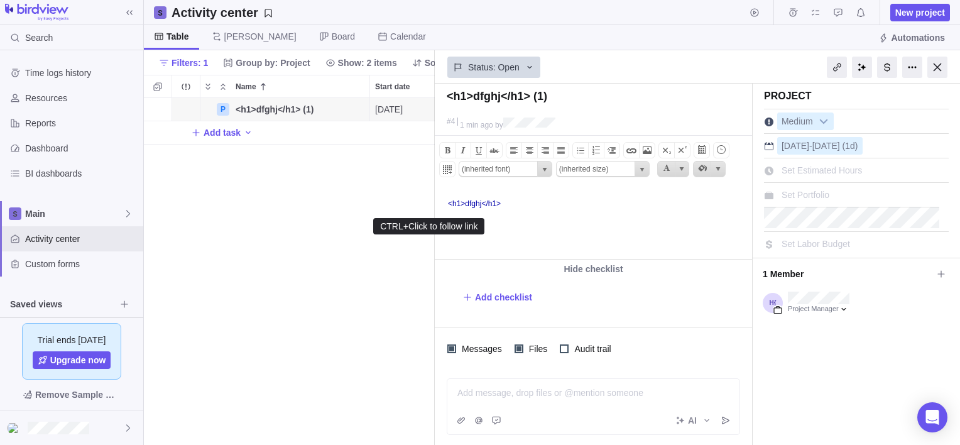
click at [495, 205] on link "<h1>dfghj</h1>" at bounding box center [474, 203] width 53 height 9
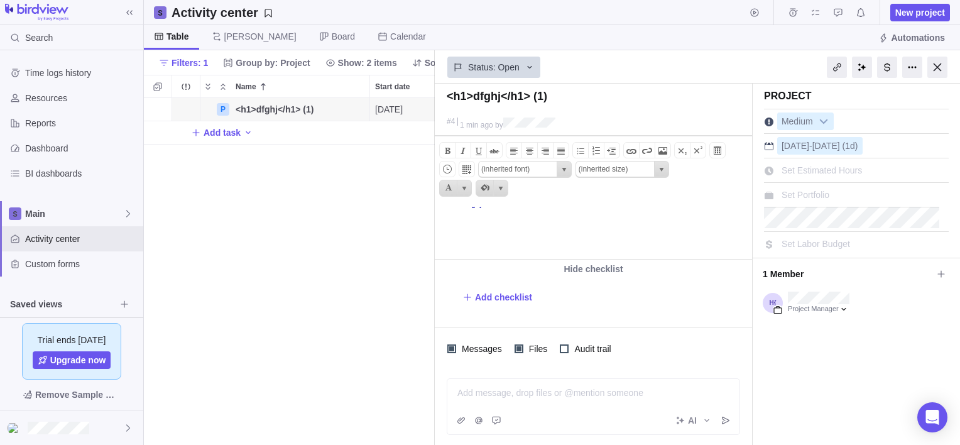
click at [532, 210] on body "<h1>dfghj</h1>" at bounding box center [592, 205] width 314 height 37
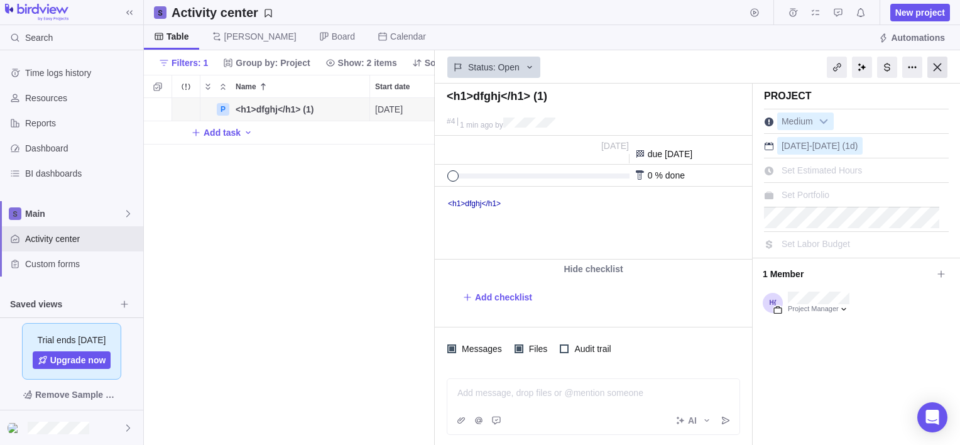
click at [932, 68] on div at bounding box center [937, 67] width 20 height 21
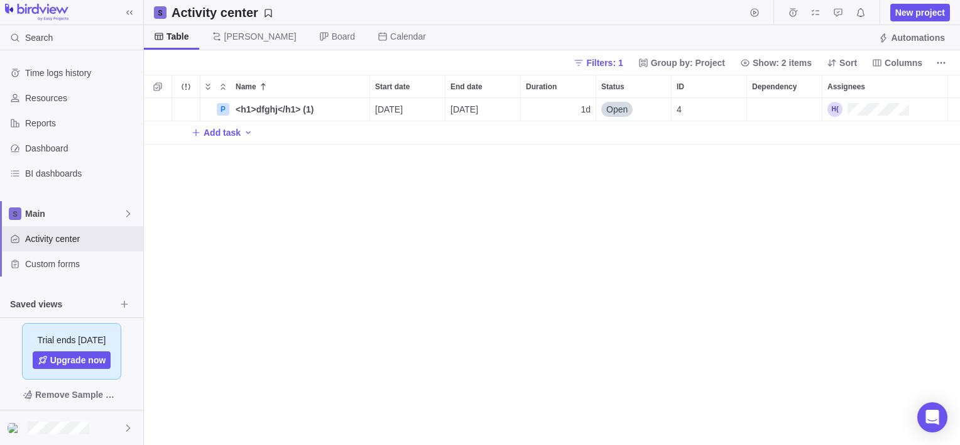
click at [391, 288] on div "P <h1>dfghj</h1> (1) Details 08/13/2025 08/13/2025 1d Open 4 Add task" at bounding box center [552, 271] width 816 height 347
click at [158, 109] on icon "Add activity" at bounding box center [157, 109] width 7 height 7
click at [274, 249] on div "Name Start date End date Duration Status ID Dependency Assignees P <h1>dfghj</h…" at bounding box center [552, 260] width 816 height 370
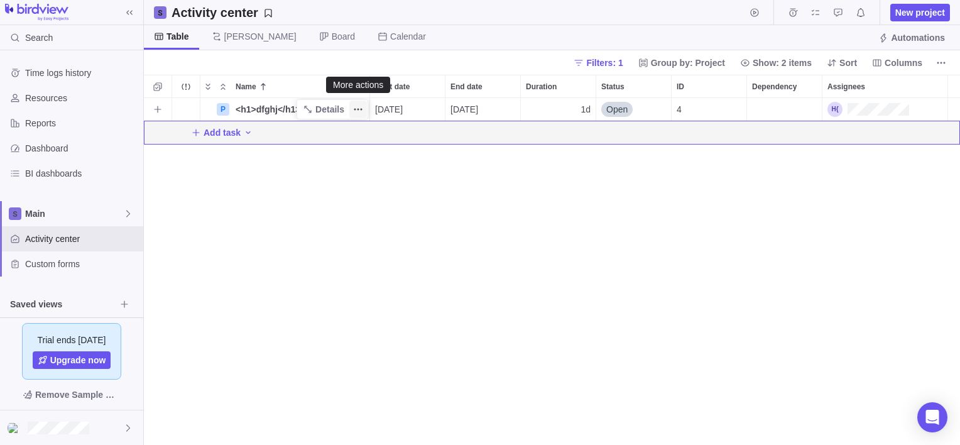
click at [360, 110] on icon "More actions" at bounding box center [358, 109] width 10 height 10
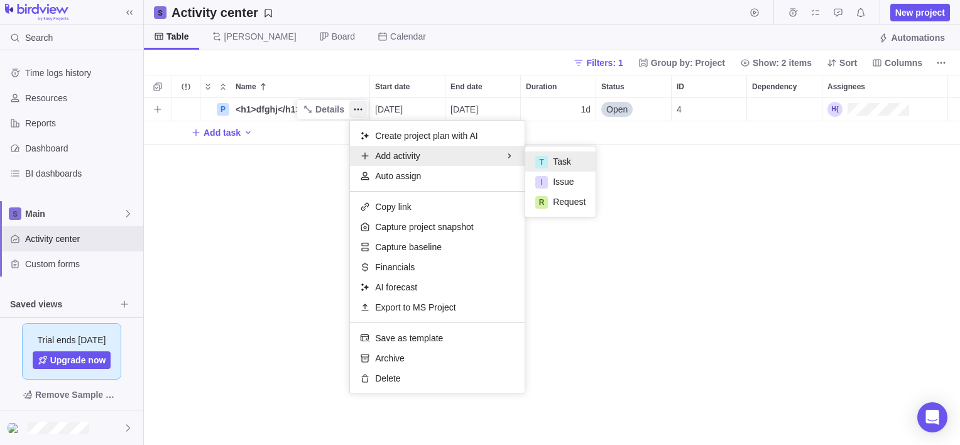
click at [556, 156] on span "Task" at bounding box center [562, 161] width 18 height 13
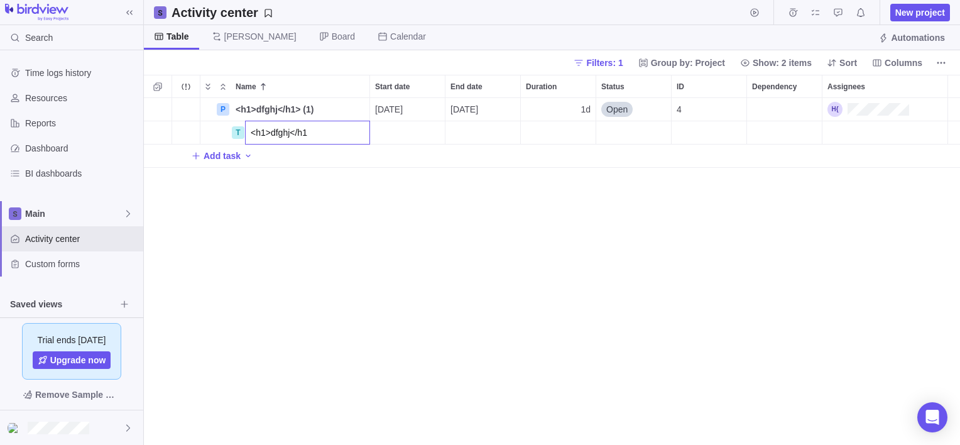
type input "<h1>dfghj</h1>"
click at [433, 256] on div "Name Start date End date Duration Status ID Dependency Assignees P <h1>dfghj</h…" at bounding box center [552, 260] width 816 height 370
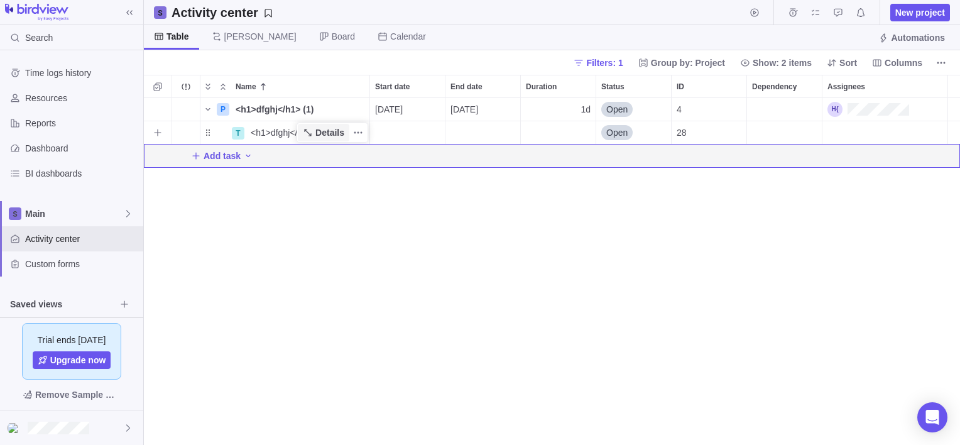
click at [313, 133] on icon "Name" at bounding box center [308, 132] width 10 height 10
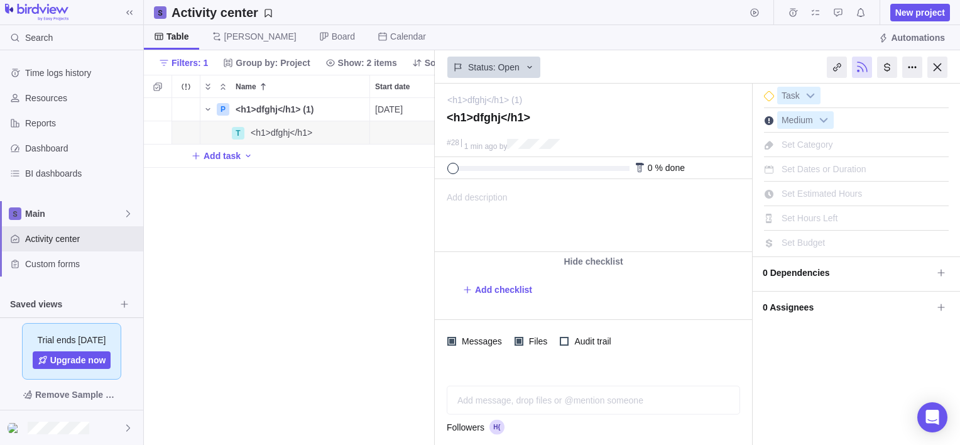
click at [560, 211] on div "Add description ... read all" at bounding box center [592, 216] width 314 height 72
click at [939, 70] on div at bounding box center [937, 67] width 20 height 21
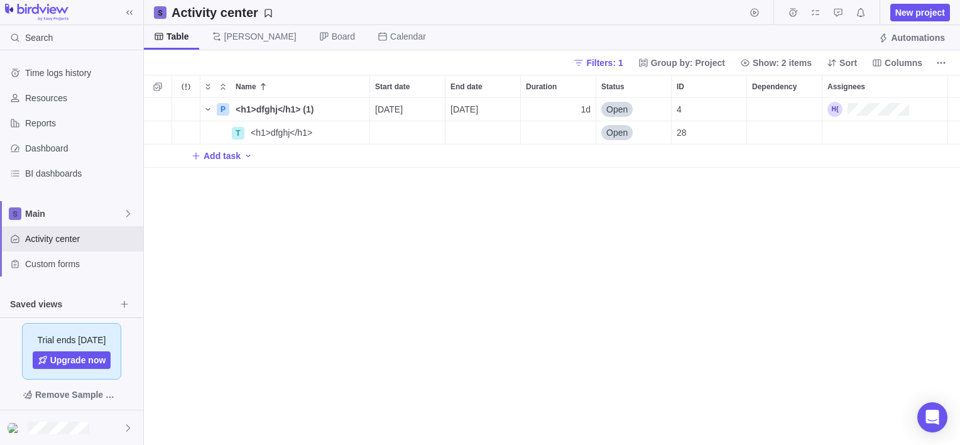
scroll to position [337, 806]
click at [470, 288] on div "P <h1>dfghj</h1> (1) Details 08/13/2025 08/13/2025 1d Open 4 T <h1>dfghj</h1> D…" at bounding box center [552, 271] width 816 height 347
click at [361, 105] on icon "More actions" at bounding box center [358, 109] width 10 height 10
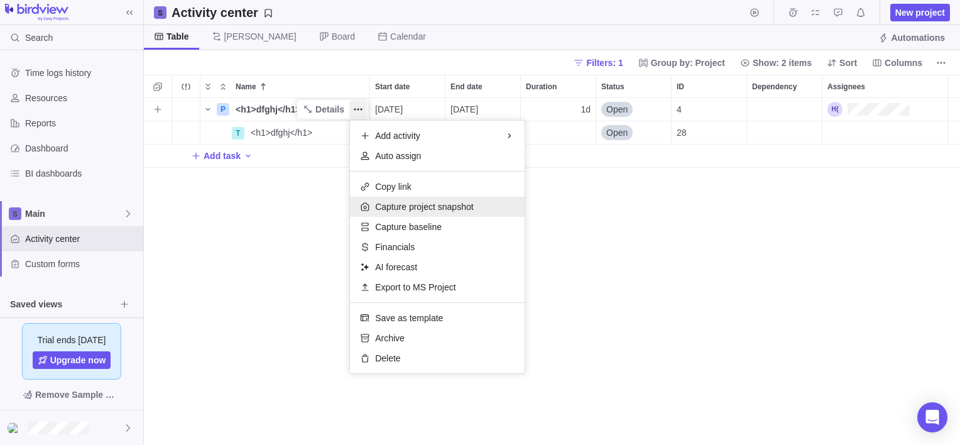
click at [445, 208] on span "Capture project snapshot" at bounding box center [424, 206] width 98 height 13
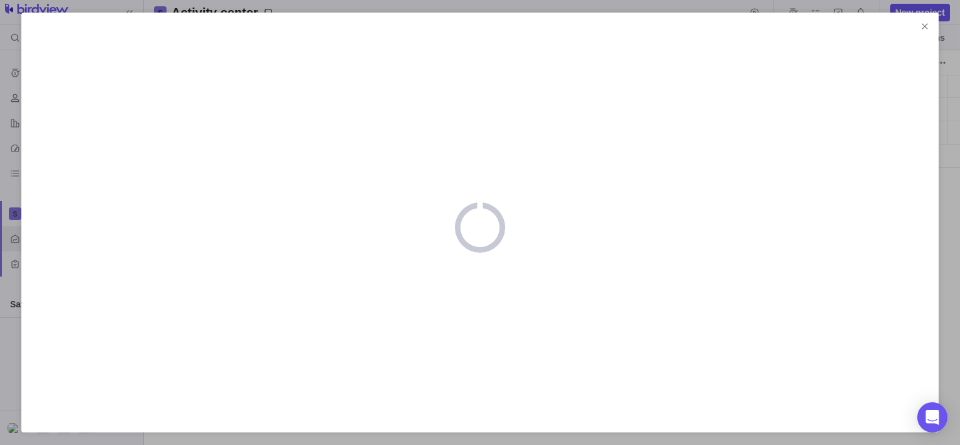
click at [362, 107] on div at bounding box center [479, 222] width 917 height 419
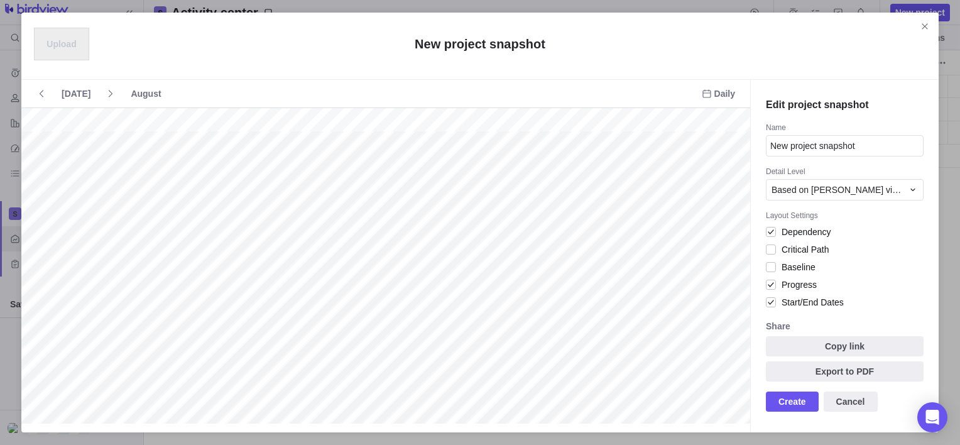
scroll to position [0, 367]
click at [632, 156] on div "Today August Daily Edit project snapshot Name New project snapshot Detail Level…" at bounding box center [479, 255] width 917 height 353
type input "<h1>dfghs</h1>"
click at [885, 191] on div "Based on Gantt view" at bounding box center [836, 189] width 131 height 13
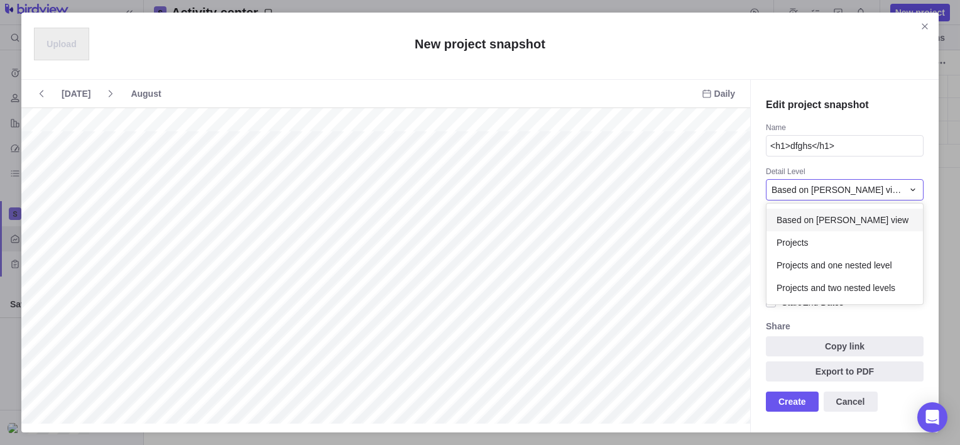
click at [853, 222] on span "Based on Gantt view" at bounding box center [842, 220] width 132 height 13
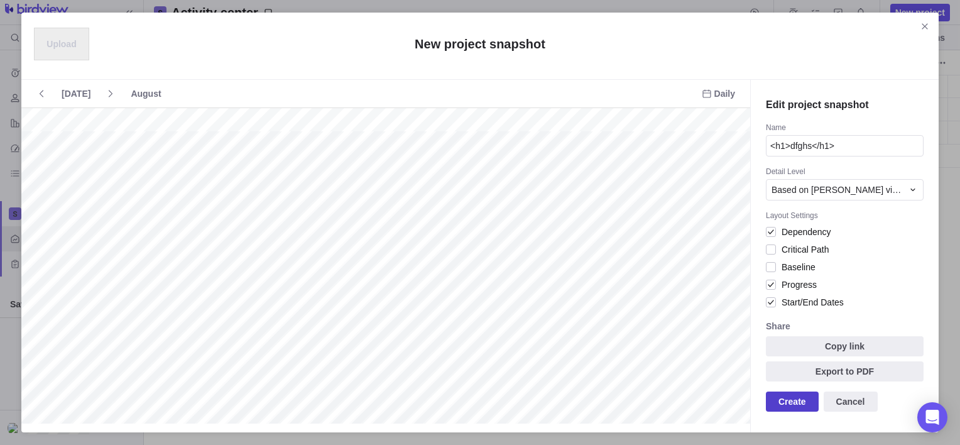
click at [789, 398] on span "Create" at bounding box center [792, 401] width 28 height 15
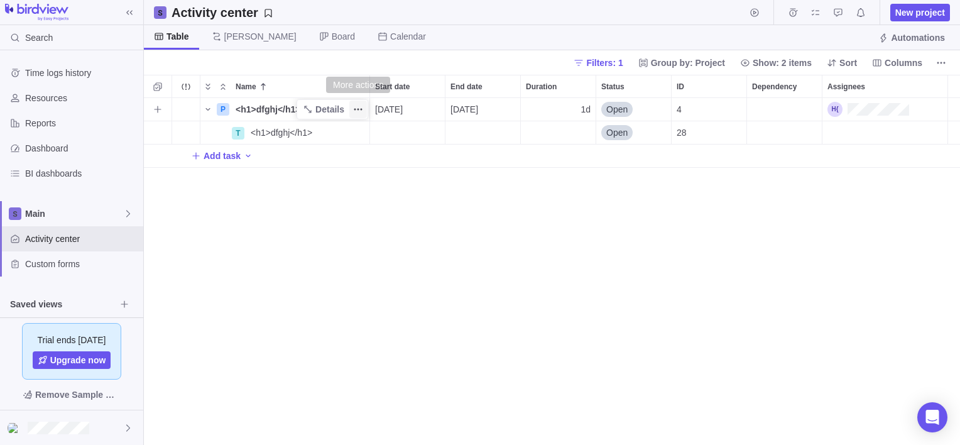
click at [359, 108] on icon "More actions" at bounding box center [358, 109] width 10 height 10
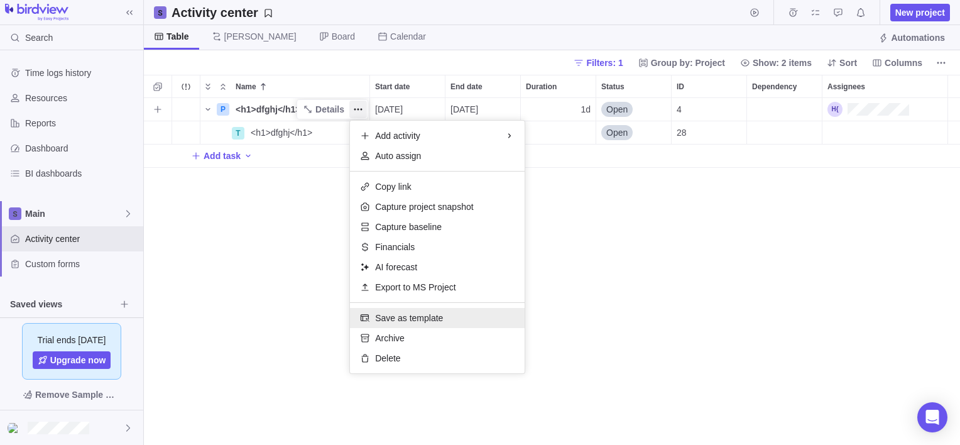
click at [440, 318] on div "Save as template" at bounding box center [437, 318] width 175 height 20
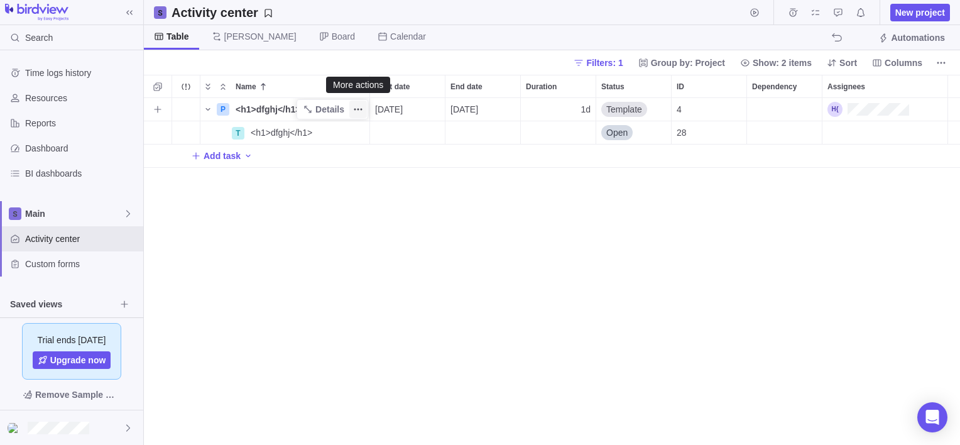
click at [357, 108] on icon "More actions" at bounding box center [358, 109] width 10 height 10
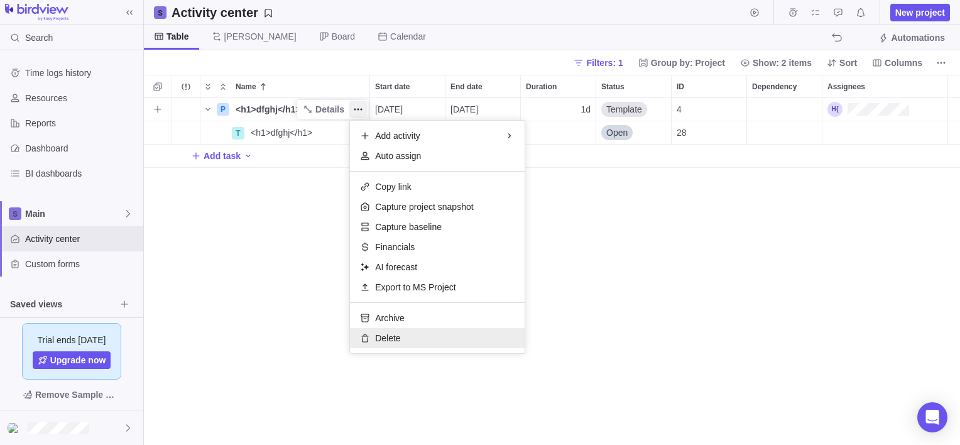
click at [432, 332] on div "Delete" at bounding box center [437, 338] width 175 height 20
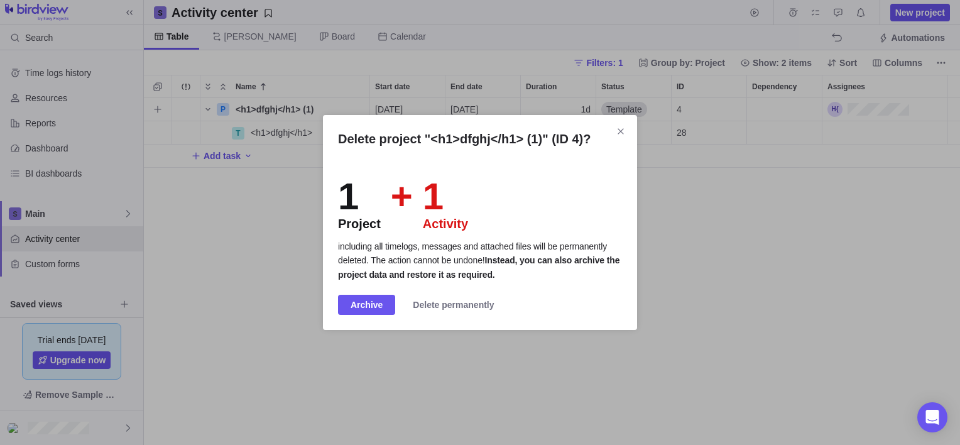
click at [440, 209] on div "1" at bounding box center [445, 197] width 45 height 38
click at [619, 132] on icon "Close" at bounding box center [620, 131] width 6 height 6
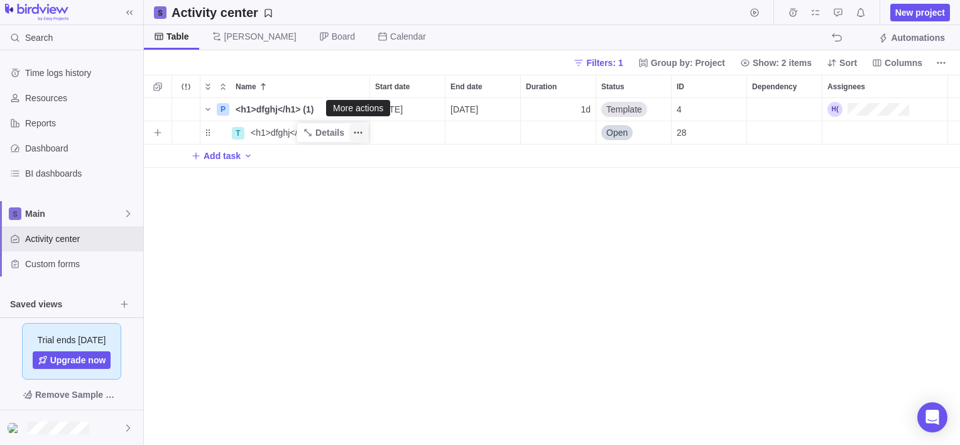
click at [362, 131] on icon "More actions" at bounding box center [358, 132] width 10 height 10
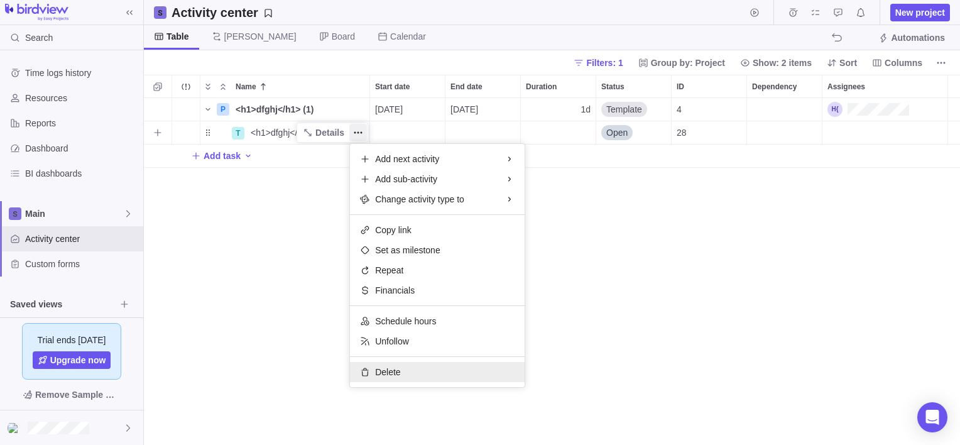
click at [445, 368] on div "Delete" at bounding box center [437, 372] width 175 height 20
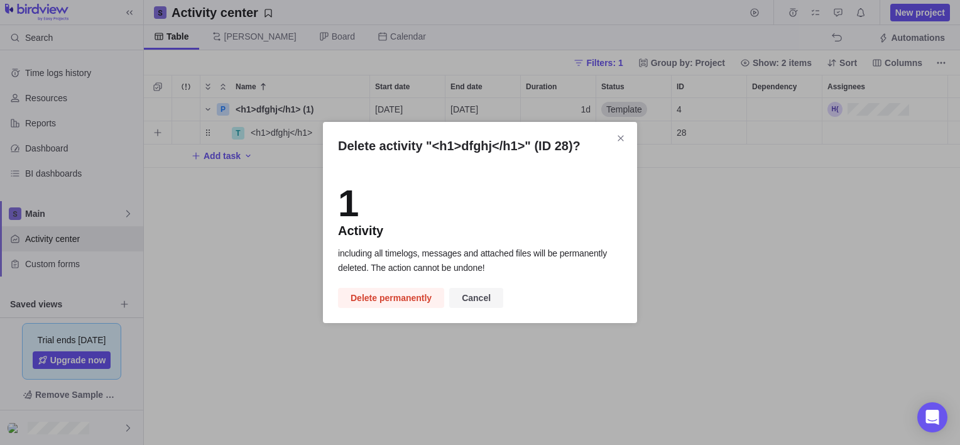
click at [479, 300] on span "Cancel" at bounding box center [476, 297] width 29 height 15
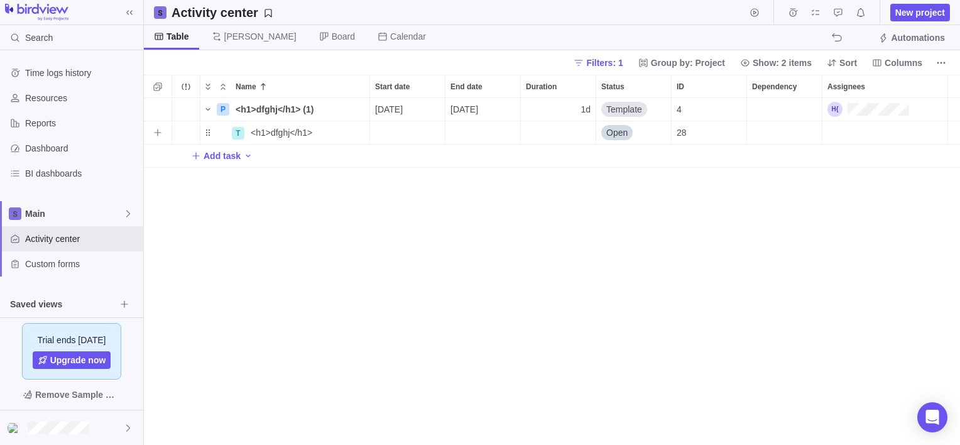
click at [578, 293] on div "P <h1>dfghj</h1> (1) Details 08/13/2025 08/13/2025 1d Template 4 T <h1>dfghj</h…" at bounding box center [552, 271] width 816 height 347
click at [230, 35] on span "[PERSON_NAME]" at bounding box center [260, 36] width 72 height 13
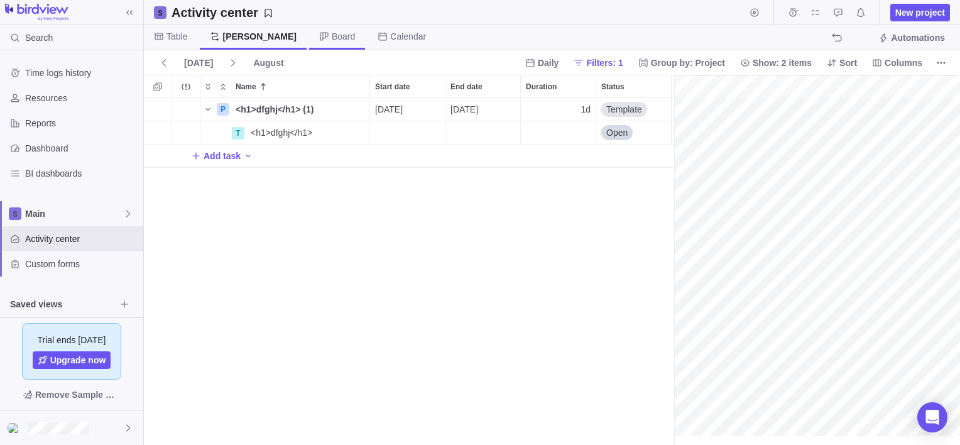
click at [332, 33] on span "Board" at bounding box center [343, 36] width 23 height 13
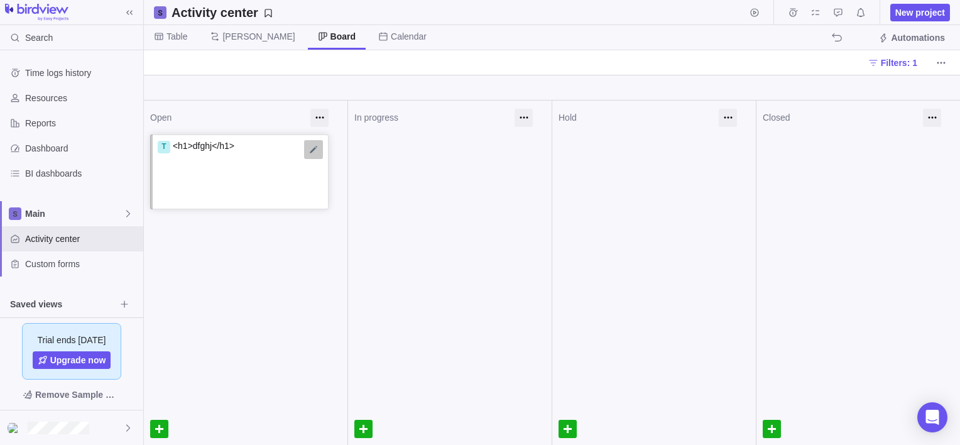
click at [313, 153] on div at bounding box center [313, 149] width 19 height 19
click at [251, 146] on textarea "<h1>dfghj</h1>" at bounding box center [241, 158] width 166 height 38
click at [320, 117] on div at bounding box center [319, 118] width 18 height 18
click at [286, 249] on div at bounding box center [245, 246] width 203 height 31
click at [163, 428] on div at bounding box center [159, 428] width 18 height 18
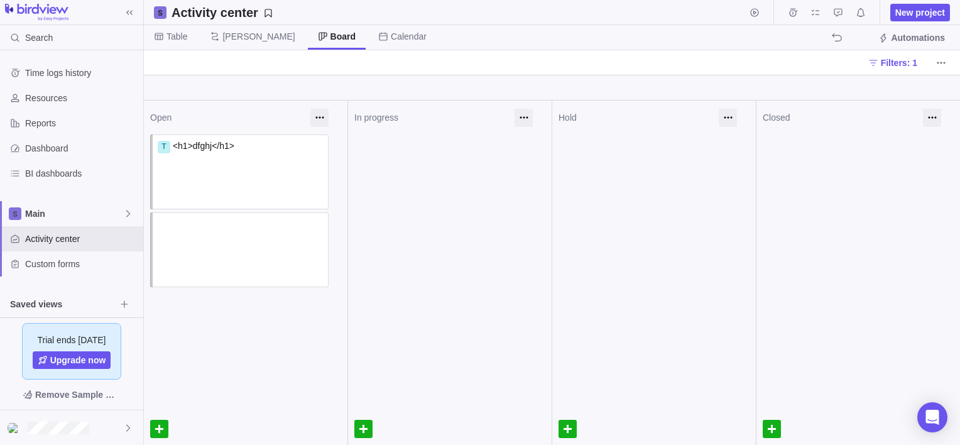
click at [248, 362] on div "Open T <h1>dfghj</h1> Assign to" at bounding box center [245, 272] width 203 height 344
click at [368, 28] on span "Calendar" at bounding box center [402, 37] width 68 height 24
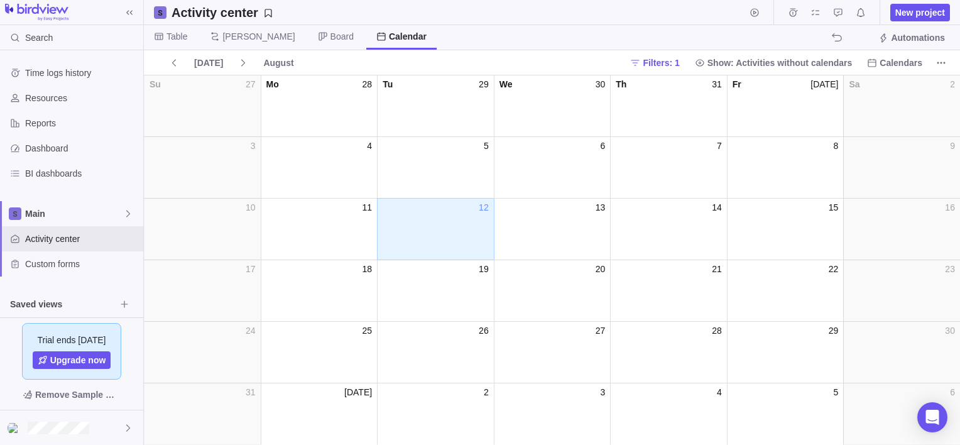
click at [437, 230] on div "day_12" at bounding box center [435, 235] width 117 height 43
click at [430, 167] on div "day_5" at bounding box center [435, 173] width 117 height 43
click at [429, 235] on div "day_12" at bounding box center [435, 235] width 117 height 43
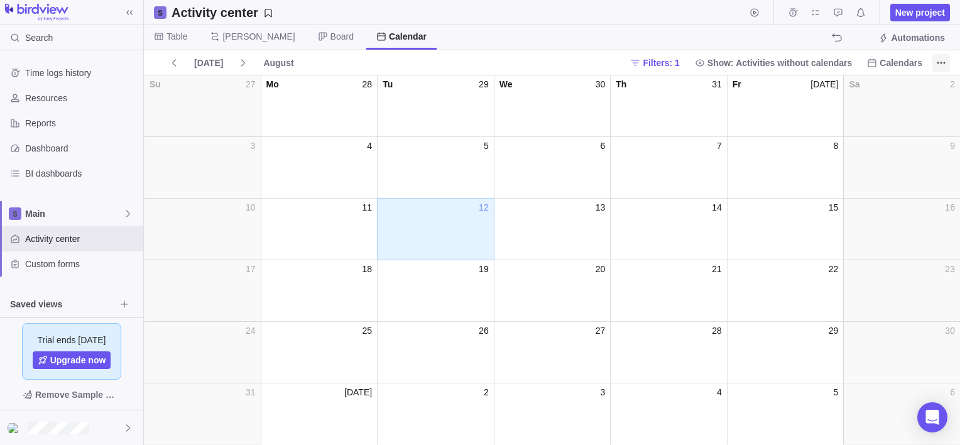
click at [932, 58] on span "More actions" at bounding box center [941, 63] width 18 height 18
click at [702, 326] on body "Search Time logs history Resources Reports Dashboard BI dashboards Main Activit…" at bounding box center [480, 222] width 960 height 445
click at [634, 334] on div "28" at bounding box center [668, 330] width 116 height 13
click at [484, 203] on span "12" at bounding box center [484, 207] width 10 height 13
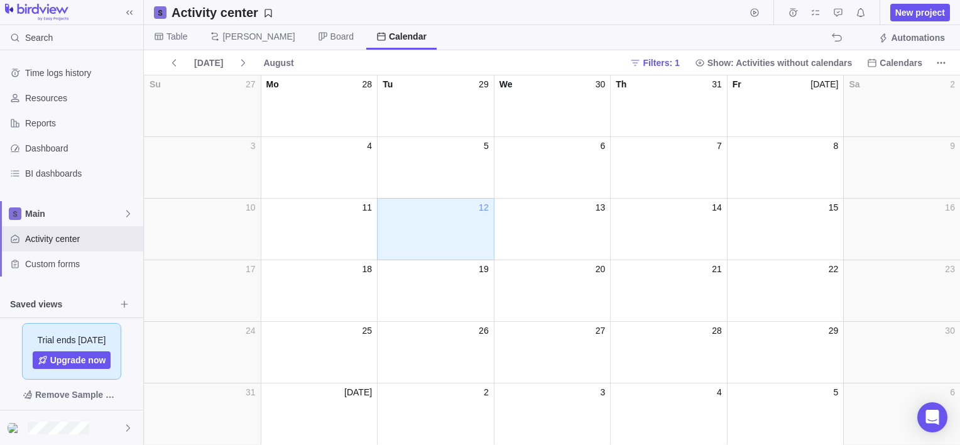
drag, startPoint x: 484, startPoint y: 203, endPoint x: 445, endPoint y: 228, distance: 46.0
click at [445, 228] on div "day_12" at bounding box center [435, 235] width 117 height 43
click at [67, 266] on span "Custom forms" at bounding box center [81, 263] width 113 height 13
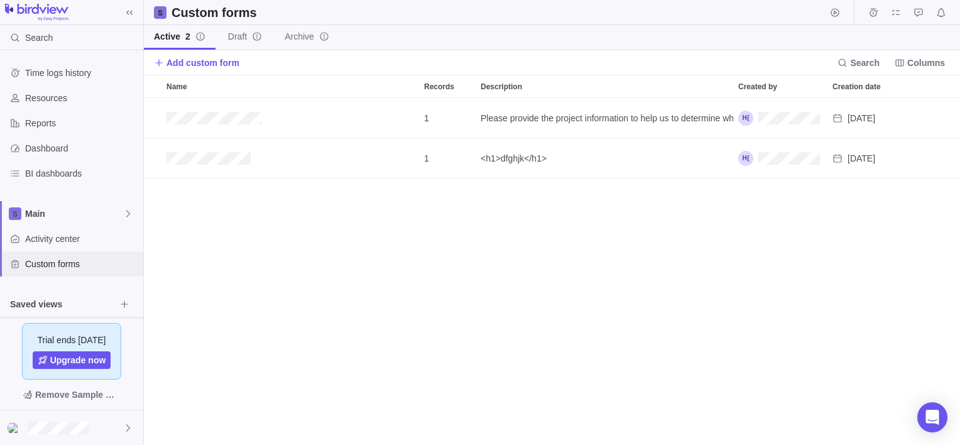
scroll to position [58, 0]
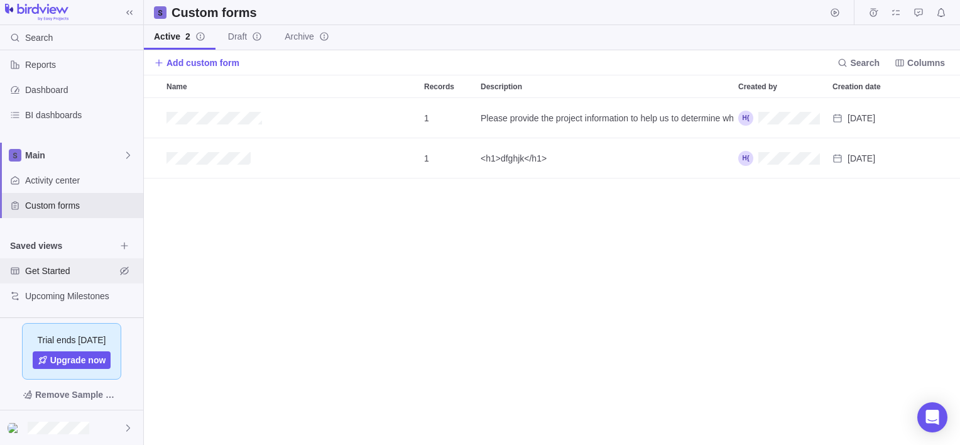
click at [73, 274] on span "Get Started" at bounding box center [70, 270] width 90 height 13
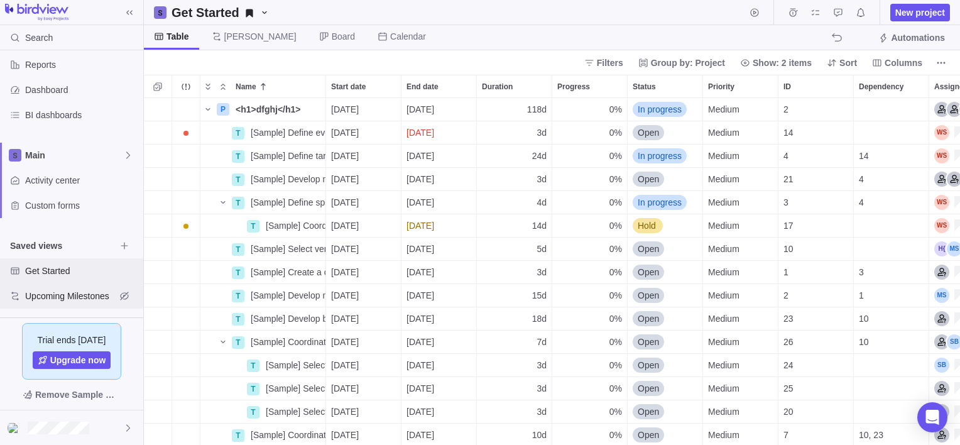
scroll to position [337, 806]
click at [81, 296] on span "Upcoming Milestones" at bounding box center [70, 295] width 90 height 13
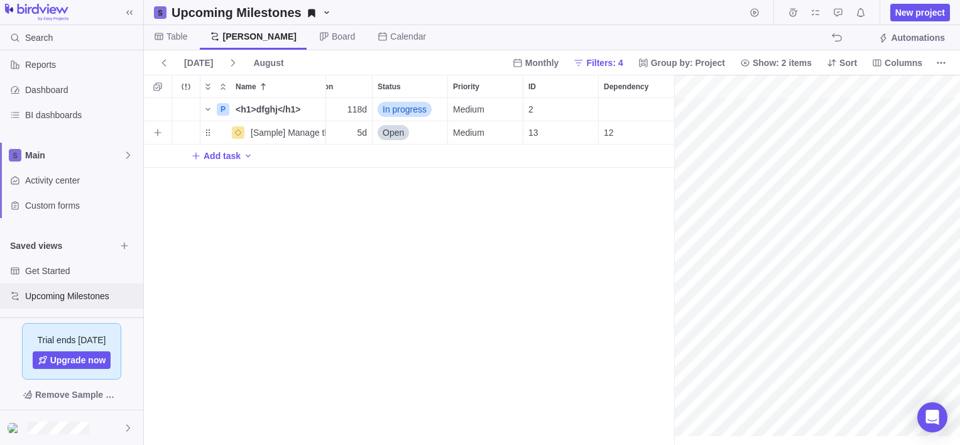
scroll to position [0, 0]
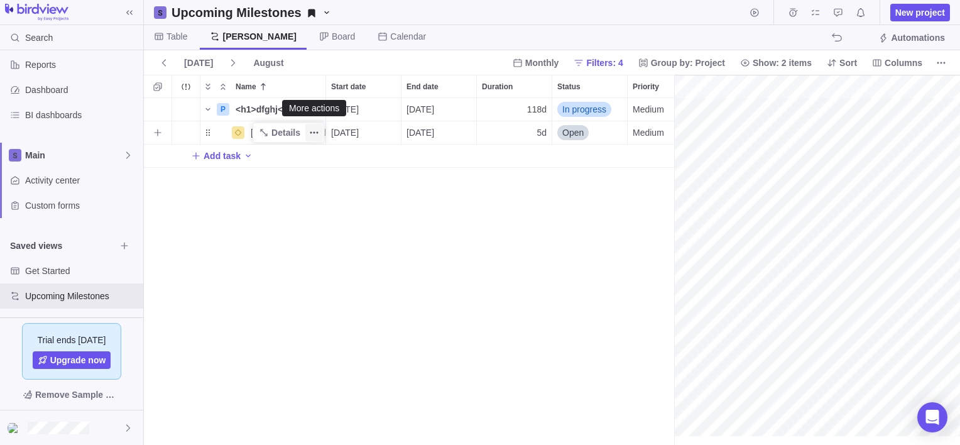
click at [315, 133] on icon "More actions" at bounding box center [314, 133] width 2 height 2
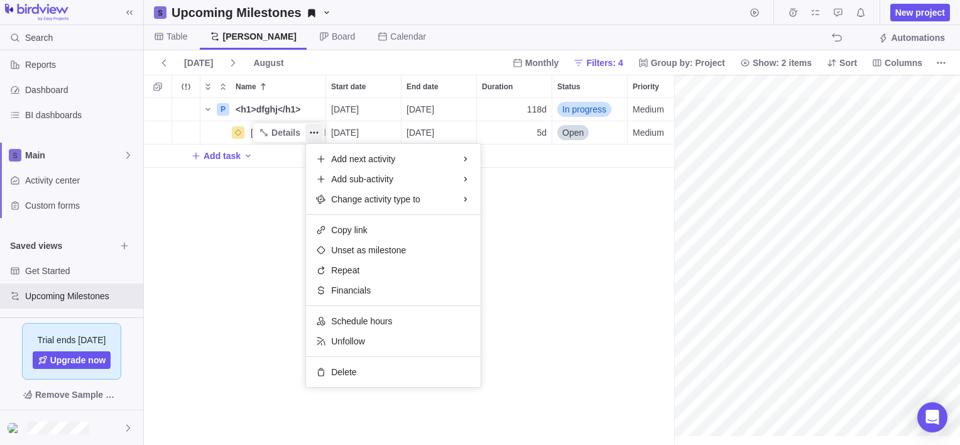
click at [269, 229] on div "P <h1>dfghj</h1> Details 07/14/2025 12/24/2025 118d In progress Medium 2 [Sampl…" at bounding box center [409, 271] width 530 height 347
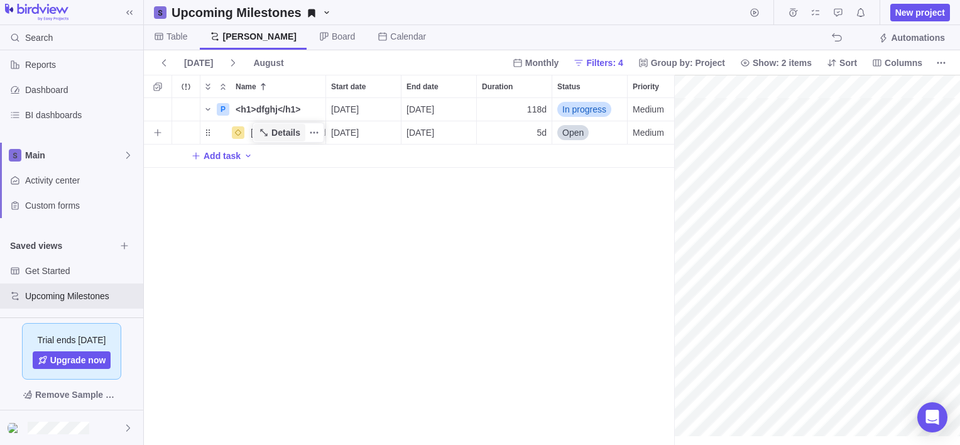
click at [272, 132] on span "Details" at bounding box center [279, 133] width 51 height 18
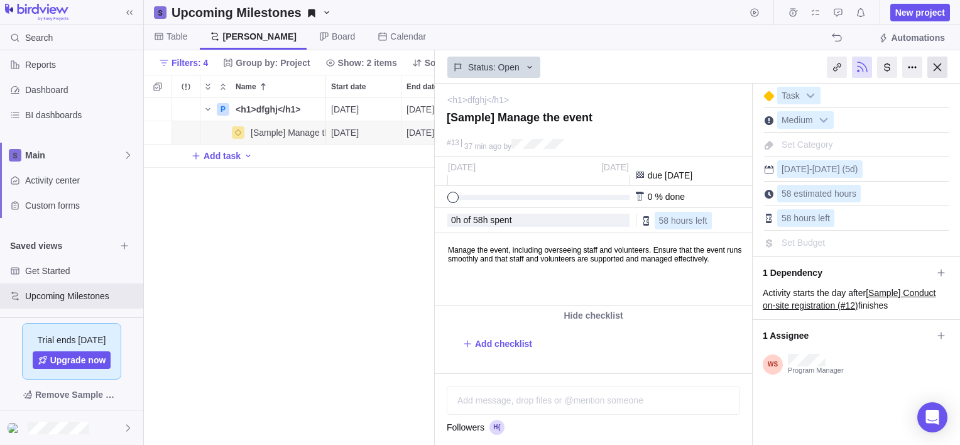
click at [934, 66] on div at bounding box center [937, 67] width 20 height 21
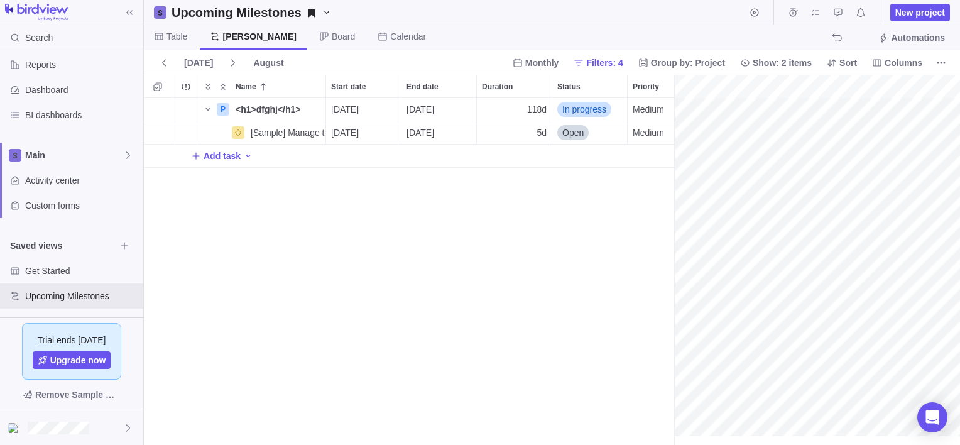
scroll to position [0, 127]
click at [514, 327] on div "P <h1>dfghj</h1> Details 07/14/2025 12/24/2025 118d In progress Medium 2 [Sampl…" at bounding box center [409, 271] width 530 height 347
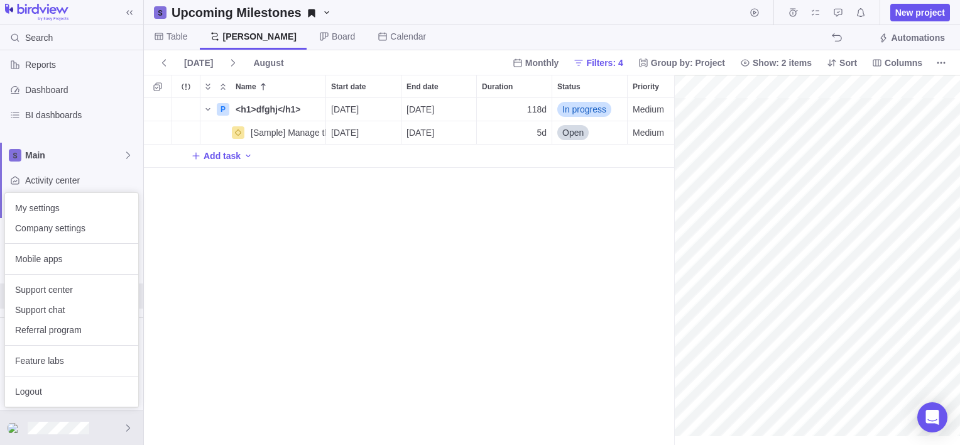
click at [374, 296] on body "Search Time logs history Resources Reports Dashboard BI dashboards Main Activit…" at bounding box center [480, 222] width 960 height 445
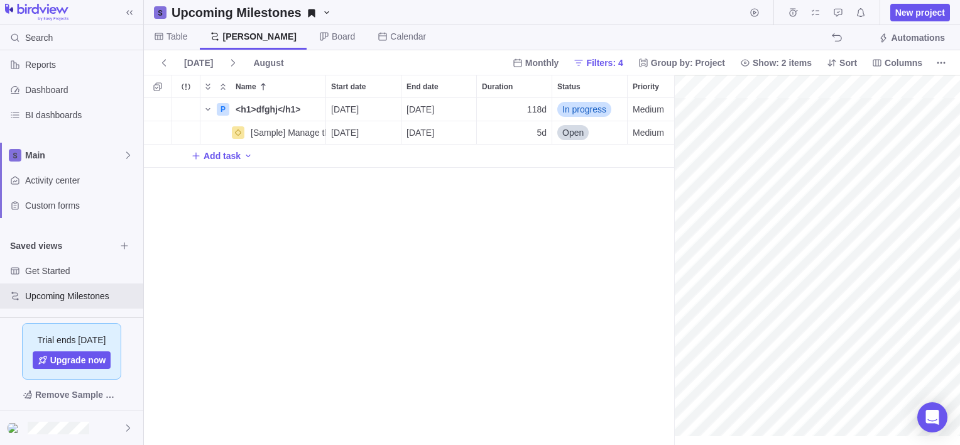
click at [565, 261] on div "P <h1>dfghj</h1> Details 07/14/2025 12/24/2025 118d In progress Medium 2 [Sampl…" at bounding box center [409, 271] width 530 height 347
click at [124, 432] on div at bounding box center [71, 427] width 143 height 35
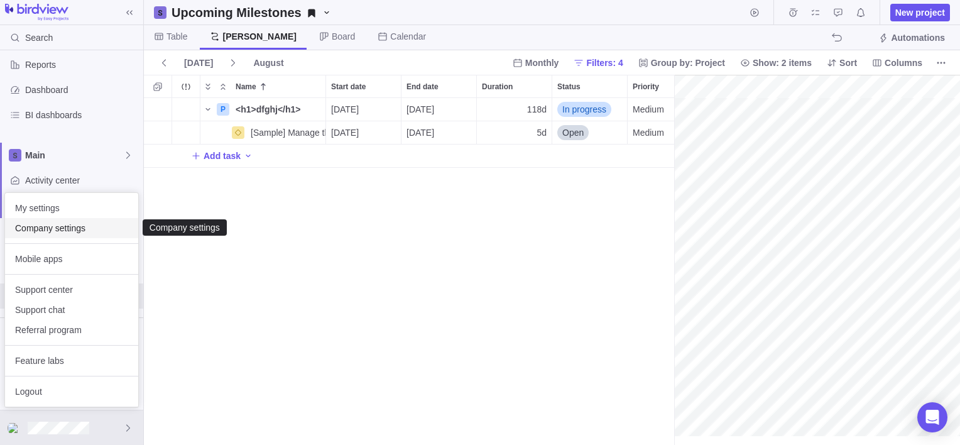
click at [75, 232] on span "Company settings" at bounding box center [71, 228] width 113 height 13
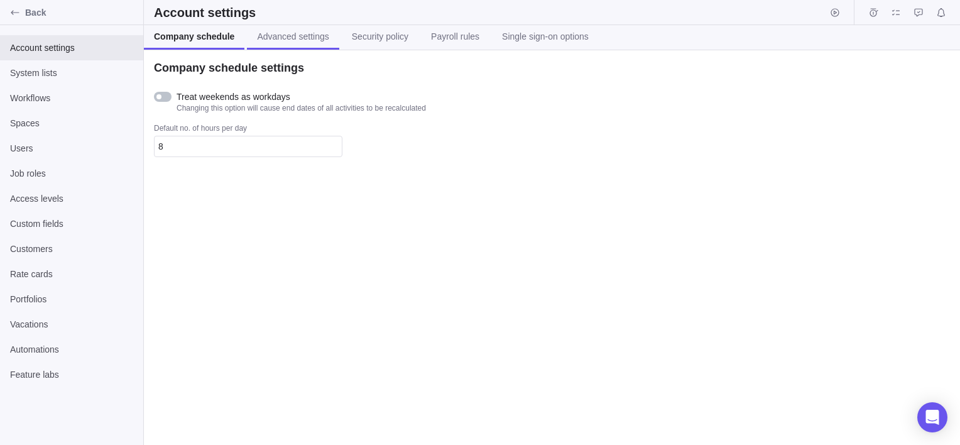
click at [291, 28] on link "Advanced settings" at bounding box center [293, 37] width 92 height 24
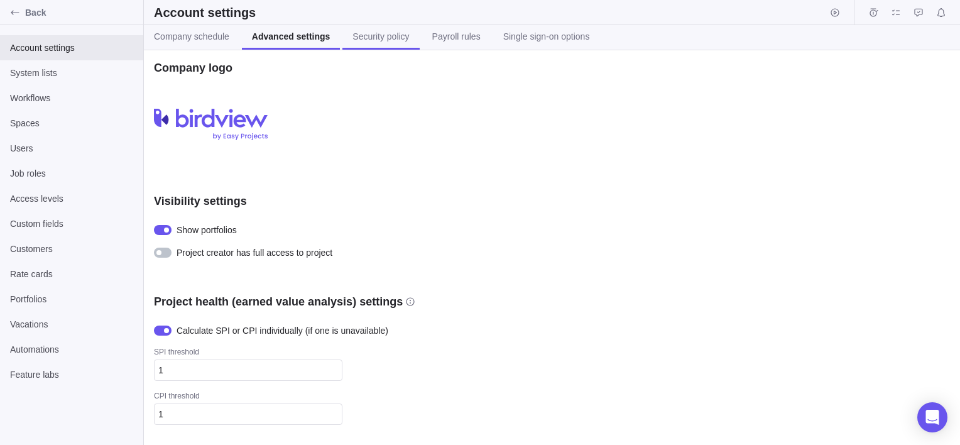
click at [371, 40] on span "Security policy" at bounding box center [380, 36] width 57 height 13
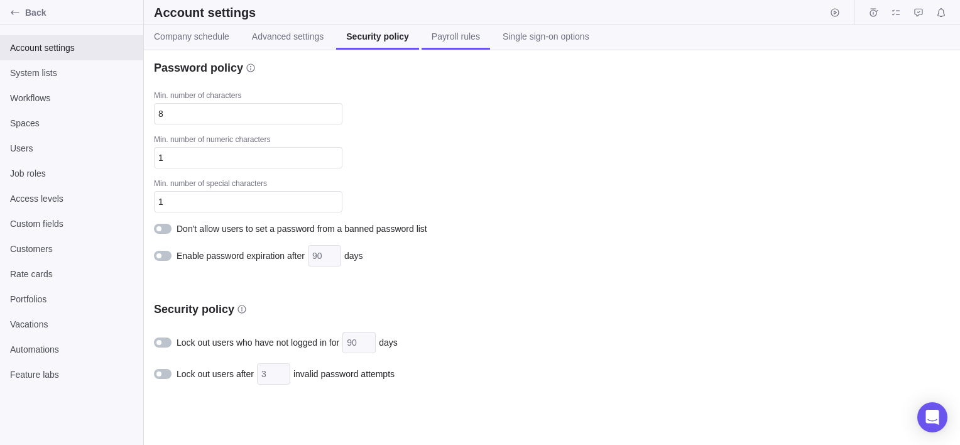
click at [453, 44] on link "Payroll rules" at bounding box center [455, 37] width 68 height 24
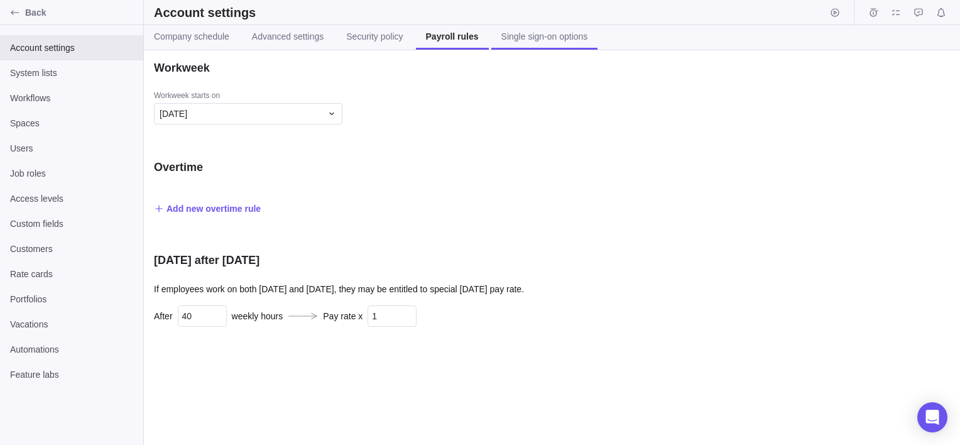
click at [525, 43] on link "Single sign-on options" at bounding box center [544, 37] width 107 height 24
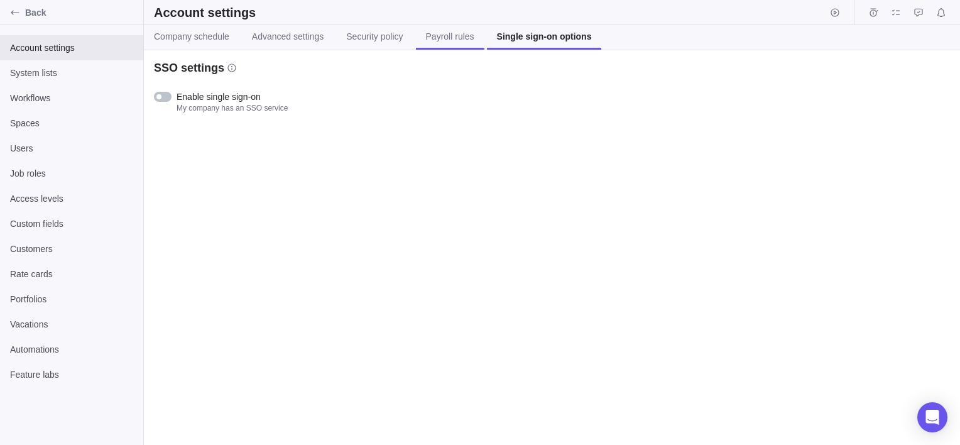
click at [443, 38] on span "Payroll rules" at bounding box center [450, 36] width 48 height 13
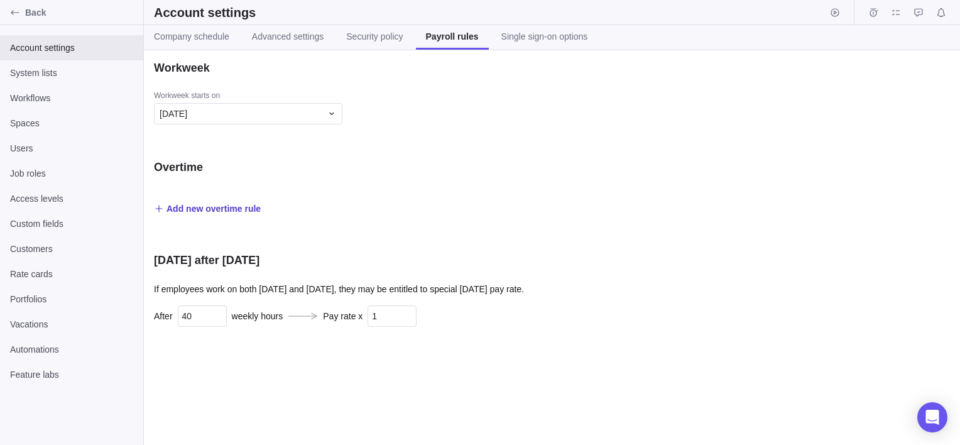
click at [231, 208] on span "Add new overtime rule" at bounding box center [213, 208] width 94 height 13
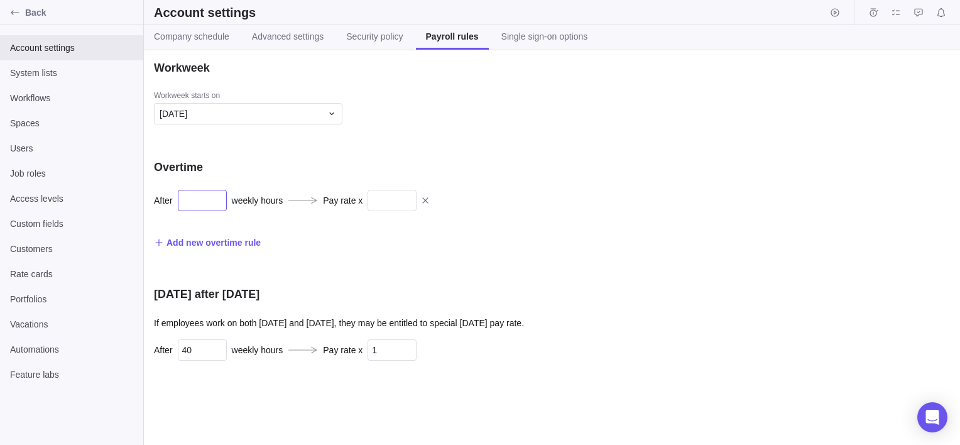
click at [201, 207] on input "text" at bounding box center [202, 200] width 49 height 21
click at [422, 208] on span at bounding box center [425, 201] width 18 height 18
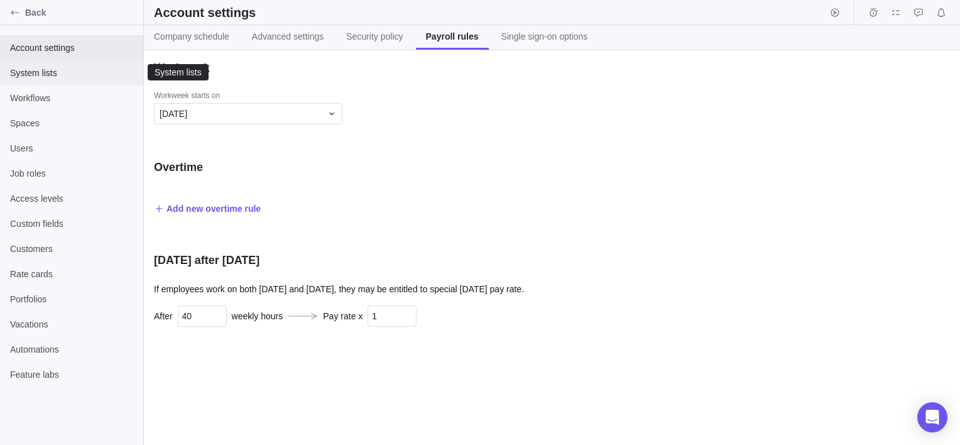
click at [52, 72] on span "System lists" at bounding box center [71, 73] width 123 height 13
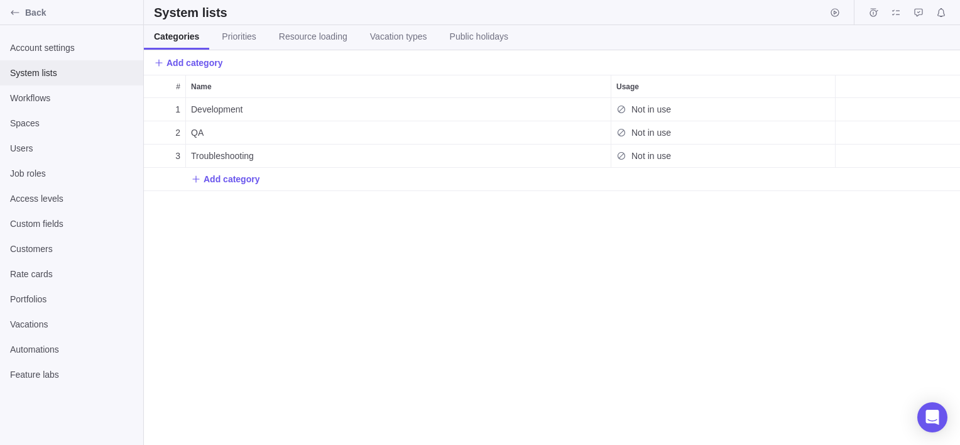
scroll to position [337, 806]
click at [232, 185] on span "Add category" at bounding box center [231, 179] width 56 height 13
type input "<h1>dfghj</h1>"
click at [439, 283] on div "# Name Usage 1 Development Not in use 2 QA Not in use 3 Troubleshooting Not in …" at bounding box center [552, 260] width 816 height 370
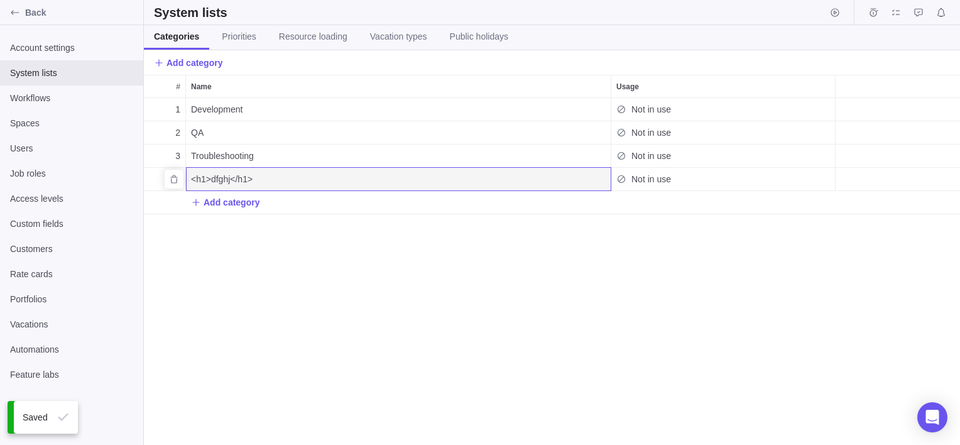
click at [662, 183] on span "Not in use" at bounding box center [651, 179] width 40 height 13
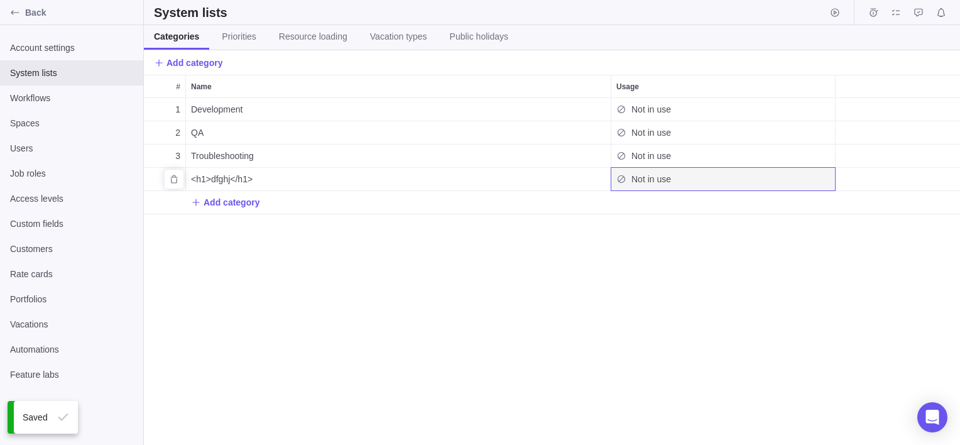
click at [662, 183] on span "Not in use" at bounding box center [651, 179] width 40 height 13
click at [475, 290] on div "1 Development Not in use 2 QA Not in use 3 Troubleshooting Not in use 4 <h1>dfg…" at bounding box center [552, 271] width 816 height 347
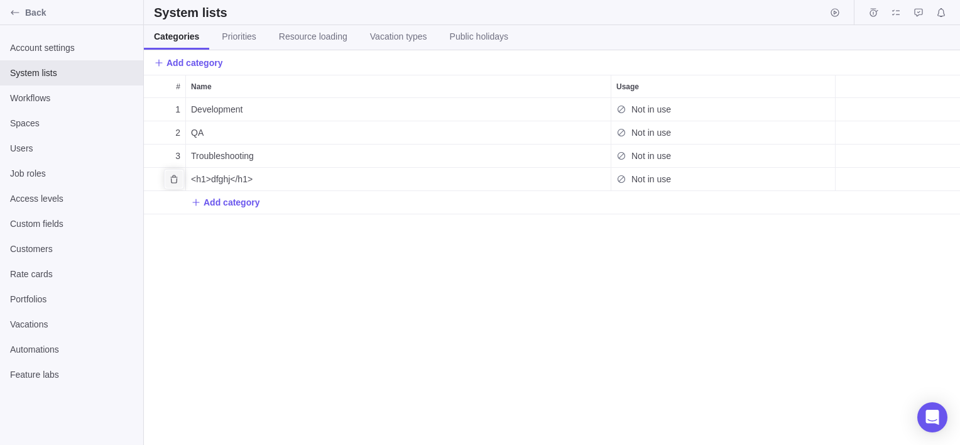
click at [176, 177] on icon "Delete" at bounding box center [173, 179] width 7 height 8
click at [322, 271] on div "# Name Usage 1 Development Not in use 2 QA Not in use 3 Troubleshooting Not in …" at bounding box center [552, 260] width 816 height 370
click at [176, 153] on icon "Delete" at bounding box center [174, 156] width 10 height 10
click at [240, 194] on span "Delete permanently" at bounding box center [228, 186] width 106 height 20
click at [234, 35] on span "Priorities" at bounding box center [239, 36] width 34 height 13
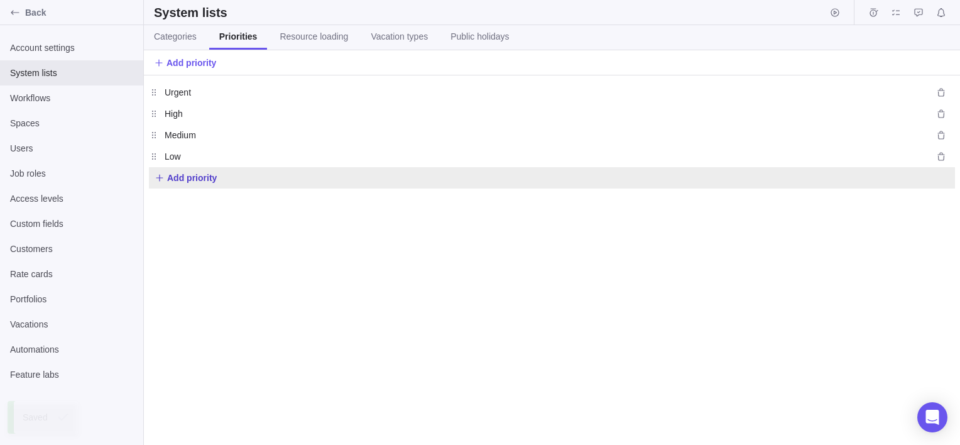
click at [203, 180] on span "Add priority" at bounding box center [192, 177] width 50 height 13
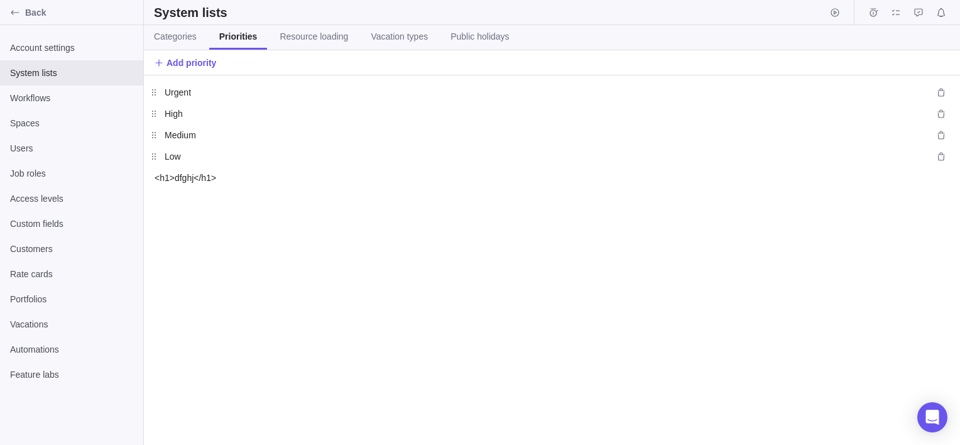
type input "<h1>dfghj</h1>"
click at [295, 268] on div "Urgent Urgent High High Medium Medium Low Low <h1>dfghj</h1>" at bounding box center [552, 259] width 816 height 369
click at [313, 43] on link "Resource loading" at bounding box center [313, 37] width 89 height 24
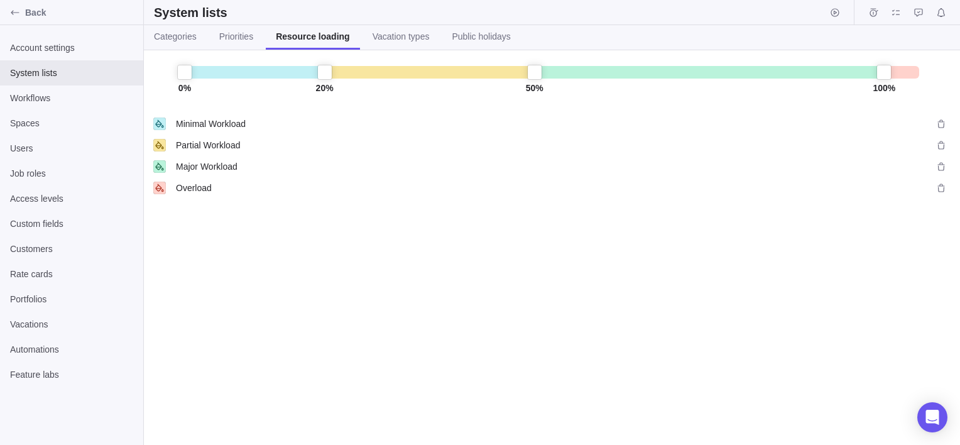
click at [324, 72] on div "20 %" at bounding box center [324, 80] width 15 height 30
drag, startPoint x: 324, startPoint y: 72, endPoint x: 299, endPoint y: 71, distance: 25.2
click at [299, 71] on div "0 % 15 % 50 % 100 %" at bounding box center [552, 72] width 734 height 19
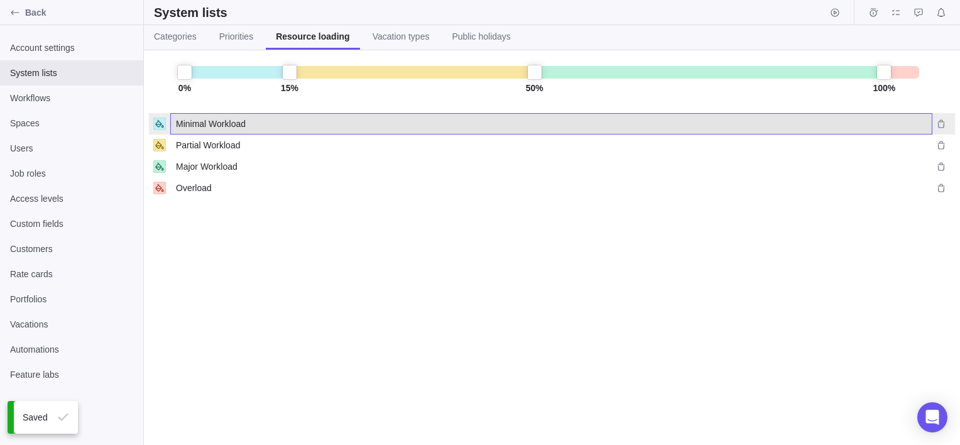
click at [226, 121] on span "Minimal Workload" at bounding box center [211, 123] width 70 height 13
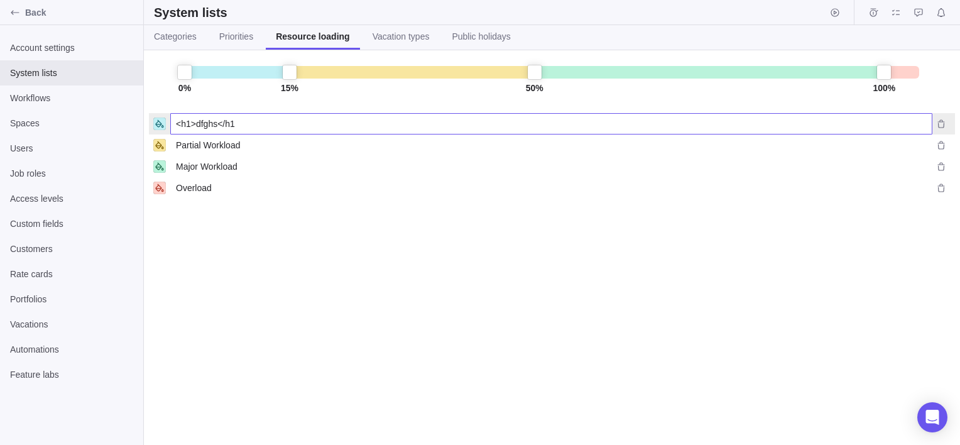
type input "<h1>dfghs</h1>"
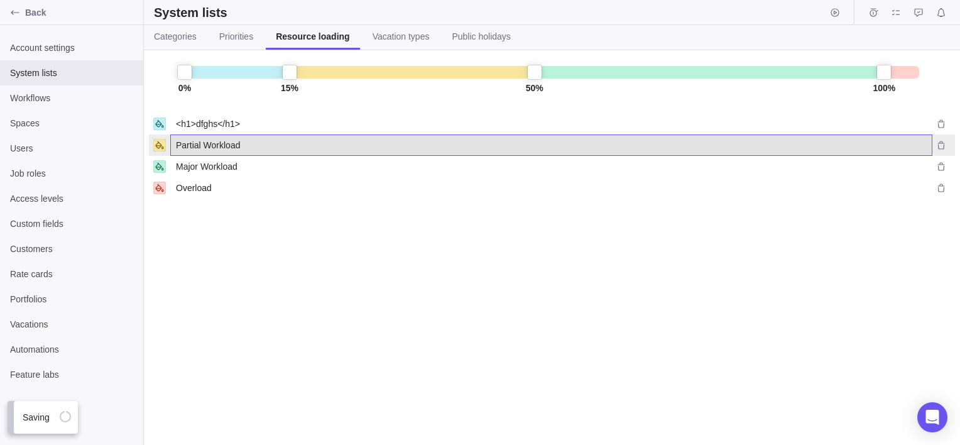
click at [232, 135] on div "Partial Workload" at bounding box center [551, 145] width 750 height 20
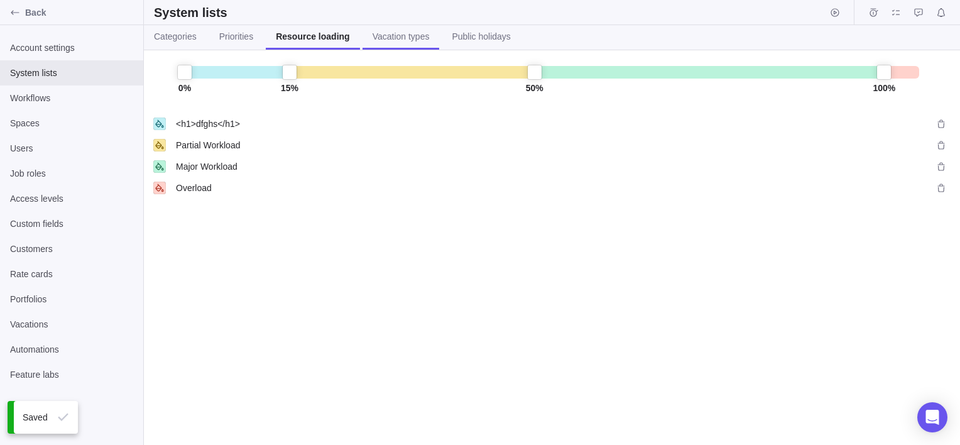
click at [392, 38] on span "Vacation types" at bounding box center [400, 36] width 57 height 13
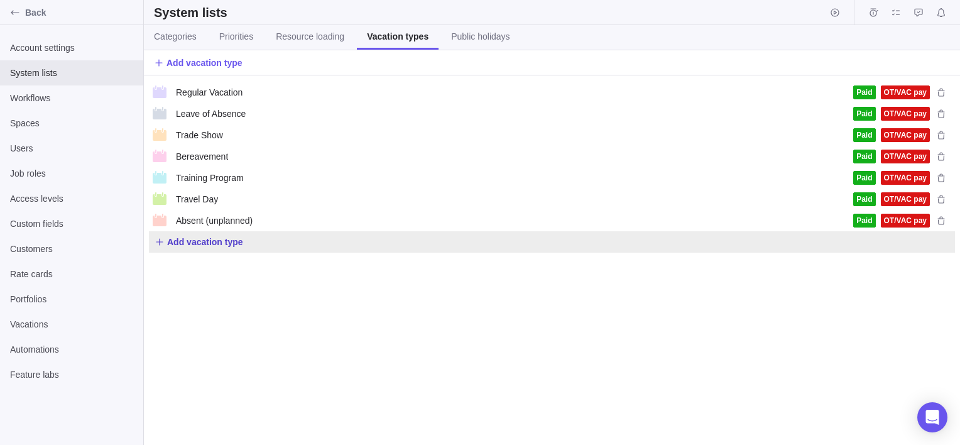
click at [219, 244] on span "Add vacation type" at bounding box center [205, 241] width 76 height 13
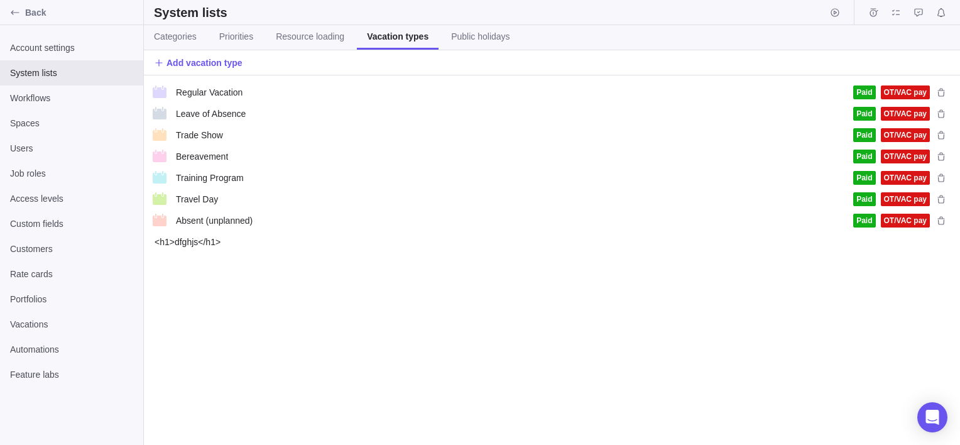
type input "<h1>dfghjs</h1>"
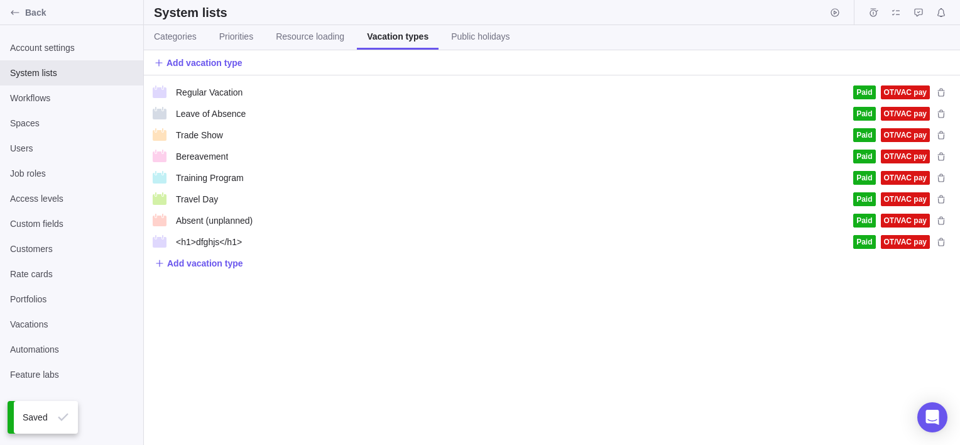
click at [324, 317] on div "Regular Vacation Regular Vacation Paid OT/VAC pay Leave of Absence Leave of Abs…" at bounding box center [552, 259] width 816 height 369
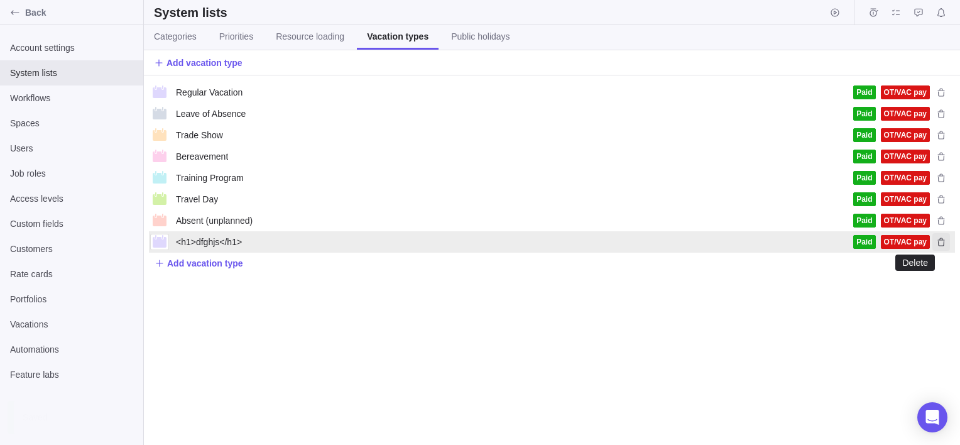
click at [940, 240] on icon "Delete" at bounding box center [941, 242] width 10 height 10
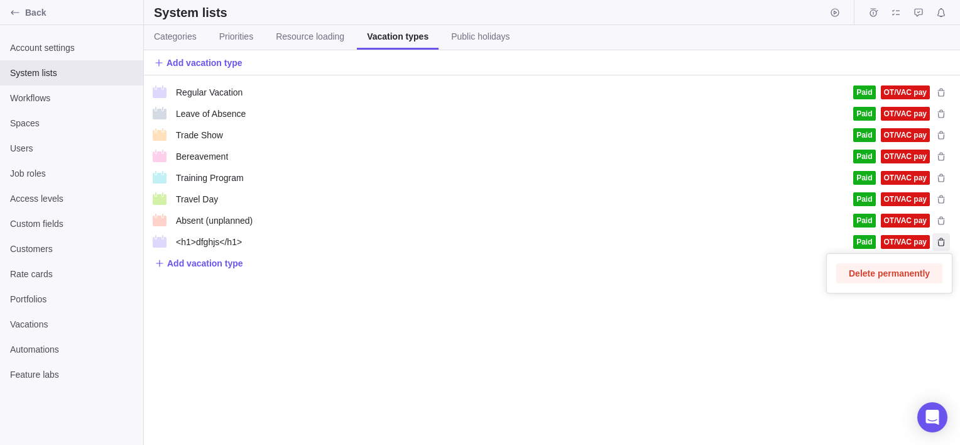
click at [680, 406] on div "Regular Vacation Regular Vacation Paid OT/VAC pay Leave of Absence Leave of Abs…" at bounding box center [552, 259] width 816 height 369
click at [477, 34] on span "Public holidays" at bounding box center [480, 36] width 58 height 13
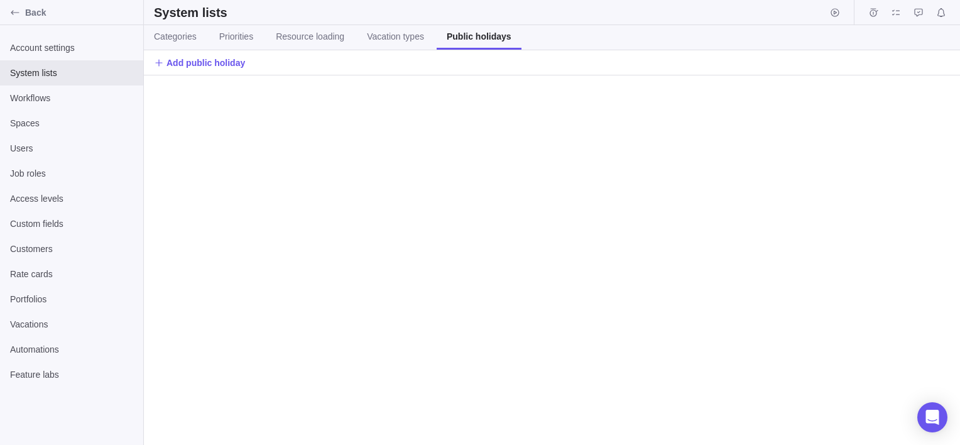
click at [203, 75] on div at bounding box center [552, 81] width 816 height 13
click at [200, 67] on span "Add public holiday" at bounding box center [205, 63] width 78 height 13
type input "<h1>diwlai</h1>"
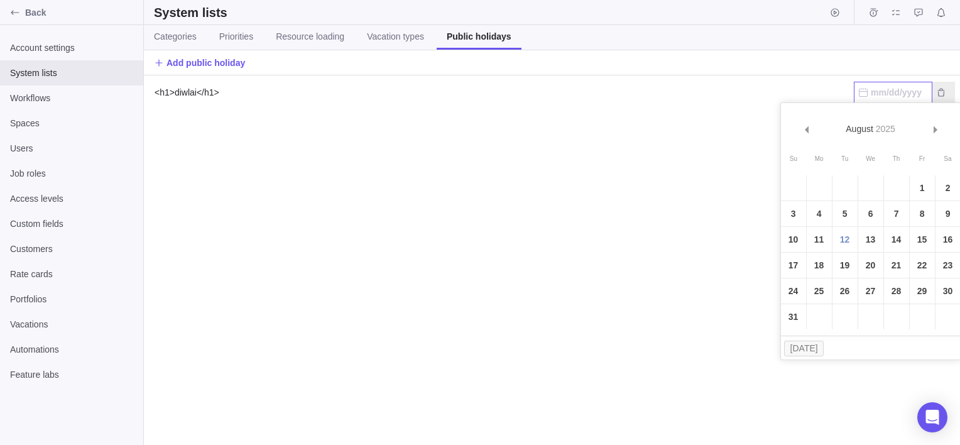
click at [892, 98] on input "text" at bounding box center [892, 92] width 78 height 21
click at [867, 244] on link "13" at bounding box center [870, 239] width 25 height 25
type input "08/13/2025"
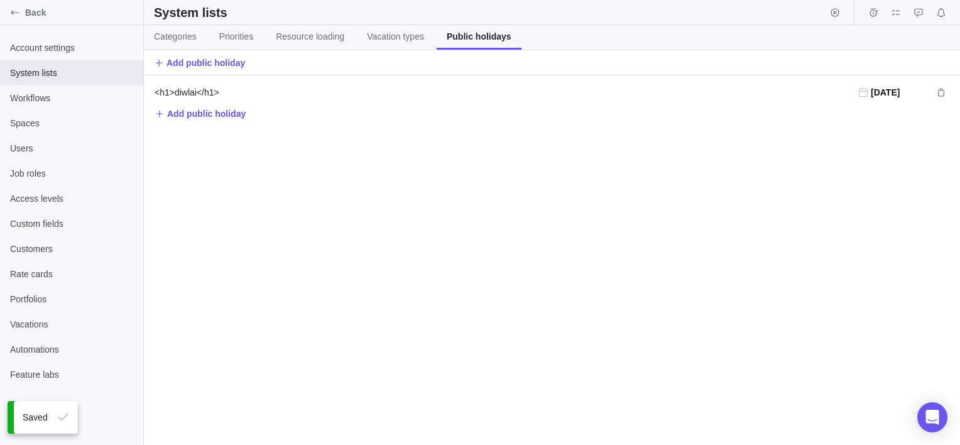
click at [681, 303] on div "<h1>diwlai</h1> <h1>diwlai</h1> 08/13/2025 Add public holiday" at bounding box center [552, 259] width 816 height 369
click at [30, 95] on span "Workflows" at bounding box center [71, 98] width 123 height 13
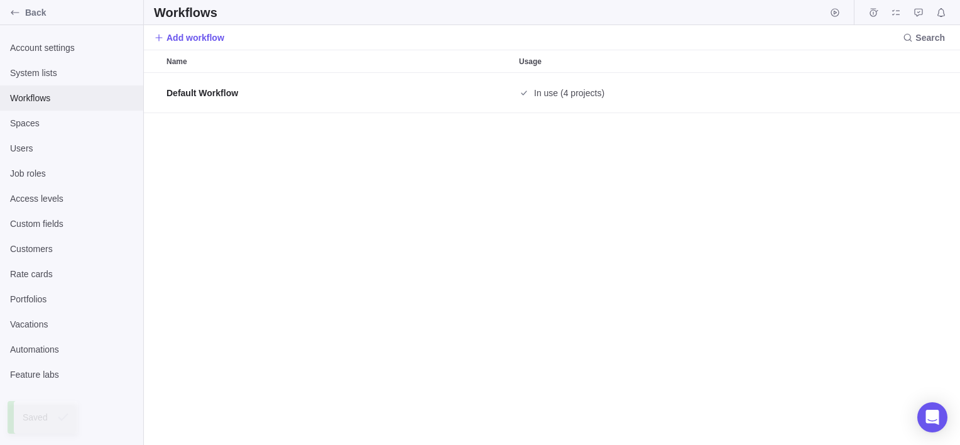
scroll to position [362, 806]
click at [904, 95] on icon "Edit" at bounding box center [907, 93] width 10 height 10
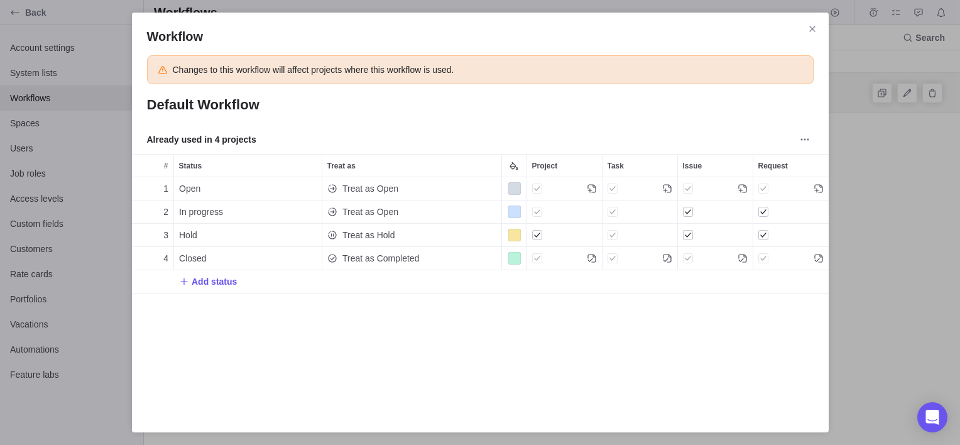
scroll to position [215, 687]
click at [264, 115] on input "Default Workflow" at bounding box center [480, 104] width 666 height 21
type input "D"
type input "<h1>dfghj</h1>"
click at [204, 258] on span "Closed" at bounding box center [193, 258] width 28 height 13
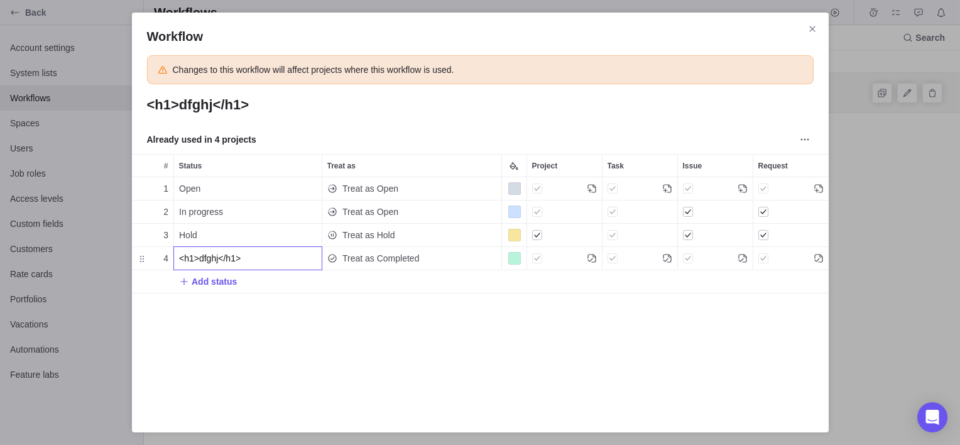
type input "<h1>dfghj</h1>"
click at [404, 260] on div "Workflow Changes to this workflow will affect projects where this workflow is u…" at bounding box center [480, 222] width 960 height 445
click at [404, 260] on span "Treat as Completed" at bounding box center [380, 258] width 77 height 13
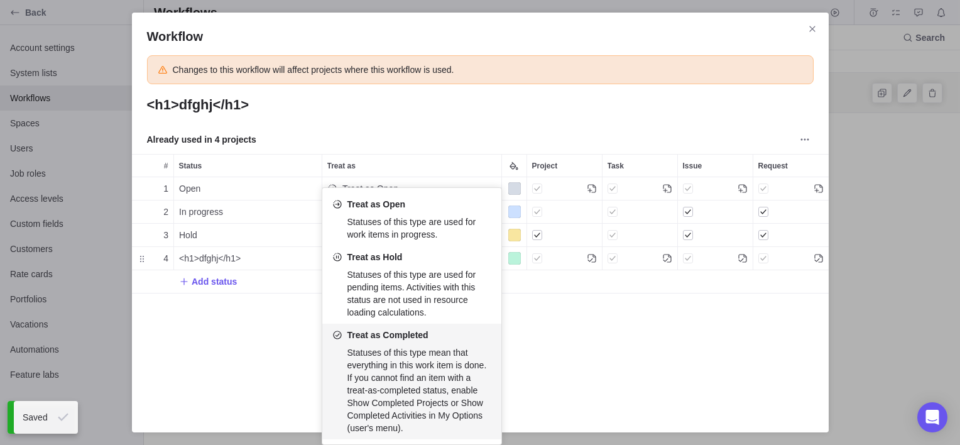
click at [583, 329] on div "Workflow Changes to this workflow will affect projects where this workflow is u…" at bounding box center [480, 222] width 960 height 445
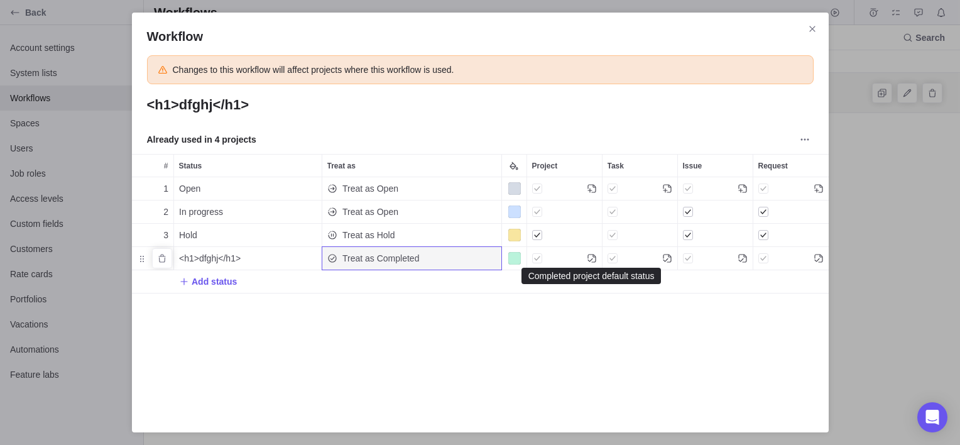
click at [591, 258] on icon "Project" at bounding box center [592, 258] width 10 height 10
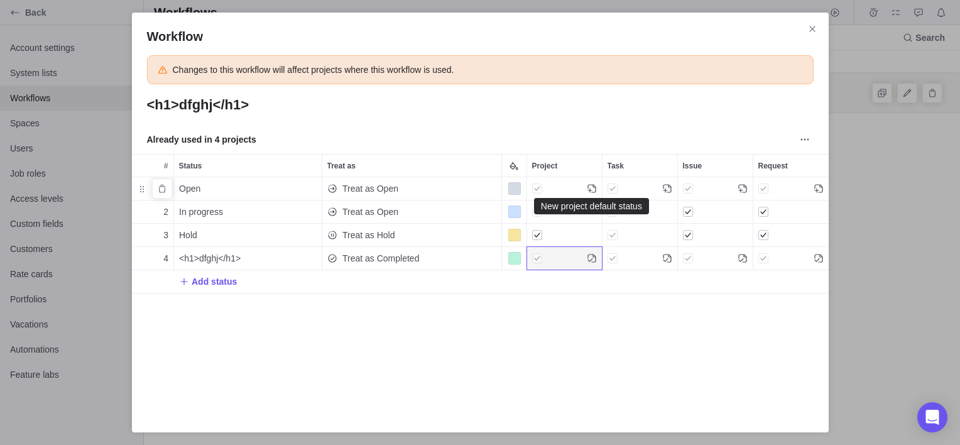
click at [589, 188] on icon "Project" at bounding box center [592, 188] width 10 height 10
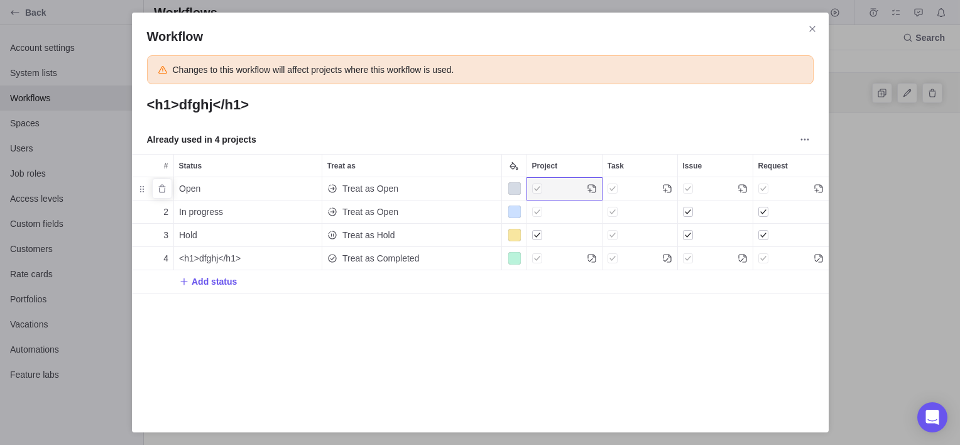
click at [589, 188] on icon "Project" at bounding box center [592, 188] width 10 height 10
click at [558, 317] on div "1 Open Treat as Open 2 In progress Treat as Open 3 Hold Treat as Hold 4 <h1>dfg…" at bounding box center [480, 289] width 696 height 225
click at [160, 259] on icon "Delete" at bounding box center [162, 258] width 10 height 10
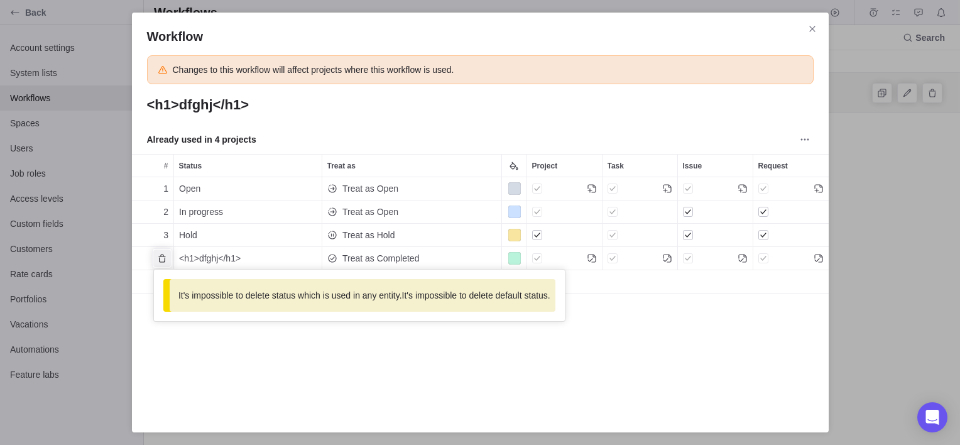
click at [322, 340] on div "Workflow Changes to this workflow will affect projects where this workflow is u…" at bounding box center [480, 222] width 960 height 445
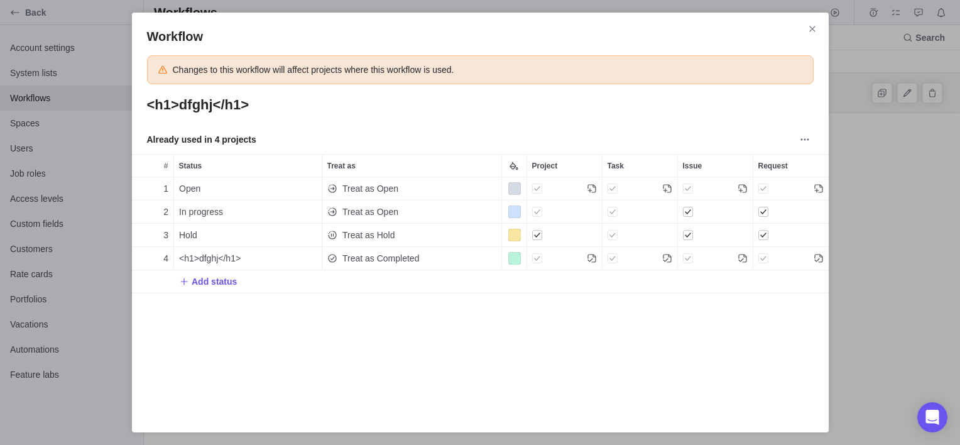
click at [322, 340] on div "1 Open Treat as Open 2 In progress Treat as Open 3 Hold Treat as Hold 4 <h1>dfg…" at bounding box center [480, 289] width 696 height 225
click at [814, 25] on icon "Close" at bounding box center [812, 29] width 10 height 10
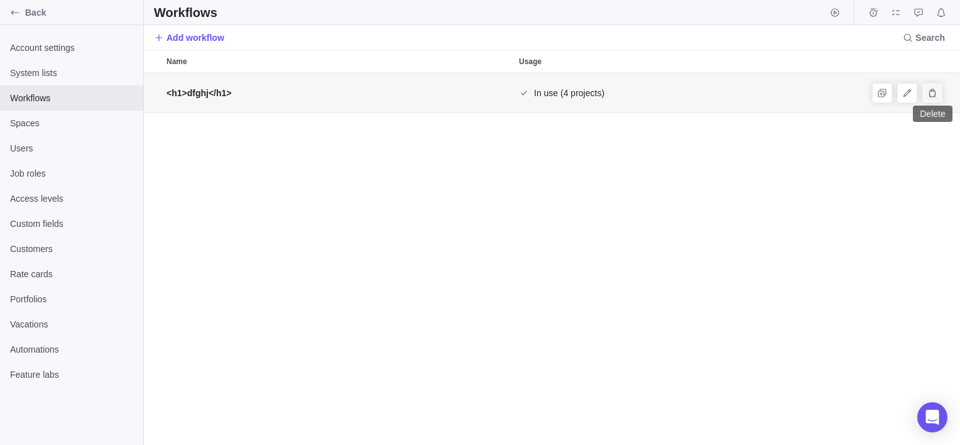
click at [929, 89] on icon "Delete" at bounding box center [932, 93] width 10 height 10
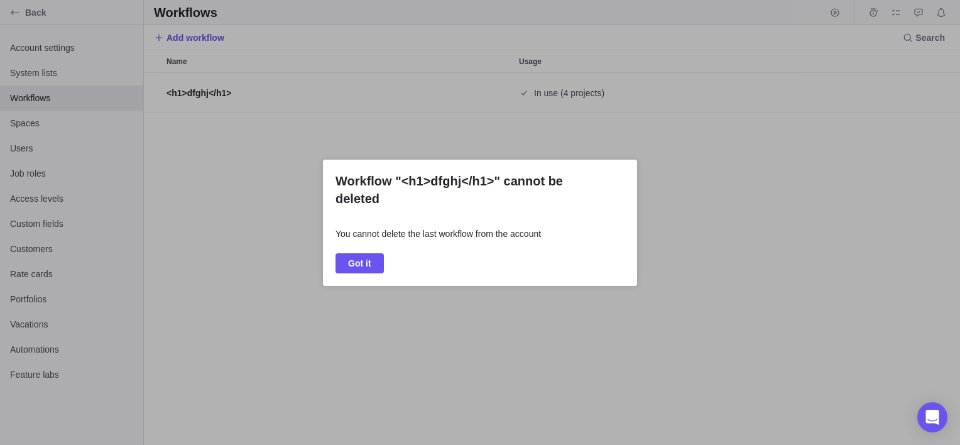
click at [421, 332] on div "Workflow "<h1>dfghj</h1>" cannot be deleted You cannot delete the last workflow…" at bounding box center [480, 222] width 960 height 445
click at [739, 220] on div "Workflow "<h1>dfghj</h1>" cannot be deleted You cannot delete the last workflow…" at bounding box center [480, 222] width 960 height 445
click at [28, 118] on div "Workflow "<h1>dfghj</h1>" cannot be deleted You cannot delete the last workflow…" at bounding box center [480, 222] width 960 height 445
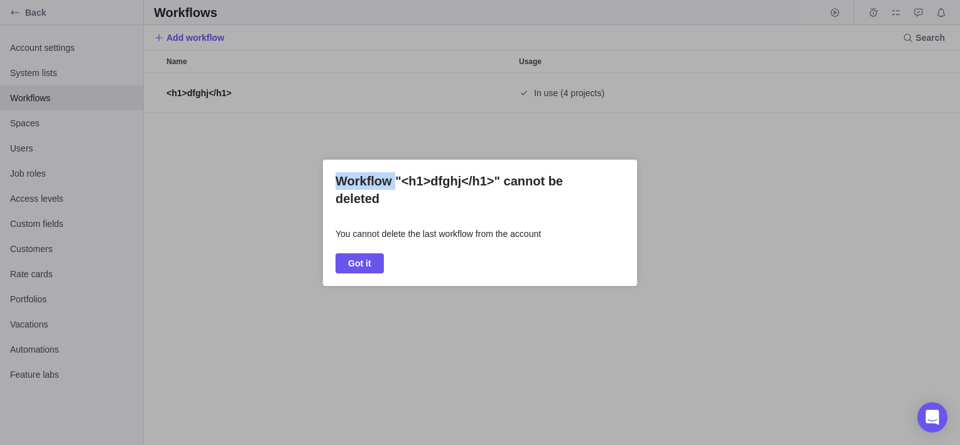
click at [28, 118] on div "Workflow "<h1>dfghj</h1>" cannot be deleted You cannot delete the last workflow…" at bounding box center [480, 222] width 960 height 445
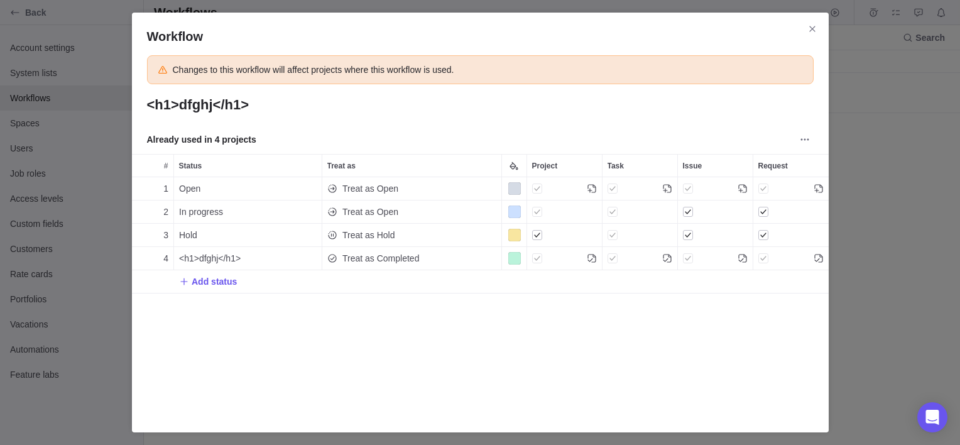
scroll to position [215, 687]
click at [814, 29] on icon "Close" at bounding box center [812, 29] width 10 height 10
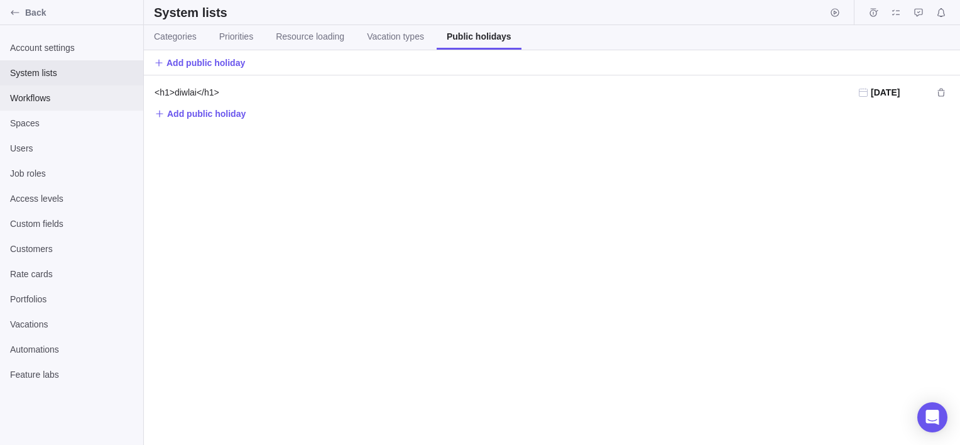
click at [41, 99] on span "Workflows" at bounding box center [71, 98] width 123 height 13
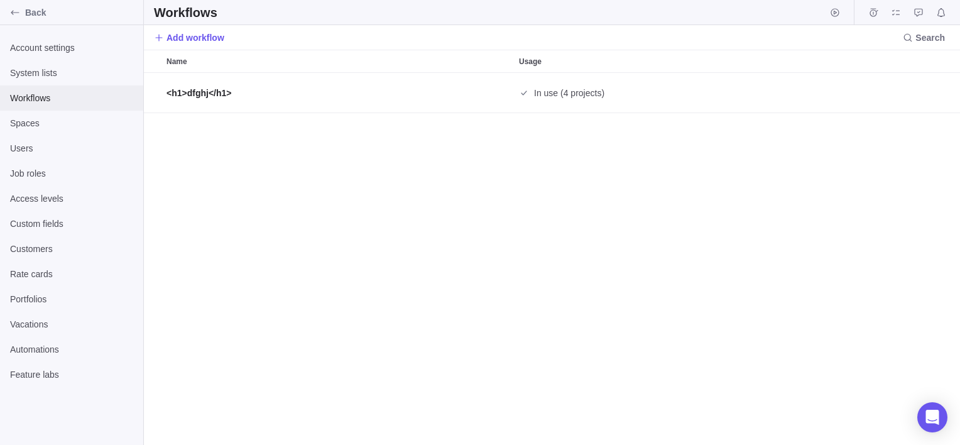
scroll to position [362, 806]
click at [47, 132] on div "Spaces" at bounding box center [71, 123] width 143 height 25
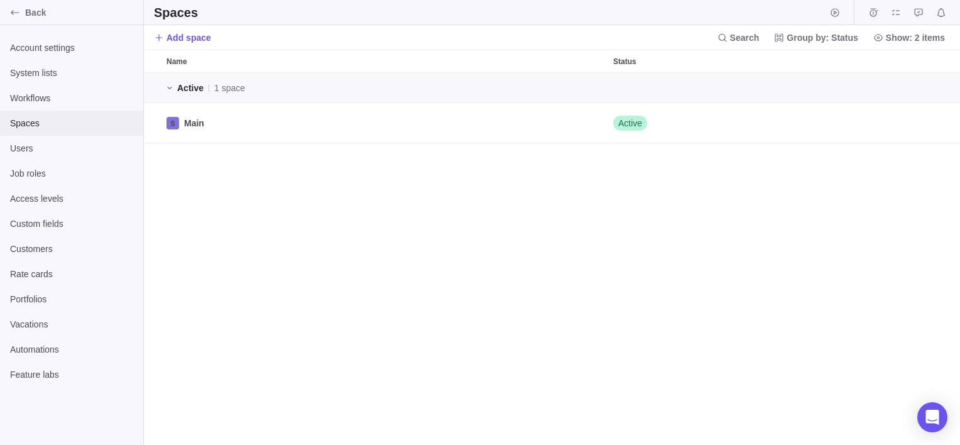
scroll to position [362, 806]
click at [188, 35] on span "Add space" at bounding box center [188, 37] width 45 height 13
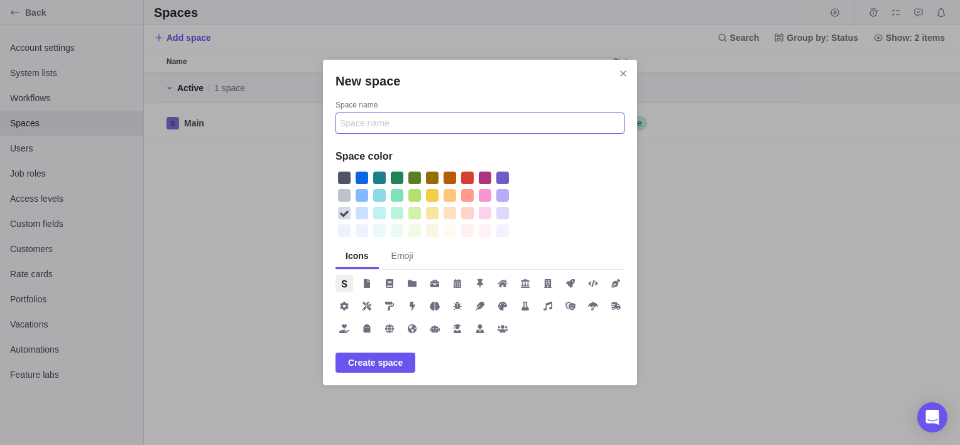
click at [438, 117] on input "Space name" at bounding box center [479, 122] width 289 height 21
type input "<h1>dfghs</h1>"
click at [590, 278] on icon "New space" at bounding box center [593, 283] width 10 height 10
drag, startPoint x: 588, startPoint y: 279, endPoint x: 525, endPoint y: 158, distance: 136.8
click at [525, 158] on div "Space color Icons Emoji" at bounding box center [479, 243] width 289 height 198
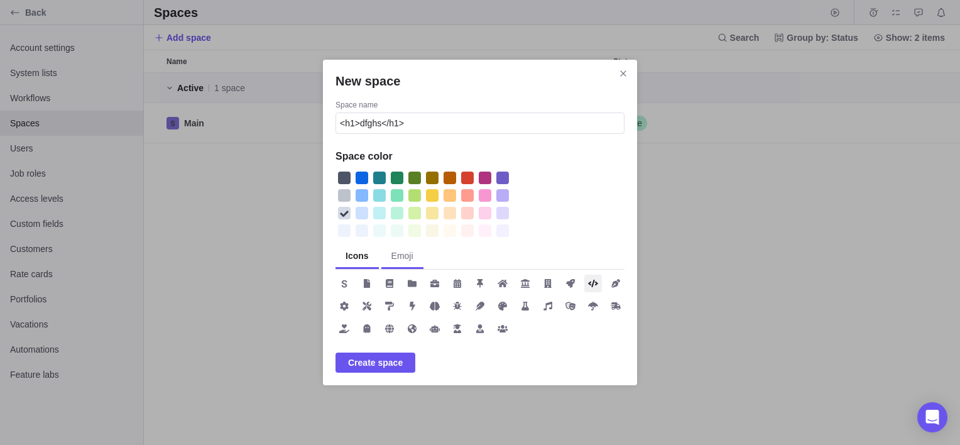
click at [394, 264] on span "Emoji" at bounding box center [402, 256] width 42 height 24
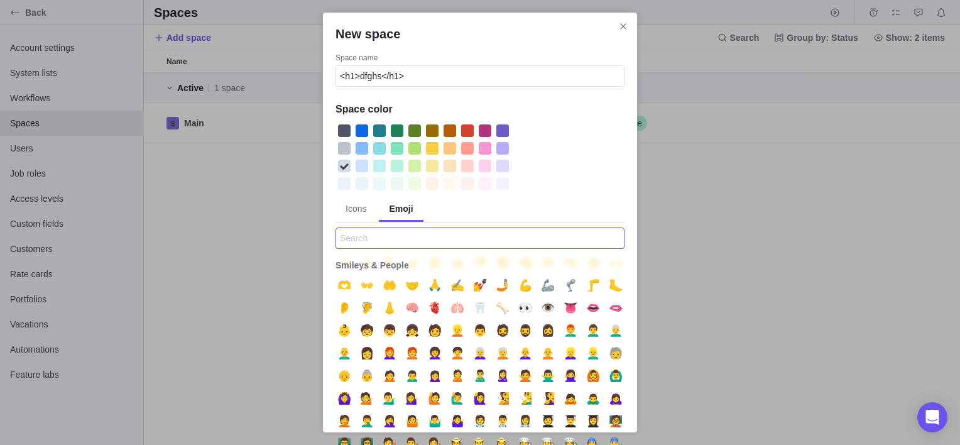
scroll to position [878, 0]
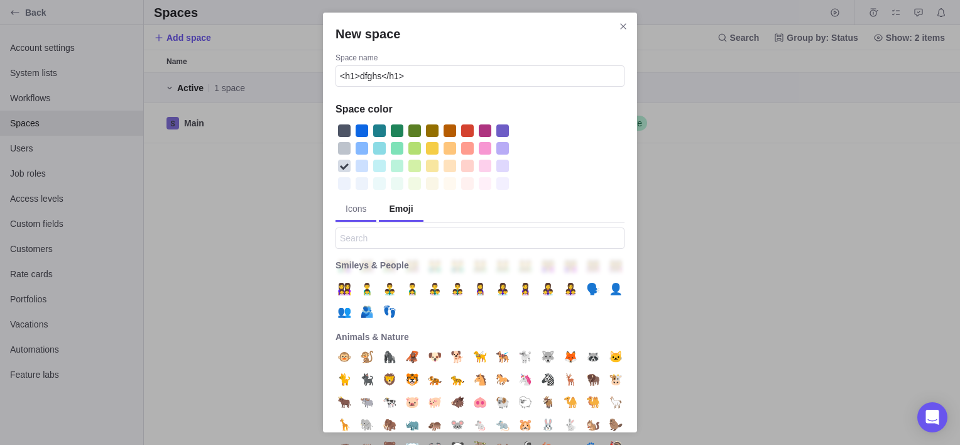
click at [353, 212] on span "Icons" at bounding box center [355, 208] width 21 height 13
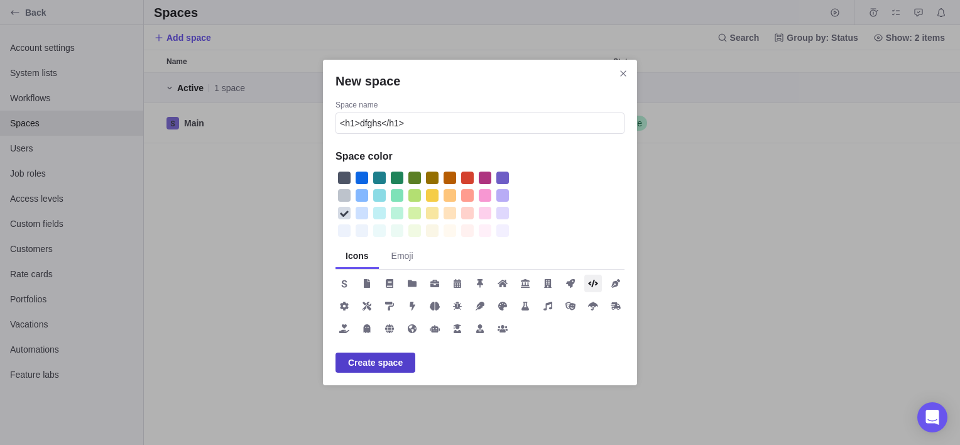
click at [376, 355] on span "Create space" at bounding box center [375, 362] width 55 height 15
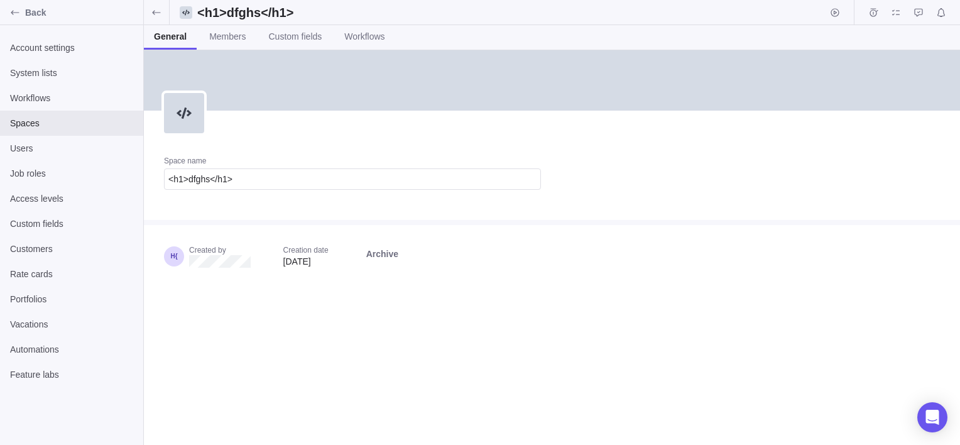
click at [243, 200] on div "Space name <h1>dfghs</h1>" at bounding box center [352, 178] width 417 height 84
click at [184, 116] on icon "Edit" at bounding box center [184, 113] width 10 height 10
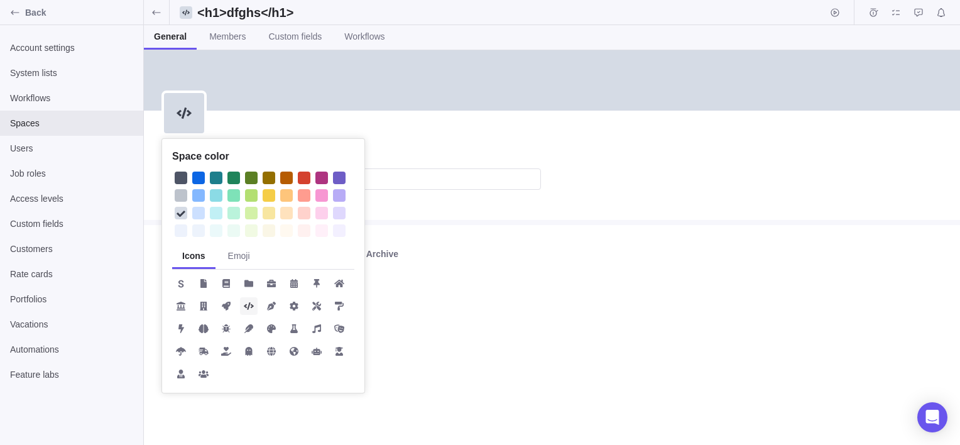
click at [251, 305] on icon at bounding box center [249, 306] width 10 height 10
click at [301, 92] on div "Space color Icons Emoji Space name <h1>dfghs</h1> Created by Creation date Aug …" at bounding box center [552, 247] width 816 height 394
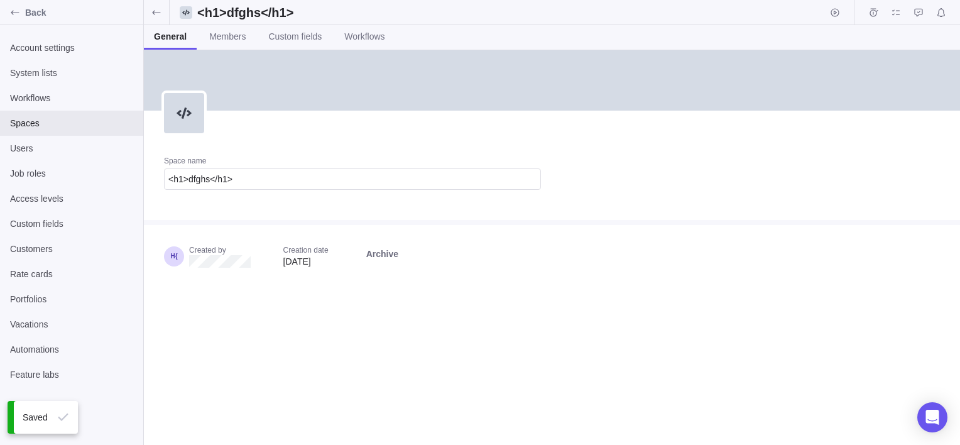
click at [301, 92] on div at bounding box center [552, 80] width 816 height 60
click at [393, 78] on div at bounding box center [552, 80] width 816 height 60
click at [230, 35] on span "Members" at bounding box center [227, 36] width 36 height 13
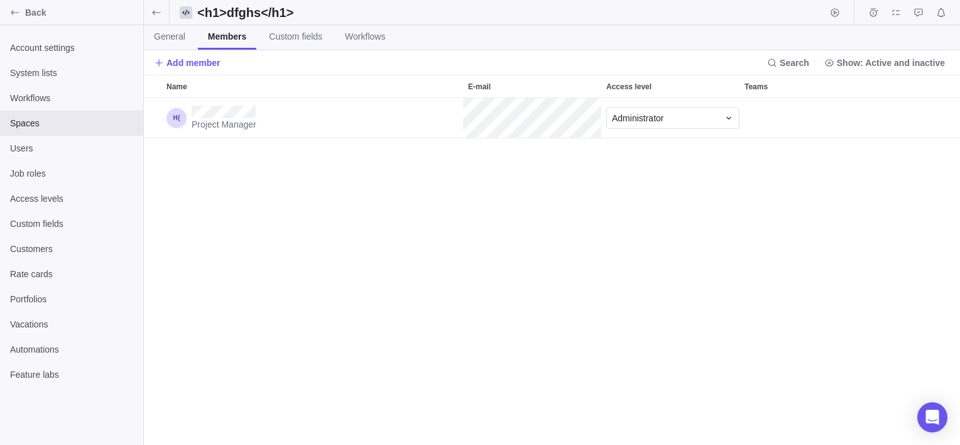
scroll to position [337, 806]
click at [206, 64] on span "Add member" at bounding box center [193, 63] width 54 height 13
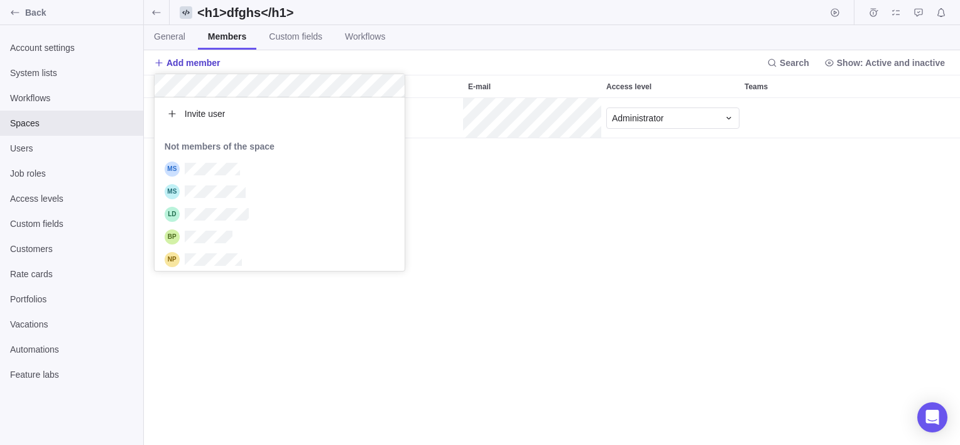
scroll to position [163, 241]
click at [222, 118] on span "Invite user" at bounding box center [205, 113] width 41 height 13
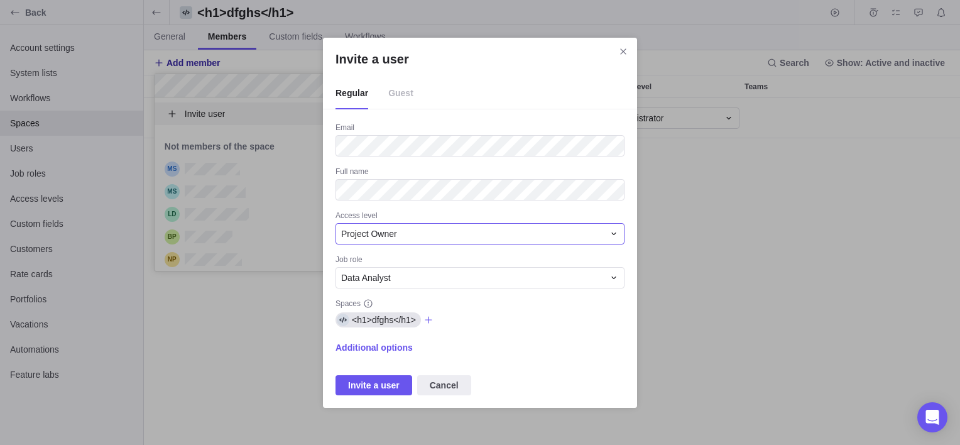
click at [470, 238] on div "Project Owner" at bounding box center [472, 233] width 262 height 13
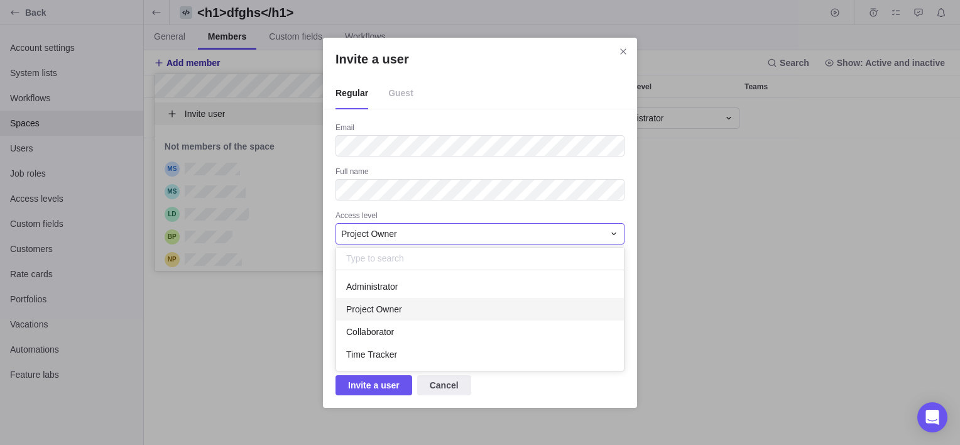
scroll to position [90, 278]
click at [447, 289] on div "Administrator" at bounding box center [480, 286] width 288 height 23
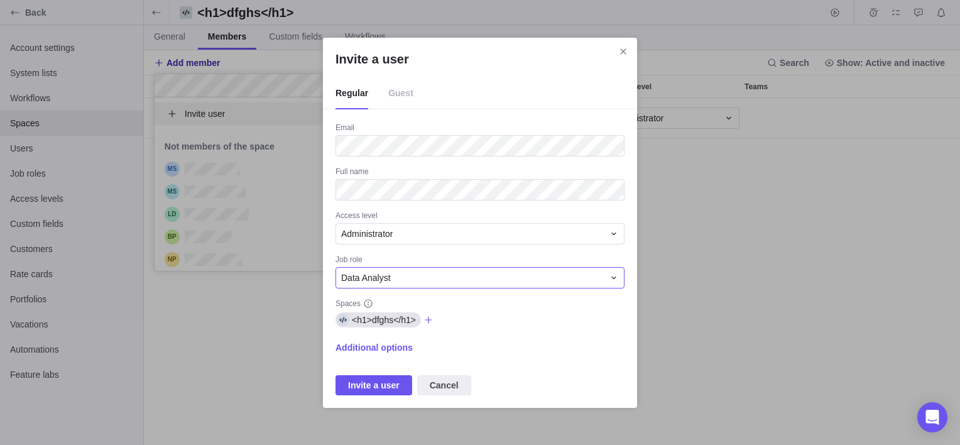
click at [448, 281] on div "Data Analyst" at bounding box center [472, 277] width 262 height 13
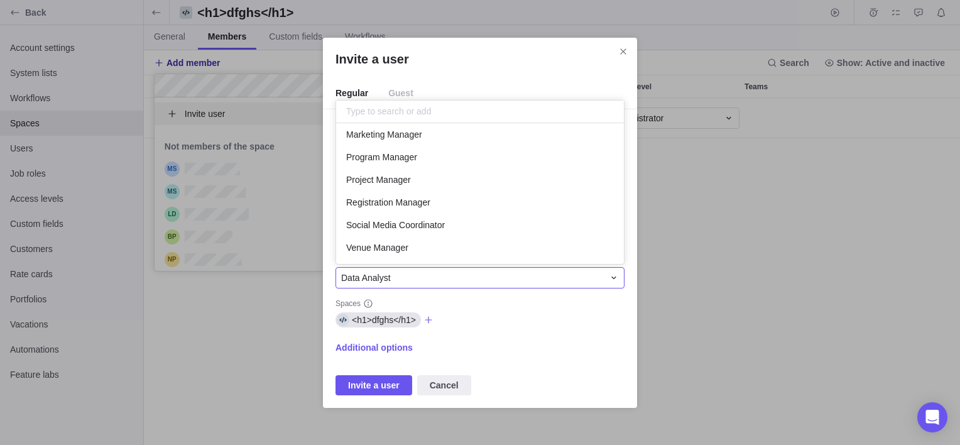
scroll to position [72, 0]
click at [450, 219] on div "Social Media Coordinator" at bounding box center [480, 225] width 288 height 23
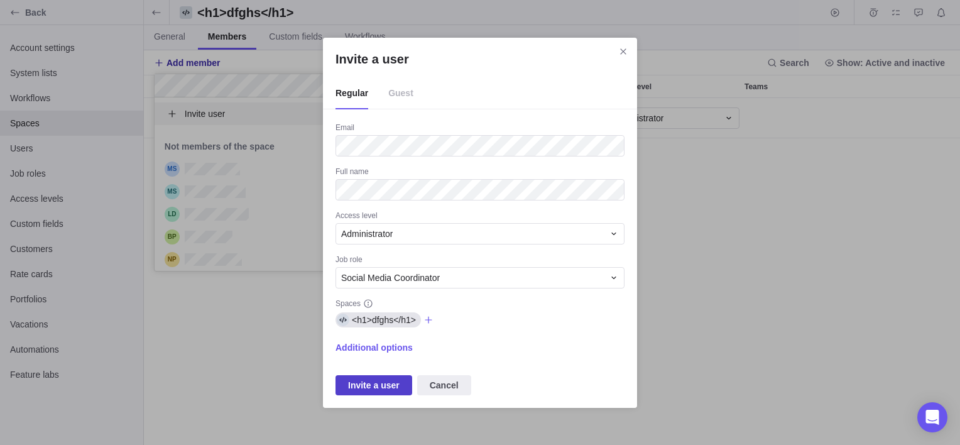
click at [374, 381] on span "Invite a user" at bounding box center [373, 384] width 51 height 15
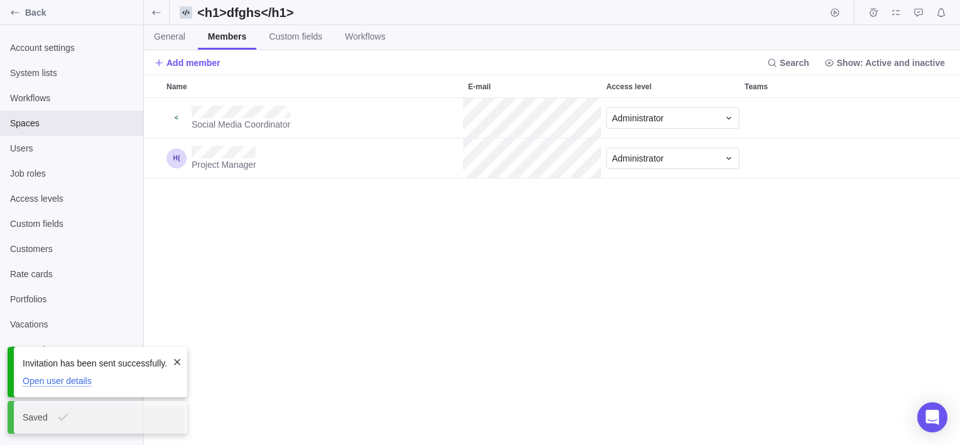
click at [58, 377] on span "Open user details" at bounding box center [57, 381] width 69 height 11
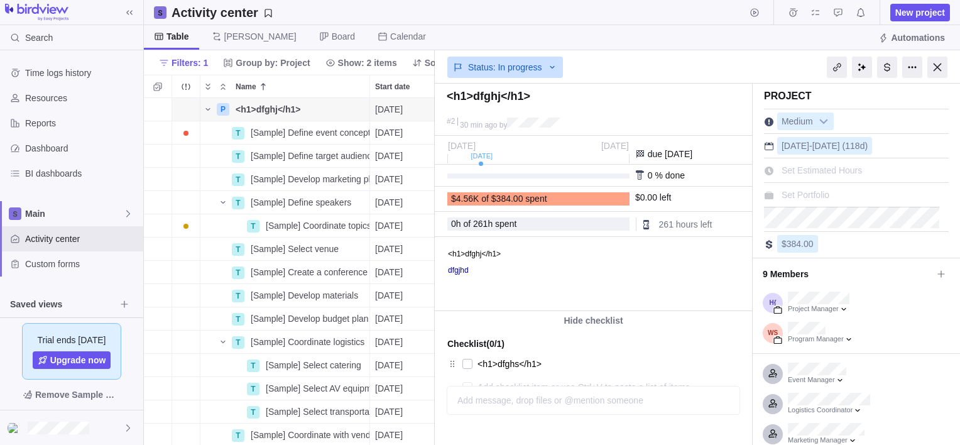
scroll to position [9, 10]
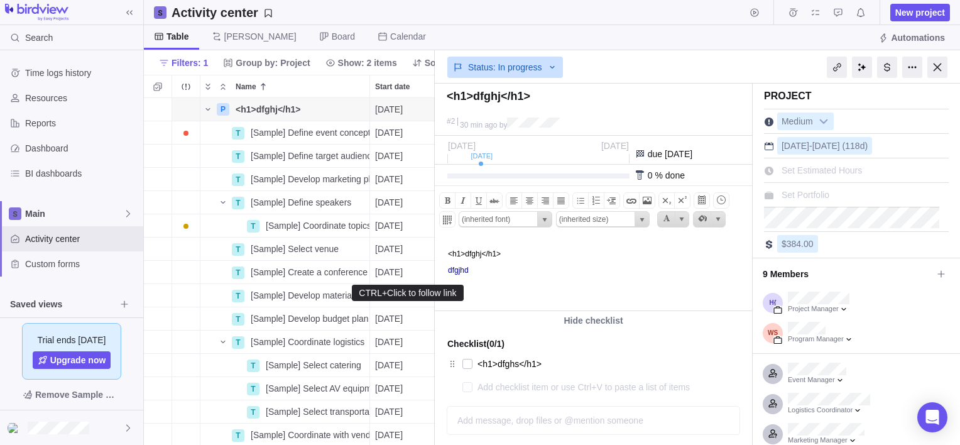
click at [462, 270] on link "dfgjhd" at bounding box center [458, 270] width 21 height 9
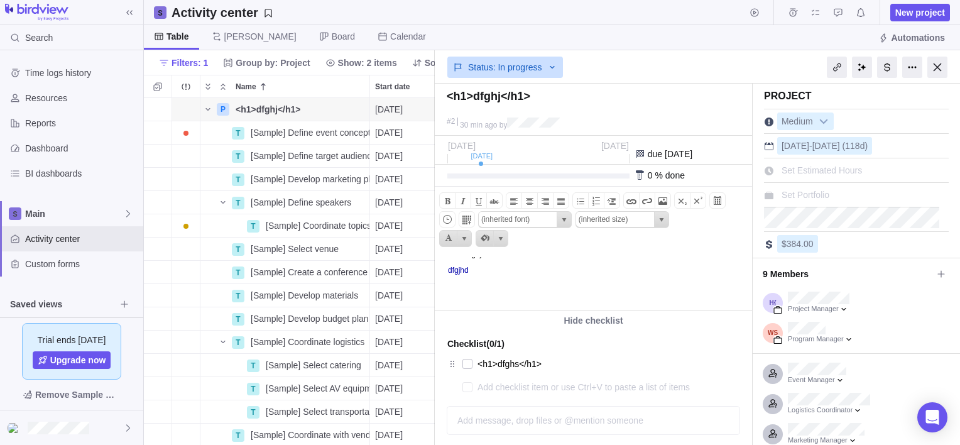
click at [512, 273] on p "dfgjhd" at bounding box center [598, 270] width 300 height 9
click at [659, 289] on p at bounding box center [598, 286] width 300 height 9
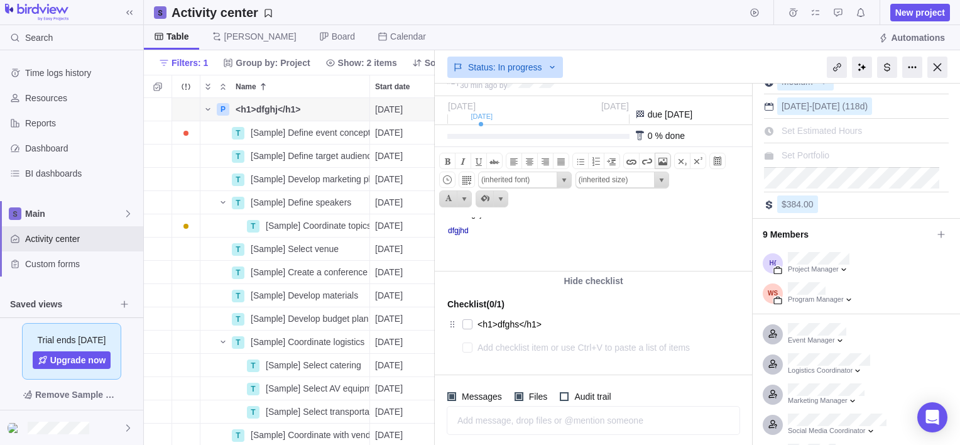
scroll to position [0, 0]
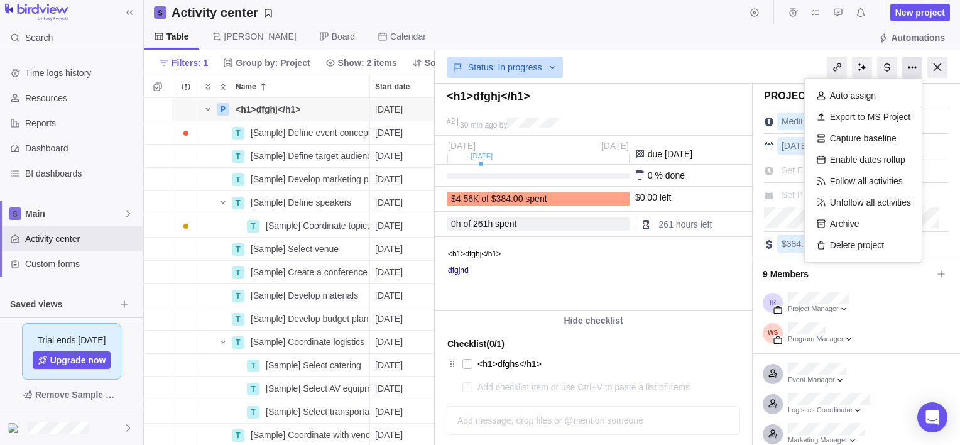
click at [902, 65] on div at bounding box center [912, 67] width 20 height 21
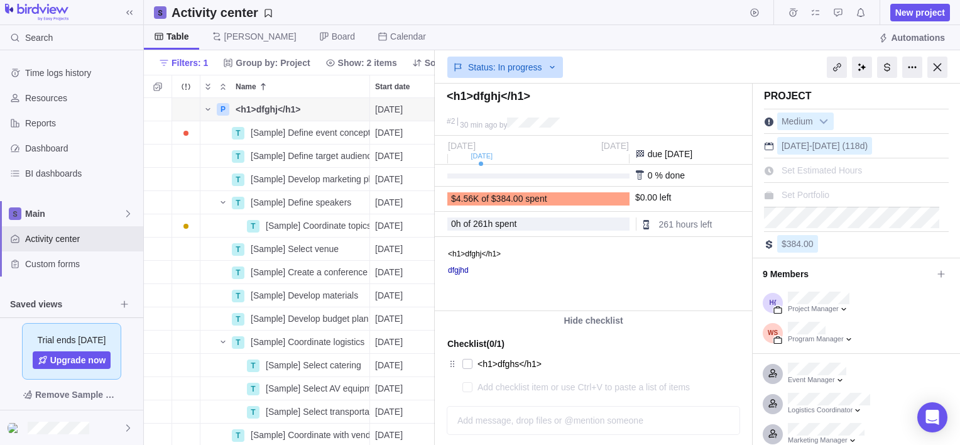
click at [720, 68] on div "Status: In progress" at bounding box center [593, 65] width 317 height 29
click at [552, 68] on icon at bounding box center [552, 67] width 10 height 10
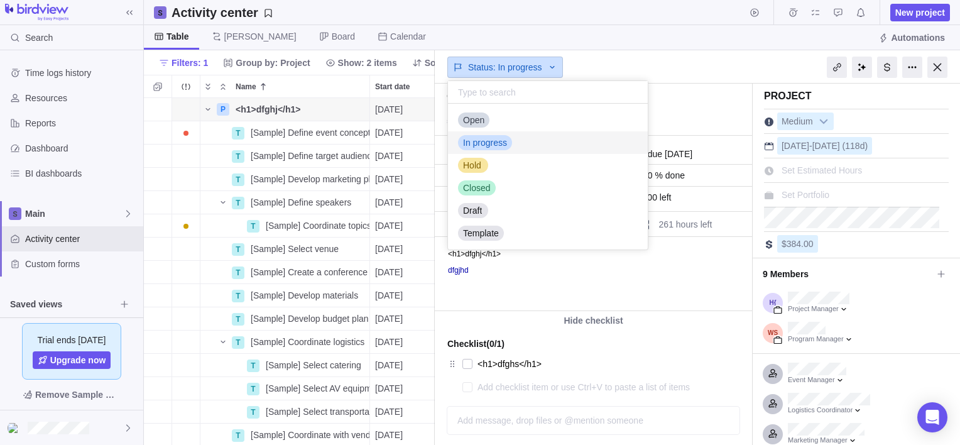
scroll to position [10, 10]
click at [552, 68] on icon at bounding box center [552, 67] width 10 height 10
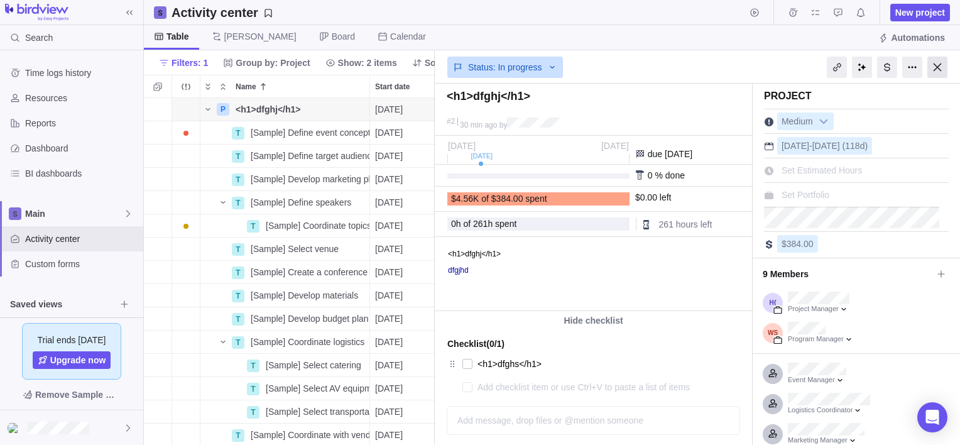
click at [941, 65] on div at bounding box center [937, 67] width 20 height 21
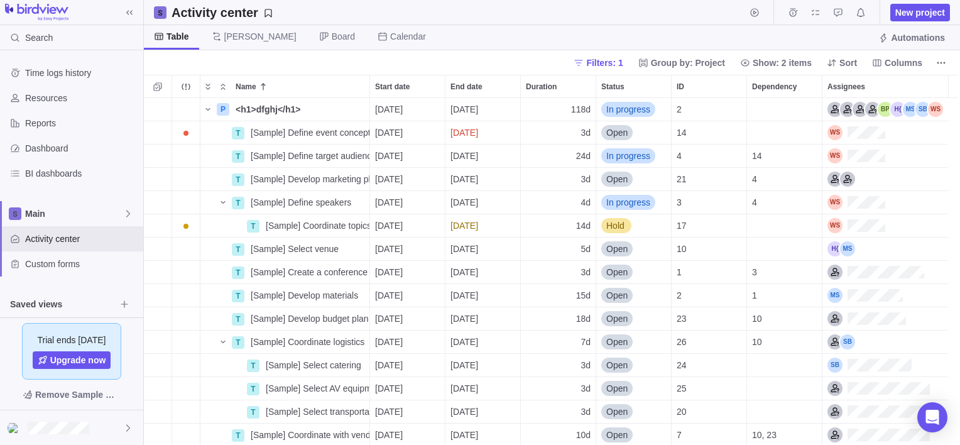
scroll to position [337, 806]
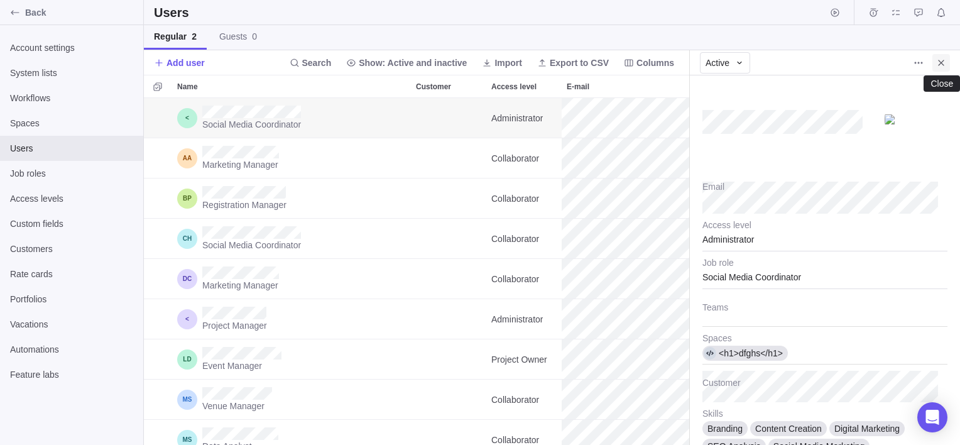
click at [941, 67] on span "Close" at bounding box center [941, 63] width 18 height 18
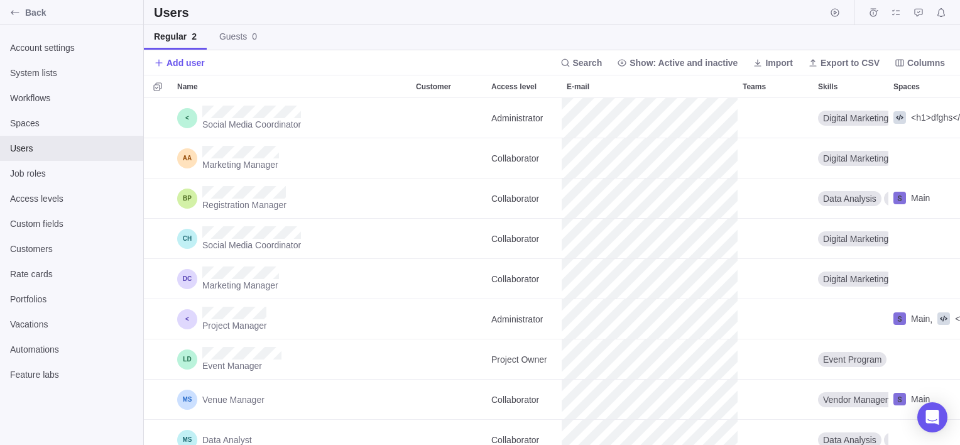
scroll to position [337, 806]
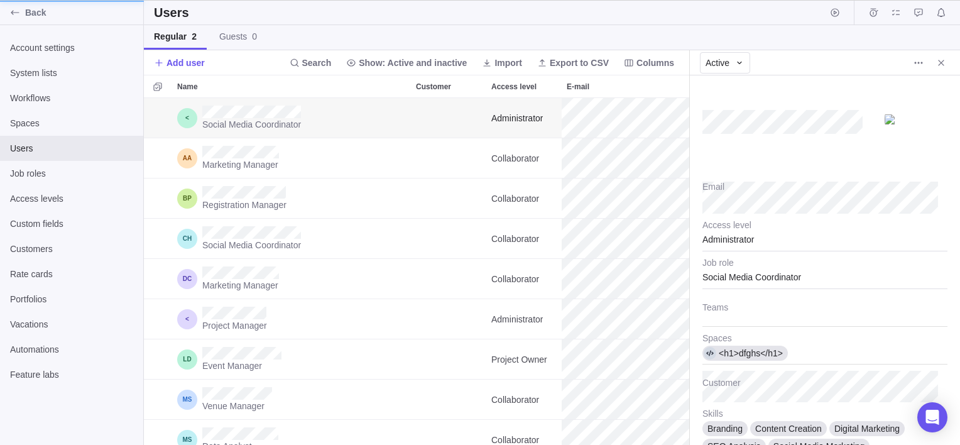
scroll to position [9, 9]
click at [836, 164] on div at bounding box center [824, 125] width 245 height 100
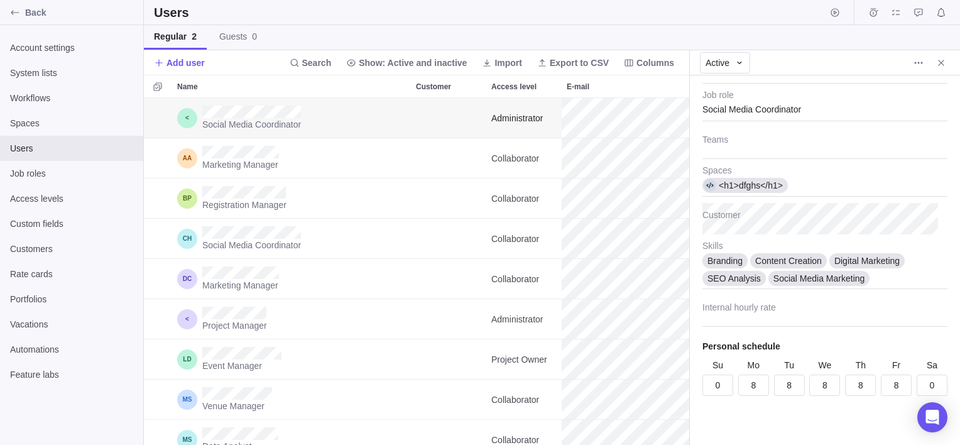
scroll to position [0, 0]
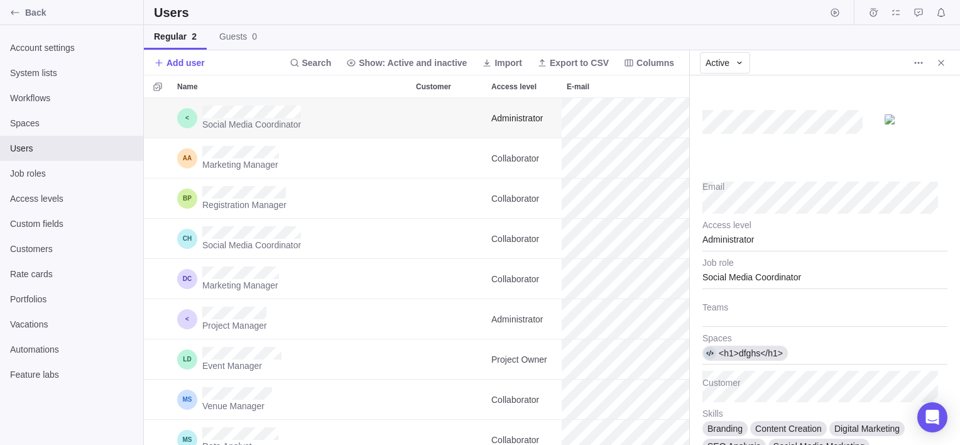
click at [907, 120] on img at bounding box center [915, 119] width 63 height 10
click at [916, 60] on icon "More actions" at bounding box center [918, 63] width 10 height 10
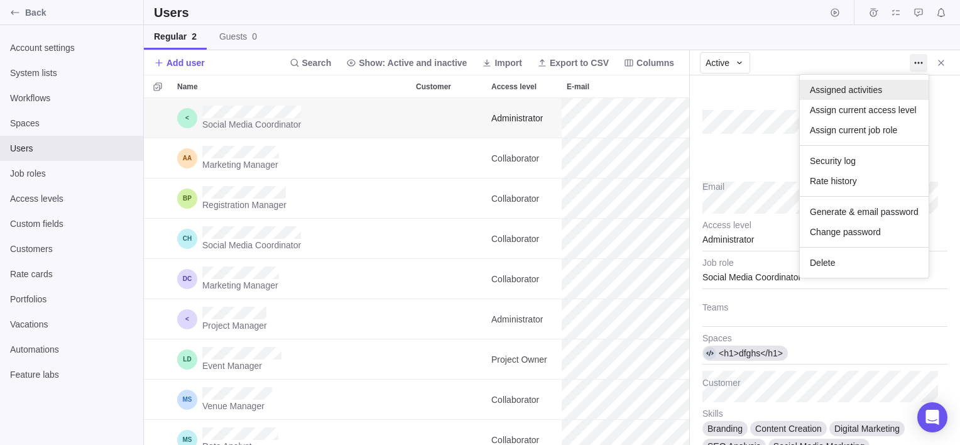
click at [865, 86] on span "Assigned activities" at bounding box center [845, 90] width 72 height 13
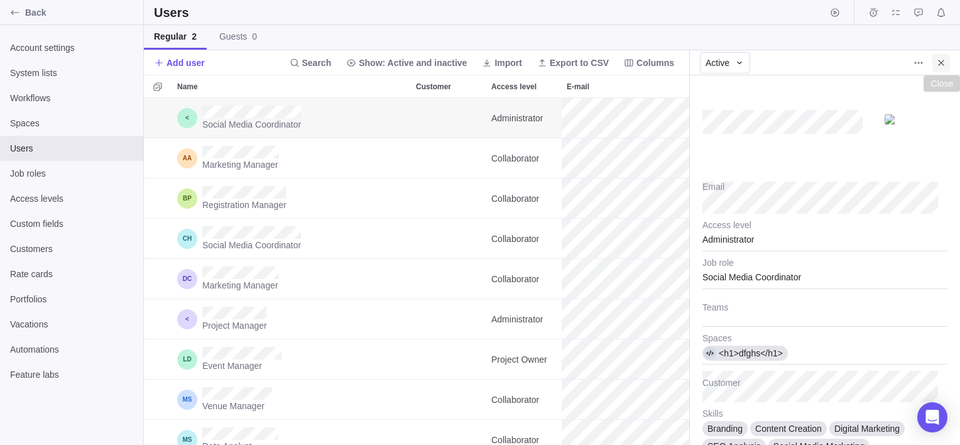
click at [939, 65] on icon "Close" at bounding box center [941, 63] width 10 height 10
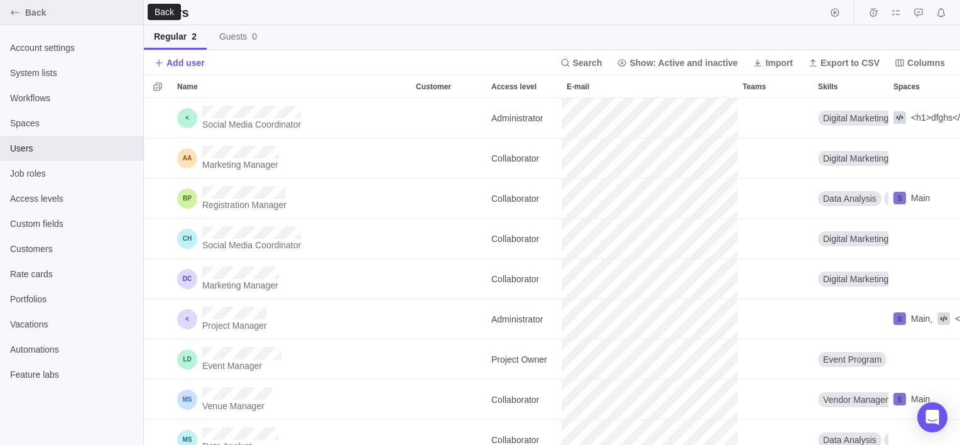
click at [9, 9] on div "Back" at bounding box center [15, 13] width 20 height 20
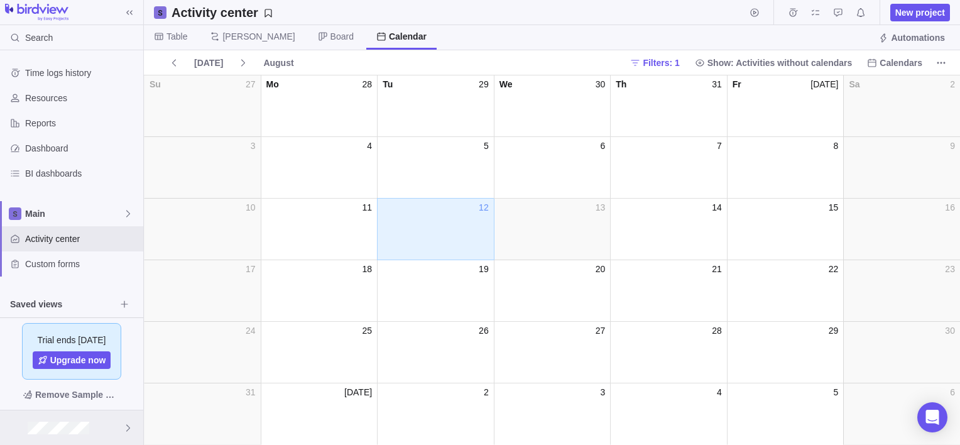
click at [112, 438] on div at bounding box center [71, 427] width 143 height 35
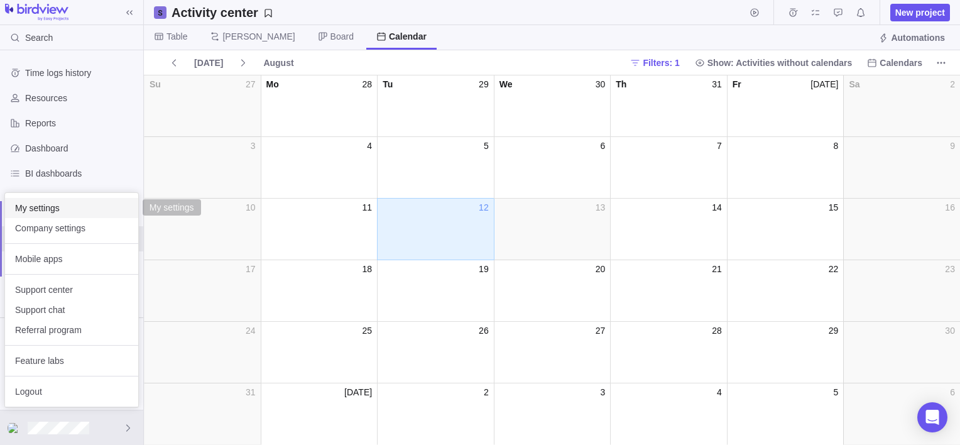
click at [82, 202] on span "My settings" at bounding box center [71, 208] width 113 height 13
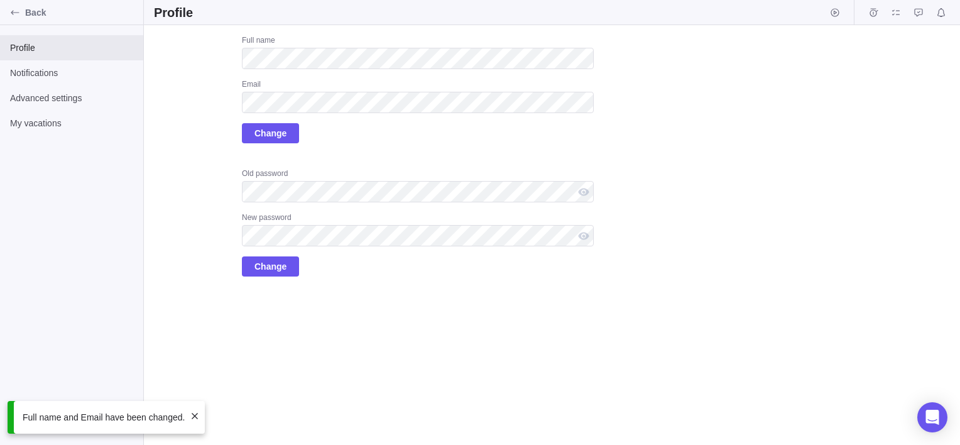
click at [190, 414] on span at bounding box center [195, 416] width 10 height 10
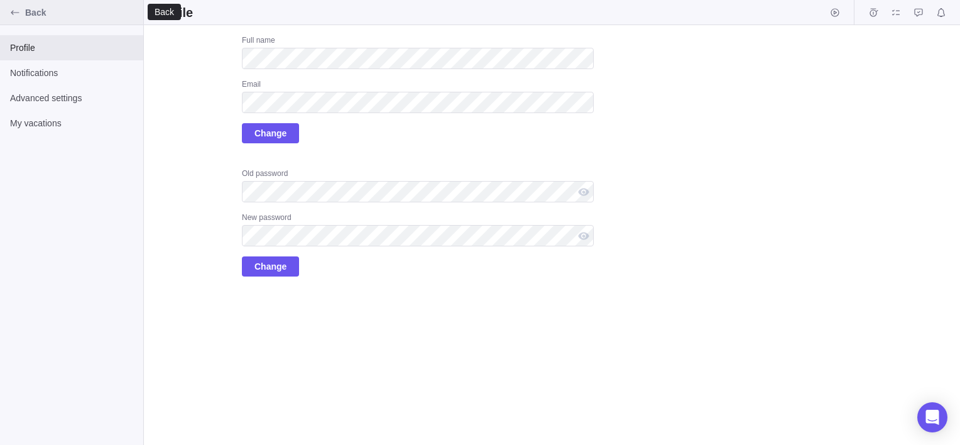
click at [16, 18] on div "Back" at bounding box center [15, 13] width 20 height 20
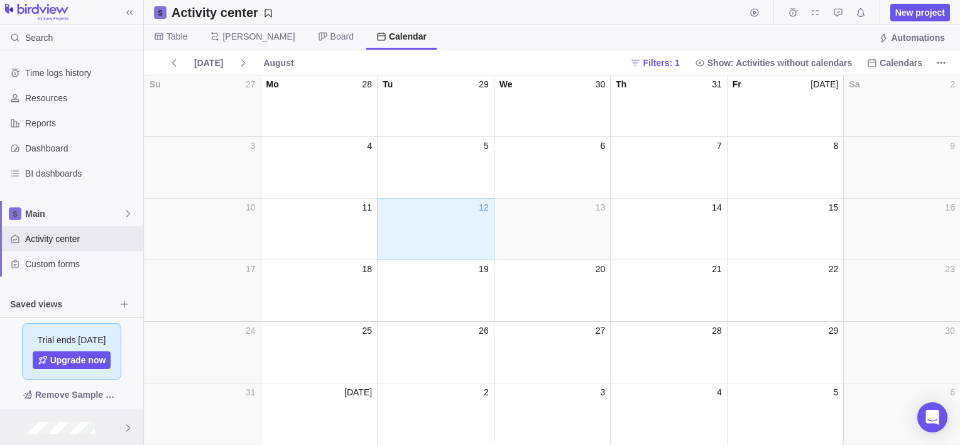
click at [126, 430] on icon at bounding box center [128, 427] width 4 height 7
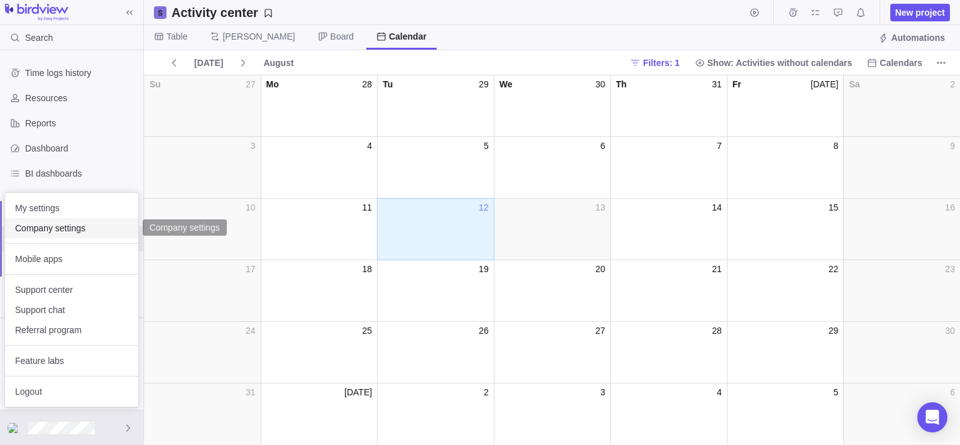
click at [82, 224] on span "Company settings" at bounding box center [71, 228] width 113 height 13
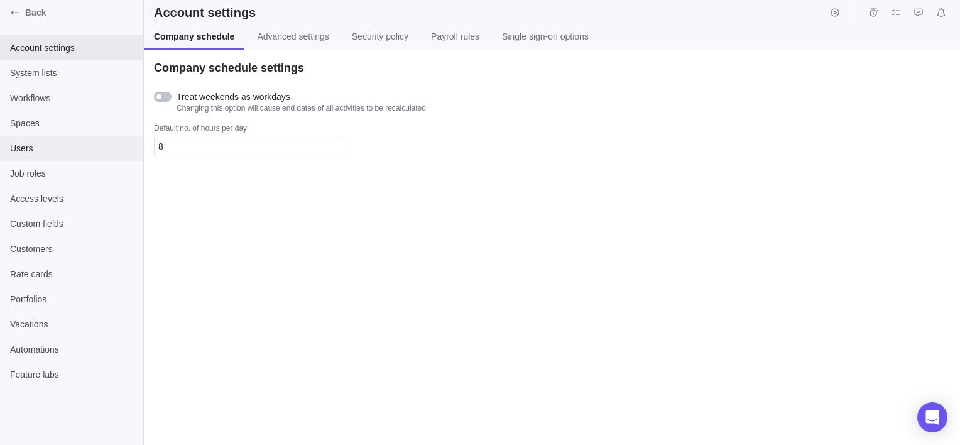
click at [86, 140] on div "Users" at bounding box center [71, 148] width 143 height 25
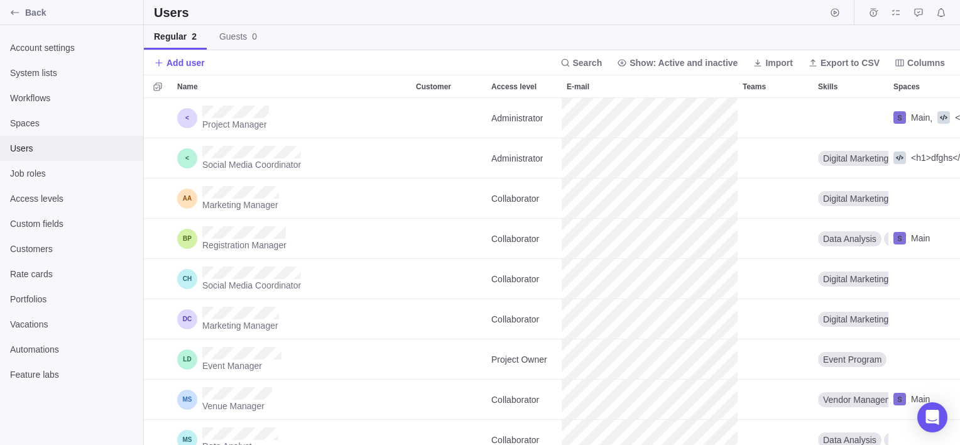
scroll to position [337, 806]
click at [178, 57] on span "Add user" at bounding box center [185, 63] width 38 height 13
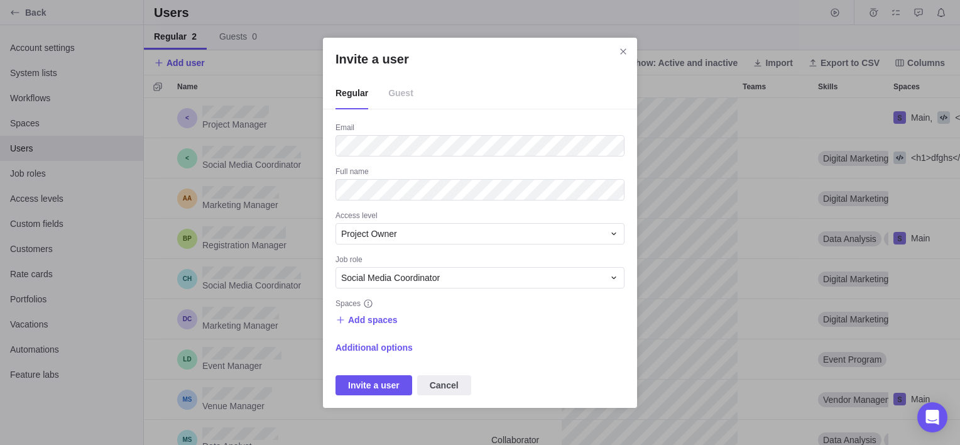
click at [397, 86] on span "Guest" at bounding box center [400, 93] width 25 height 31
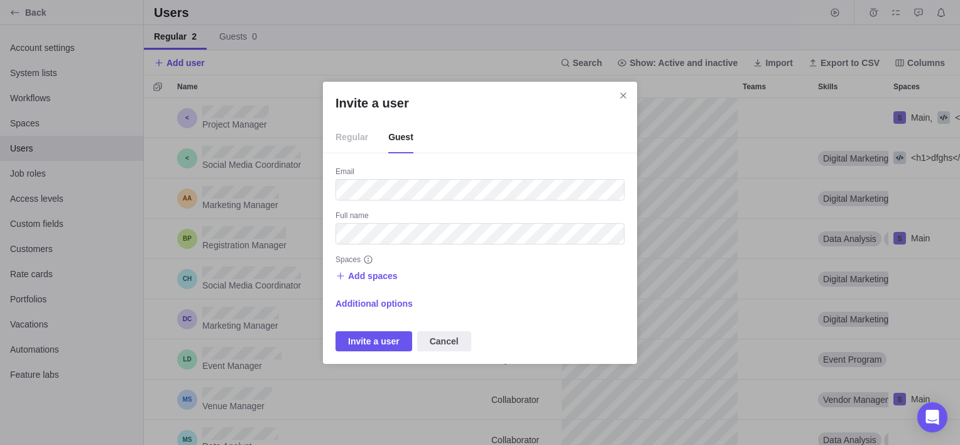
click at [357, 140] on span "Regular" at bounding box center [351, 137] width 33 height 31
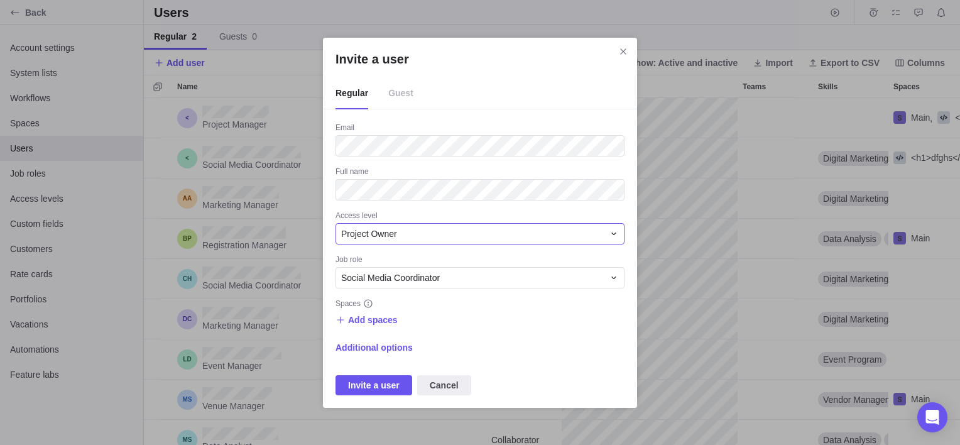
click at [460, 227] on div "Project Owner" at bounding box center [472, 233] width 262 height 13
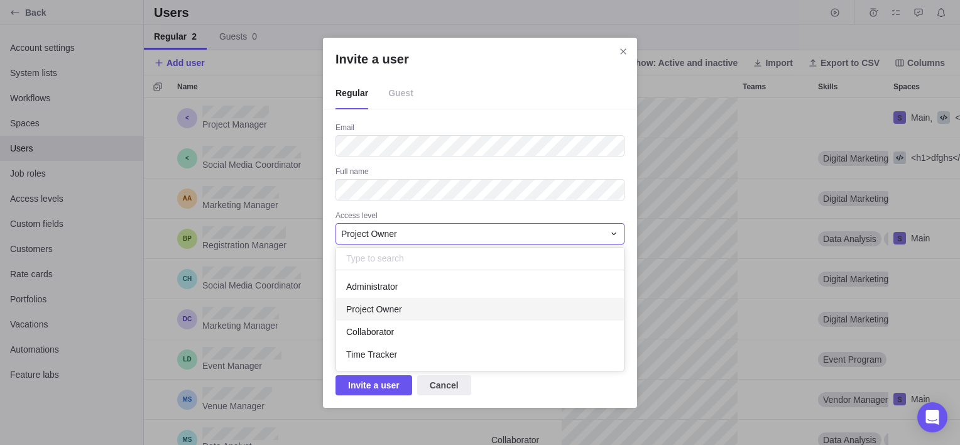
scroll to position [90, 278]
click at [403, 293] on div "Administrator" at bounding box center [480, 286] width 288 height 23
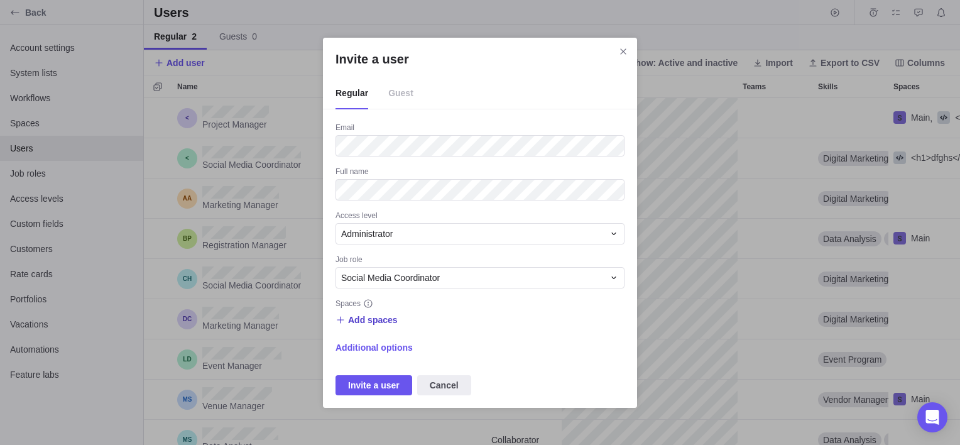
click at [369, 321] on span "Add spaces" at bounding box center [373, 319] width 50 height 13
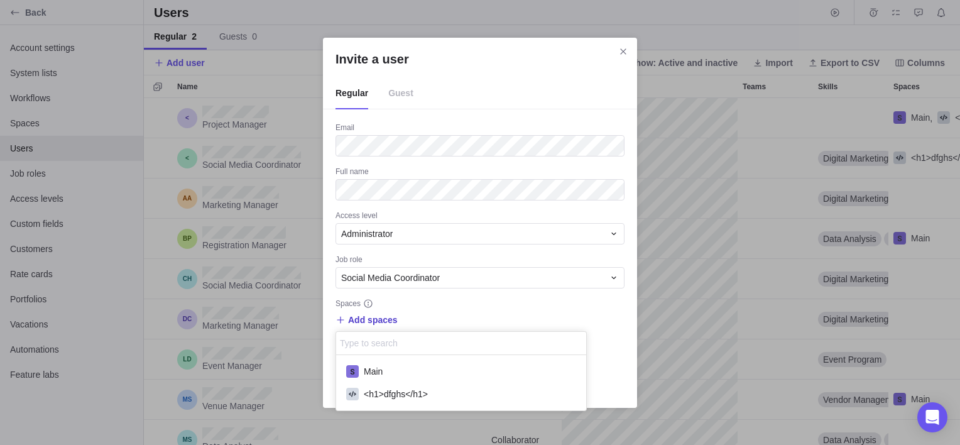
scroll to position [45, 241]
click at [382, 375] on span "Main" at bounding box center [373, 371] width 19 height 13
click at [434, 314] on div "Invite a user Regular Guest Email Full name Access level Administrator Job role…" at bounding box center [480, 222] width 960 height 445
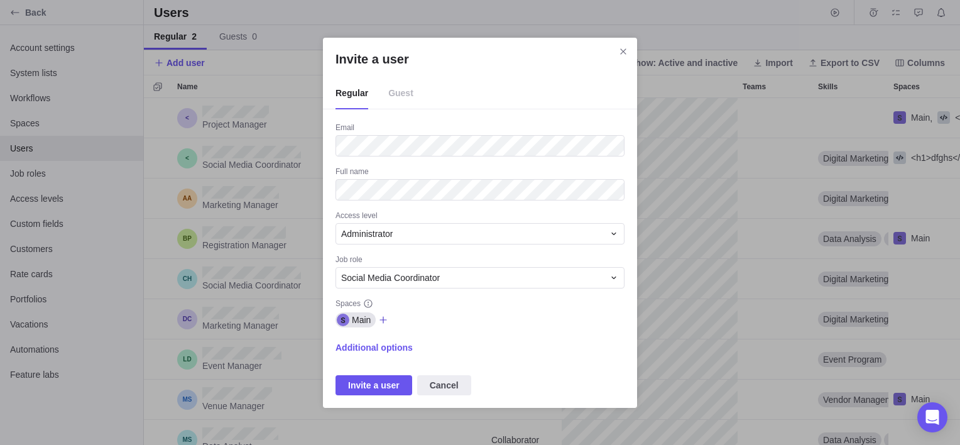
click at [383, 322] on icon "Invite a user" at bounding box center [383, 320] width 10 height 10
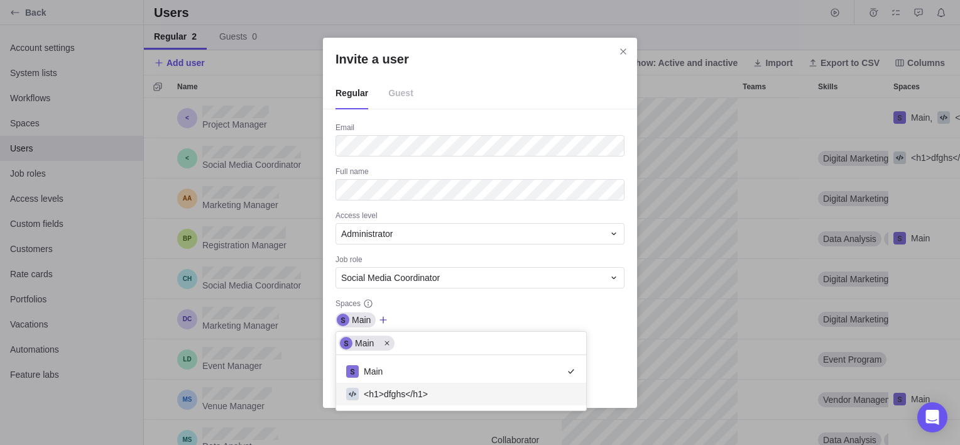
click at [416, 387] on span "<h1>dfghs</h1>" at bounding box center [396, 393] width 64 height 13
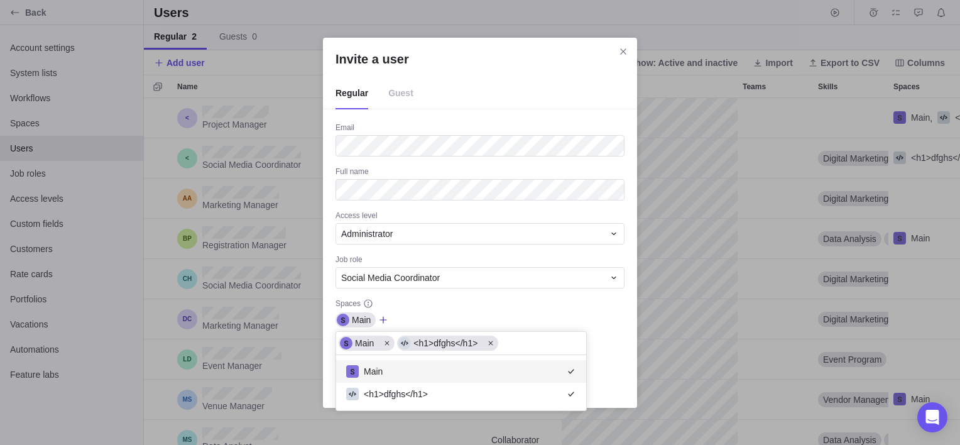
click at [448, 322] on div "Invite a user Regular Guest Email Full name Access level Administrator Job role…" at bounding box center [480, 222] width 960 height 445
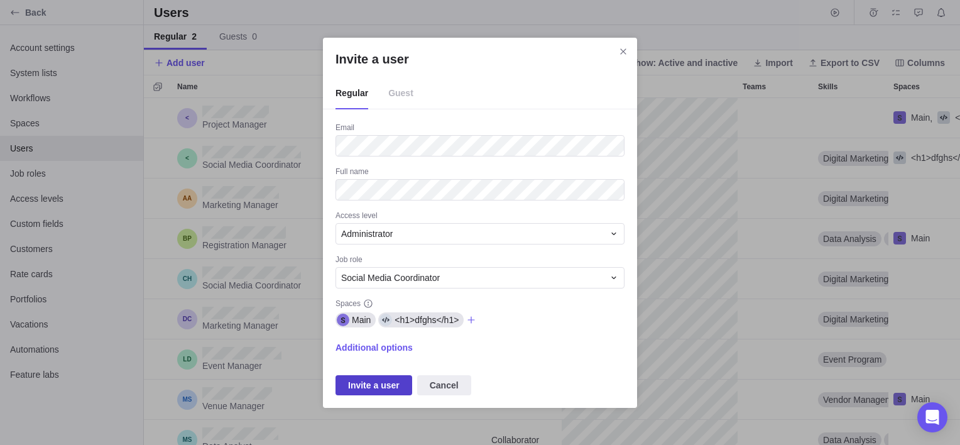
click at [372, 381] on span "Invite a user" at bounding box center [373, 384] width 51 height 15
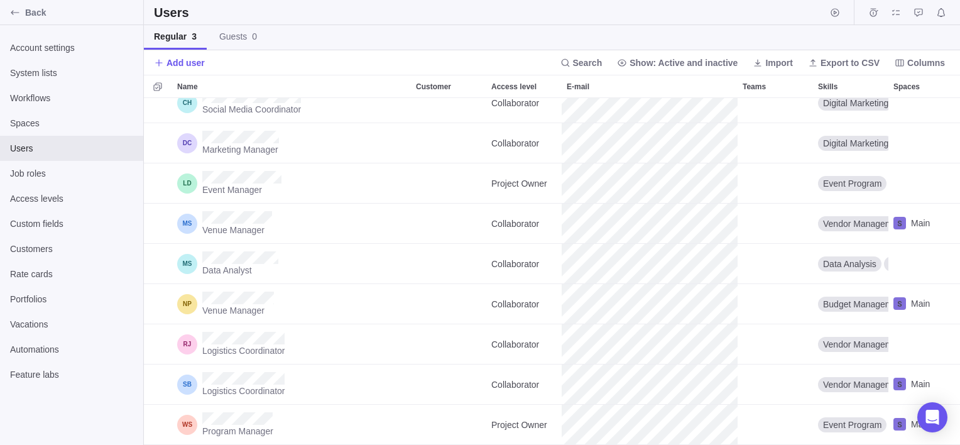
scroll to position [0, 0]
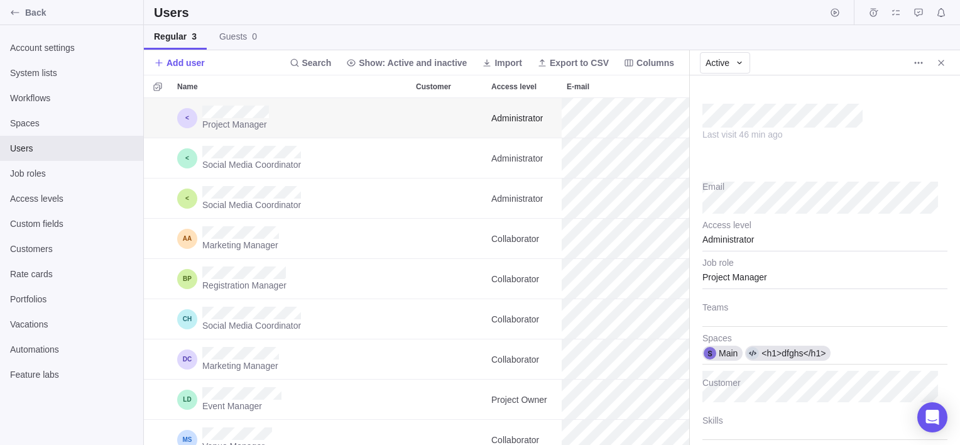
scroll to position [9, 9]
click at [848, 136] on div "Last visit 46 min ago" at bounding box center [787, 134] width 170 height 13
click at [915, 63] on icon "More actions" at bounding box center [915, 63] width 2 height 2
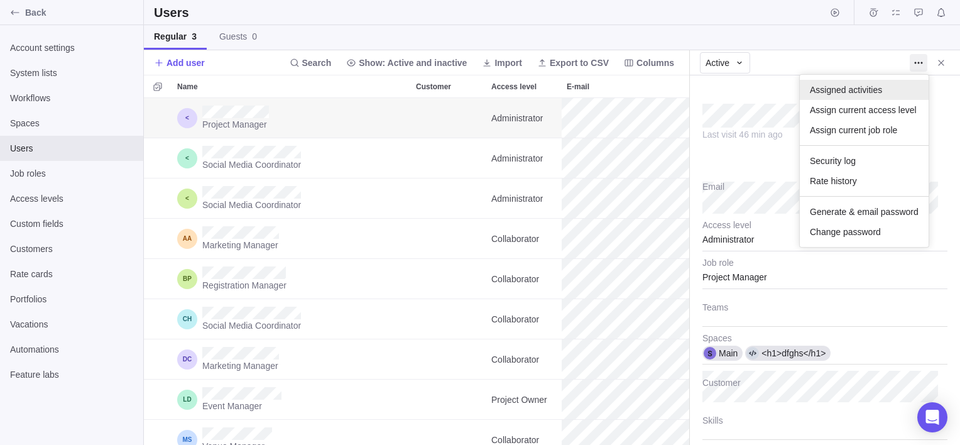
click at [874, 84] on span "Assigned activities" at bounding box center [845, 90] width 72 height 13
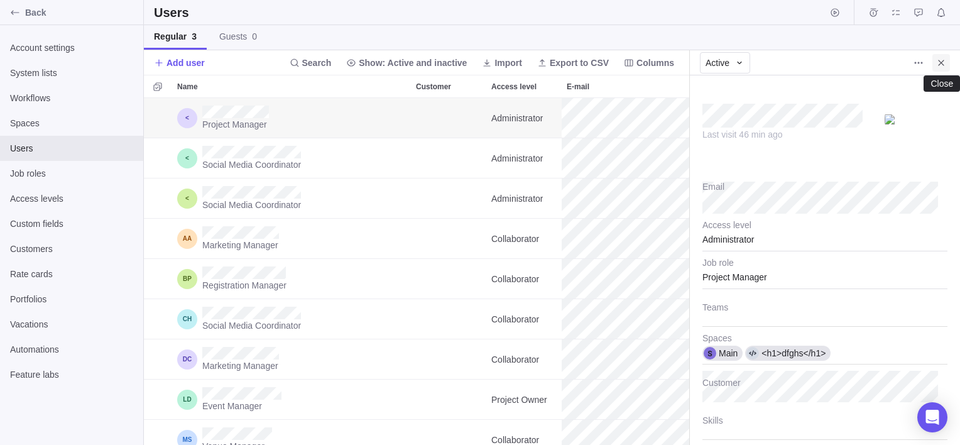
click at [937, 68] on span "Close" at bounding box center [941, 63] width 18 height 18
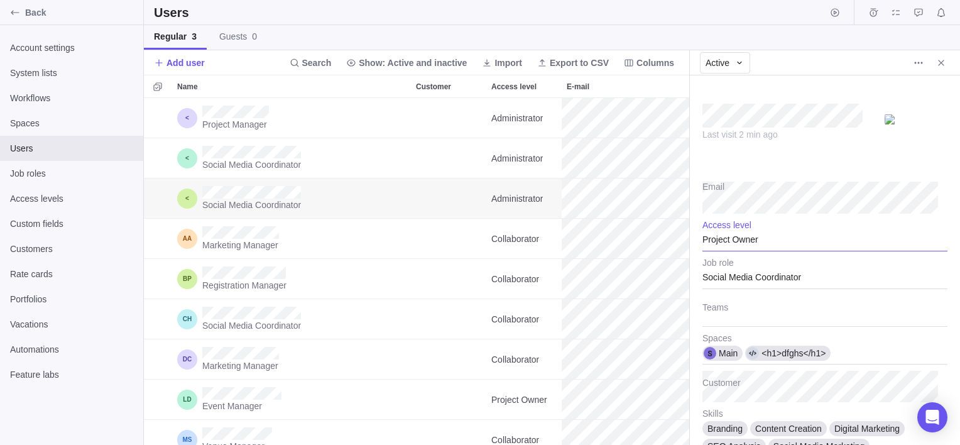
click at [814, 241] on div "Project Owner" at bounding box center [824, 235] width 245 height 31
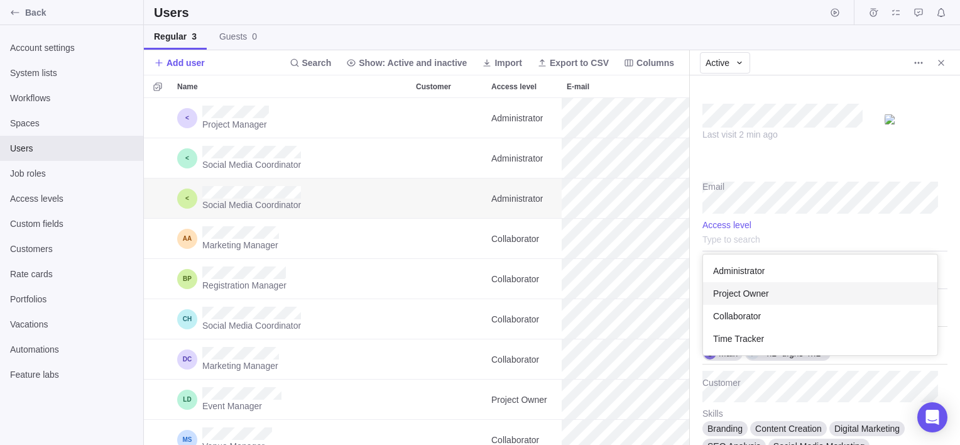
scroll to position [90, 225]
click at [800, 273] on div "Administrator" at bounding box center [820, 270] width 234 height 23
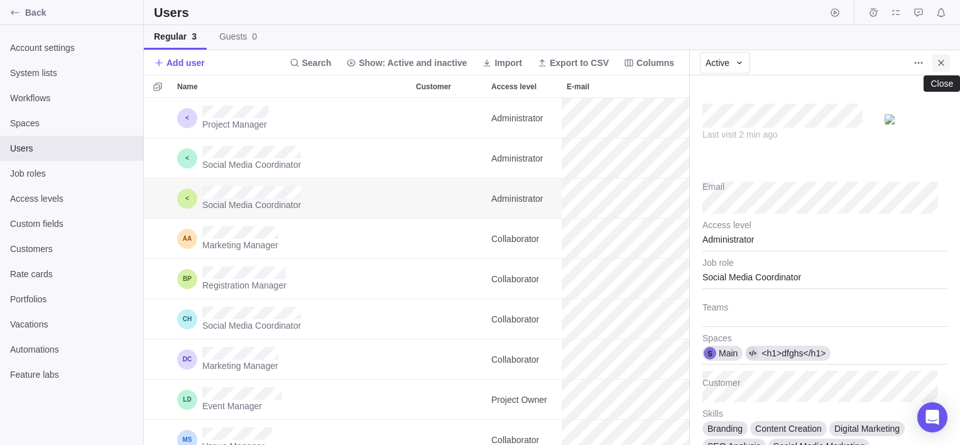
click at [940, 59] on icon "Close" at bounding box center [941, 63] width 10 height 10
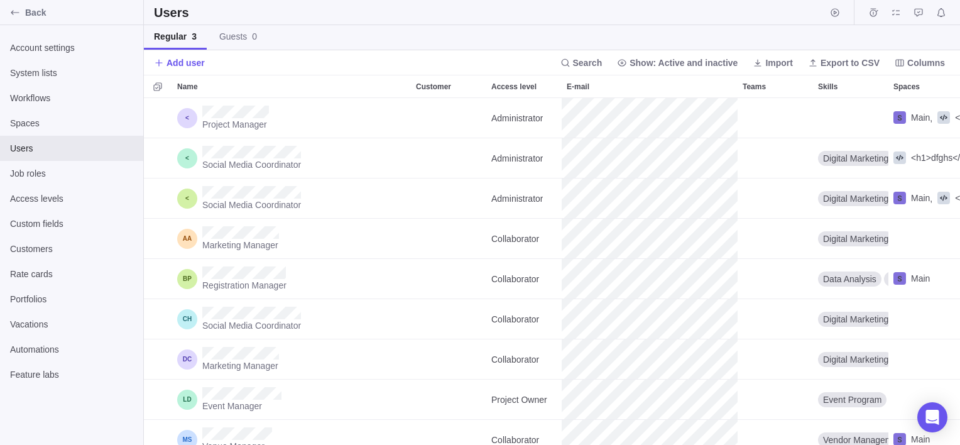
scroll to position [337, 806]
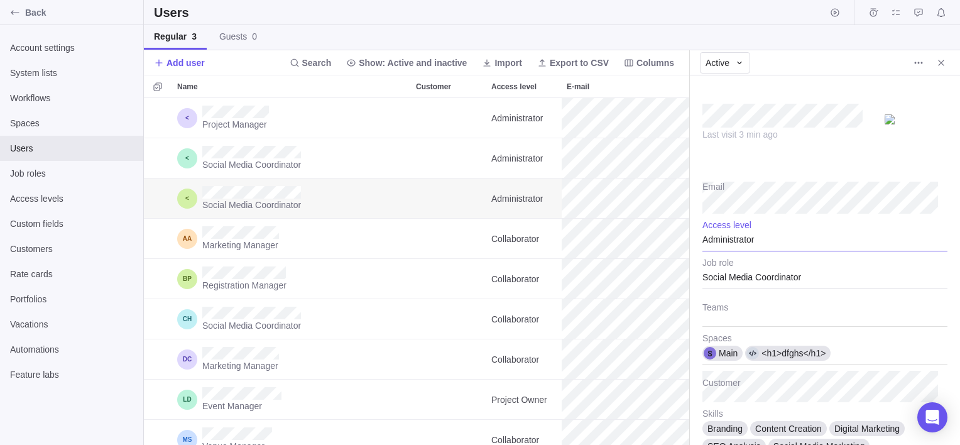
click at [791, 239] on div "Administrator" at bounding box center [824, 235] width 245 height 31
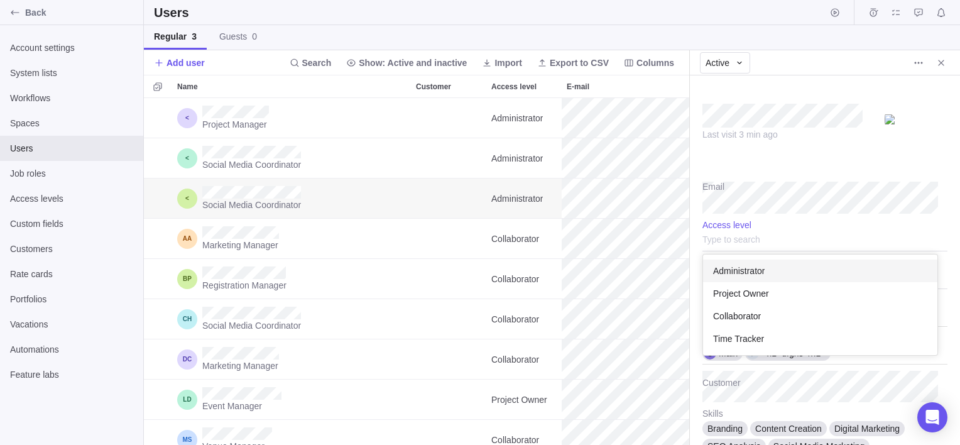
scroll to position [90, 225]
click at [777, 287] on div "Project Owner" at bounding box center [820, 293] width 234 height 23
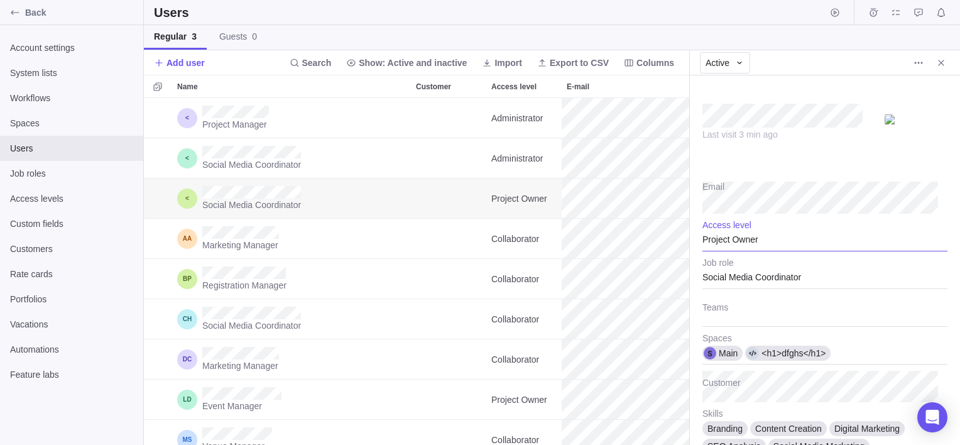
click at [810, 246] on div "Project Owner" at bounding box center [824, 235] width 245 height 31
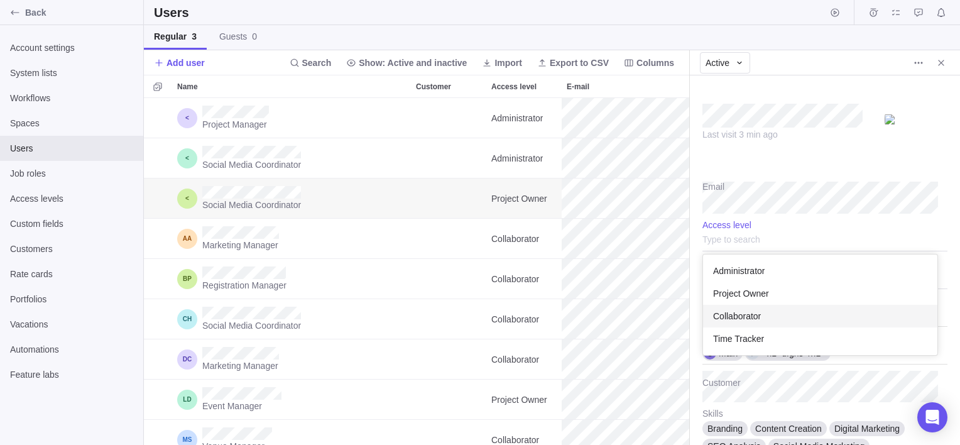
click at [787, 320] on div "Collaborator" at bounding box center [820, 316] width 234 height 23
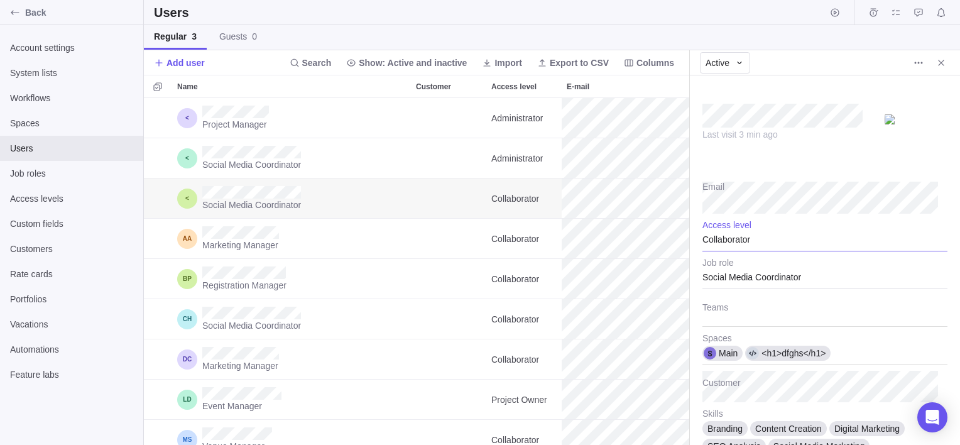
click at [787, 244] on div "Collaborator" at bounding box center [824, 235] width 245 height 31
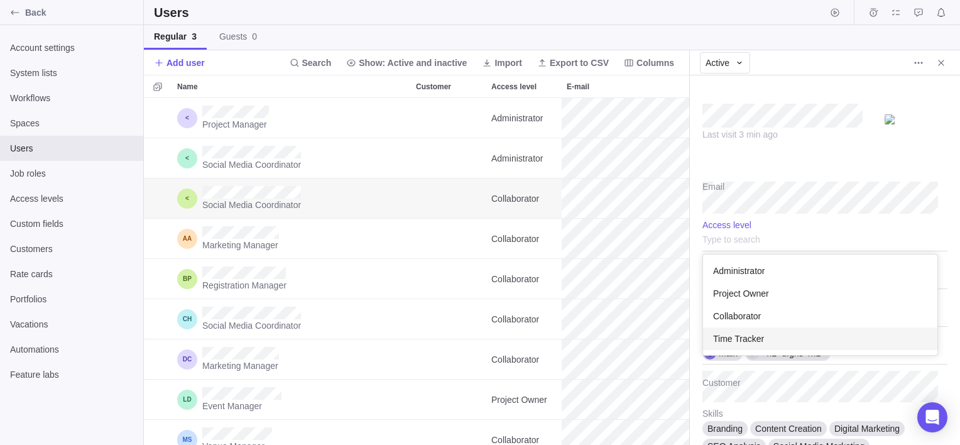
click at [772, 331] on div "Time Tracker" at bounding box center [820, 338] width 234 height 23
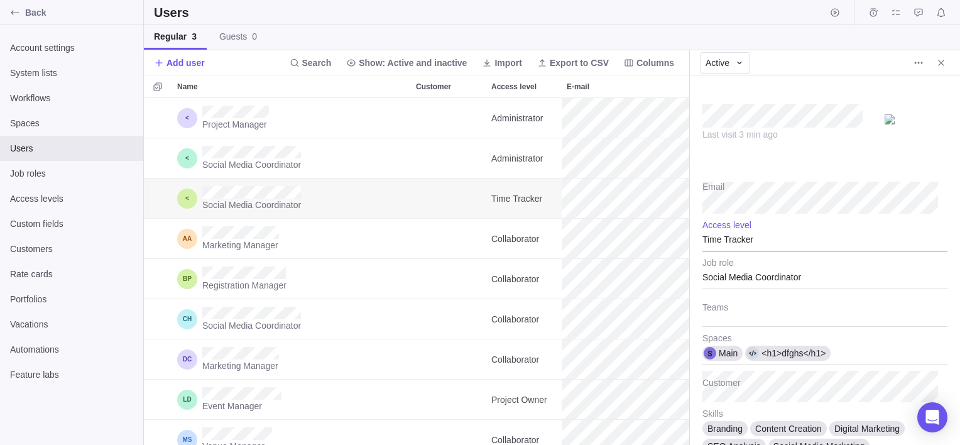
click at [826, 236] on div "Time Tracker" at bounding box center [824, 235] width 245 height 31
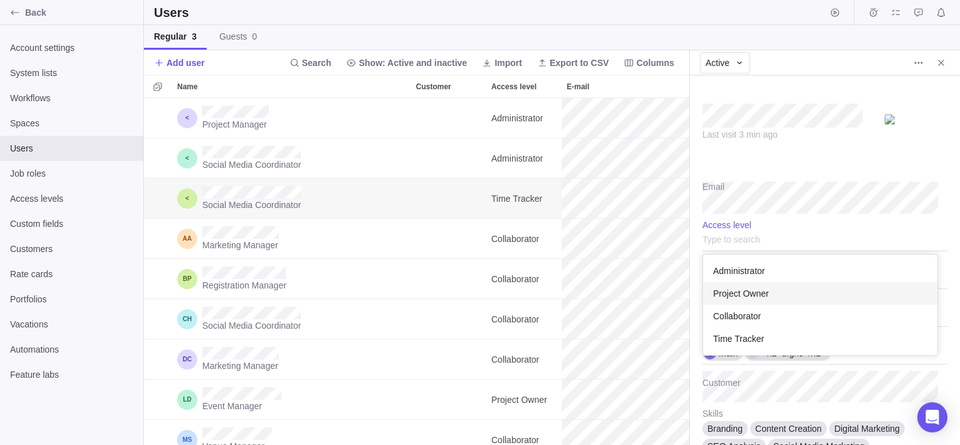
click at [766, 282] on div "Project Owner" at bounding box center [820, 293] width 234 height 23
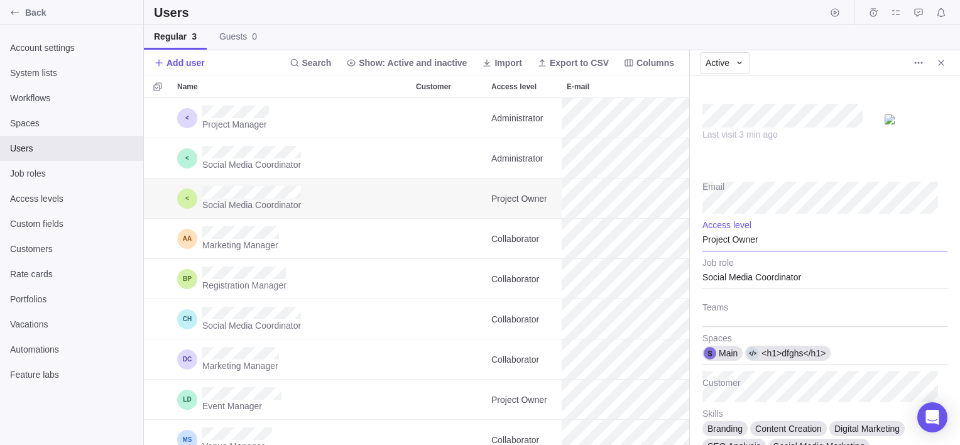
click at [769, 248] on div "Project Owner" at bounding box center [824, 235] width 245 height 31
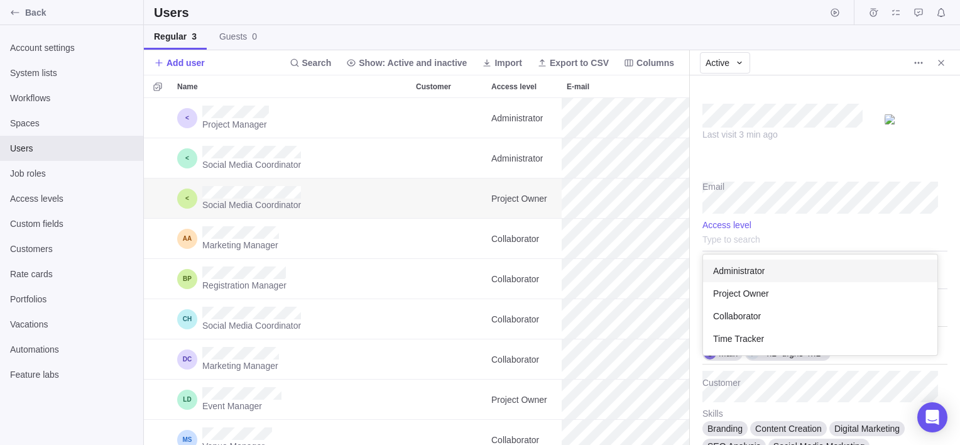
click at [753, 267] on span "Administrator" at bounding box center [738, 270] width 51 height 13
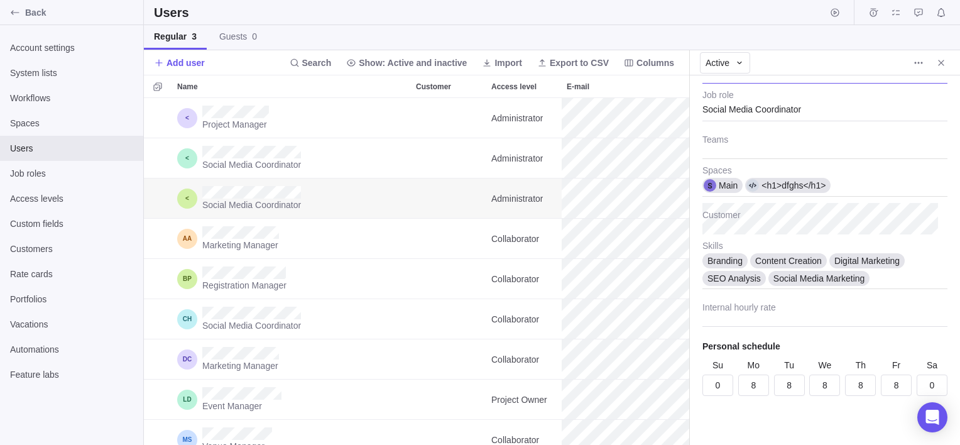
scroll to position [0, 0]
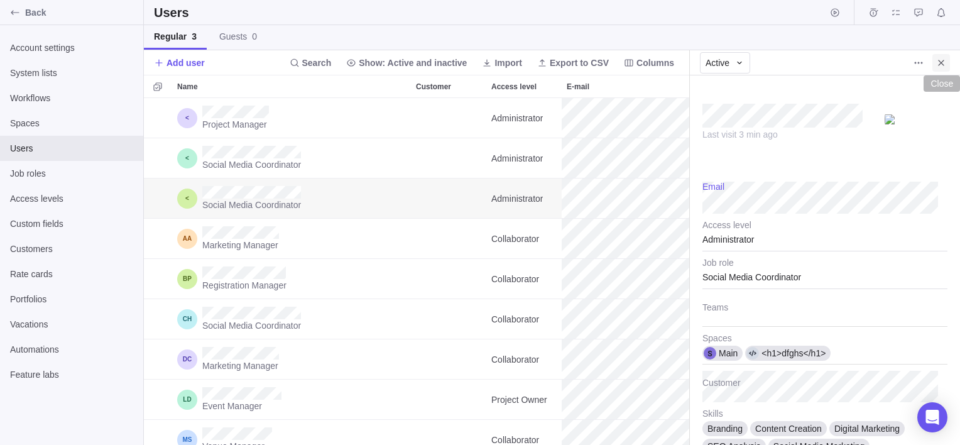
type textarea "x"
click at [939, 60] on icon "Close" at bounding box center [941, 63] width 10 height 10
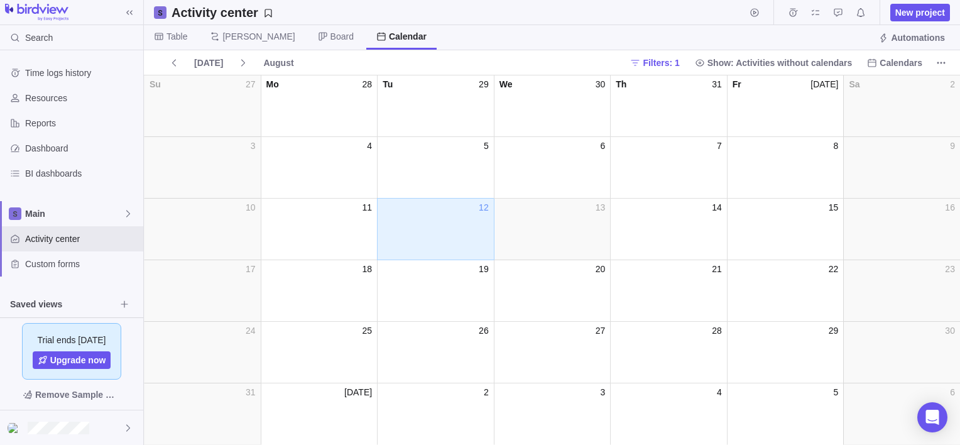
click at [598, 212] on span "13" at bounding box center [600, 207] width 10 height 13
click at [523, 237] on div "day_13" at bounding box center [552, 235] width 117 height 43
